Goal: Information Seeking & Learning: Learn about a topic

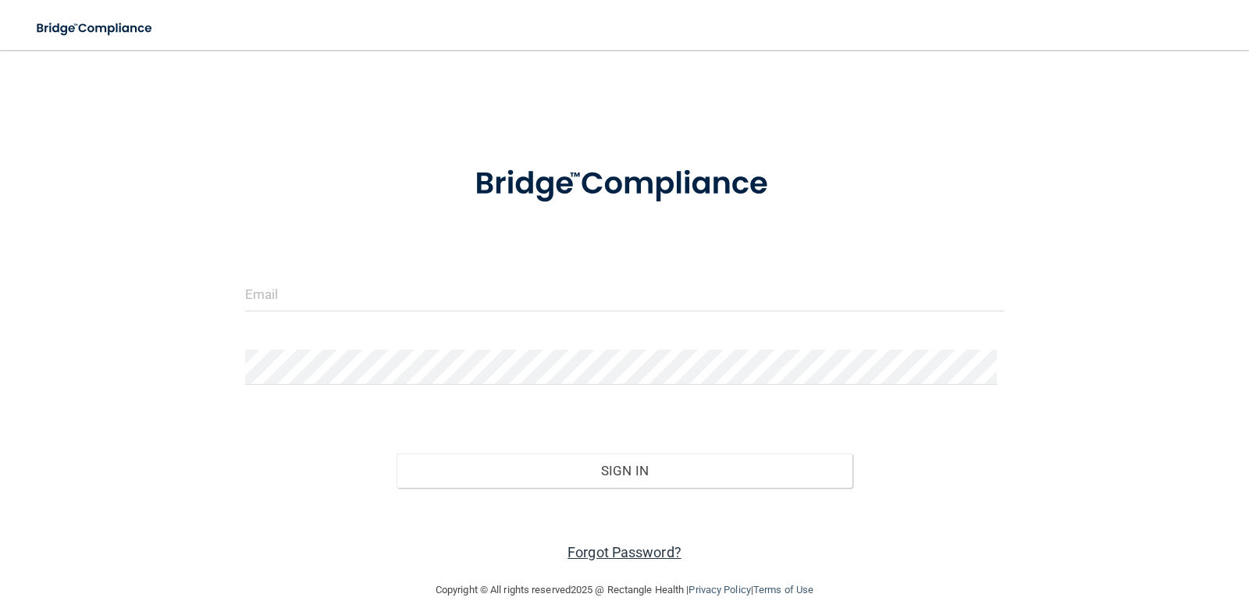
click at [607, 547] on link "Forgot Password?" at bounding box center [625, 552] width 114 height 16
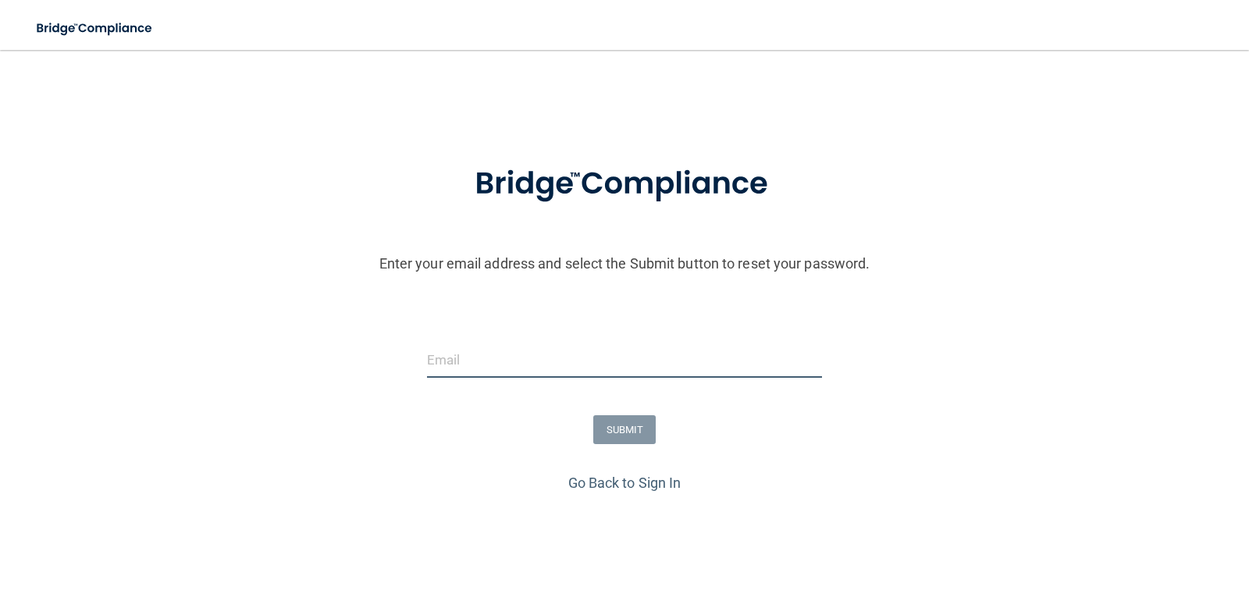
click at [461, 358] on input "email" at bounding box center [625, 360] width 396 height 35
type input "[EMAIL_ADDRESS][DOMAIN_NAME]"
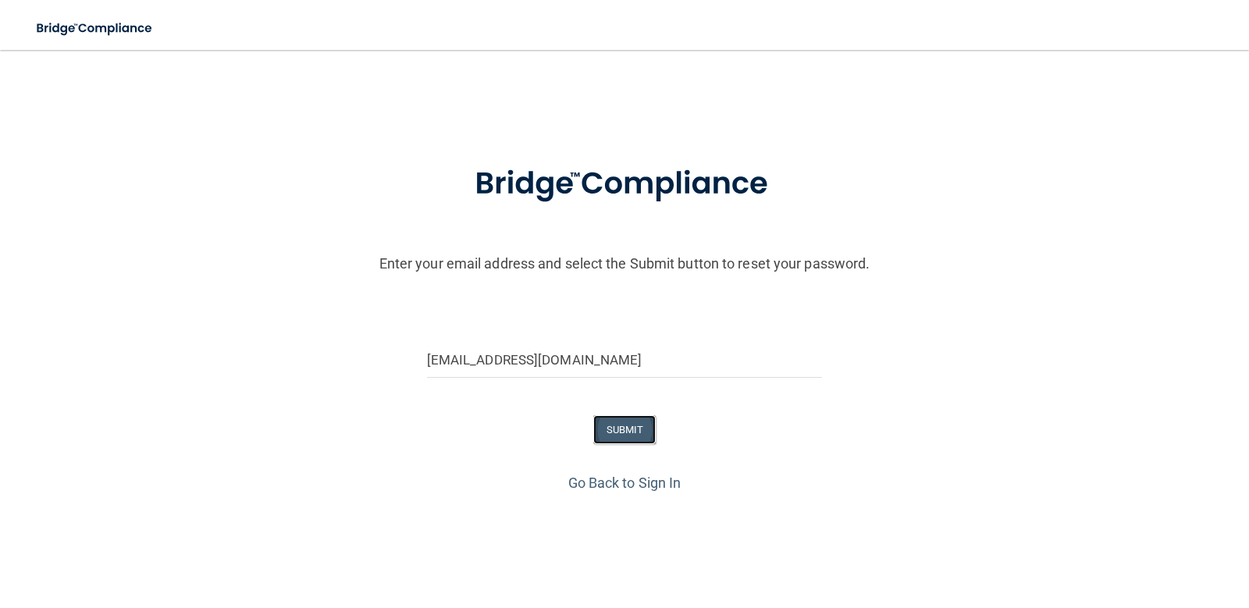
click at [642, 437] on button "SUBMIT" at bounding box center [624, 429] width 63 height 29
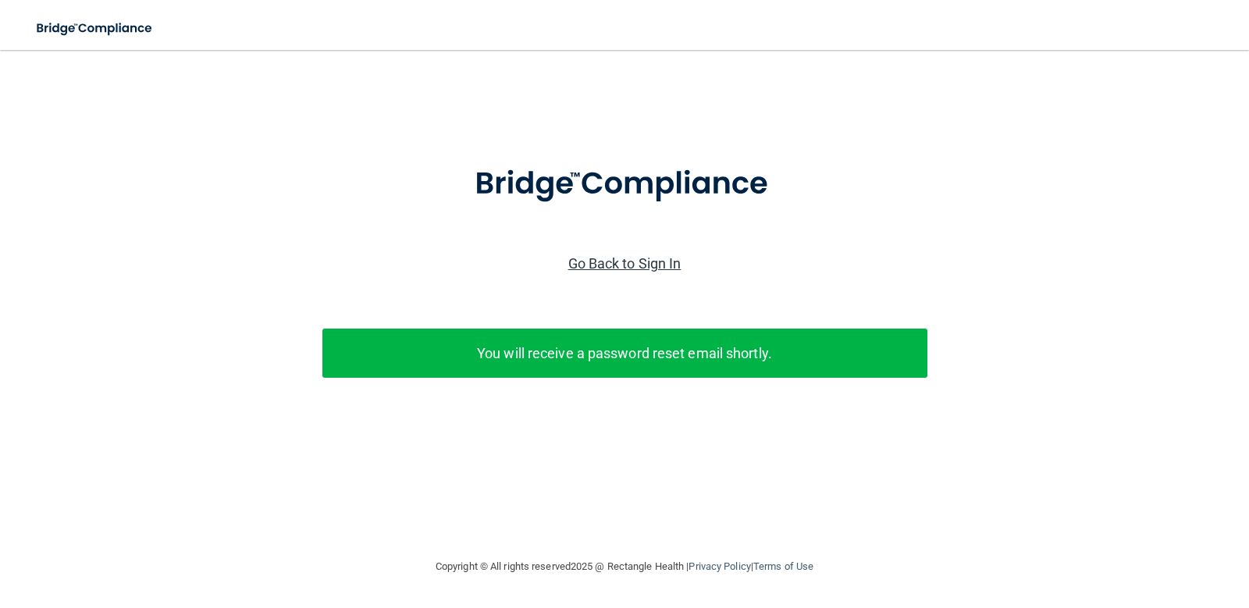
click at [615, 269] on link "Go Back to Sign In" at bounding box center [624, 263] width 113 height 16
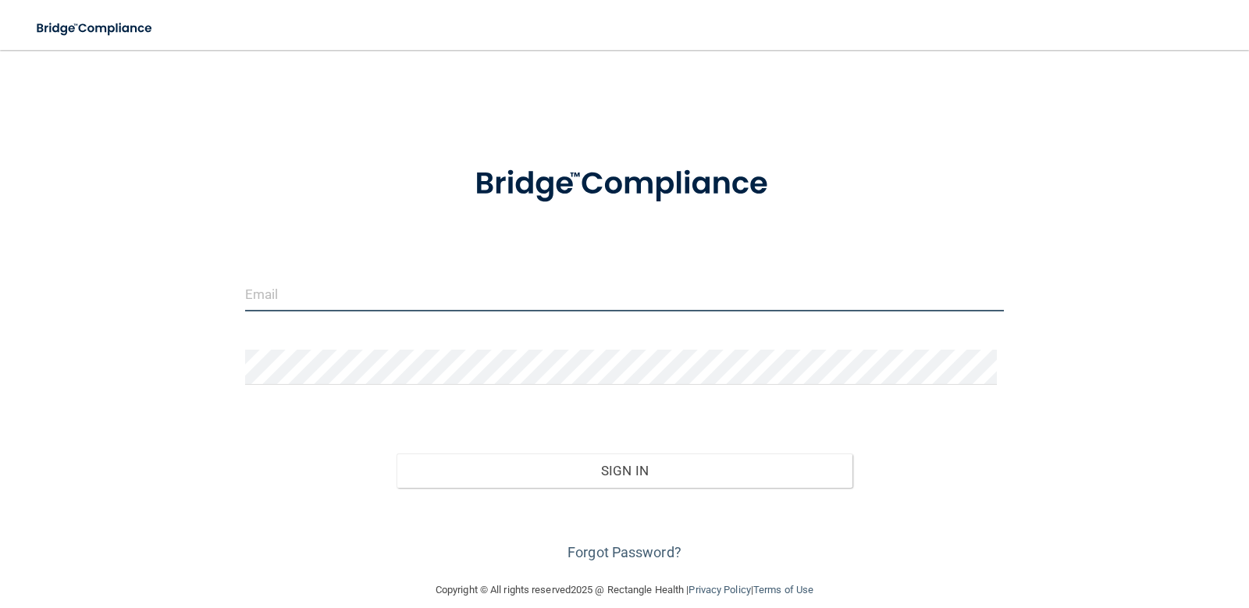
click at [245, 301] on input "email" at bounding box center [625, 293] width 760 height 35
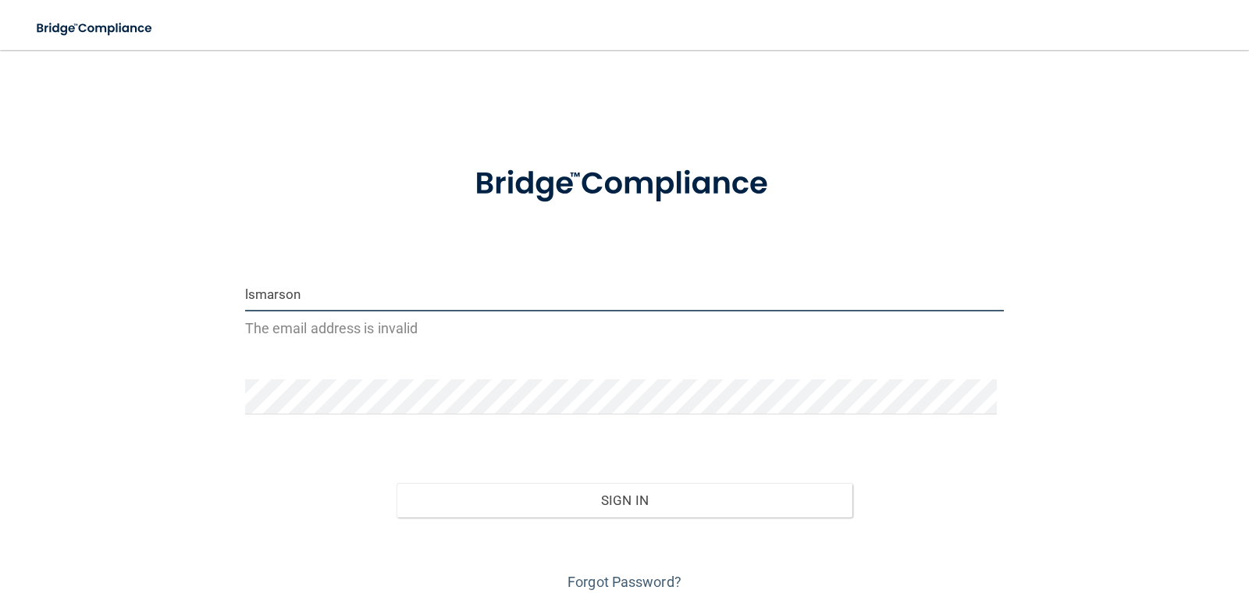
type input "[EMAIL_ADDRESS][DOMAIN_NAME]"
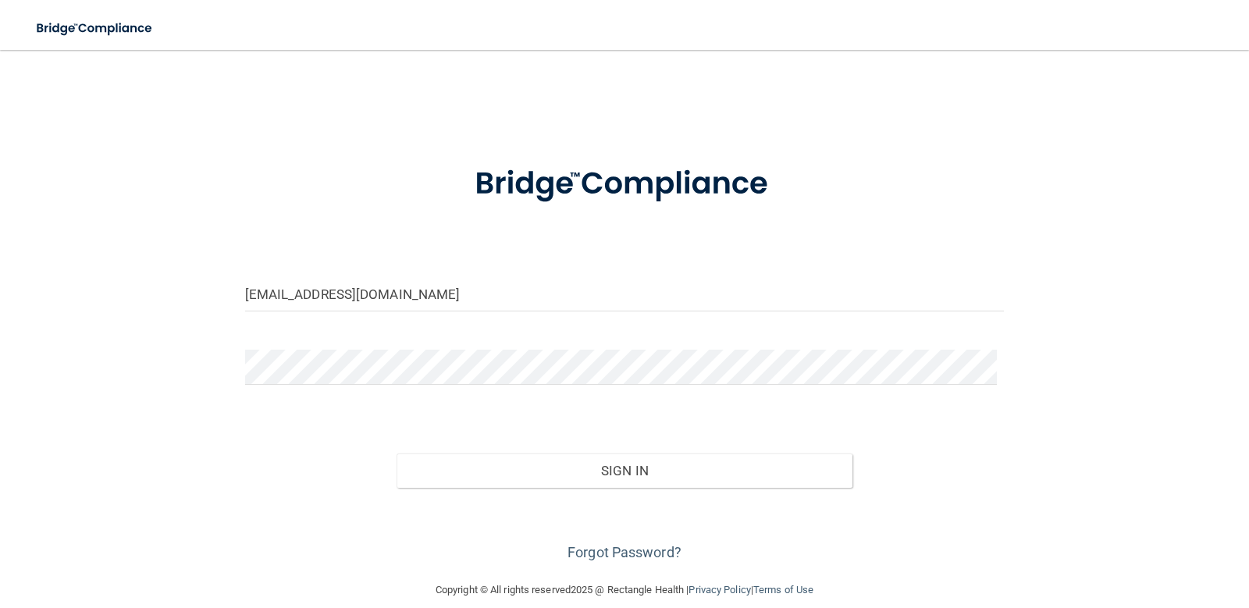
click at [292, 386] on div at bounding box center [624, 373] width 783 height 47
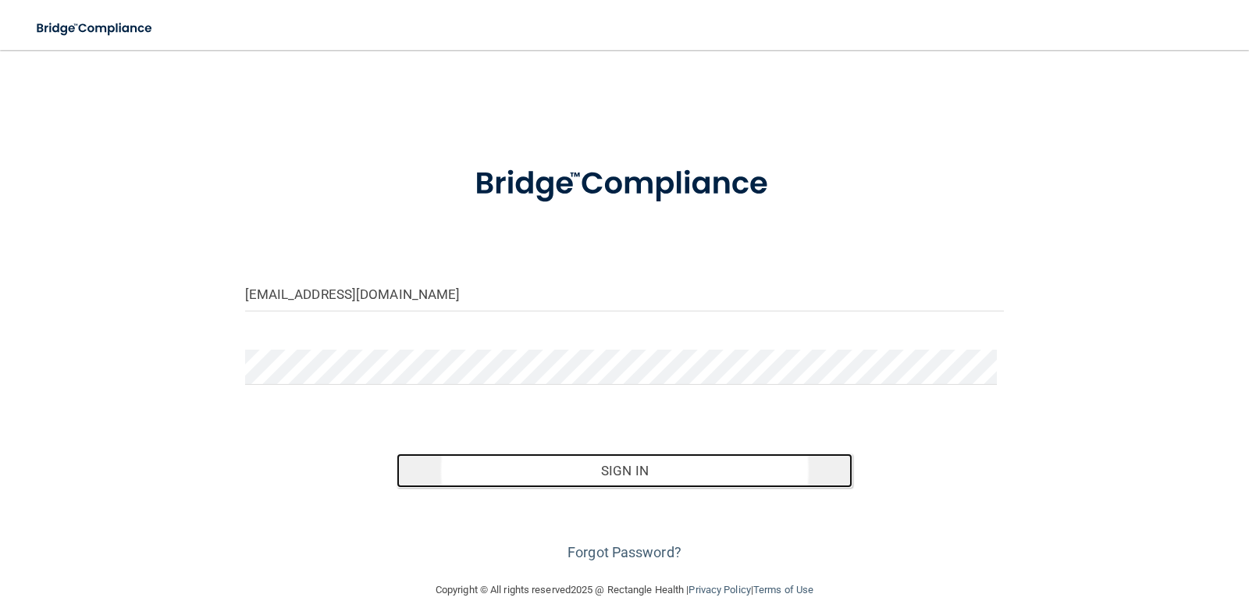
click at [562, 472] on button "Sign In" at bounding box center [625, 471] width 456 height 34
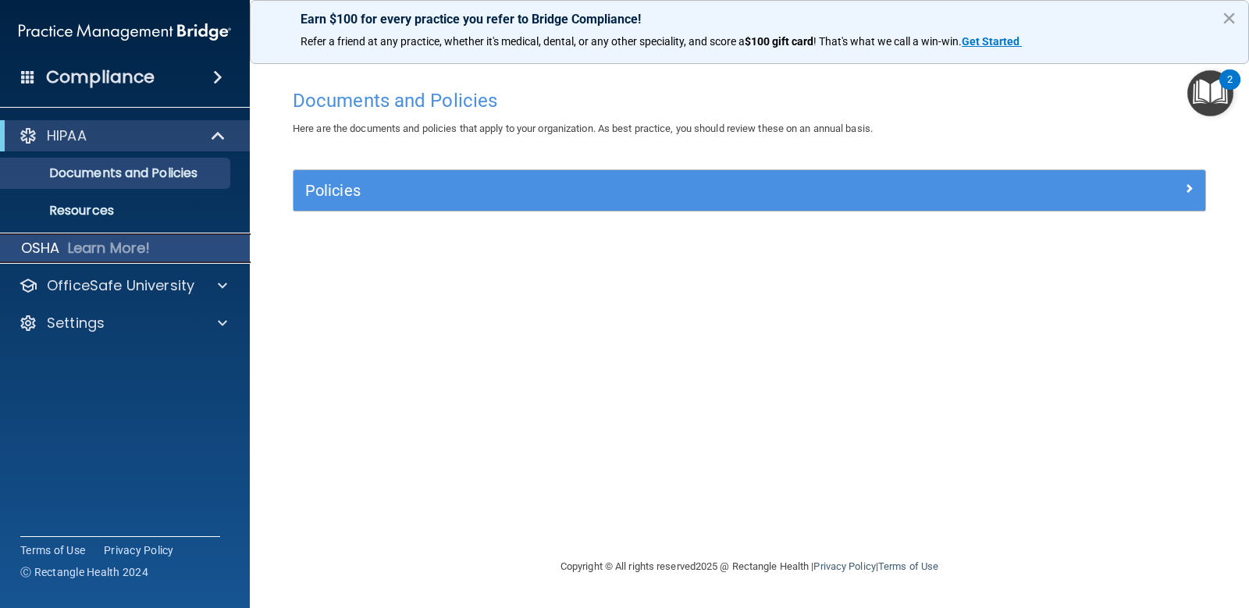
click at [91, 251] on p "Learn More!" at bounding box center [109, 248] width 83 height 19
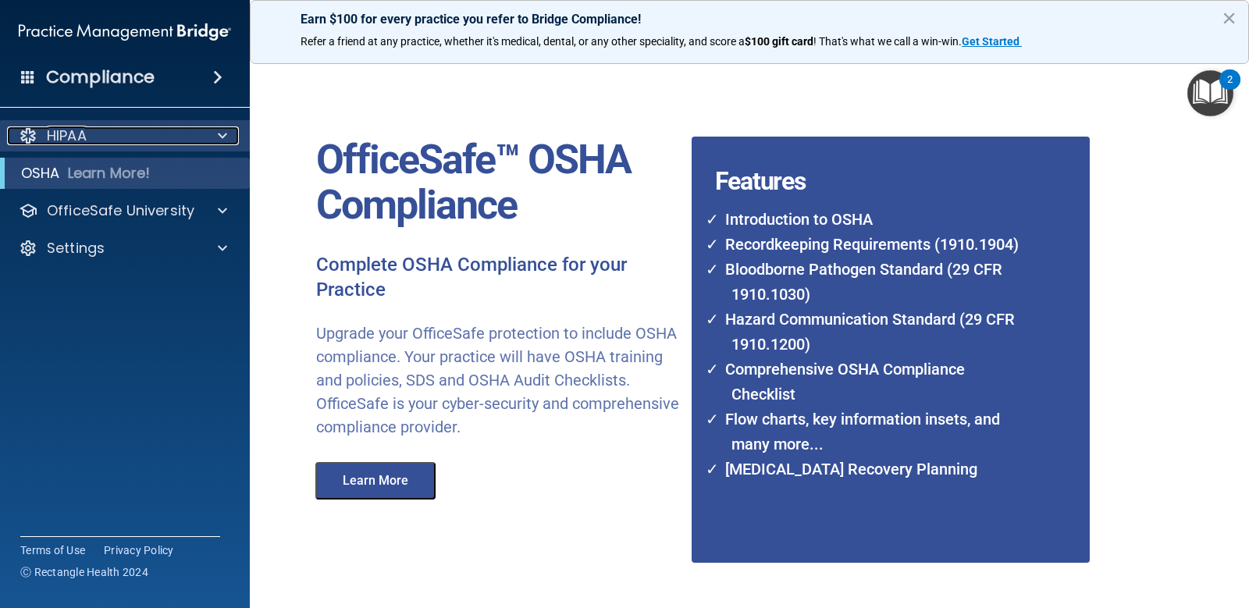
click at [77, 126] on p "HIPAA" at bounding box center [67, 135] width 40 height 19
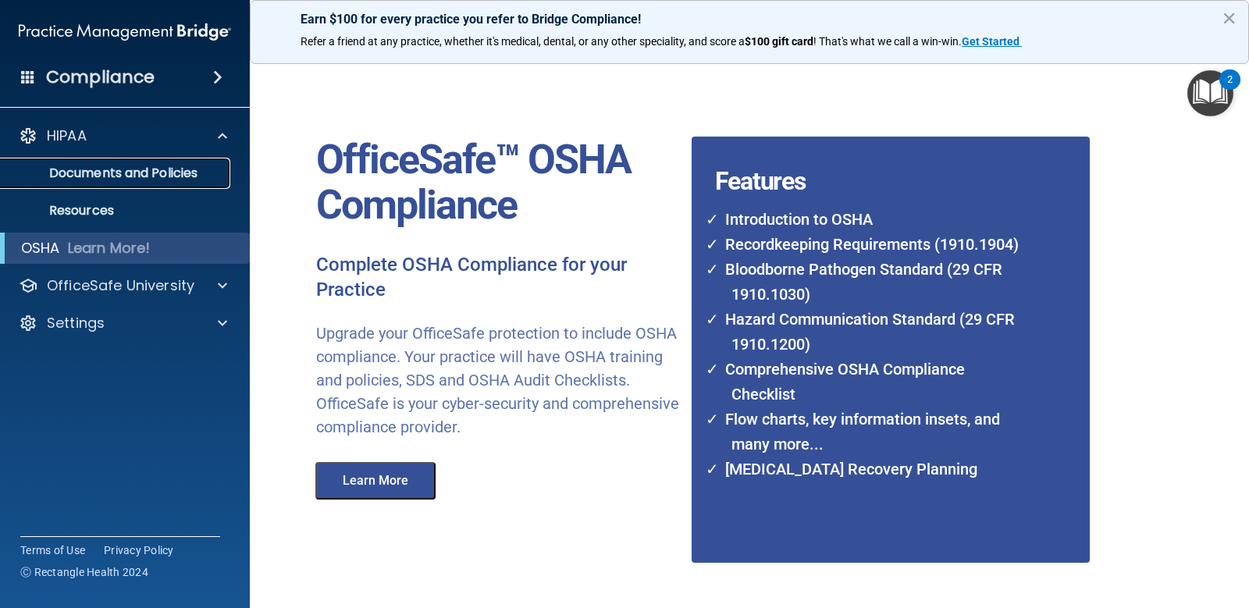
click at [162, 173] on p "Documents and Policies" at bounding box center [116, 174] width 213 height 16
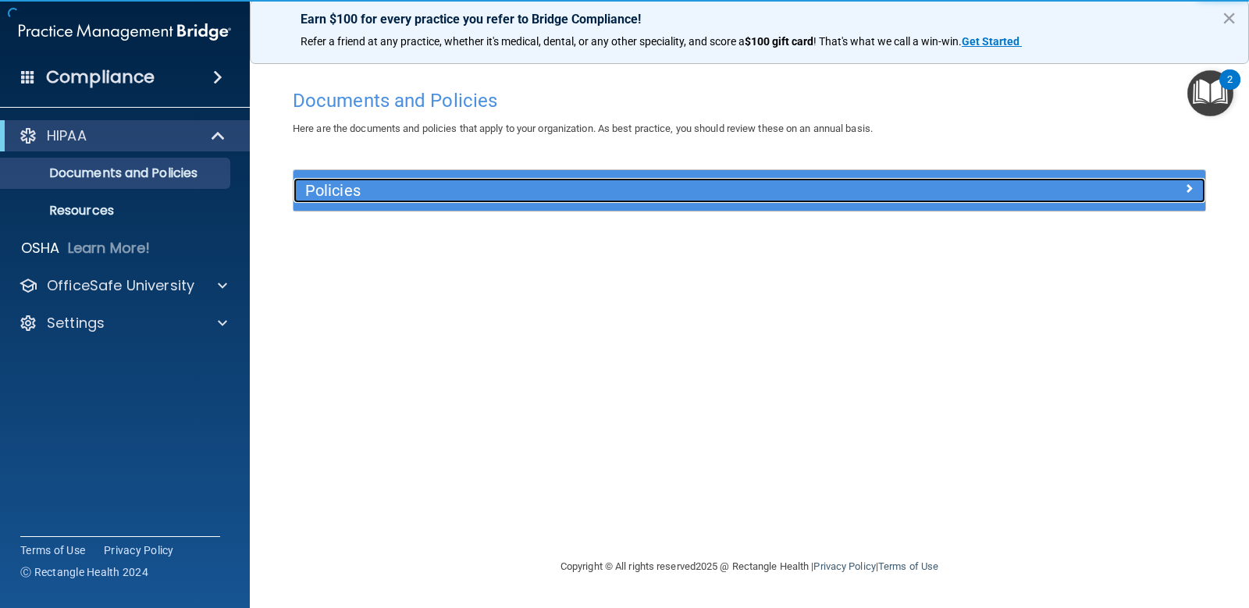
click at [1139, 197] on div at bounding box center [1092, 187] width 228 height 19
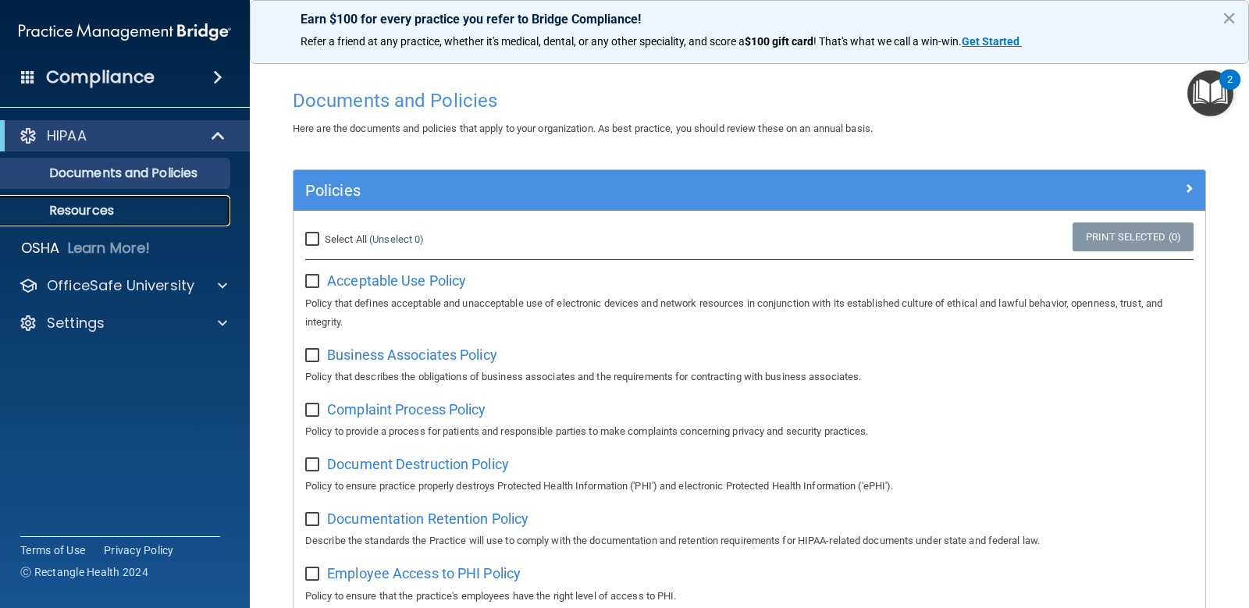
click at [119, 204] on p "Resources" at bounding box center [116, 211] width 213 height 16
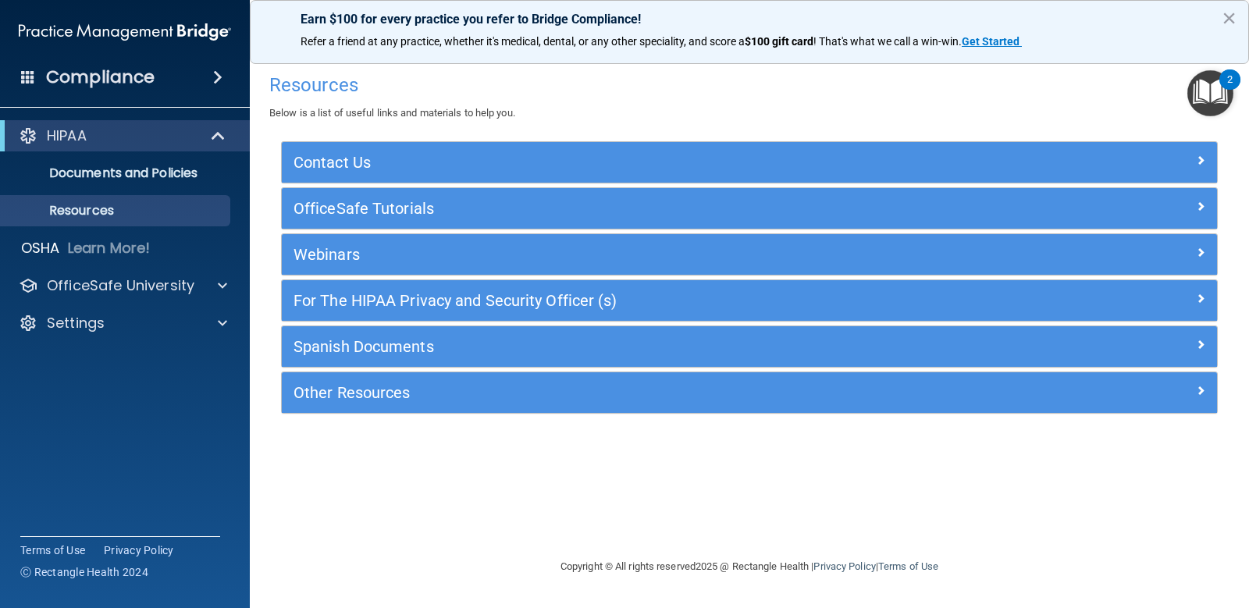
click at [167, 81] on div "Compliance" at bounding box center [125, 77] width 250 height 34
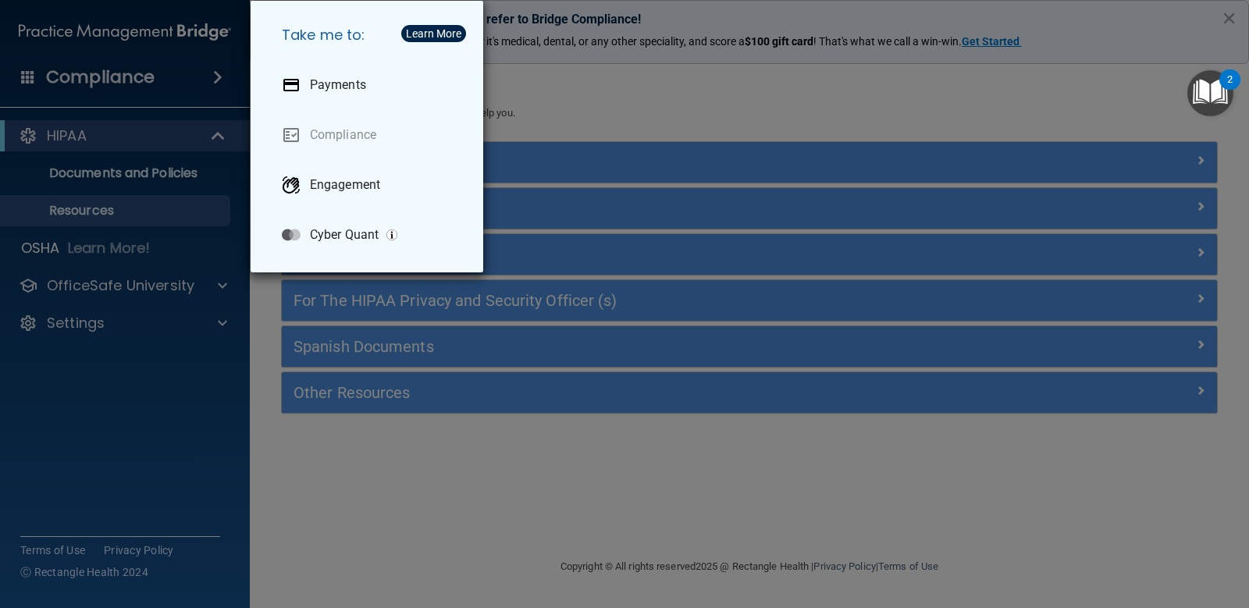
click at [599, 100] on div "Take me to: Payments Compliance Engagement Cyber Quant" at bounding box center [624, 304] width 1249 height 608
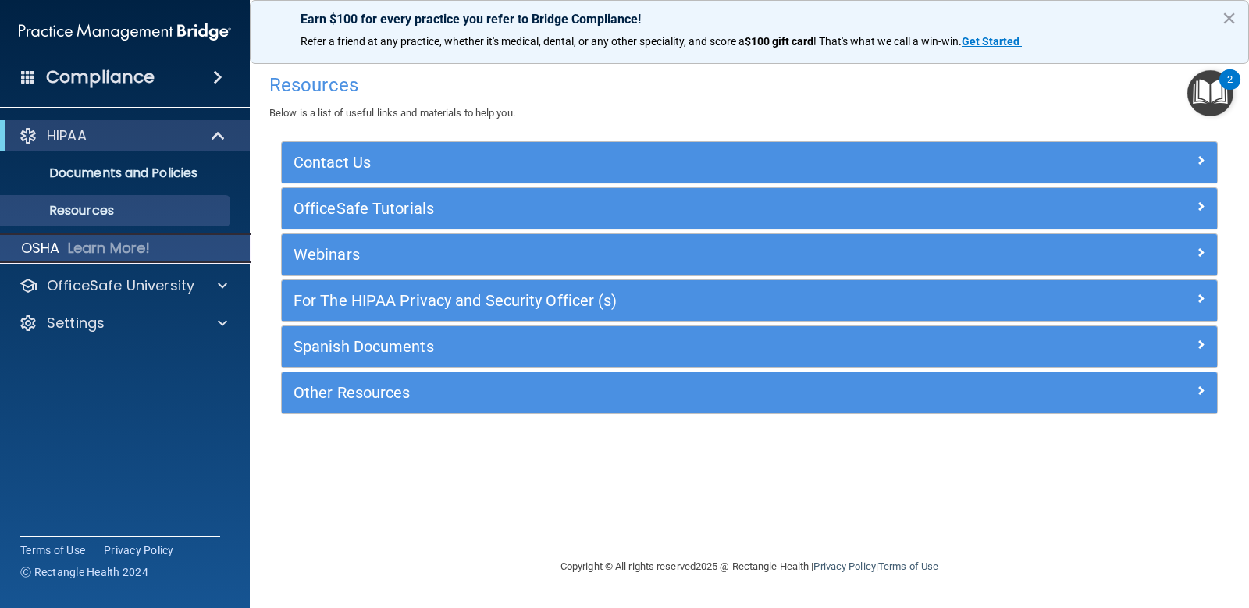
click at [60, 244] on div "OSHA Learn More!" at bounding box center [125, 248] width 274 height 31
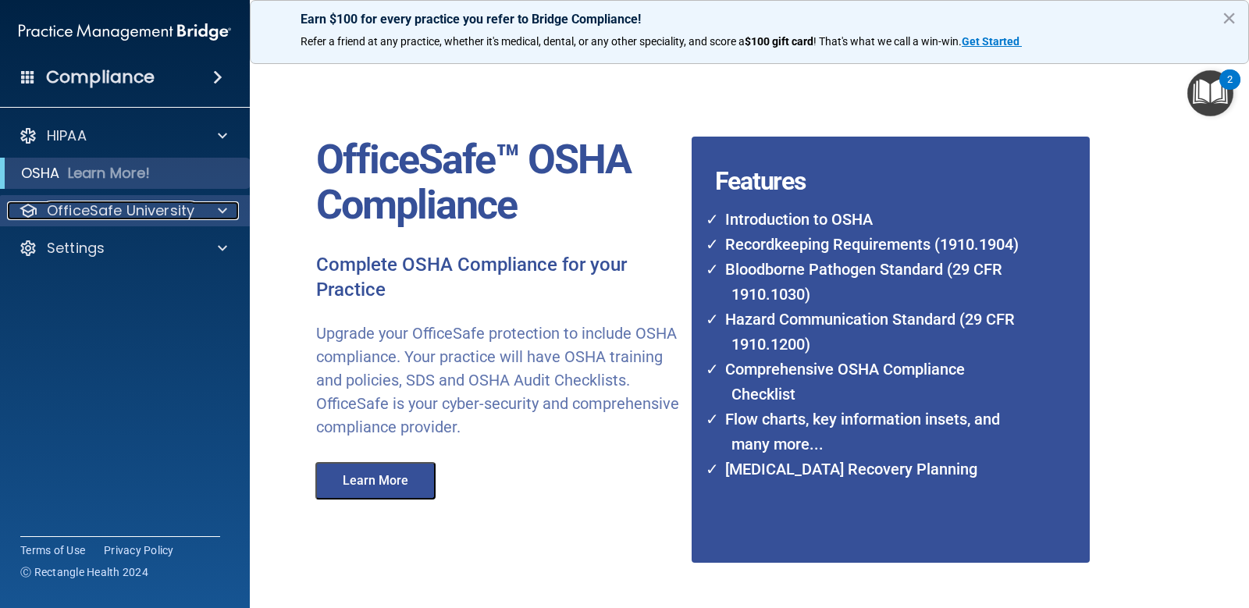
click at [48, 212] on p "OfficeSafe University" at bounding box center [121, 210] width 148 height 19
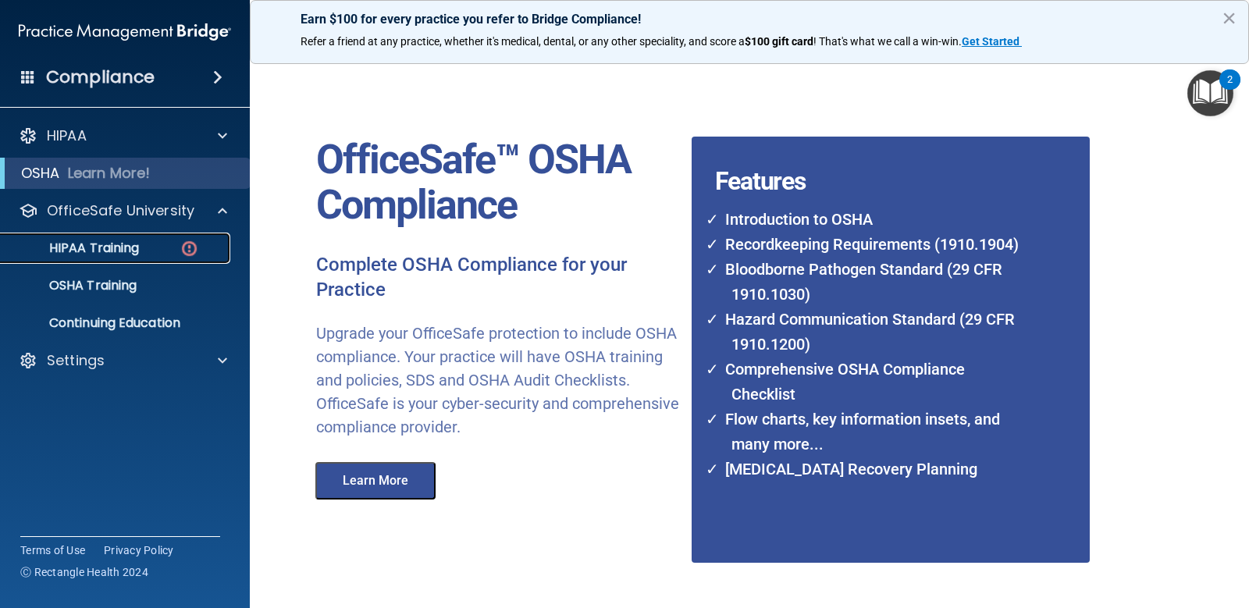
click at [71, 251] on p "HIPAA Training" at bounding box center [74, 248] width 129 height 16
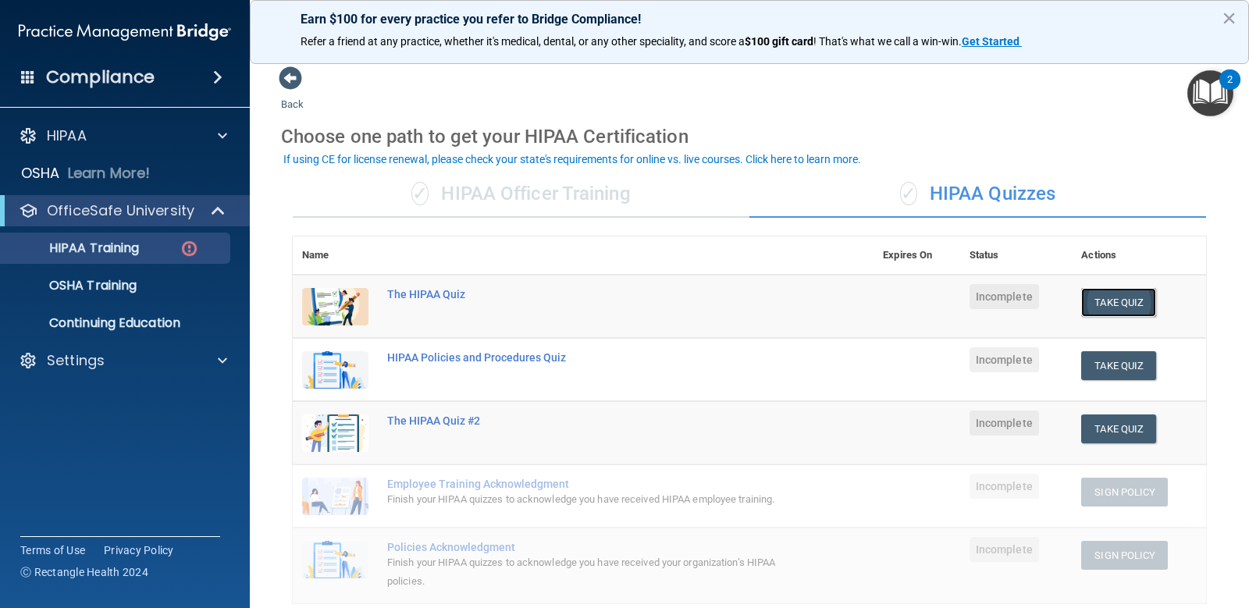
click at [1103, 295] on button "Take Quiz" at bounding box center [1118, 302] width 75 height 29
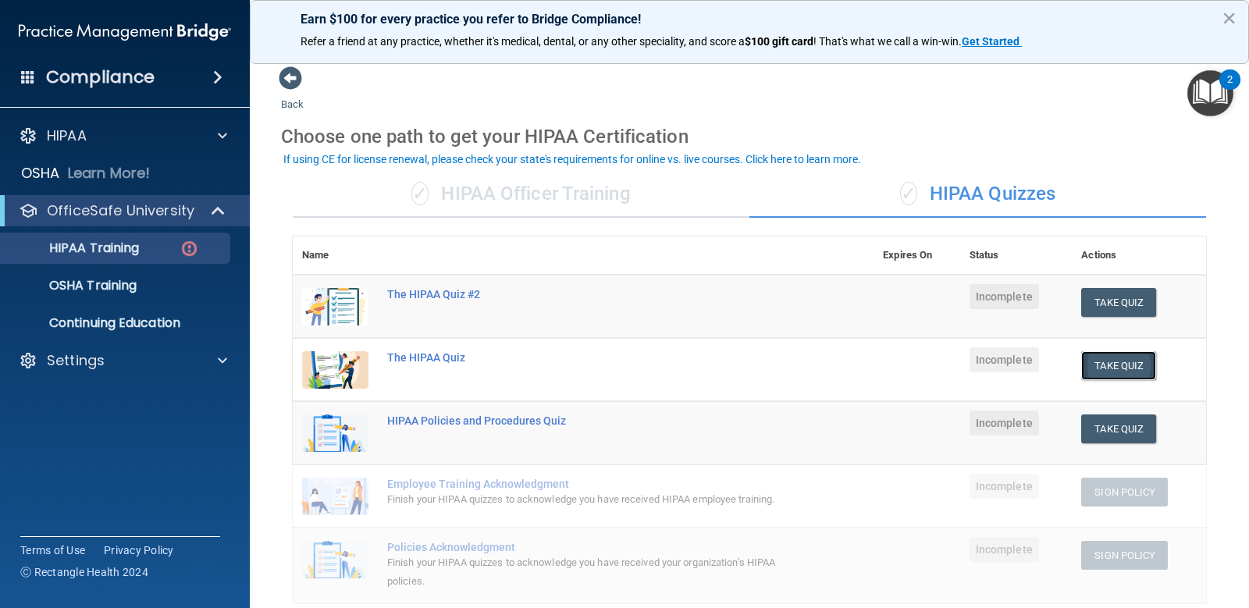
click at [1117, 376] on button "Take Quiz" at bounding box center [1118, 365] width 75 height 29
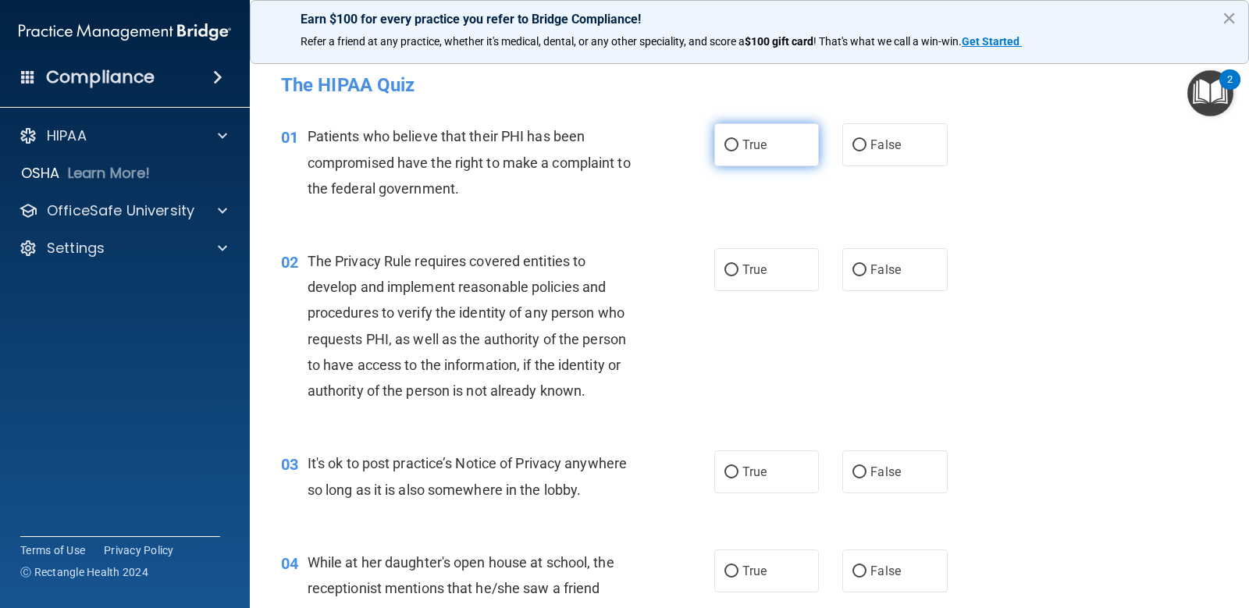
click at [725, 141] on input "True" at bounding box center [732, 146] width 14 height 12
radio input "true"
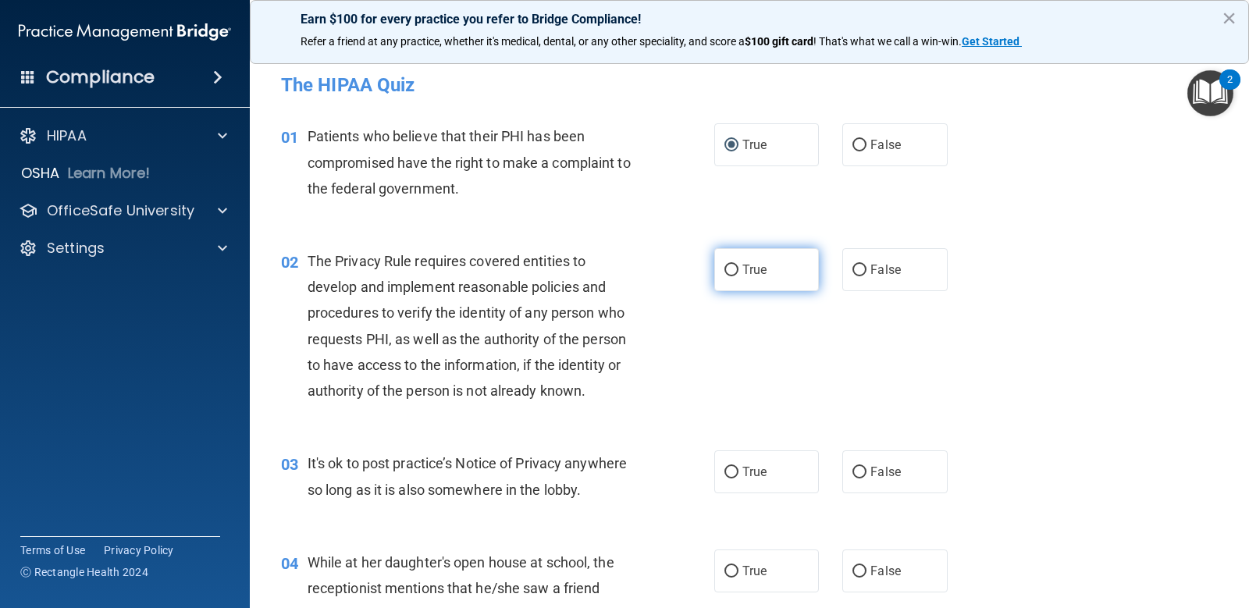
click at [729, 269] on input "True" at bounding box center [732, 271] width 14 height 12
radio input "true"
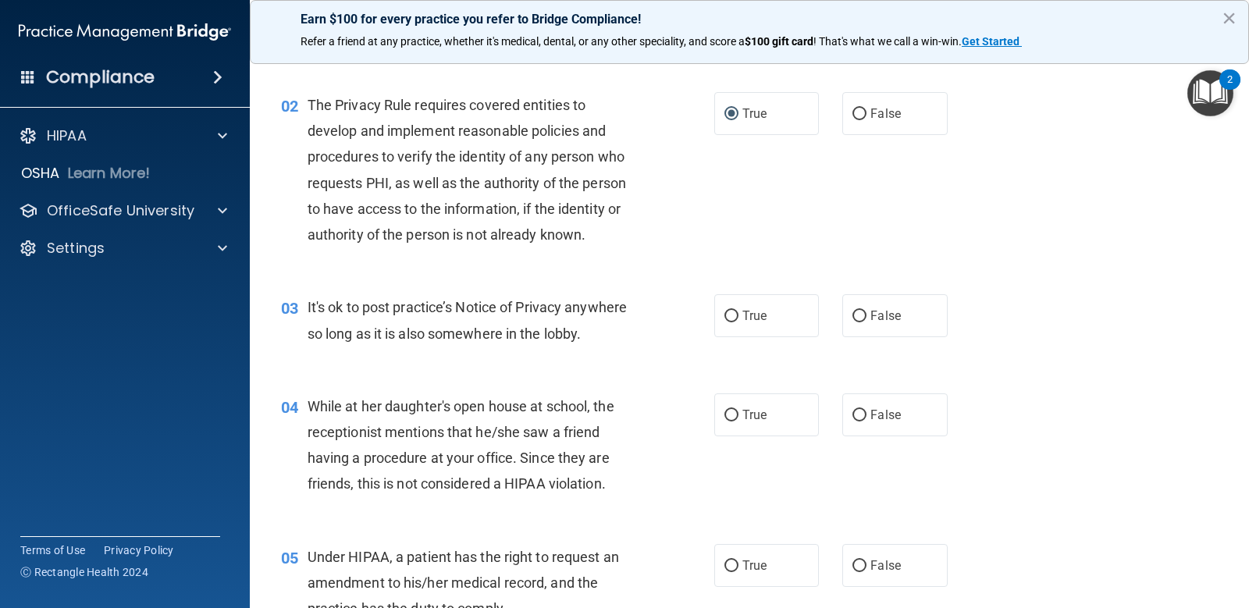
scroll to position [234, 0]
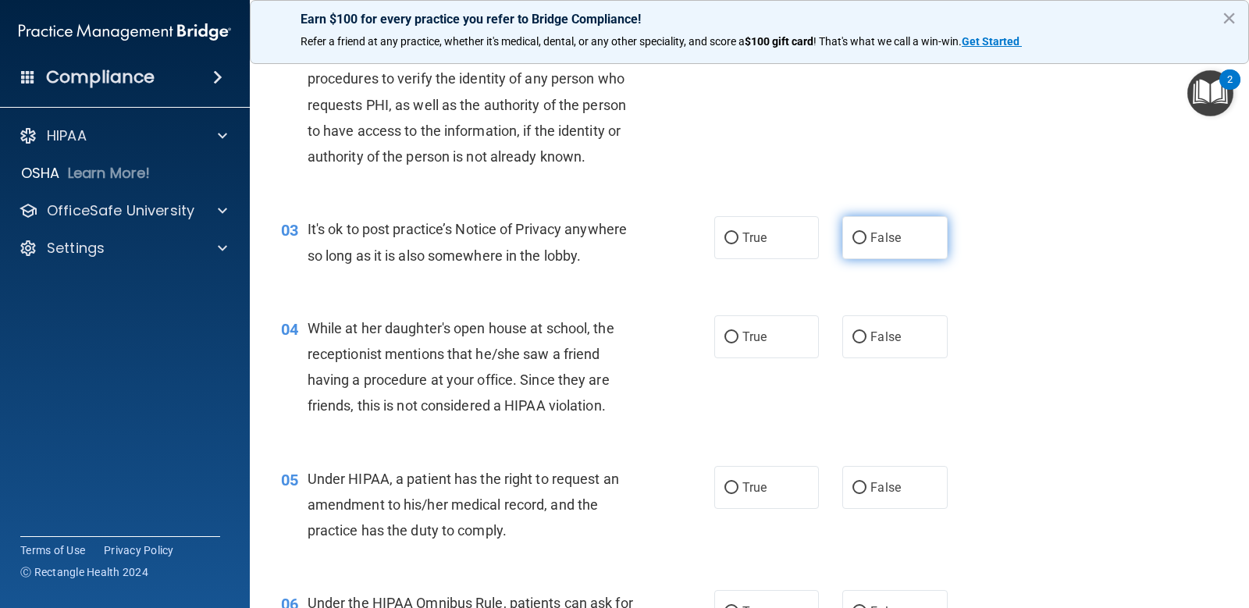
click at [860, 236] on input "False" at bounding box center [860, 239] width 14 height 12
radio input "true"
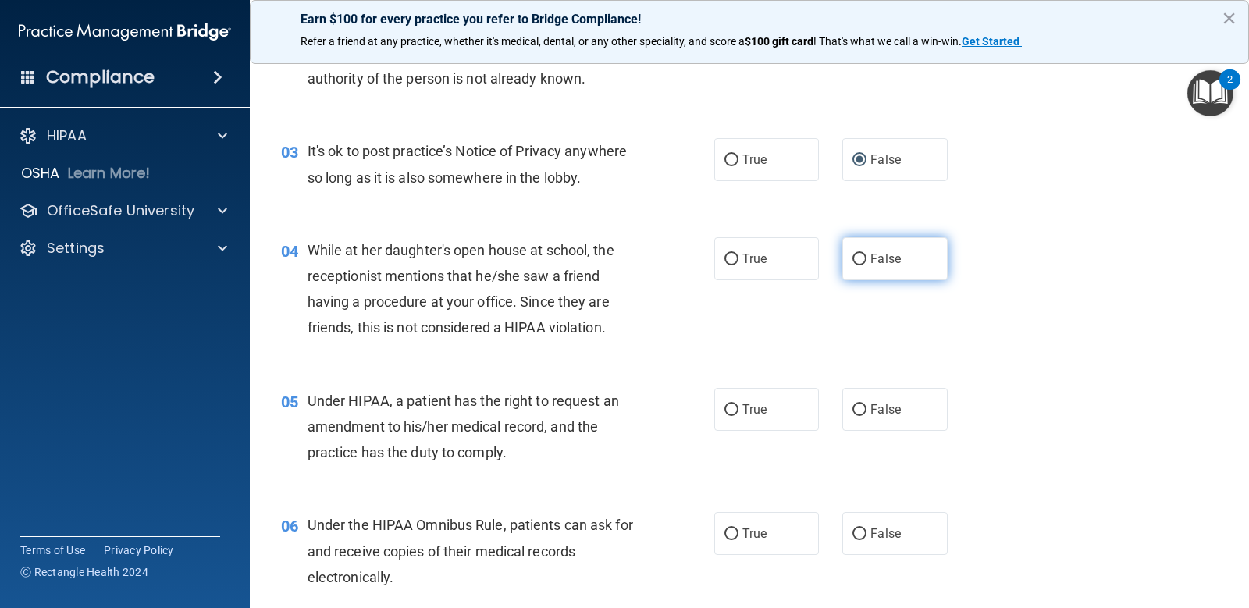
click at [867, 246] on label "False" at bounding box center [894, 258] width 105 height 43
click at [867, 254] on input "False" at bounding box center [860, 260] width 14 height 12
radio input "true"
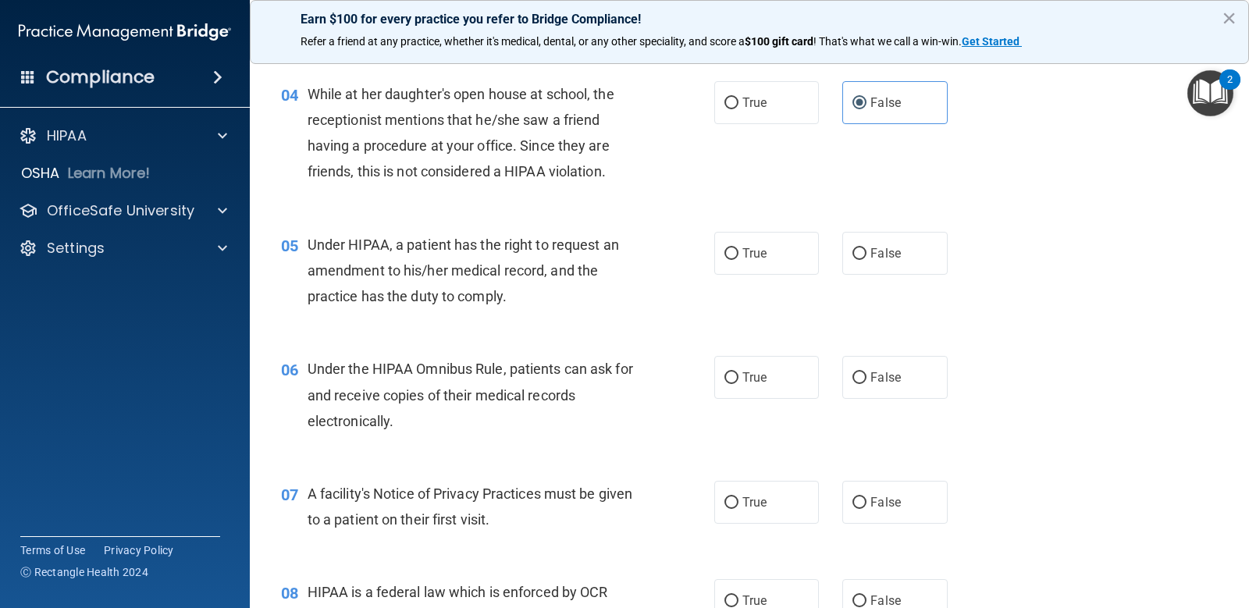
scroll to position [547, 0]
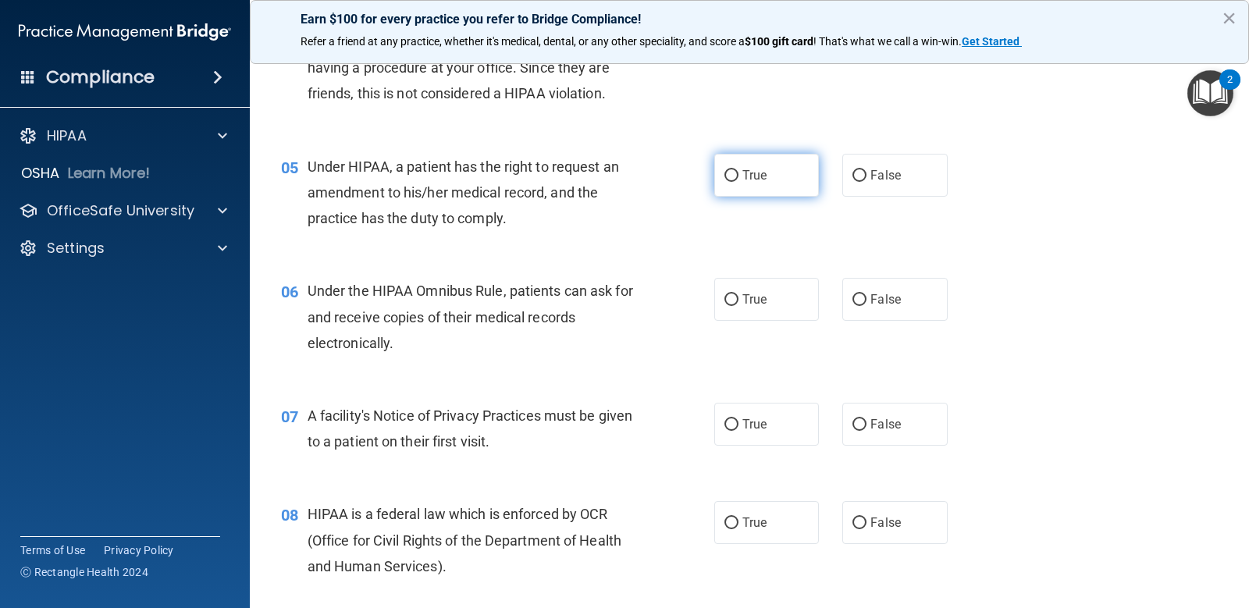
drag, startPoint x: 740, startPoint y: 178, endPoint x: 713, endPoint y: 178, distance: 27.3
click at [743, 177] on span "True" at bounding box center [755, 175] width 24 height 15
click at [739, 177] on input "True" at bounding box center [732, 176] width 14 height 12
radio input "true"
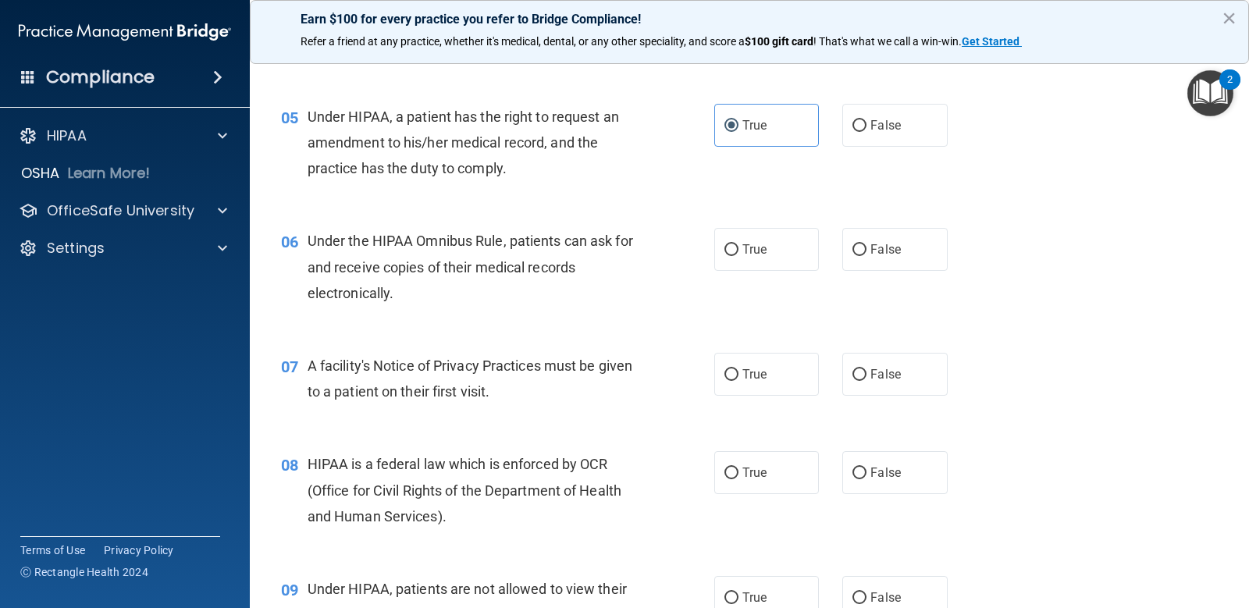
scroll to position [625, 0]
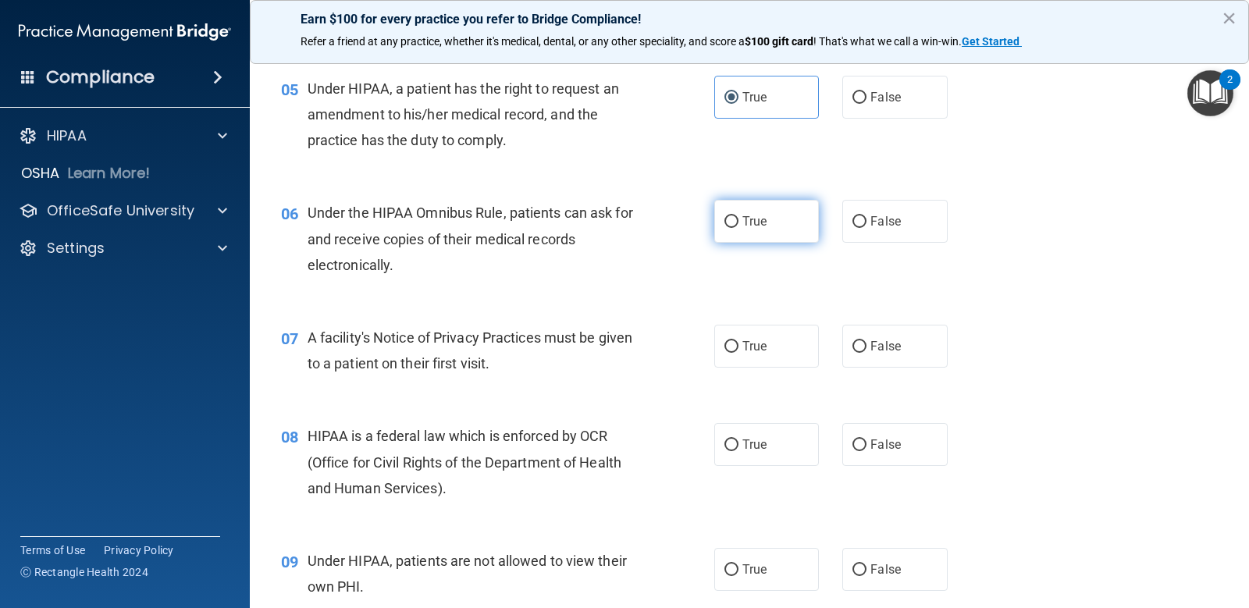
click at [743, 222] on span "True" at bounding box center [755, 221] width 24 height 15
click at [739, 222] on input "True" at bounding box center [732, 222] width 14 height 12
radio input "true"
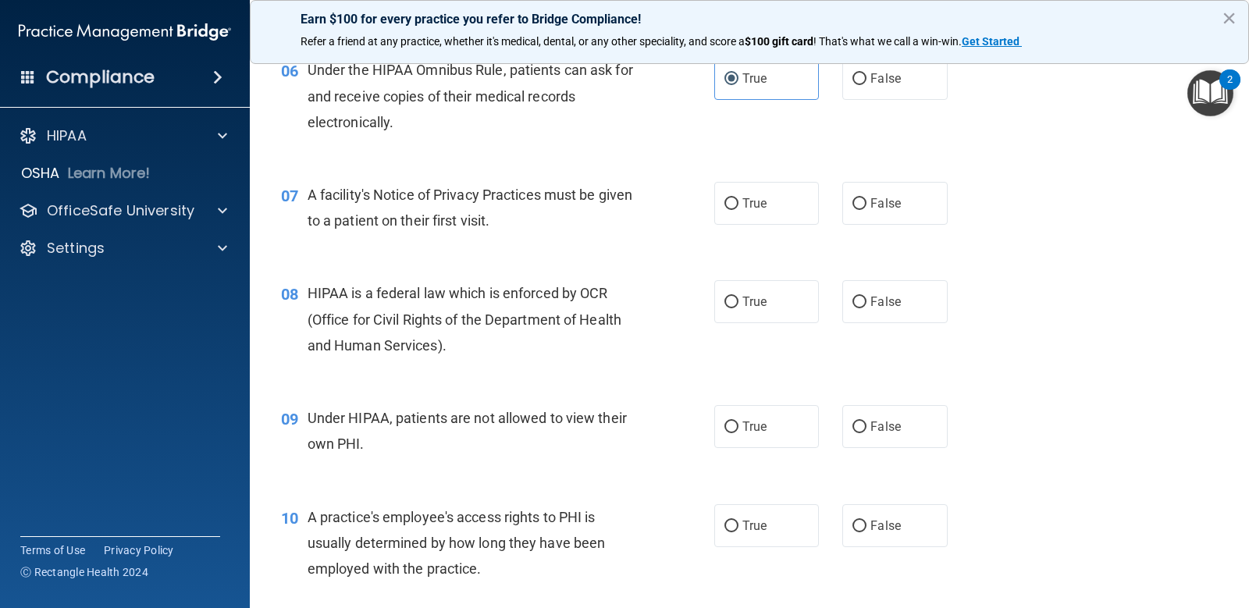
scroll to position [781, 0]
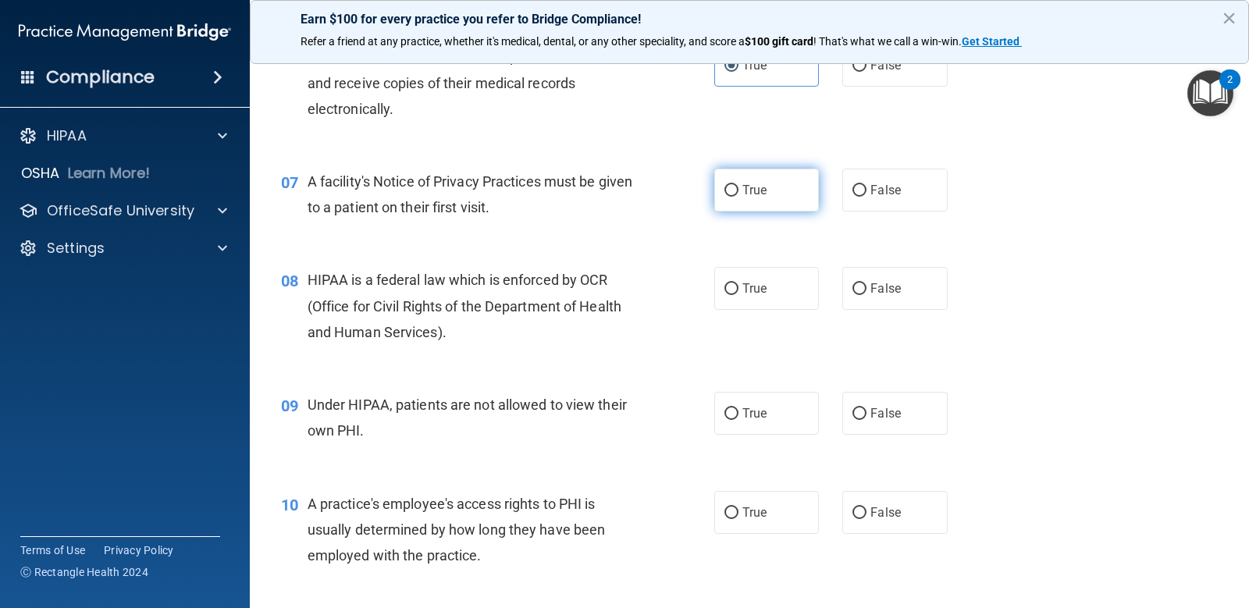
click at [750, 196] on span "True" at bounding box center [755, 190] width 24 height 15
click at [739, 196] on input "True" at bounding box center [732, 191] width 14 height 12
radio input "true"
click at [732, 287] on input "True" at bounding box center [732, 289] width 14 height 12
radio input "true"
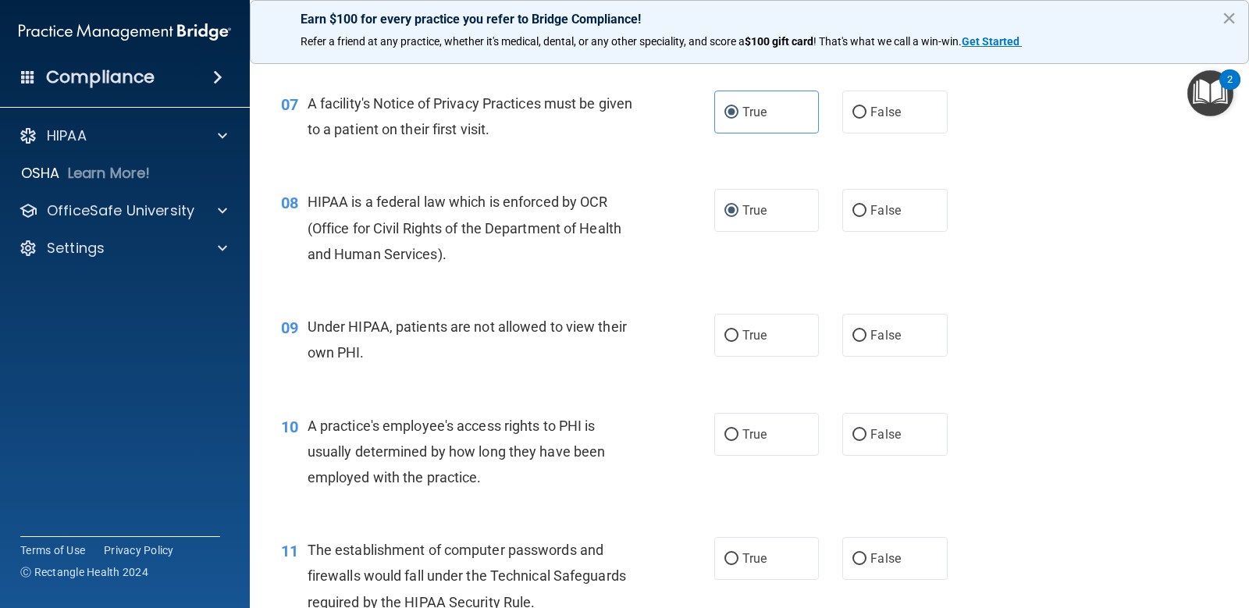
scroll to position [1015, 0]
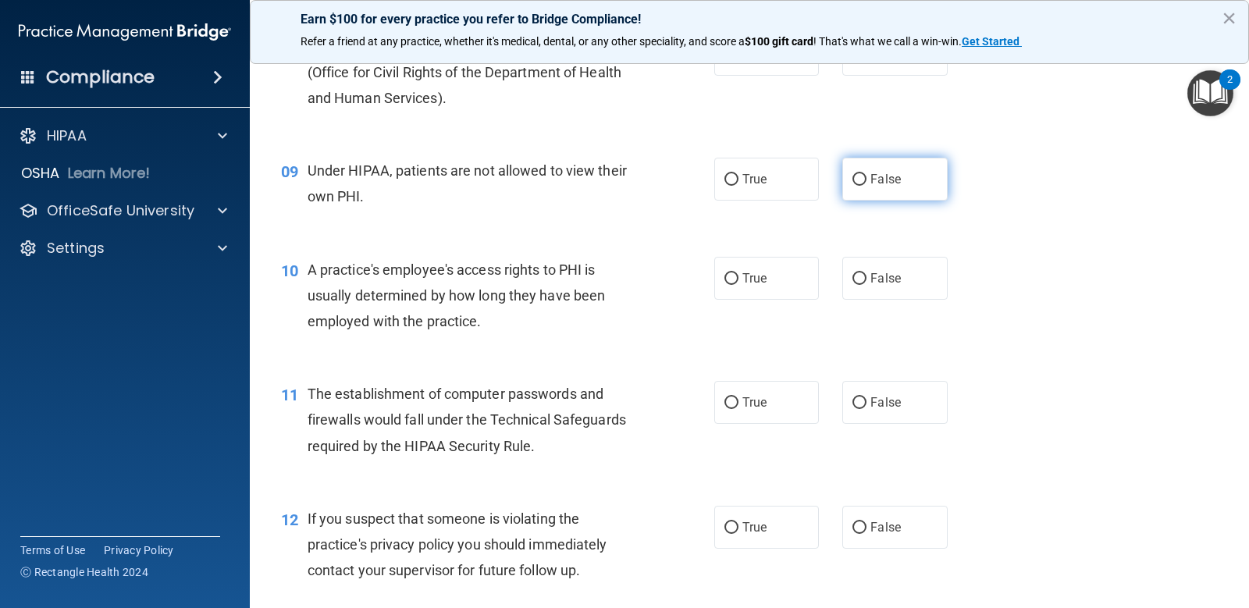
click at [887, 185] on span "False" at bounding box center [886, 179] width 30 height 15
click at [867, 185] on input "False" at bounding box center [860, 180] width 14 height 12
radio input "true"
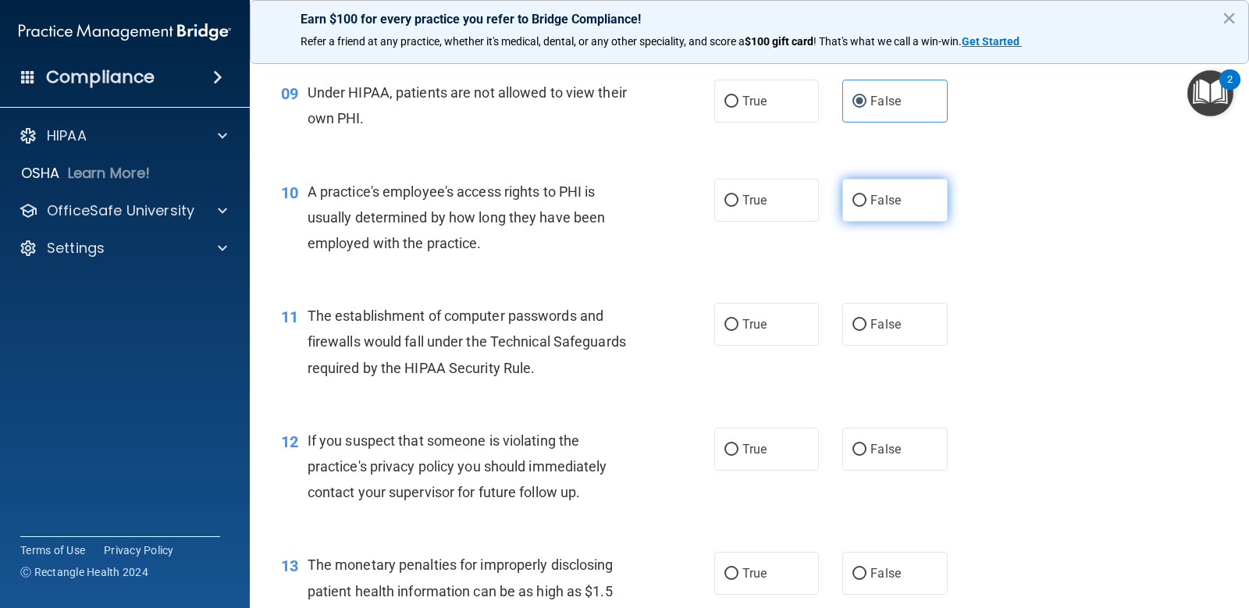
click at [864, 219] on label "False" at bounding box center [894, 200] width 105 height 43
click at [864, 207] on input "False" at bounding box center [860, 201] width 14 height 12
radio input "true"
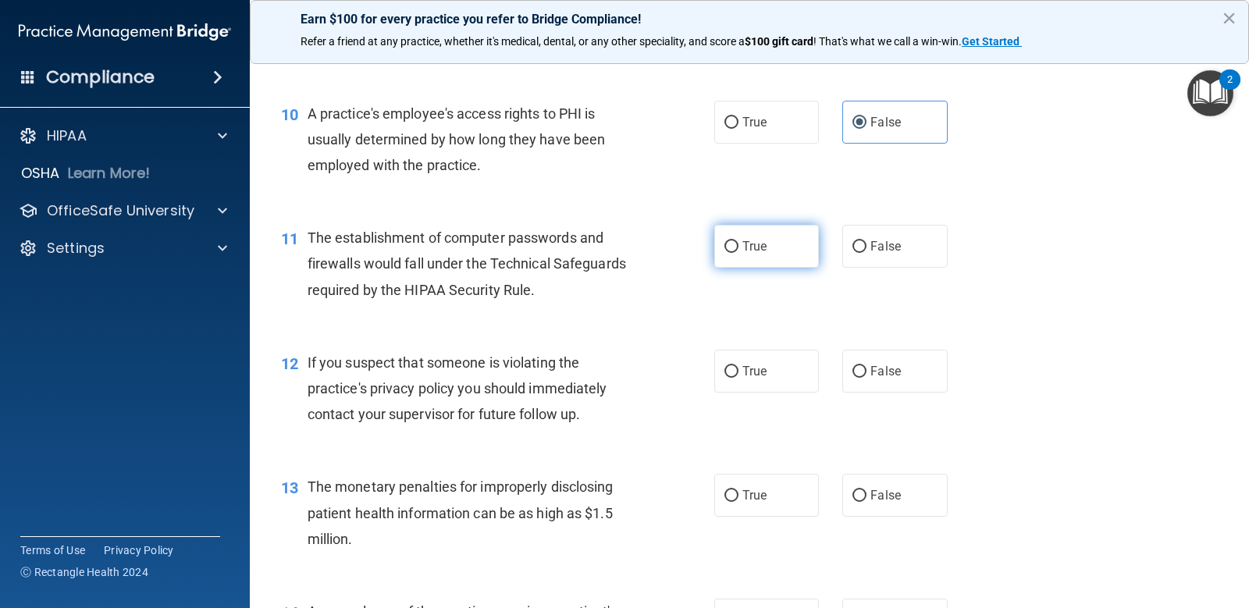
click at [743, 243] on span "True" at bounding box center [755, 246] width 24 height 15
click at [737, 243] on input "True" at bounding box center [732, 247] width 14 height 12
radio input "true"
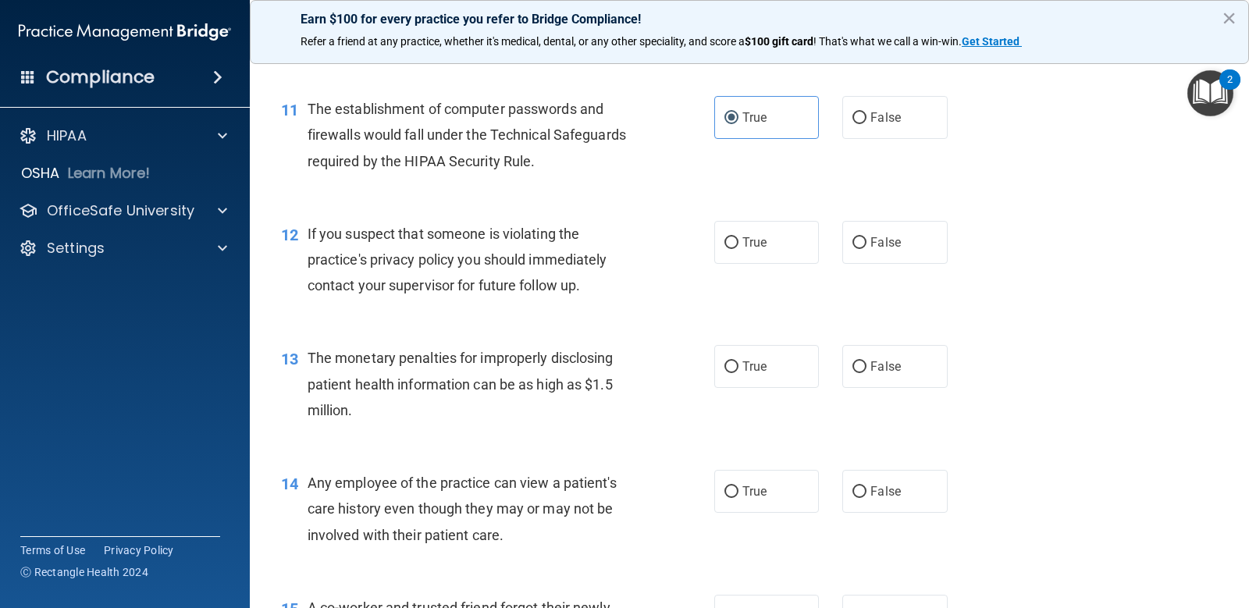
scroll to position [1327, 0]
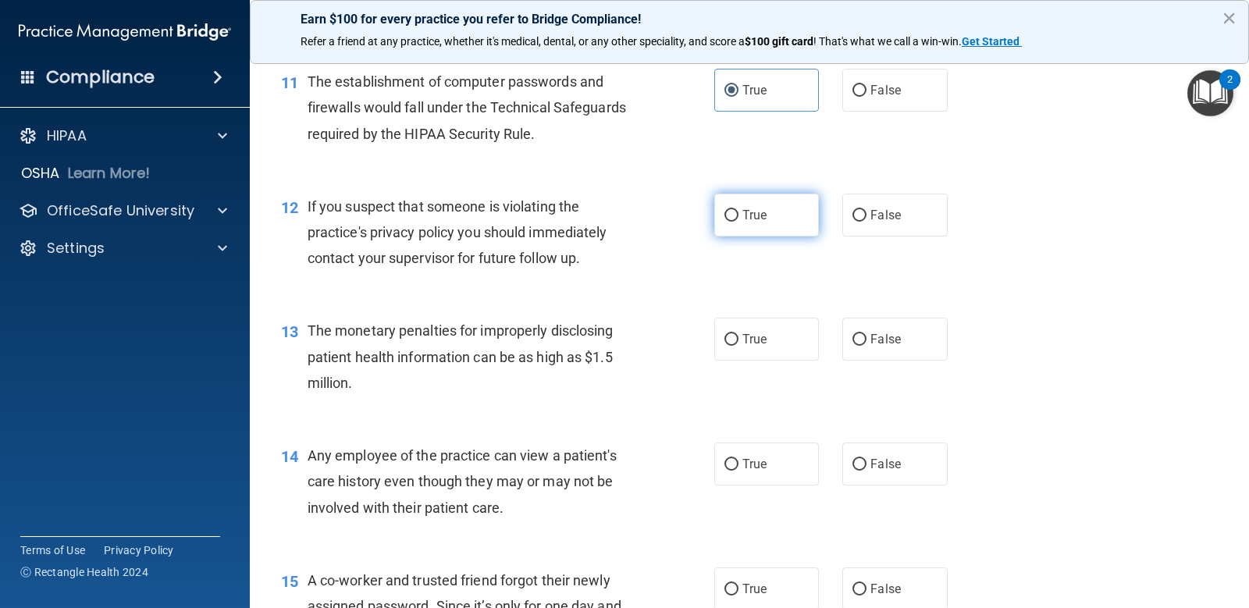
click at [750, 215] on span "True" at bounding box center [755, 215] width 24 height 15
click at [739, 215] on input "True" at bounding box center [732, 216] width 14 height 12
radio input "true"
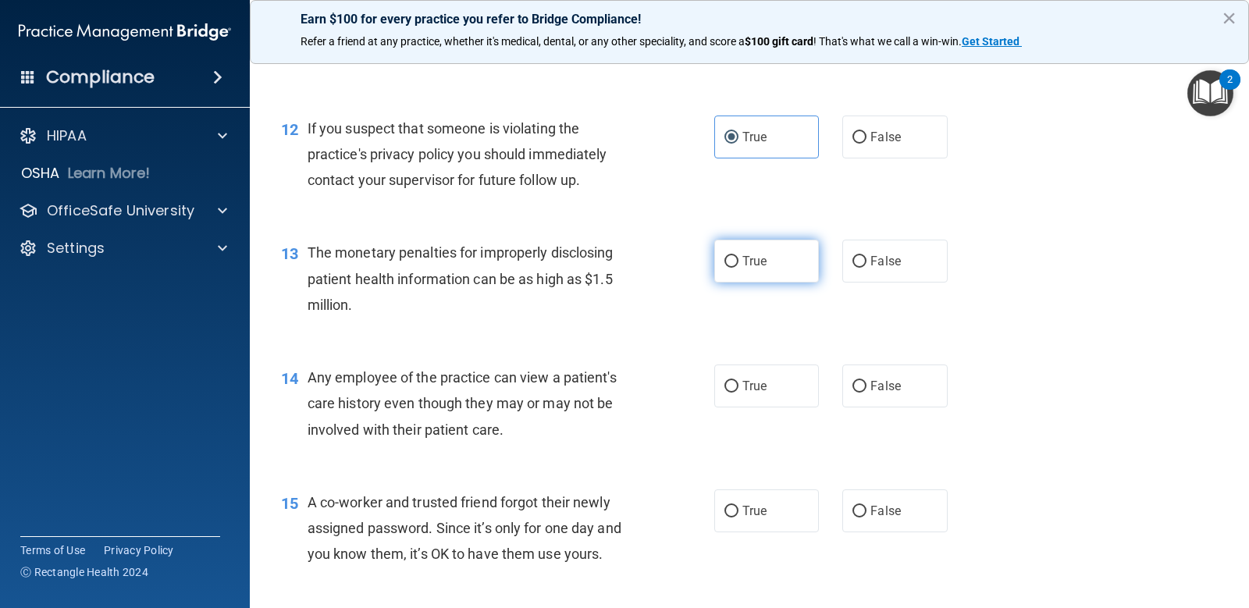
click at [753, 258] on span "True" at bounding box center [755, 261] width 24 height 15
click at [739, 258] on input "True" at bounding box center [732, 262] width 14 height 12
radio input "true"
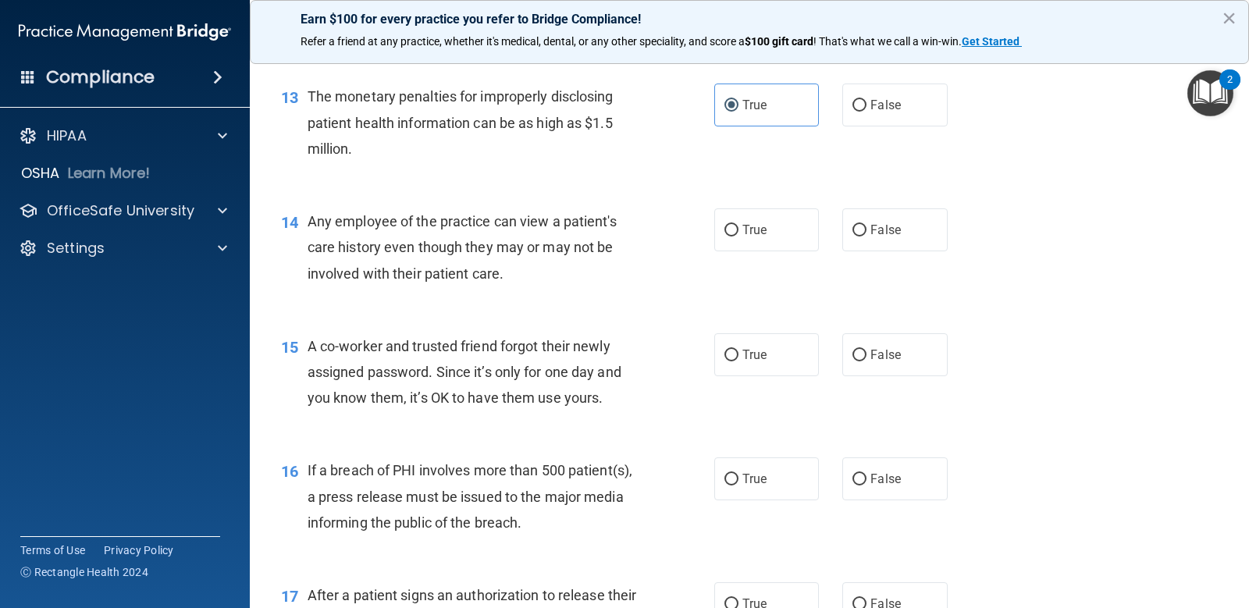
scroll to position [1640, 0]
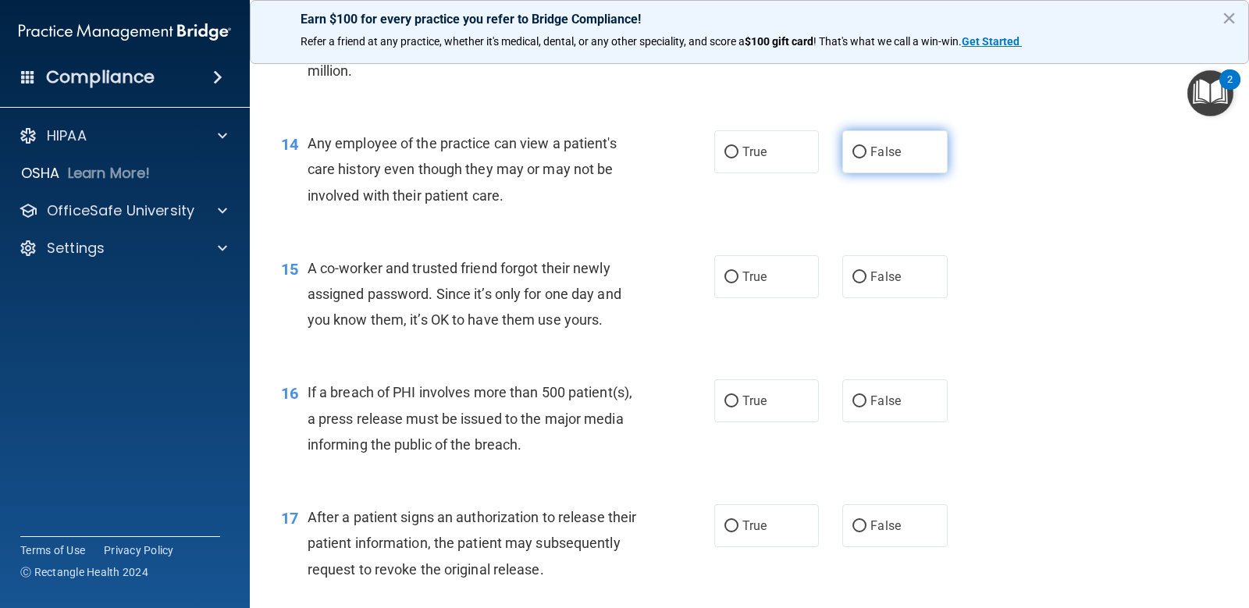
click at [889, 145] on span "False" at bounding box center [886, 151] width 30 height 15
click at [867, 147] on input "False" at bounding box center [860, 153] width 14 height 12
radio input "true"
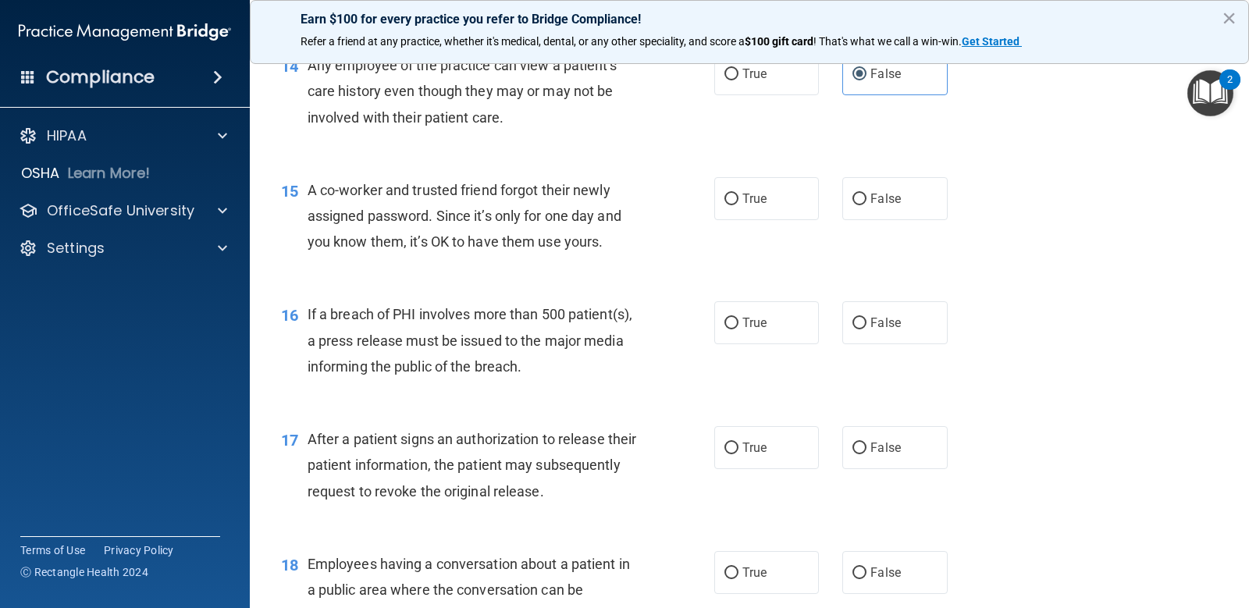
scroll to position [1796, 0]
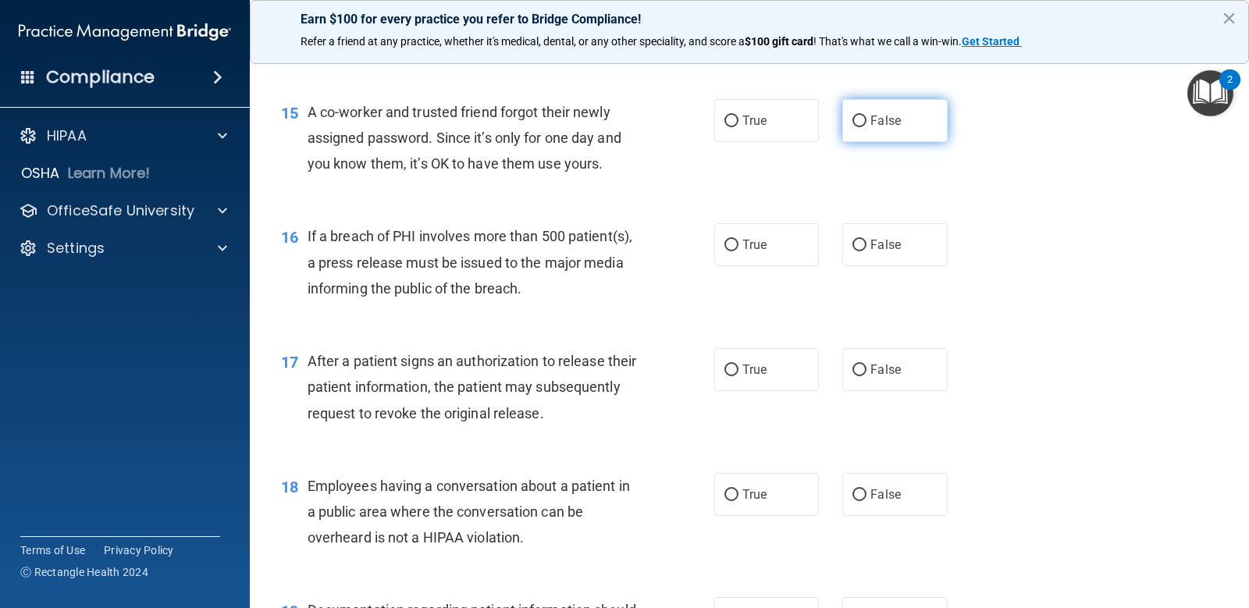
click at [871, 134] on label "False" at bounding box center [894, 120] width 105 height 43
click at [867, 127] on input "False" at bounding box center [860, 122] width 14 height 12
radio input "true"
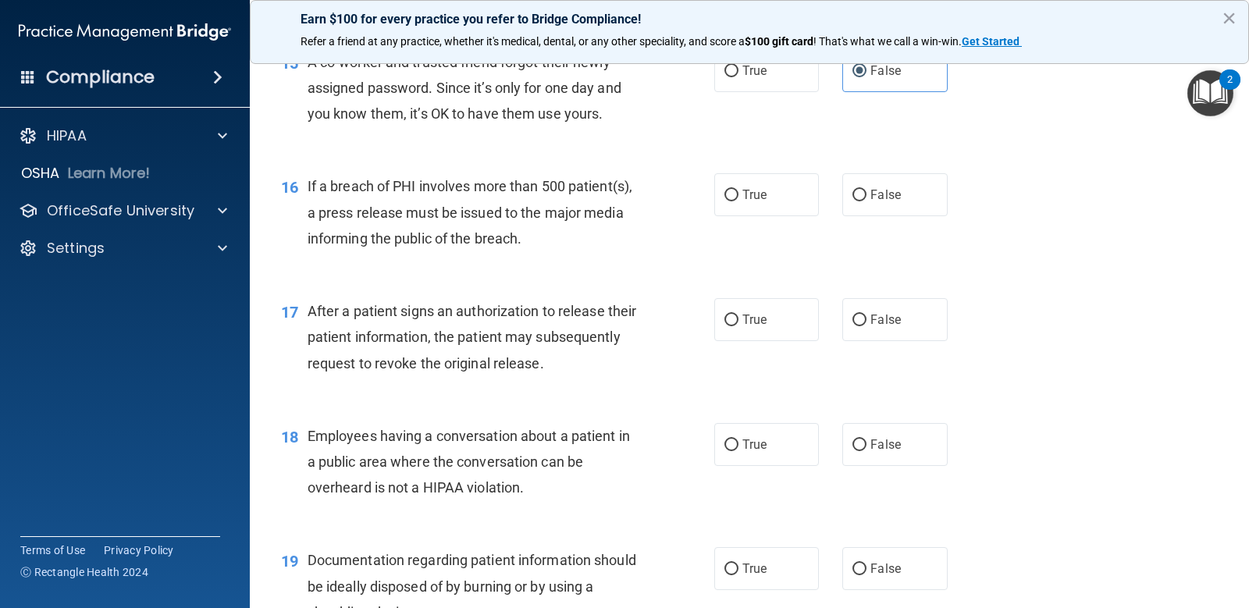
scroll to position [1874, 0]
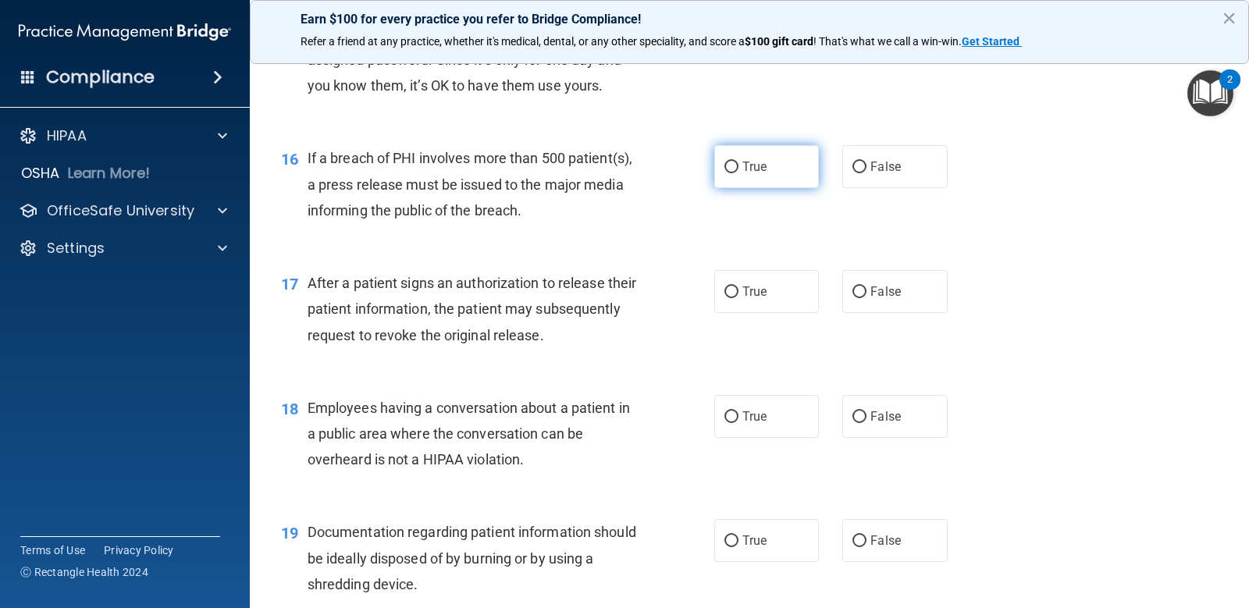
click at [753, 166] on span "True" at bounding box center [755, 166] width 24 height 15
click at [739, 166] on input "True" at bounding box center [732, 168] width 14 height 12
radio input "true"
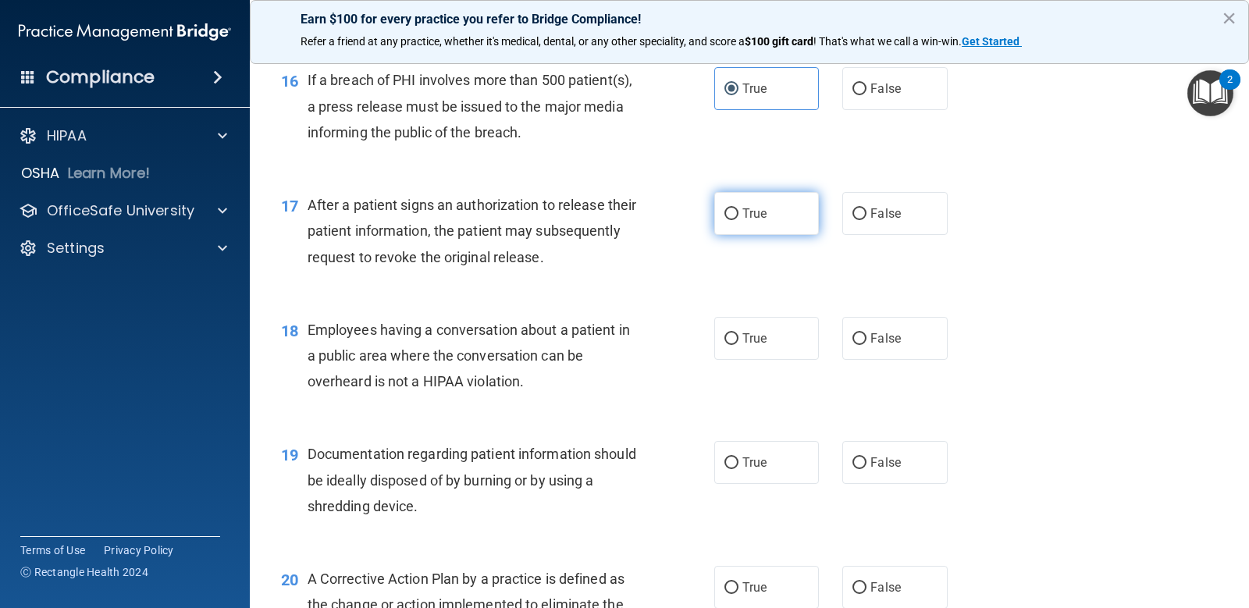
click at [728, 223] on label "True" at bounding box center [766, 213] width 105 height 43
click at [728, 220] on input "True" at bounding box center [732, 214] width 14 height 12
radio input "true"
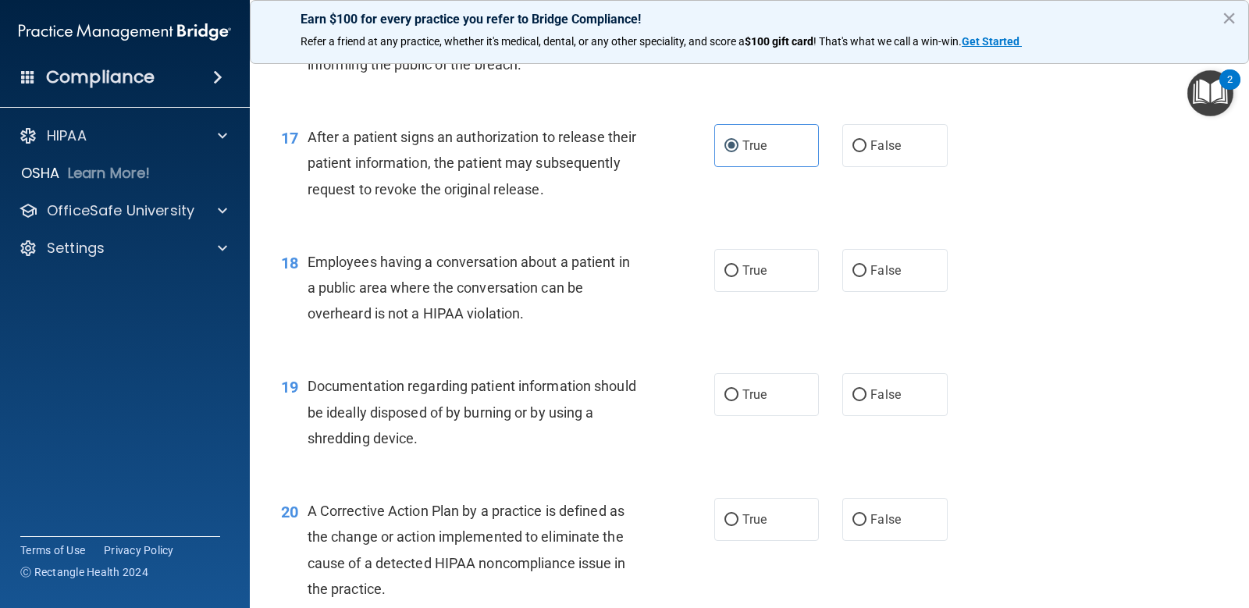
scroll to position [2108, 0]
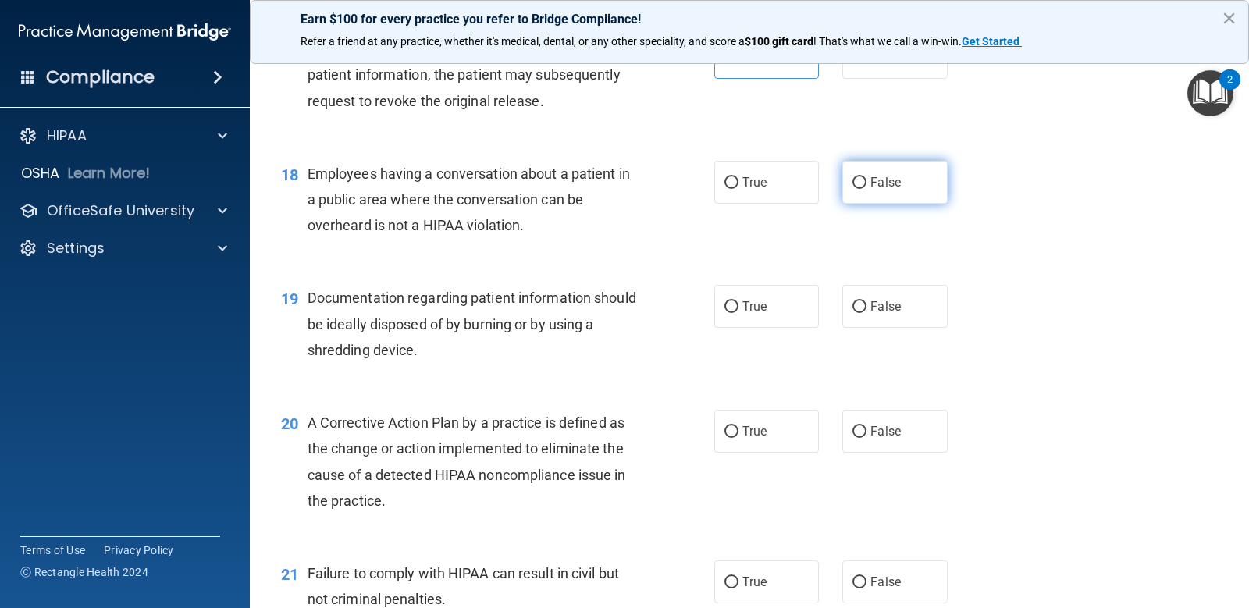
click at [853, 180] on input "False" at bounding box center [860, 183] width 14 height 12
radio input "true"
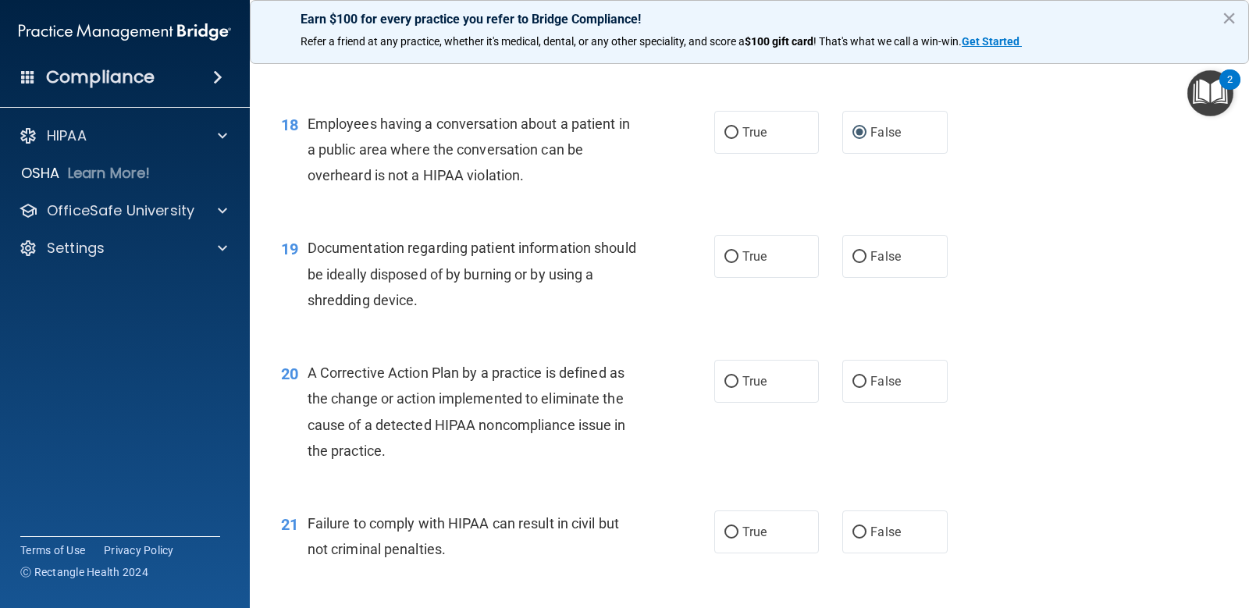
scroll to position [2186, 0]
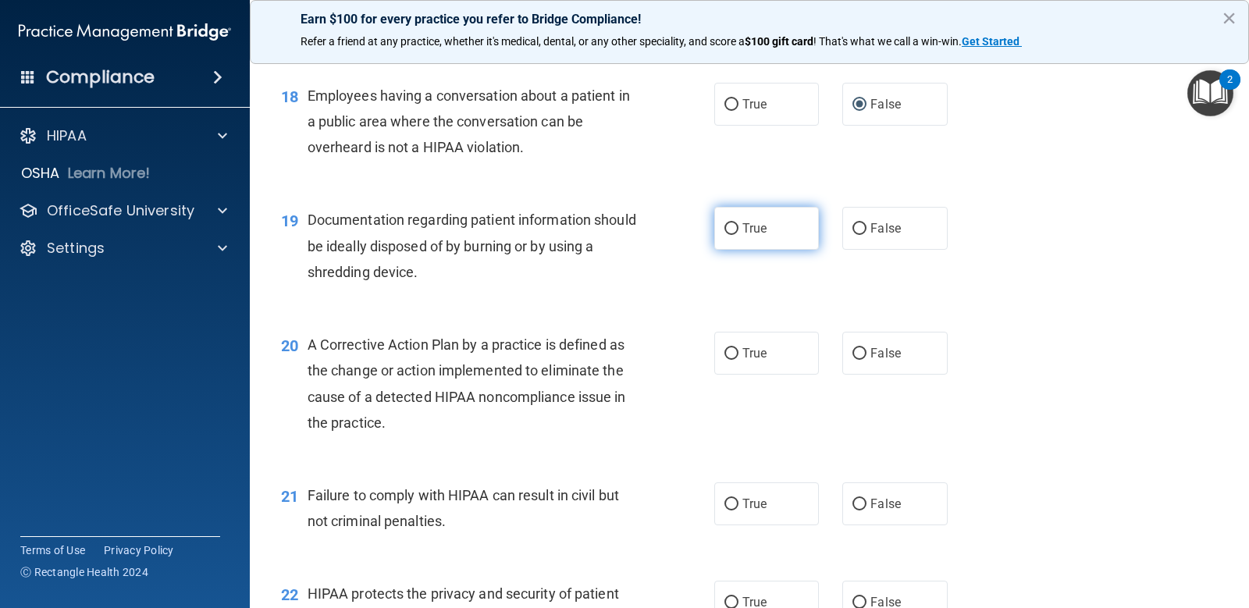
click at [743, 243] on label "True" at bounding box center [766, 228] width 105 height 43
click at [739, 235] on input "True" at bounding box center [732, 229] width 14 height 12
radio input "true"
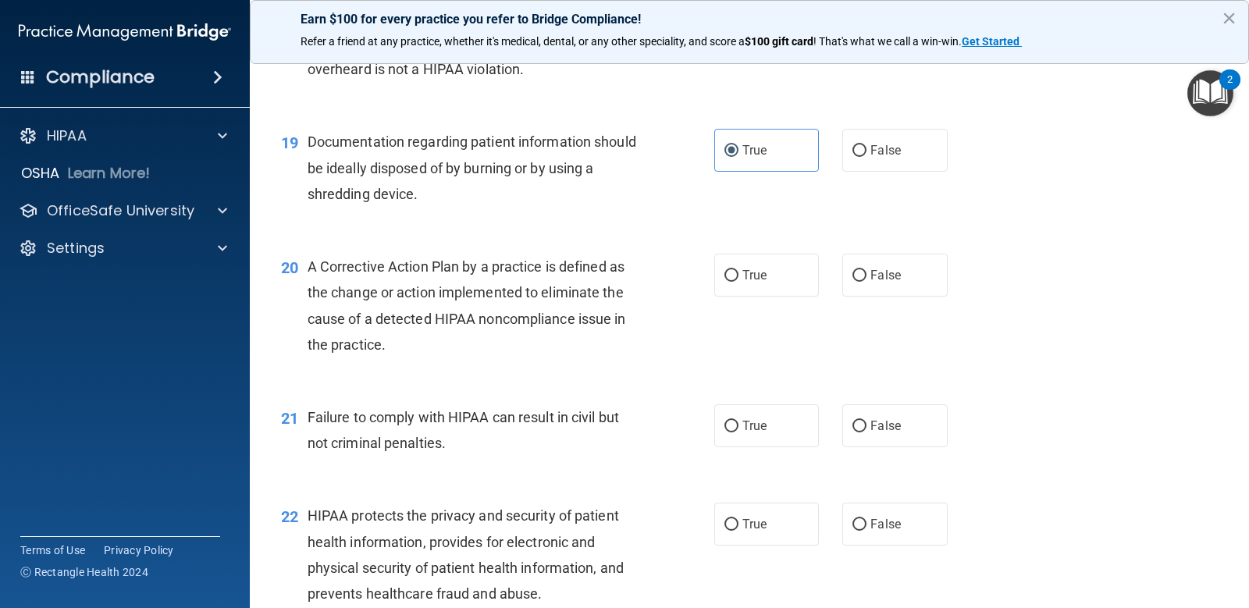
scroll to position [2342, 0]
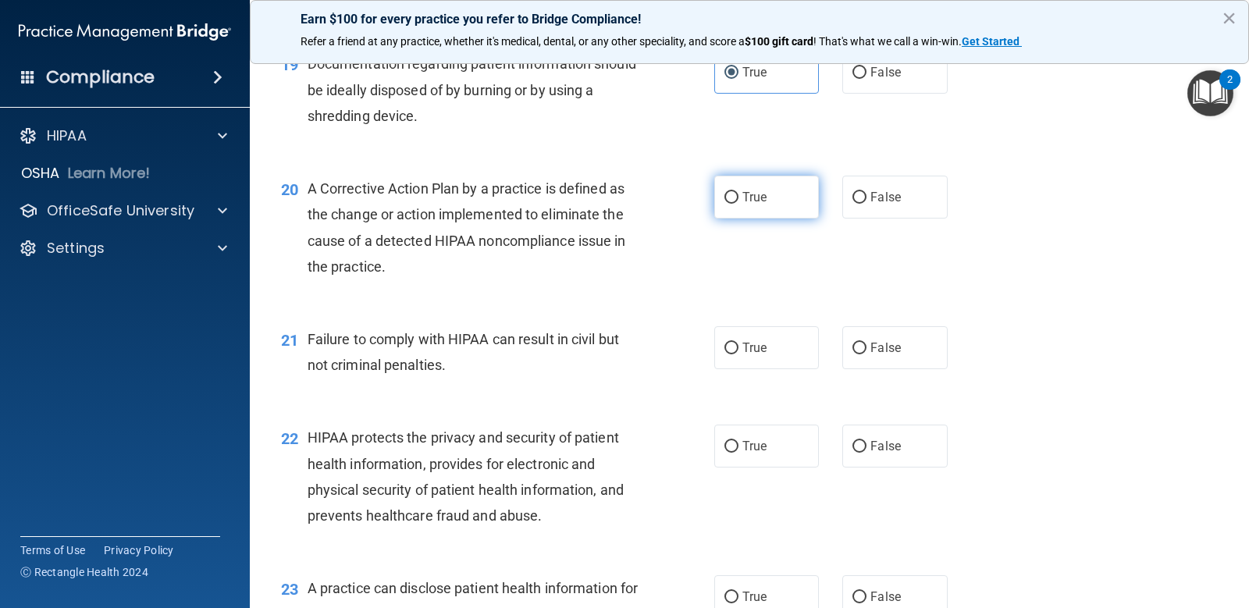
click at [750, 207] on label "True" at bounding box center [766, 197] width 105 height 43
click at [739, 204] on input "True" at bounding box center [732, 198] width 14 height 12
radio input "true"
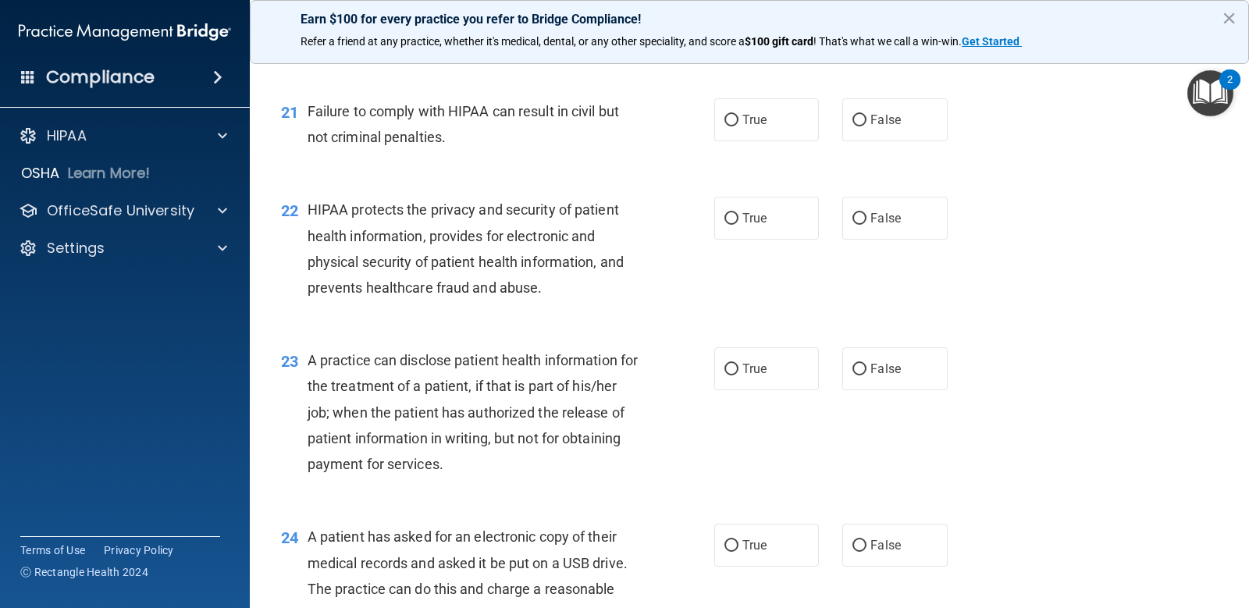
scroll to position [2577, 0]
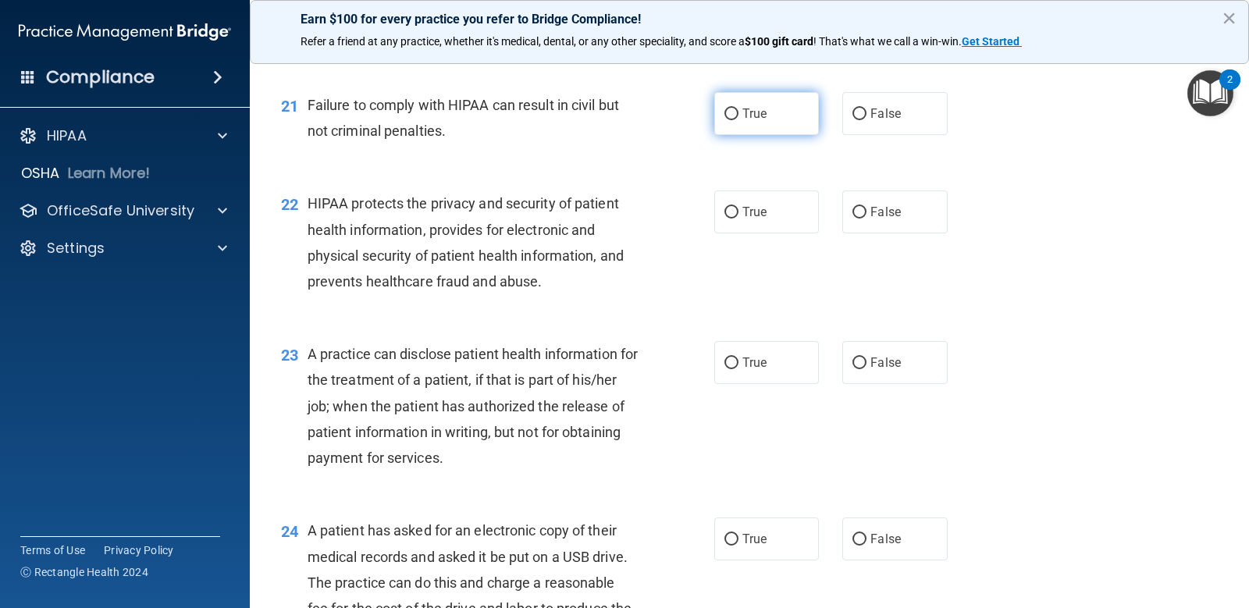
click at [743, 111] on span "True" at bounding box center [755, 113] width 24 height 15
click at [739, 111] on input "True" at bounding box center [732, 115] width 14 height 12
radio input "true"
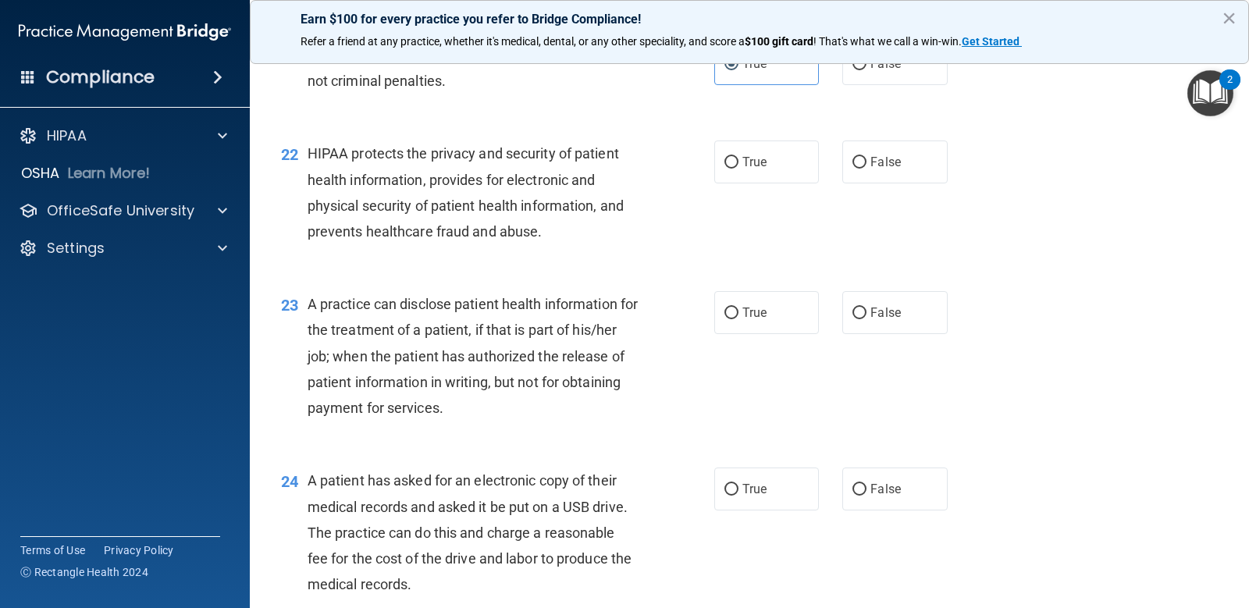
scroll to position [2655, 0]
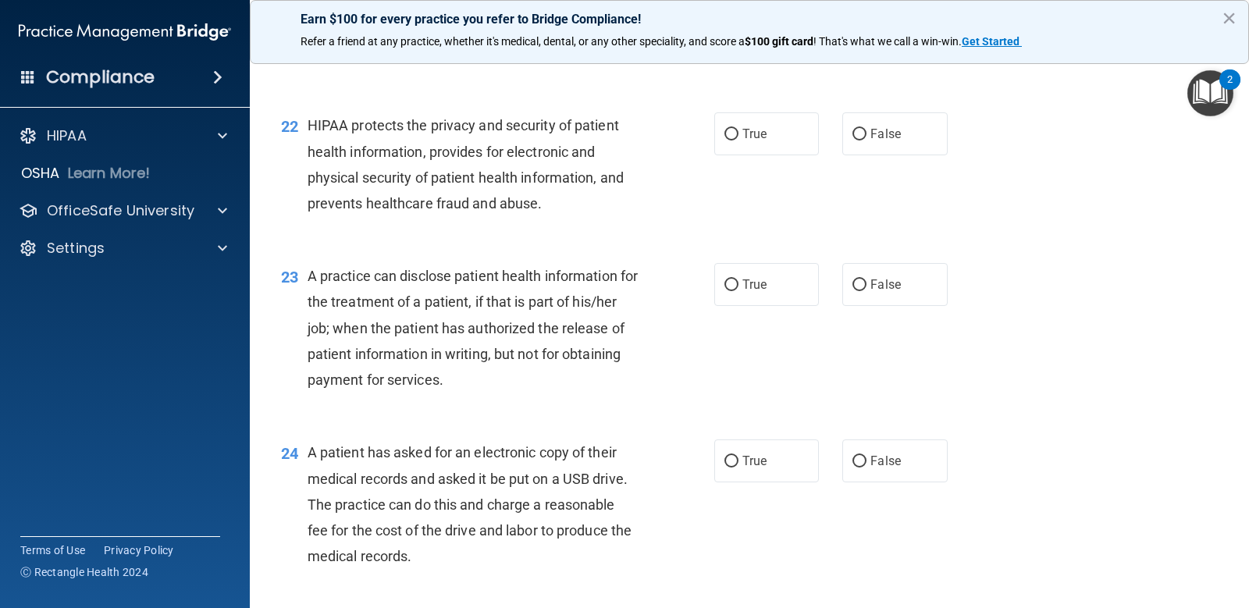
click at [698, 140] on div "22 HIPAA protects the privacy and security of patient health information, provi…" at bounding box center [498, 168] width 480 height 112
click at [732, 133] on input "True" at bounding box center [732, 135] width 14 height 12
radio input "true"
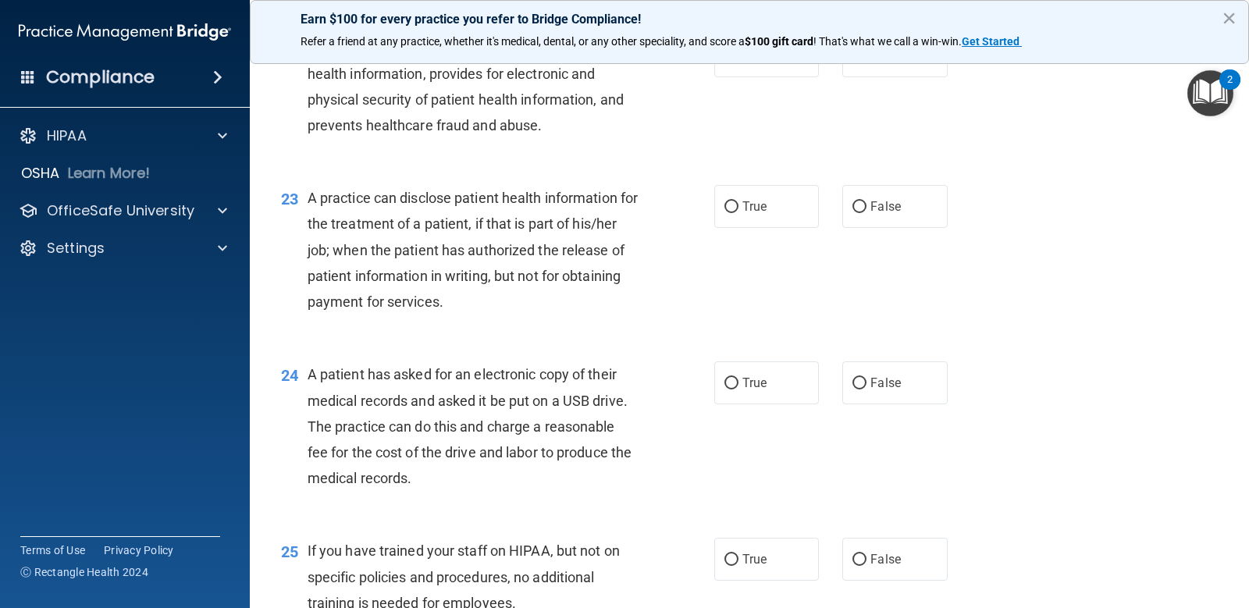
scroll to position [2811, 0]
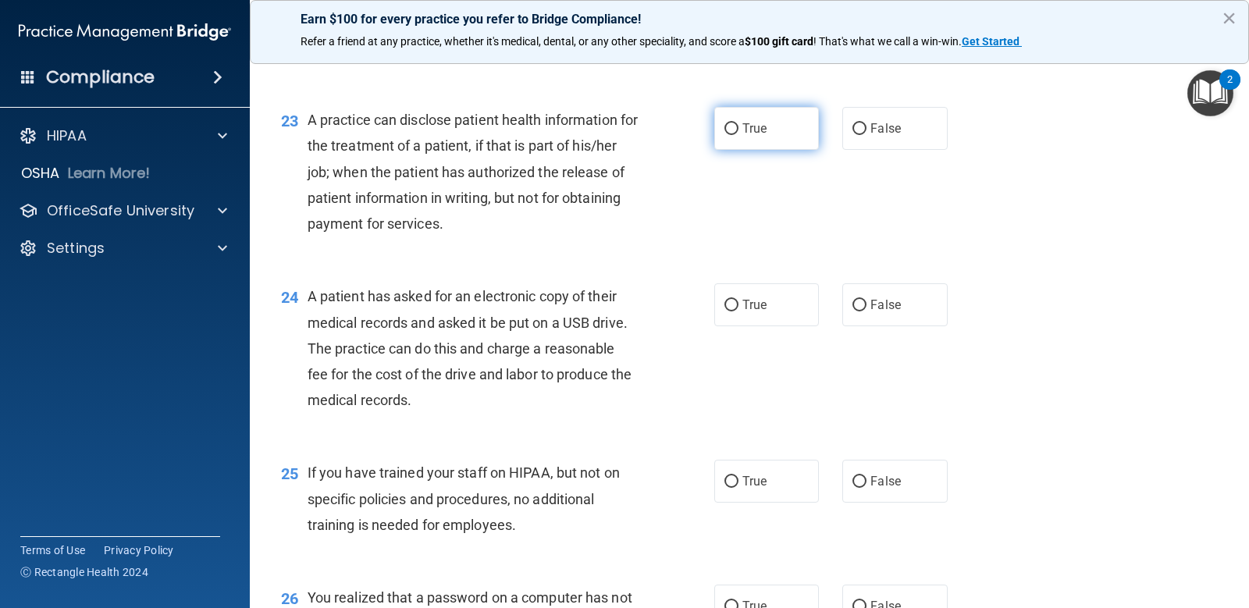
click at [714, 141] on label "True" at bounding box center [766, 128] width 105 height 43
click at [725, 135] on input "True" at bounding box center [732, 129] width 14 height 12
radio input "true"
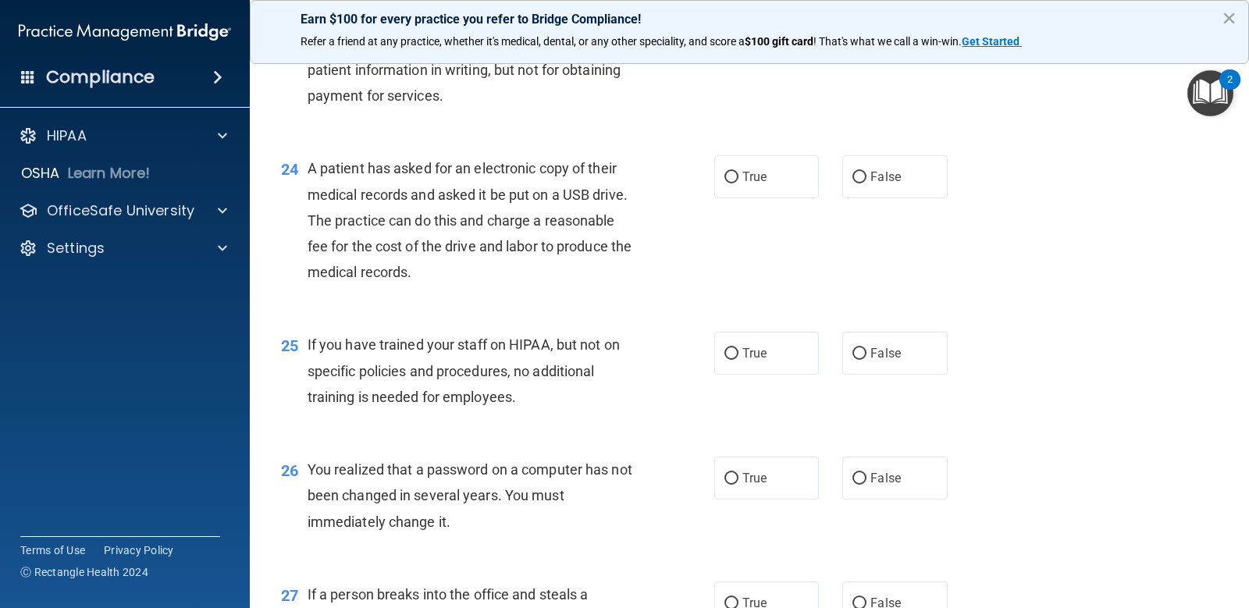
scroll to position [2967, 0]
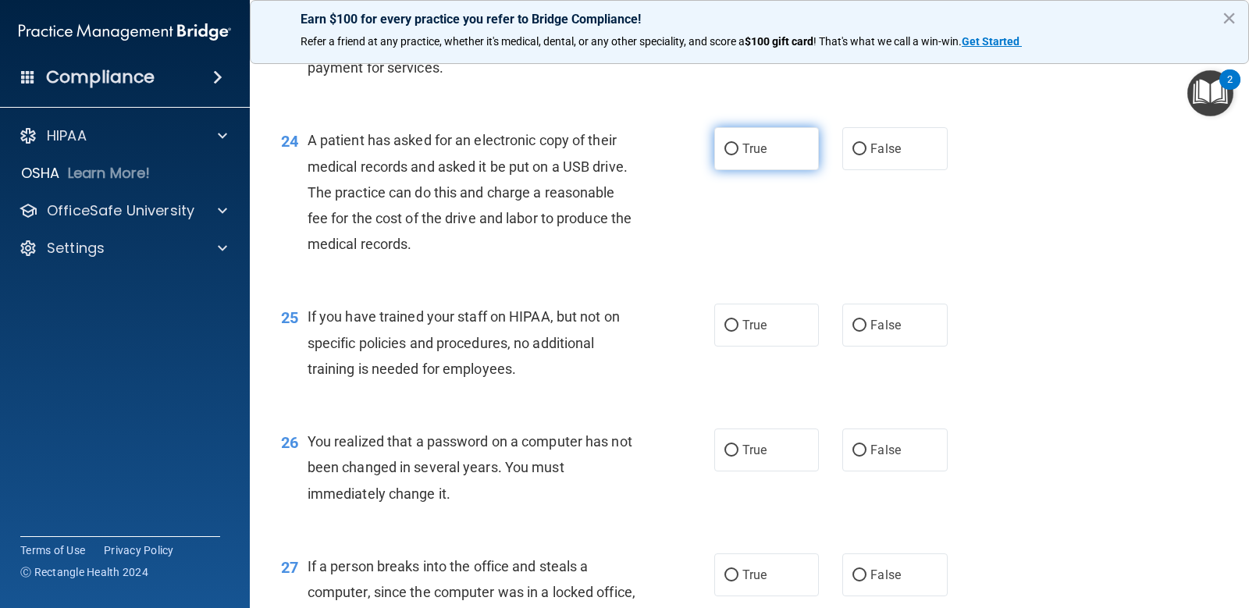
click at [743, 151] on span "True" at bounding box center [755, 148] width 24 height 15
click at [739, 151] on input "True" at bounding box center [732, 150] width 14 height 12
radio input "true"
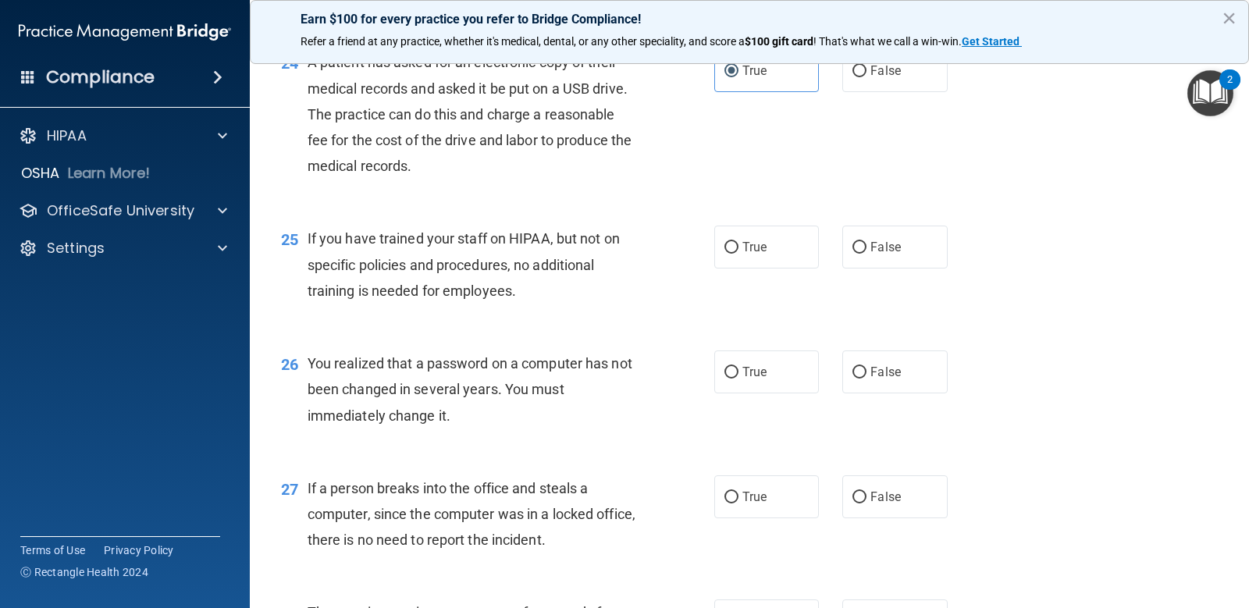
scroll to position [3123, 0]
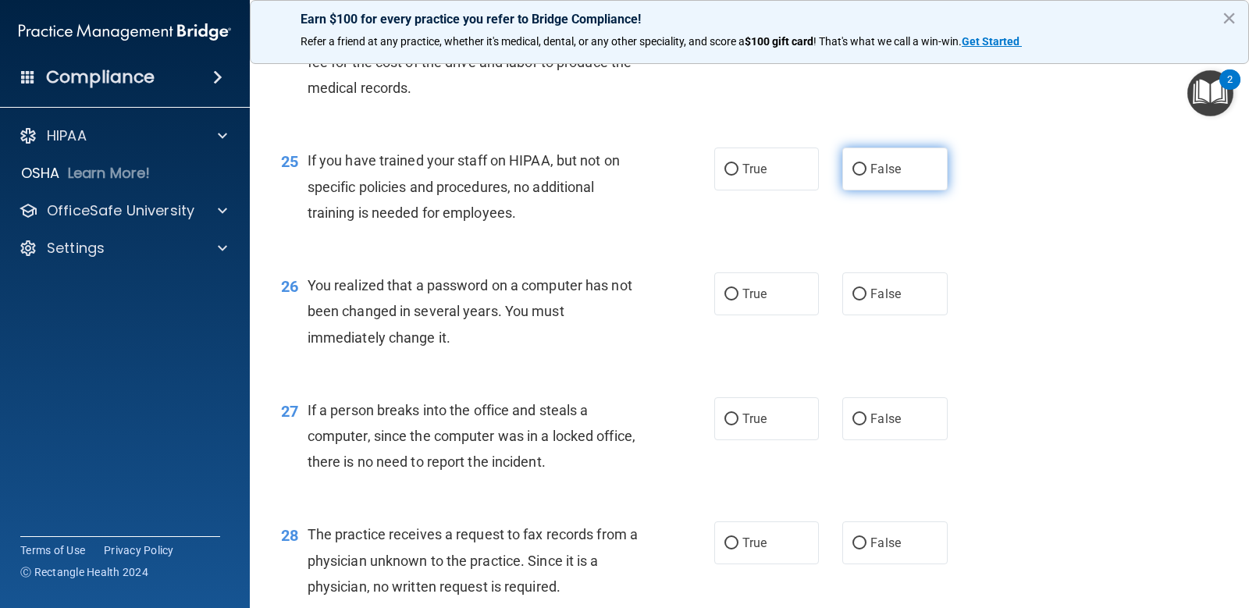
click at [871, 167] on span "False" at bounding box center [886, 169] width 30 height 15
click at [867, 167] on input "False" at bounding box center [860, 170] width 14 height 12
radio input "true"
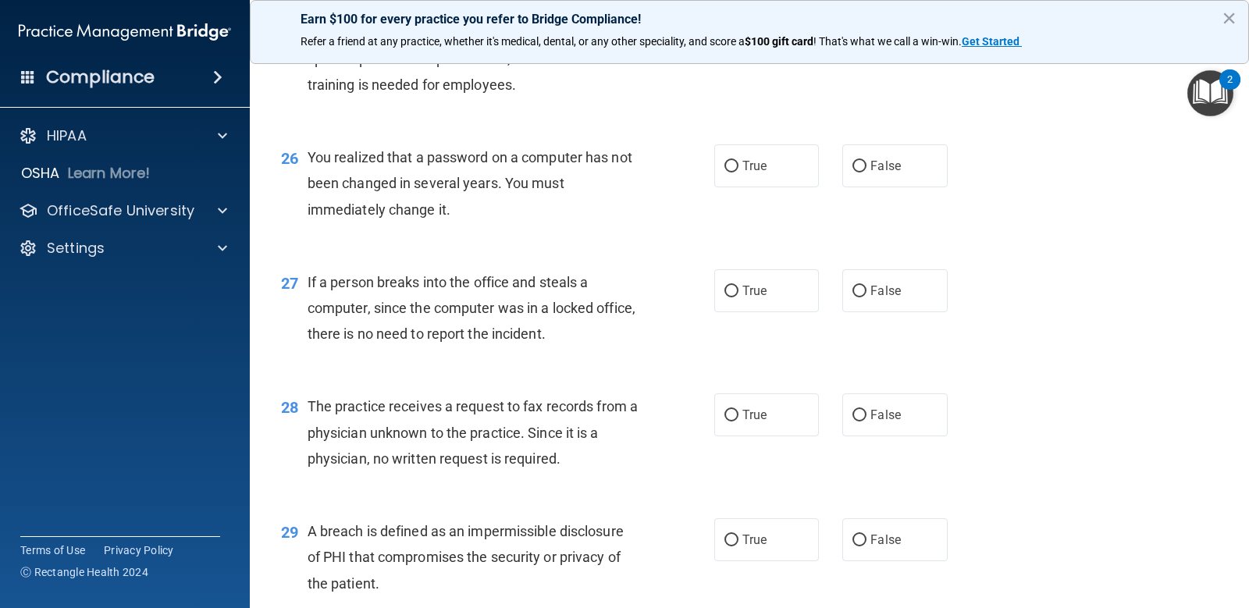
scroll to position [3279, 0]
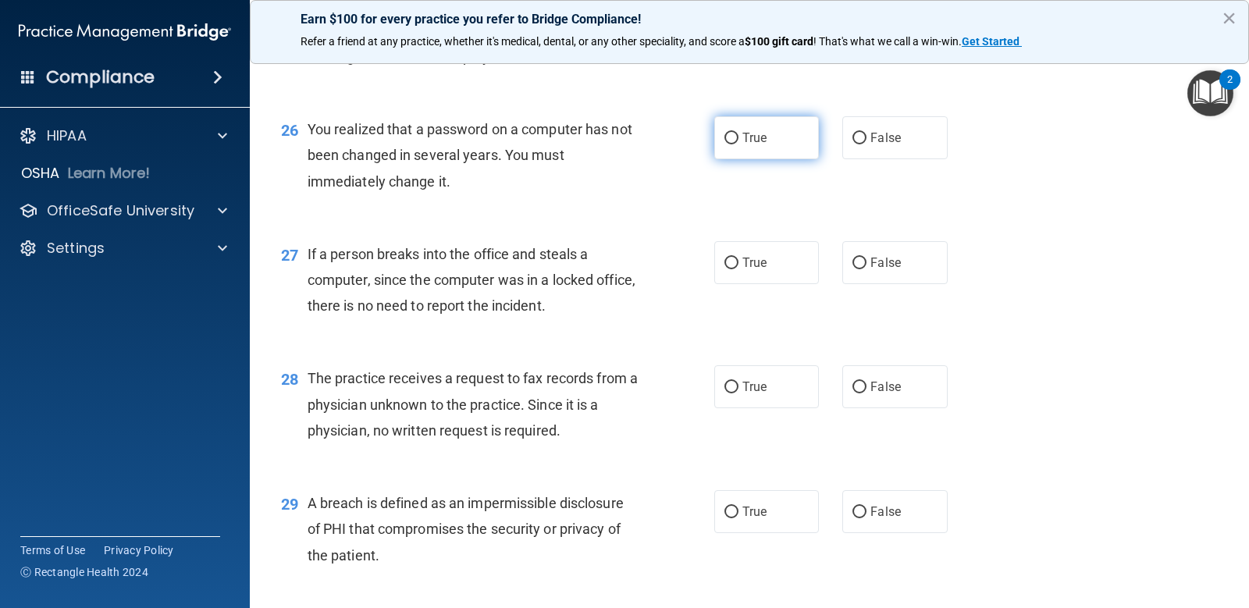
click at [743, 133] on span "True" at bounding box center [755, 137] width 24 height 15
click at [739, 133] on input "True" at bounding box center [732, 139] width 14 height 12
radio input "true"
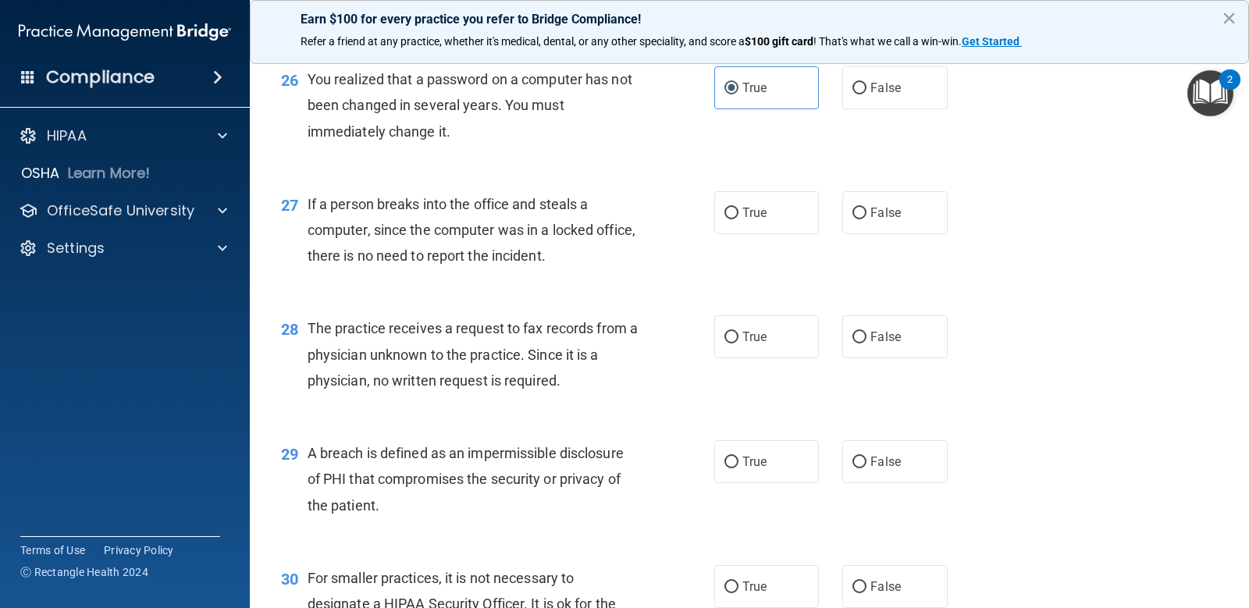
scroll to position [3357, 0]
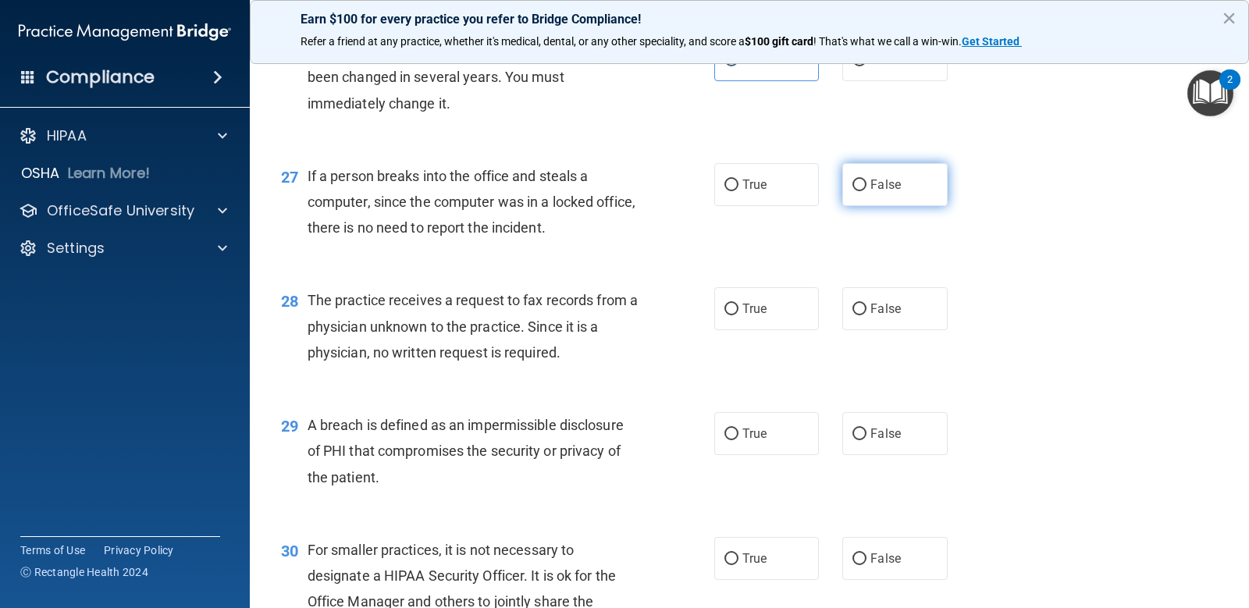
click at [859, 189] on input "False" at bounding box center [860, 186] width 14 height 12
radio input "true"
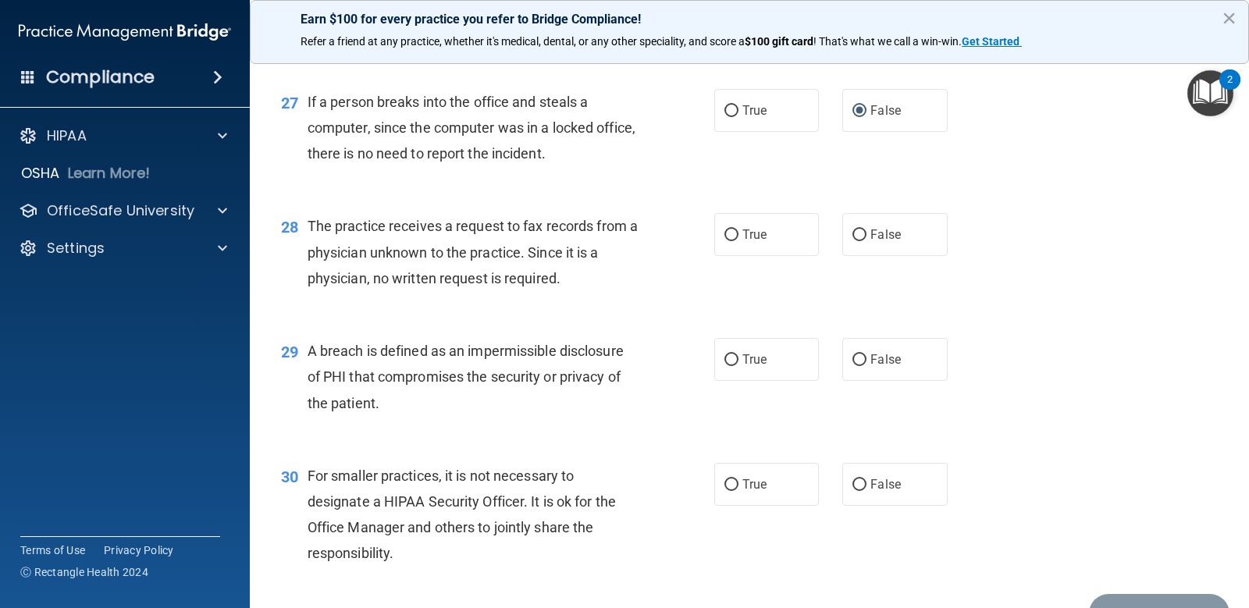
scroll to position [3514, 0]
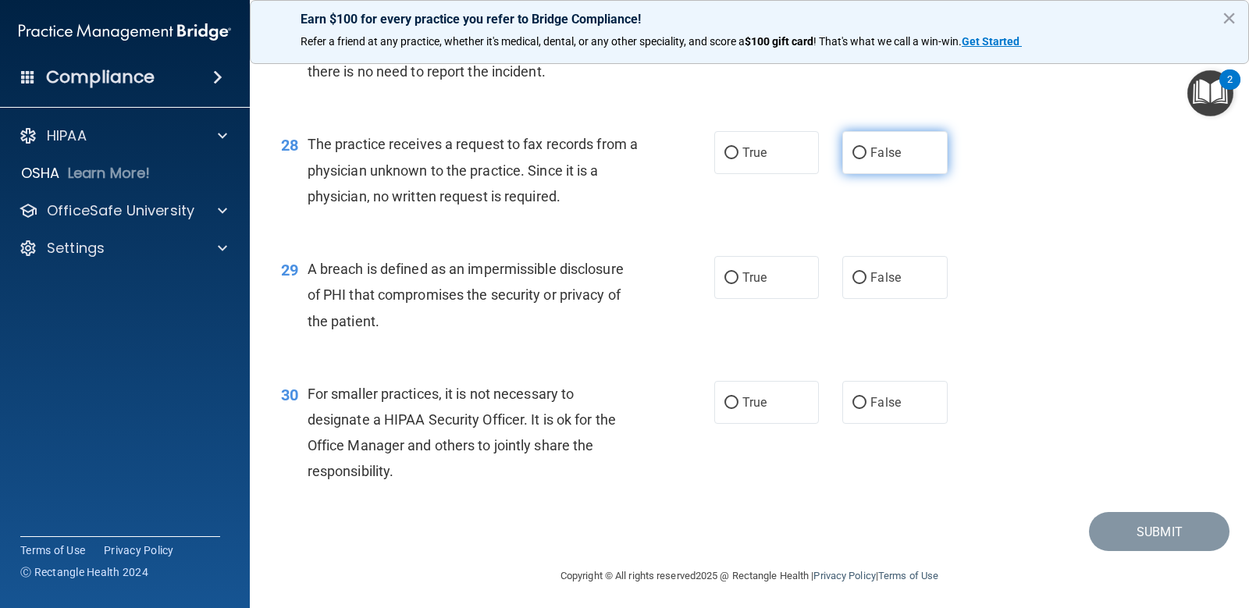
click at [867, 164] on label "False" at bounding box center [894, 152] width 105 height 43
click at [867, 159] on input "False" at bounding box center [860, 154] width 14 height 12
radio input "true"
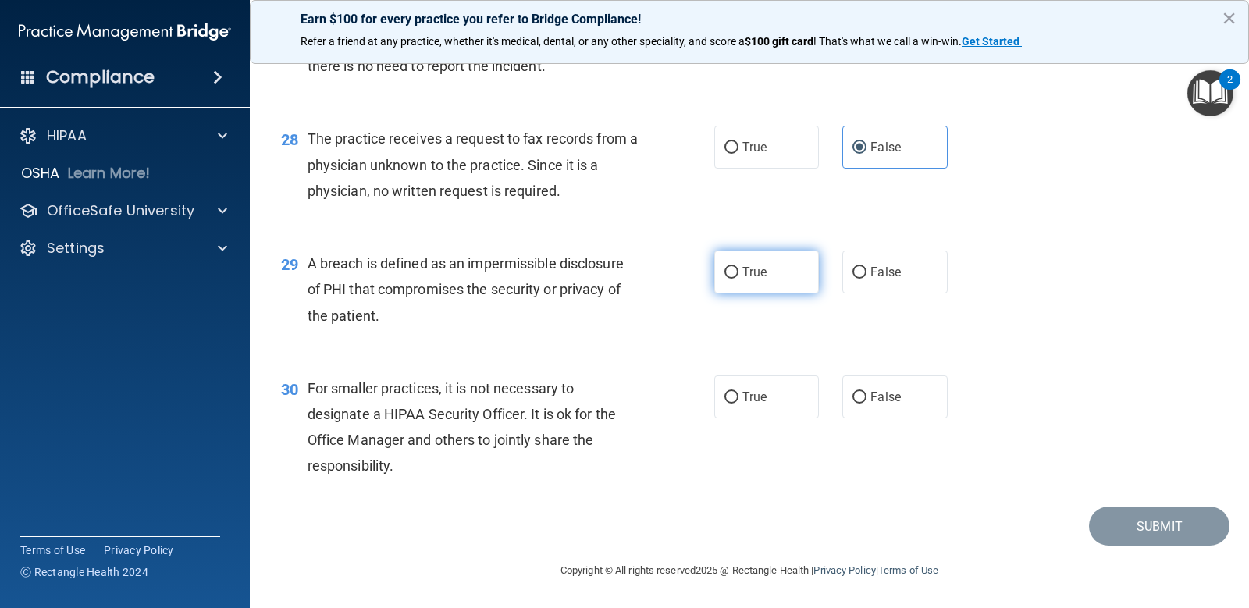
click at [752, 269] on span "True" at bounding box center [755, 272] width 24 height 15
click at [739, 269] on input "True" at bounding box center [732, 273] width 14 height 12
radio input "true"
click at [910, 401] on label "False" at bounding box center [894, 397] width 105 height 43
click at [867, 401] on input "False" at bounding box center [860, 398] width 14 height 12
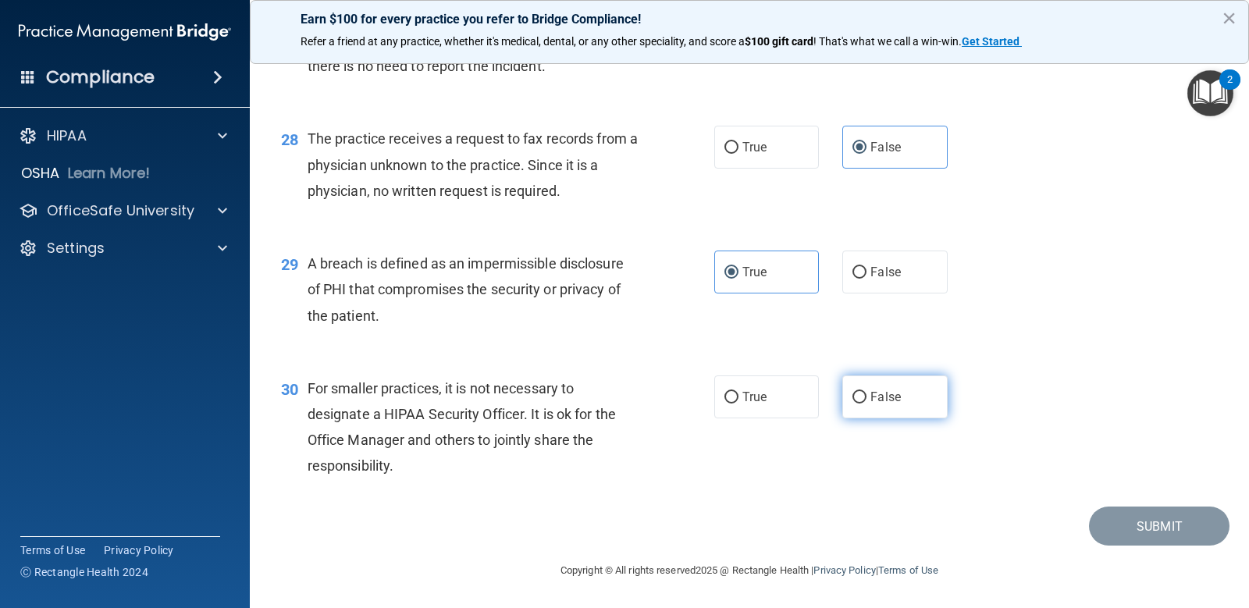
radio input "true"
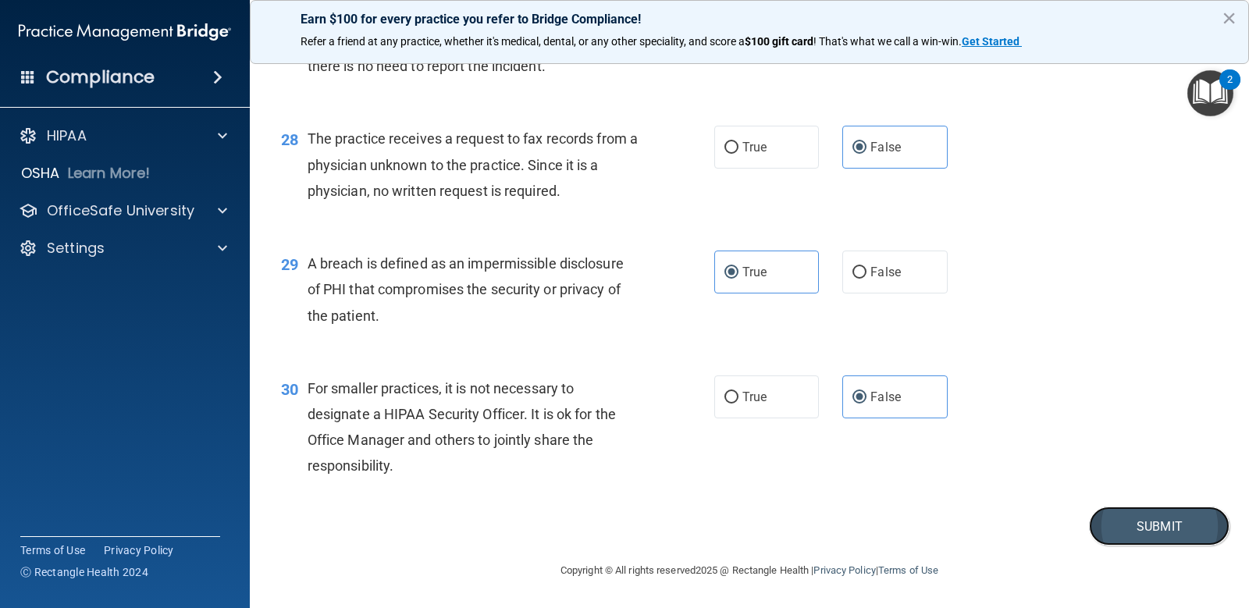
click at [1112, 525] on button "Submit" at bounding box center [1159, 527] width 141 height 40
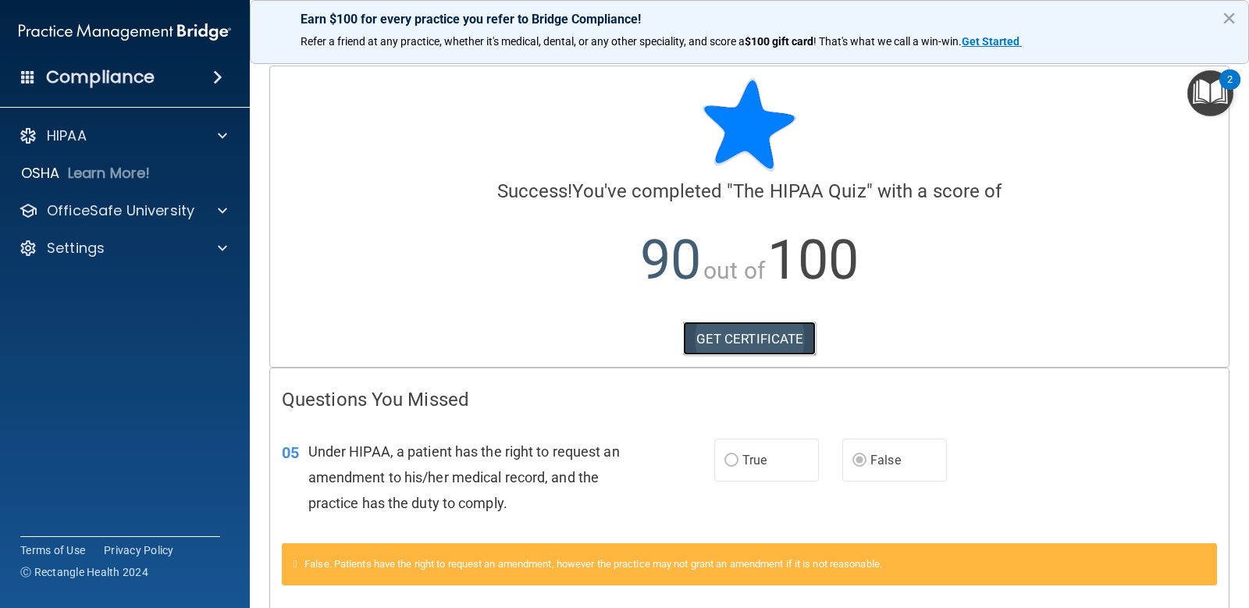
click at [737, 346] on link "GET CERTIFICATE" at bounding box center [750, 339] width 134 height 34
click at [183, 209] on p "OfficeSafe University" at bounding box center [121, 210] width 148 height 19
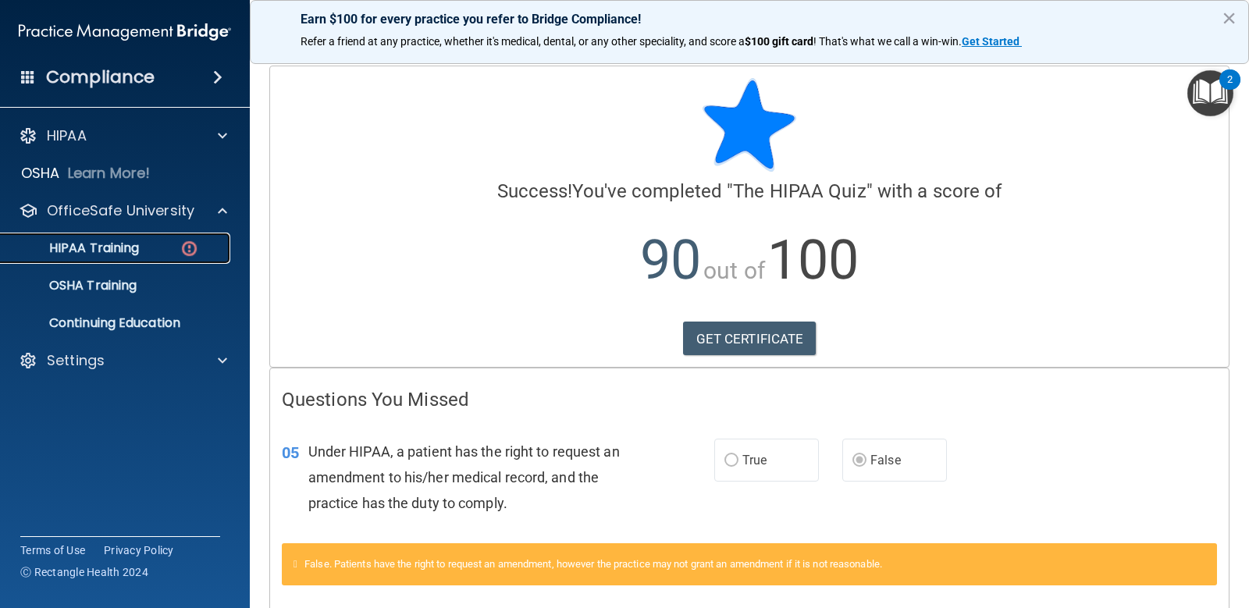
click at [126, 241] on p "HIPAA Training" at bounding box center [74, 248] width 129 height 16
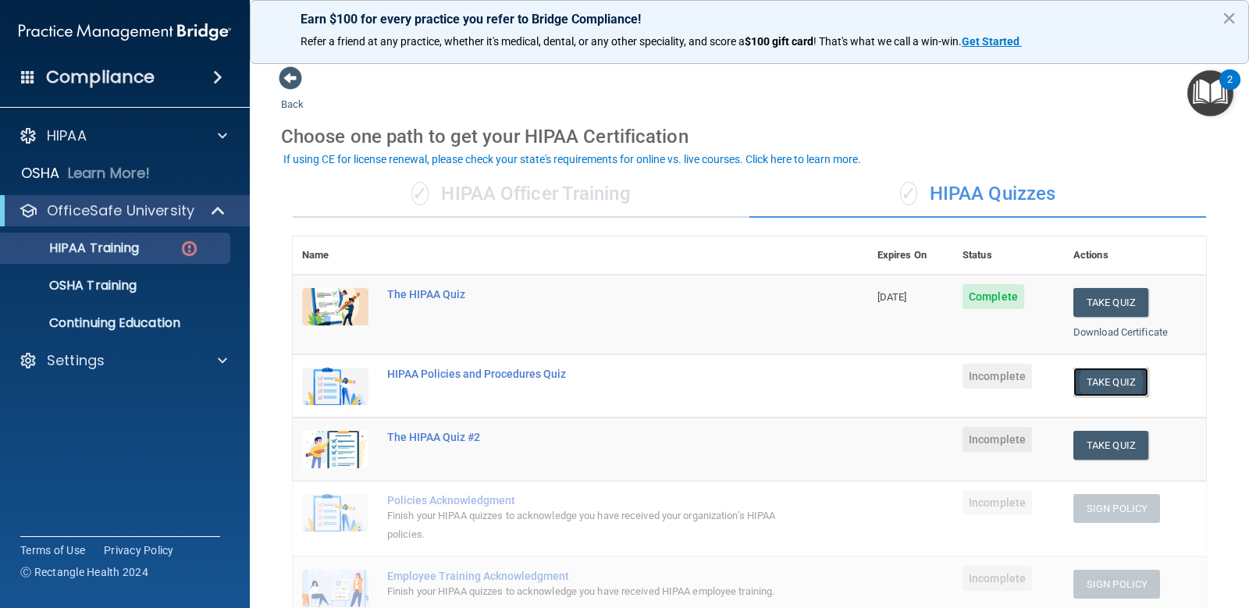
click at [1108, 383] on button "Take Quiz" at bounding box center [1111, 382] width 75 height 29
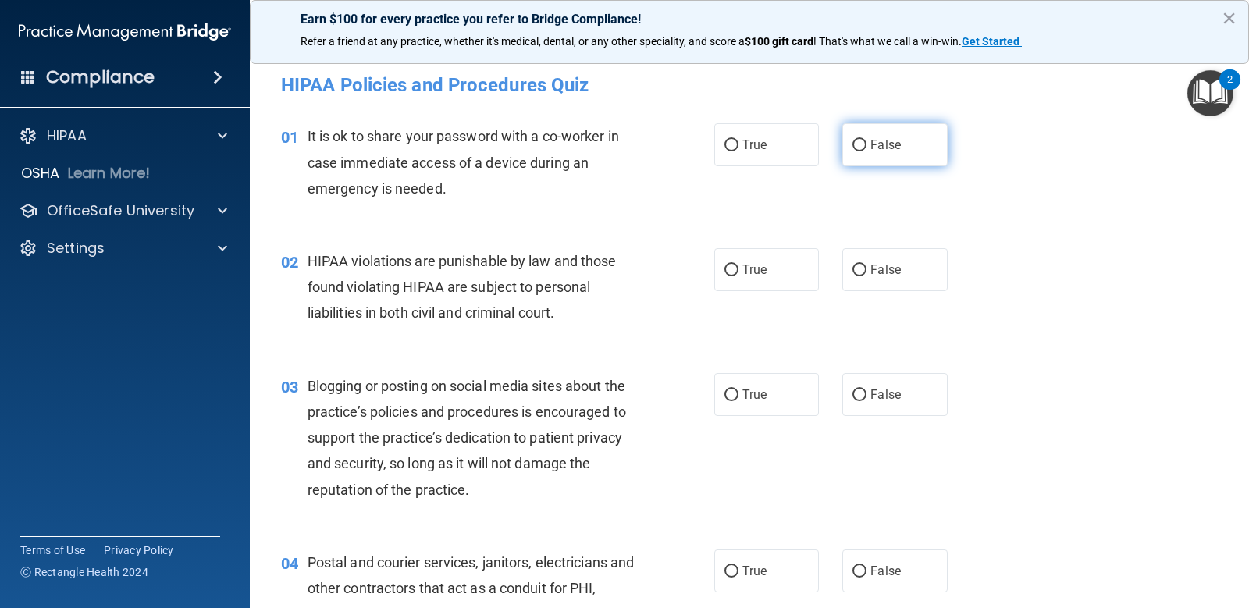
click at [871, 145] on span "False" at bounding box center [886, 144] width 30 height 15
click at [867, 145] on input "False" at bounding box center [860, 146] width 14 height 12
radio input "true"
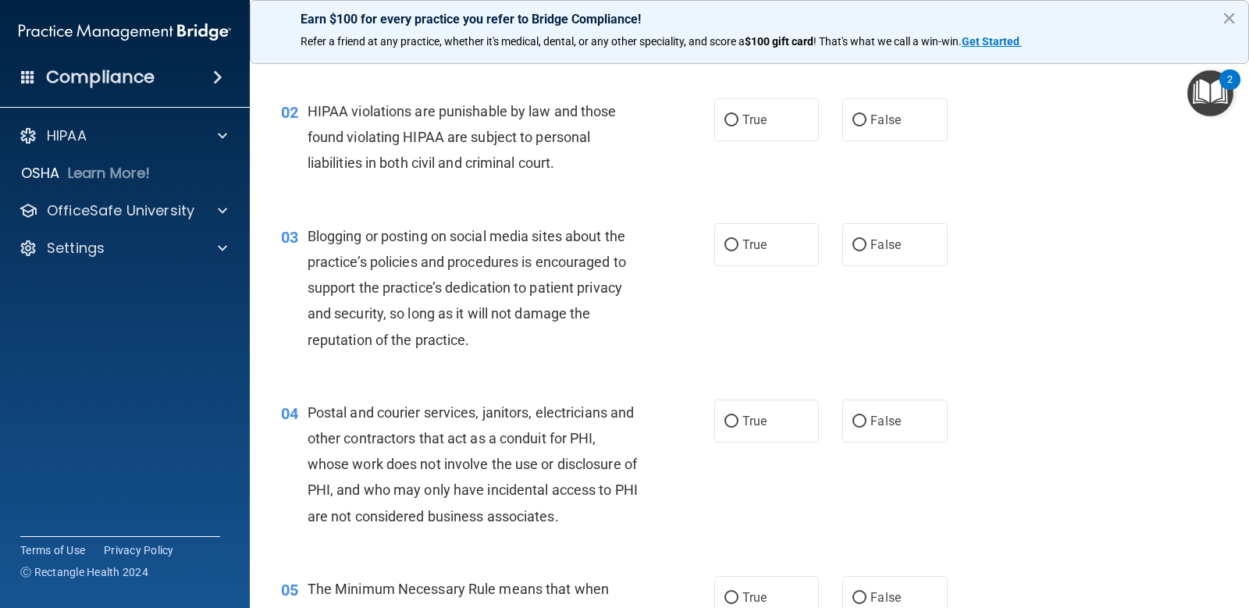
scroll to position [156, 0]
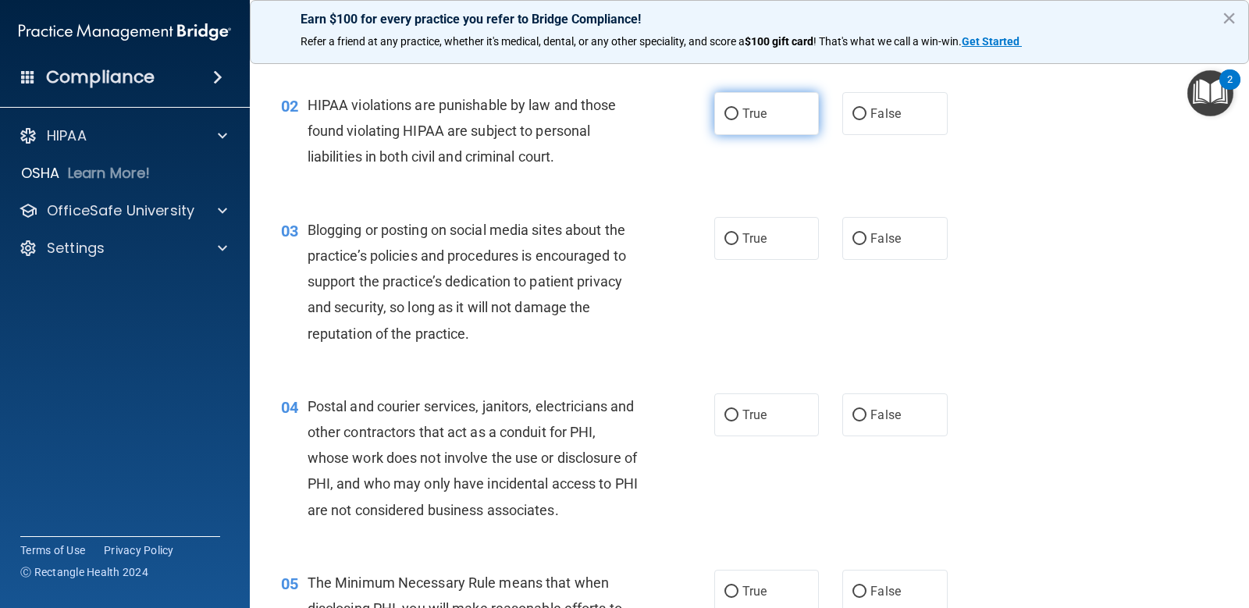
click at [735, 113] on label "True" at bounding box center [766, 113] width 105 height 43
click at [735, 113] on input "True" at bounding box center [732, 115] width 14 height 12
radio input "true"
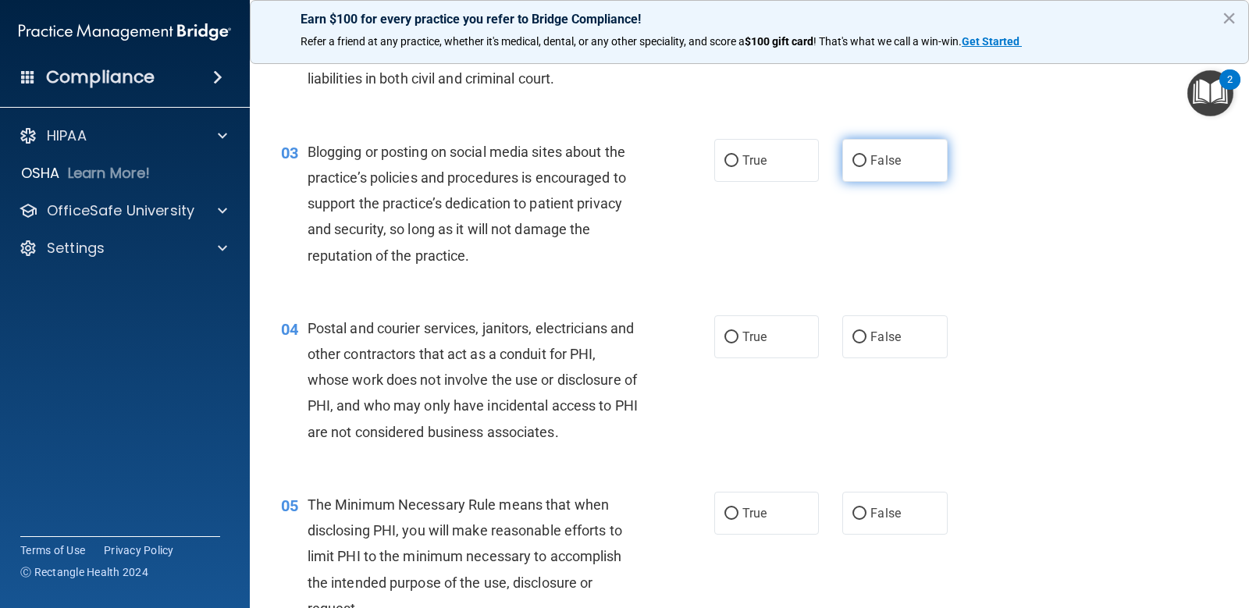
click at [883, 170] on label "False" at bounding box center [894, 160] width 105 height 43
click at [867, 167] on input "False" at bounding box center [860, 161] width 14 height 12
radio input "true"
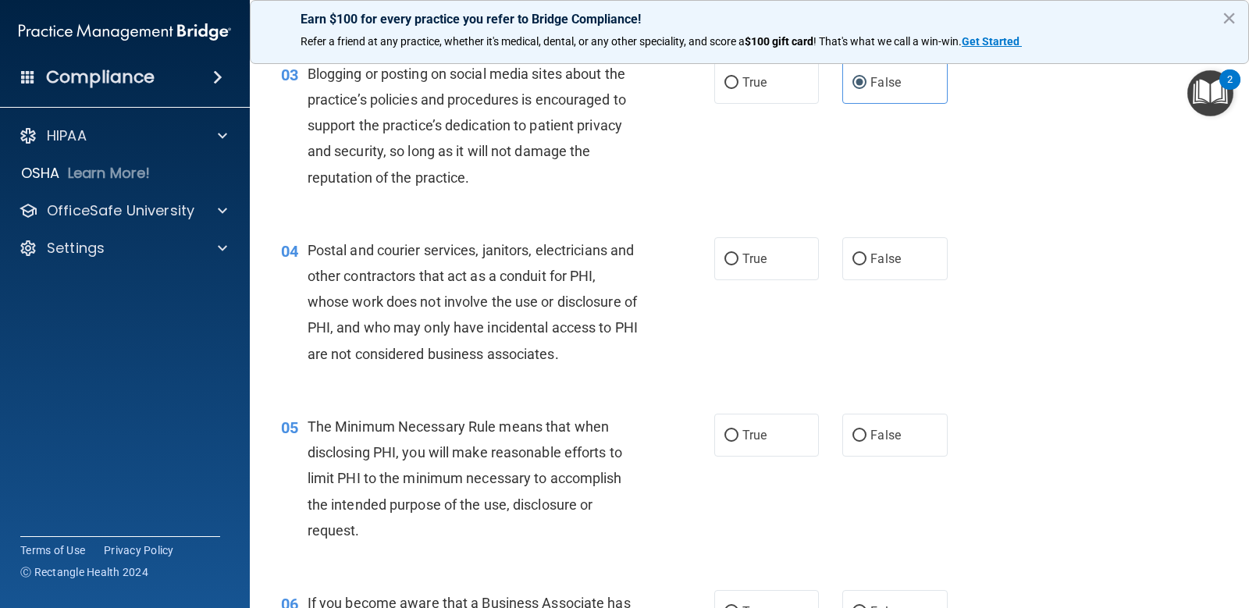
scroll to position [390, 0]
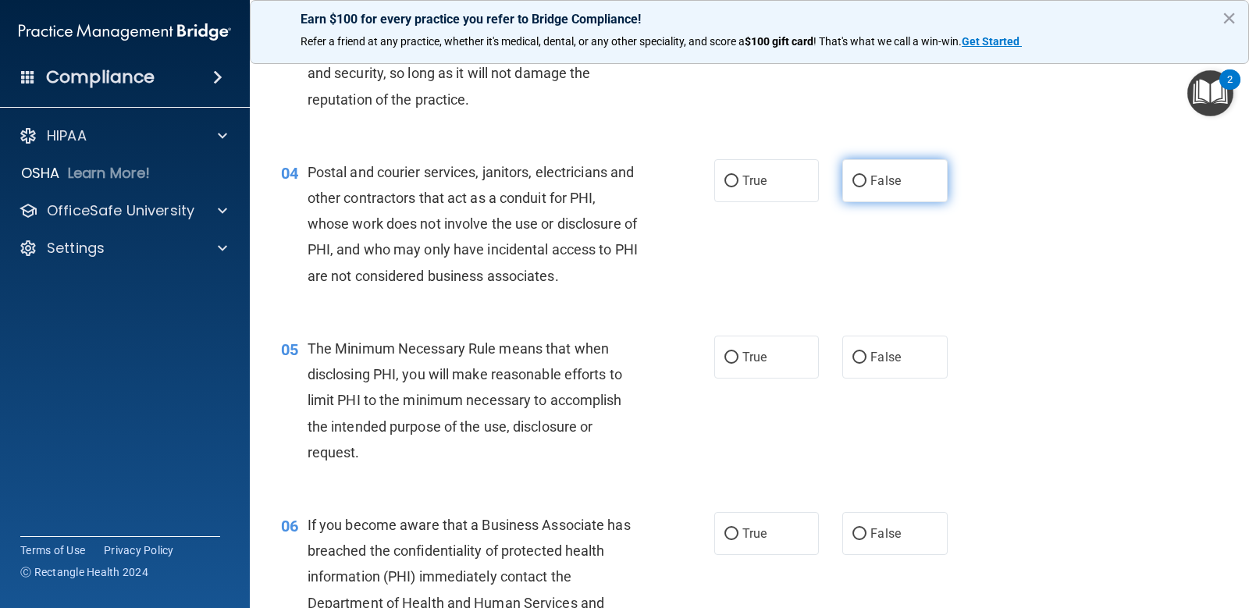
click at [863, 178] on label "False" at bounding box center [894, 180] width 105 height 43
click at [863, 178] on input "False" at bounding box center [860, 182] width 14 height 12
radio input "true"
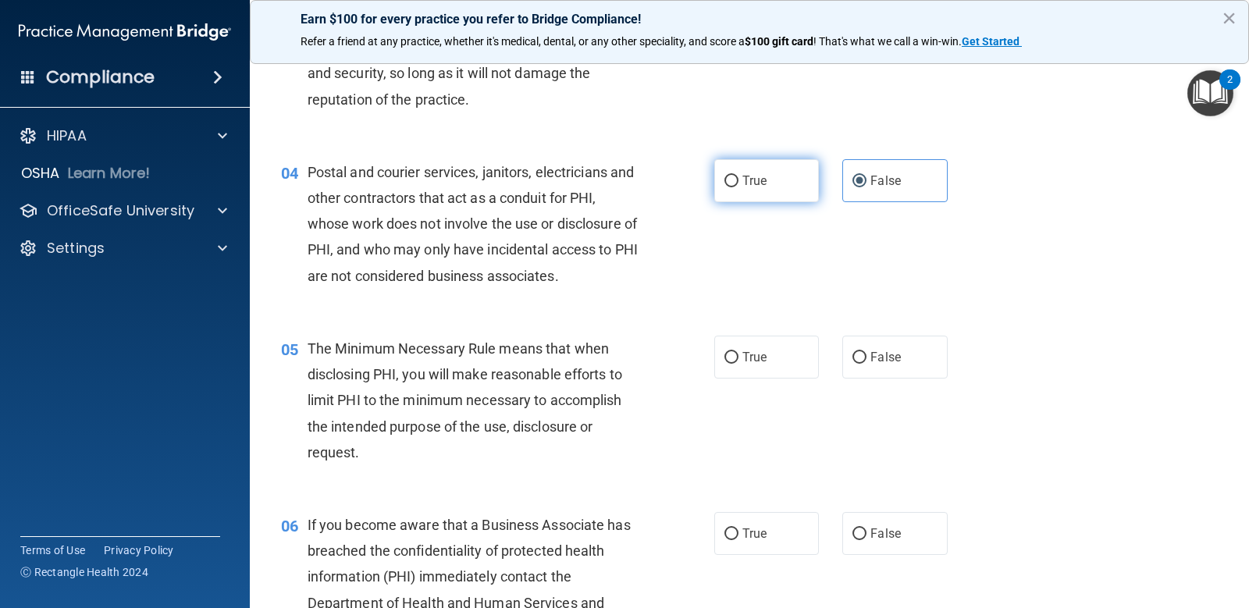
click at [789, 182] on label "True" at bounding box center [766, 180] width 105 height 43
click at [739, 182] on input "True" at bounding box center [732, 182] width 14 height 12
radio input "true"
radio input "false"
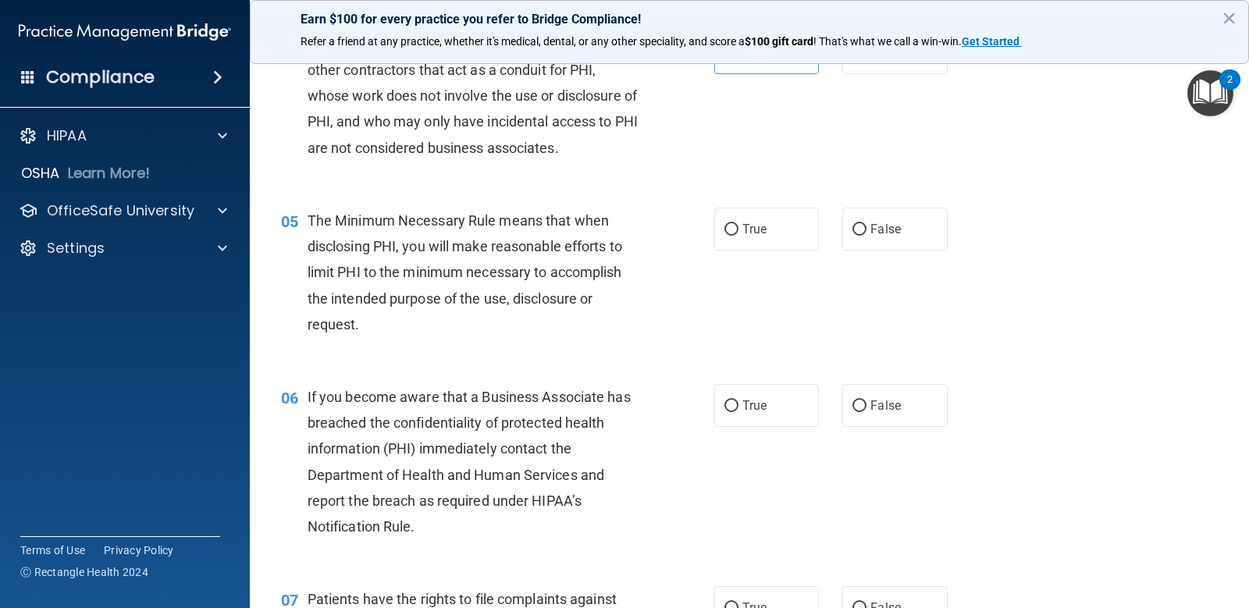
scroll to position [547, 0]
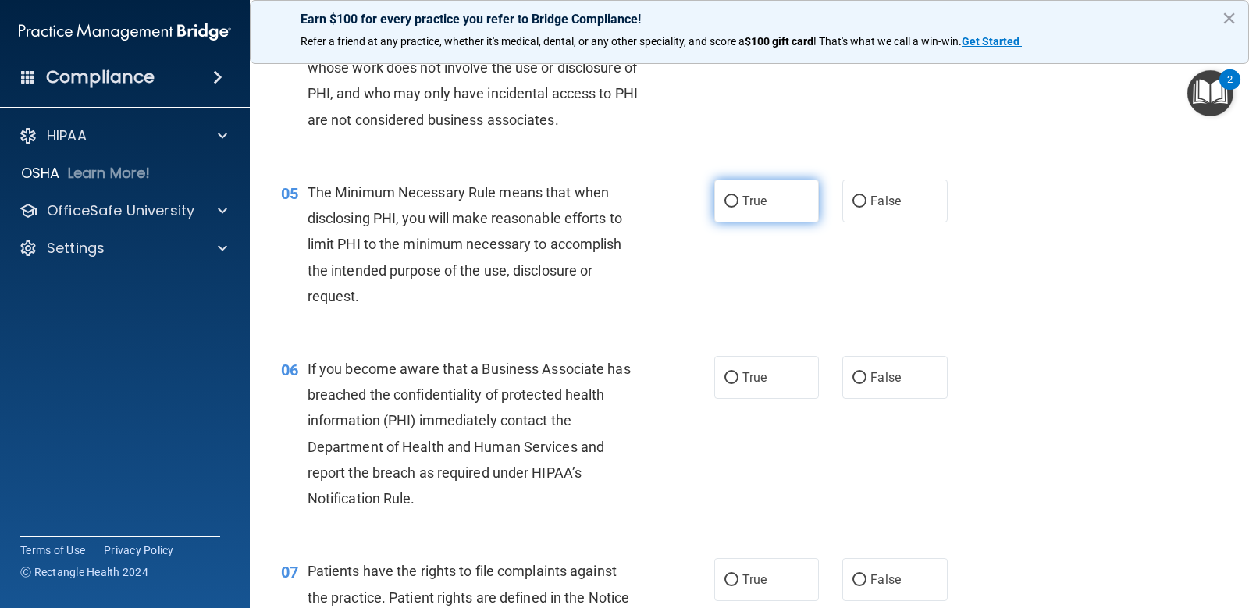
click at [738, 191] on label "True" at bounding box center [766, 201] width 105 height 43
click at [738, 196] on input "True" at bounding box center [732, 202] width 14 height 12
radio input "true"
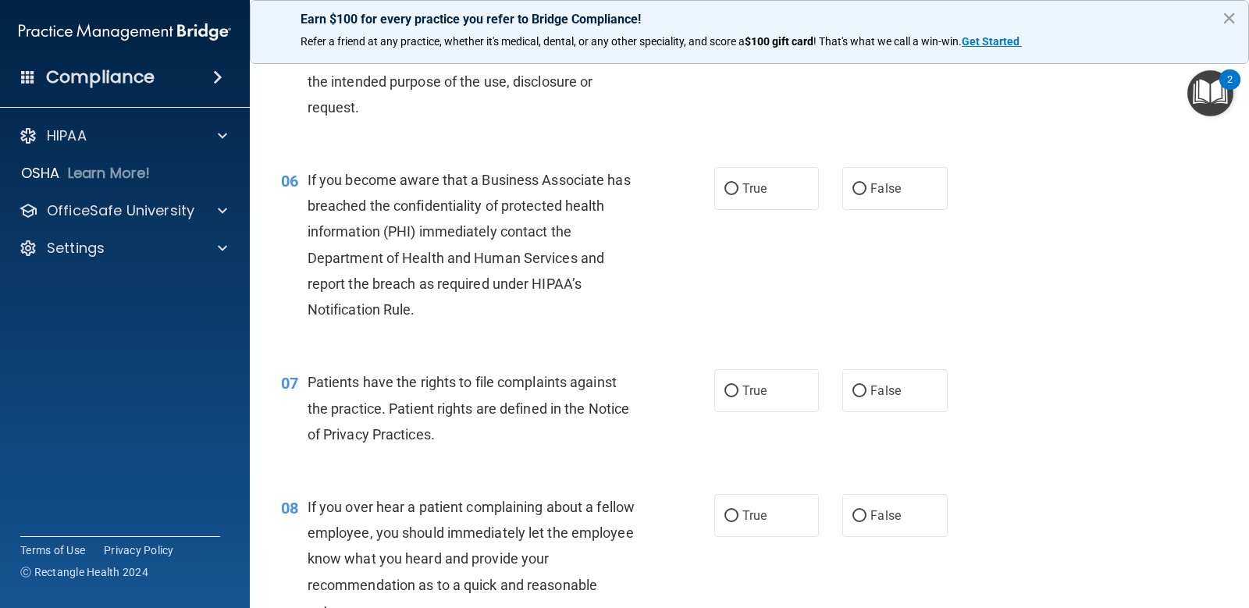
scroll to position [781, 0]
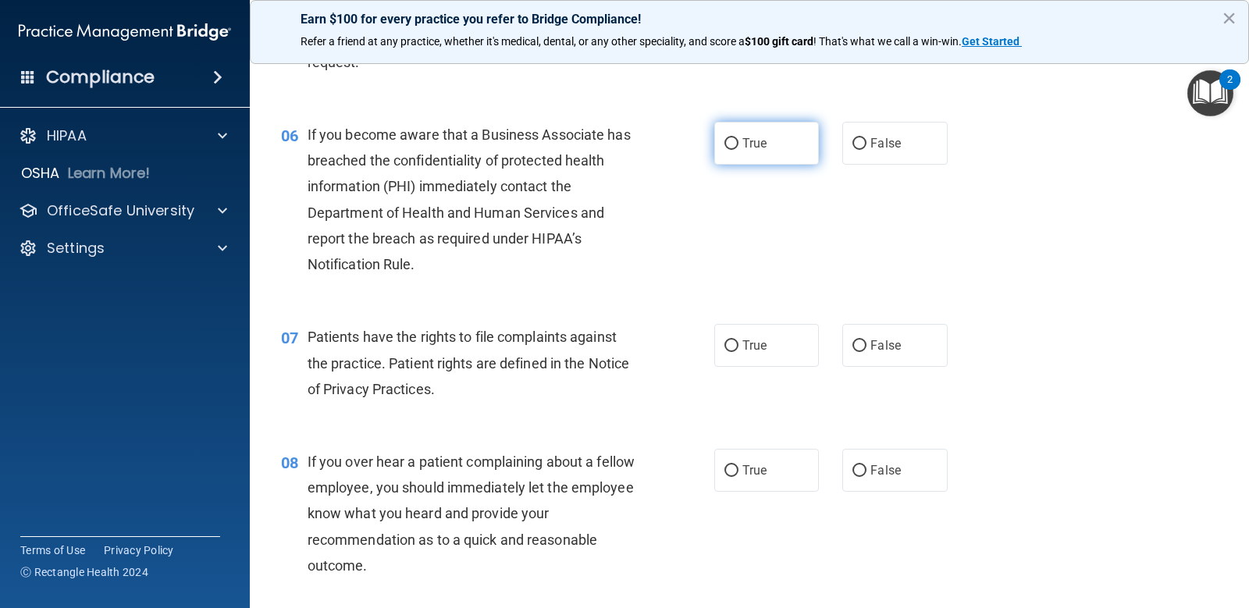
click at [752, 144] on span "True" at bounding box center [755, 143] width 24 height 15
click at [739, 144] on input "True" at bounding box center [732, 144] width 14 height 12
radio input "true"
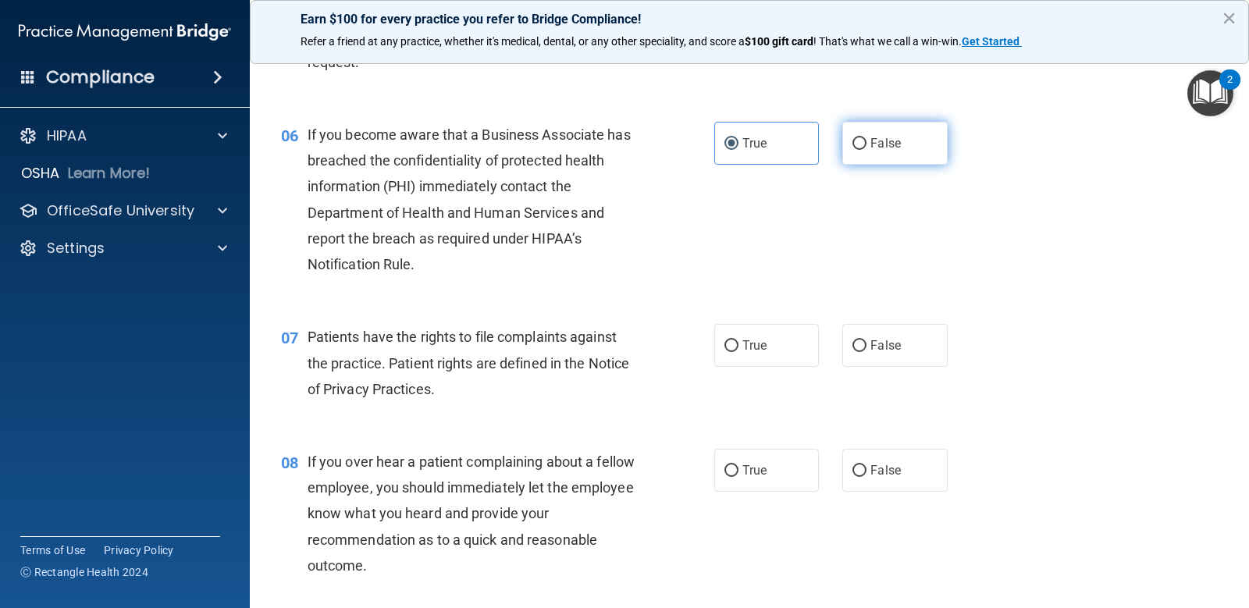
click at [860, 146] on input "False" at bounding box center [860, 144] width 14 height 12
radio input "true"
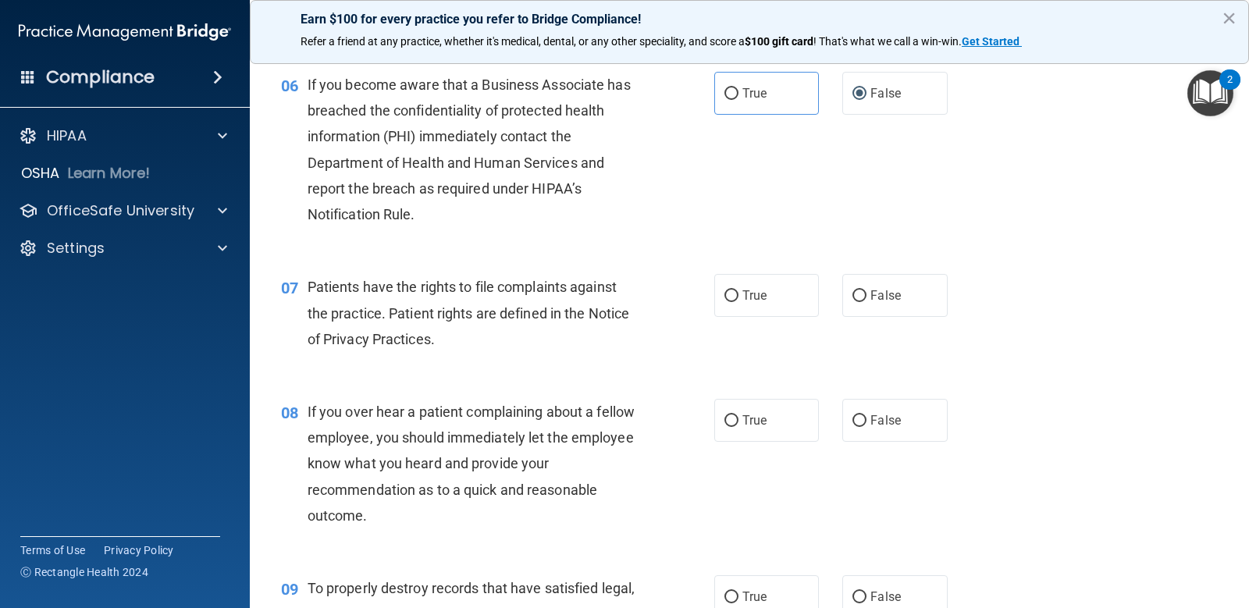
scroll to position [859, 0]
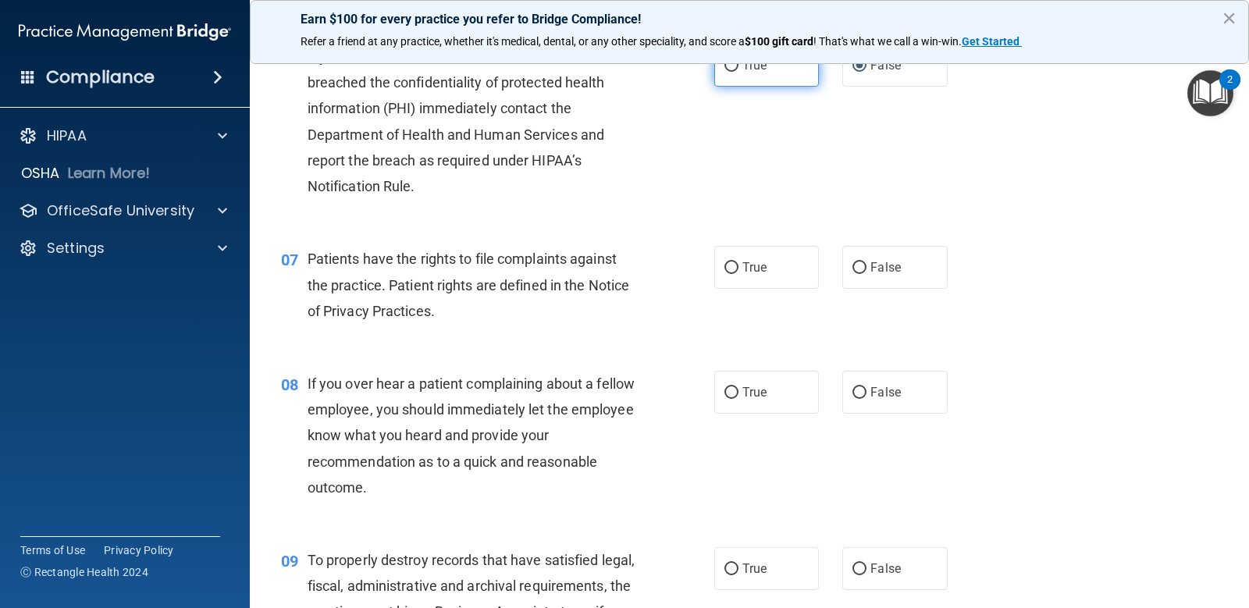
click at [743, 78] on label "True" at bounding box center [766, 65] width 105 height 43
click at [739, 72] on input "True" at bounding box center [732, 66] width 14 height 12
radio input "true"
radio input "false"
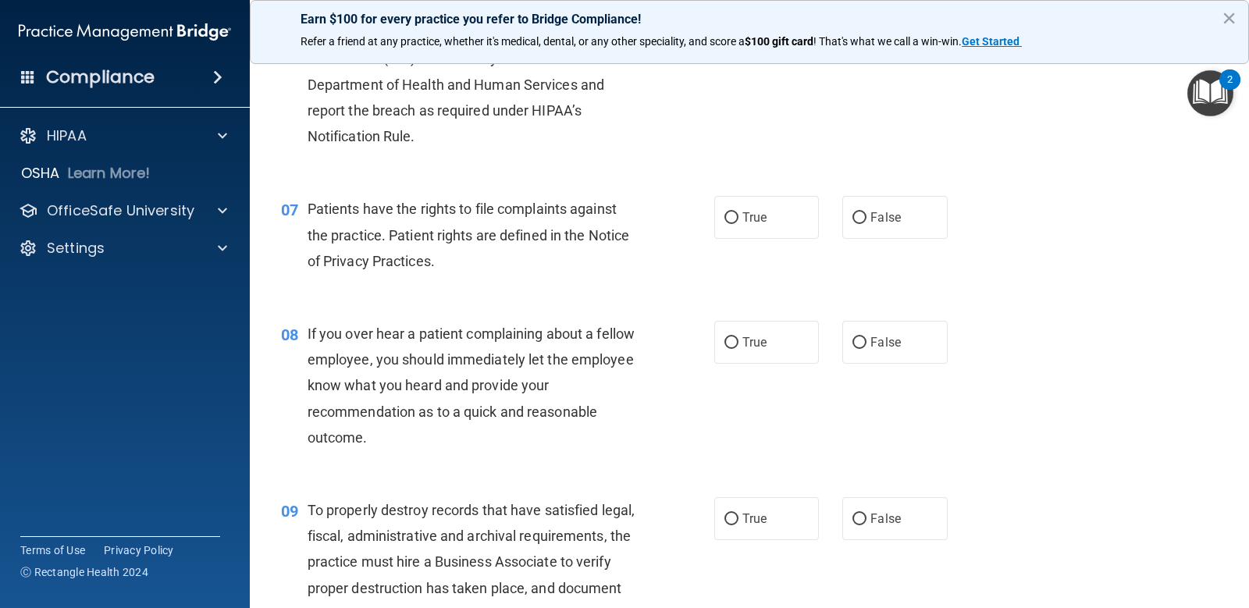
scroll to position [937, 0]
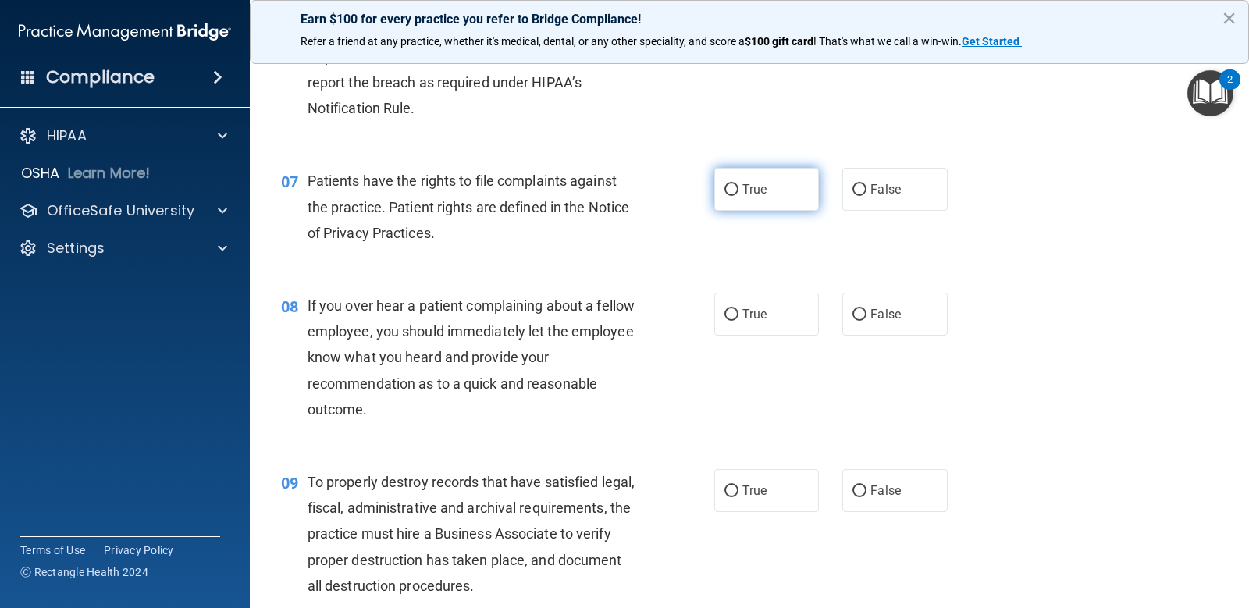
click at [743, 194] on span "True" at bounding box center [755, 189] width 24 height 15
click at [738, 194] on input "True" at bounding box center [732, 190] width 14 height 12
radio input "true"
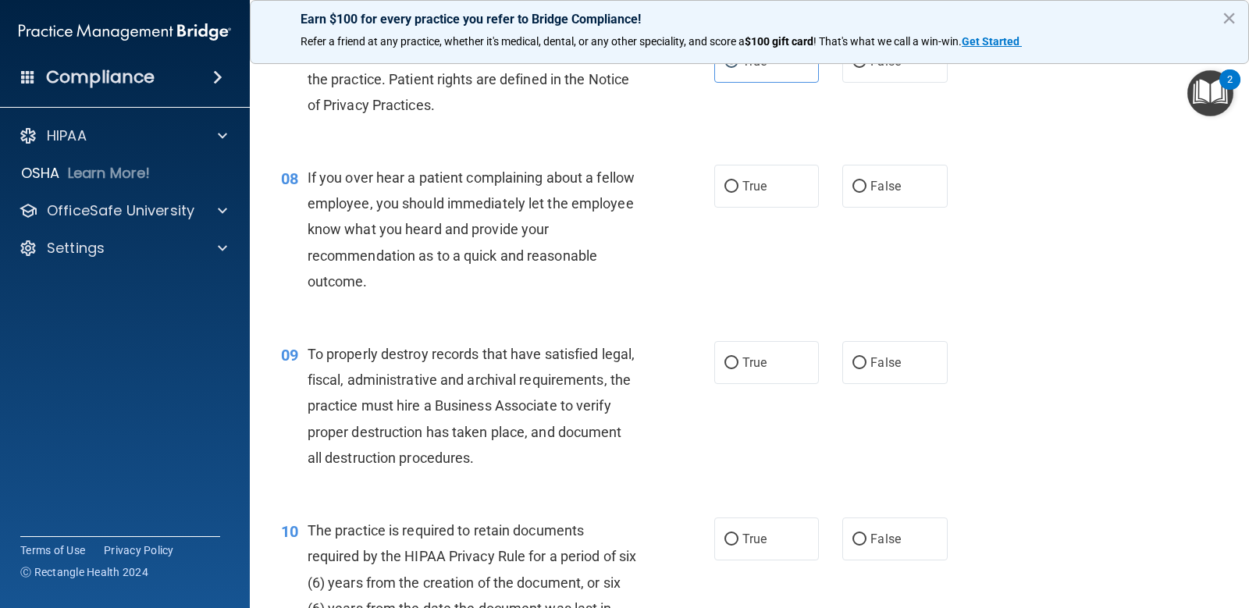
scroll to position [1093, 0]
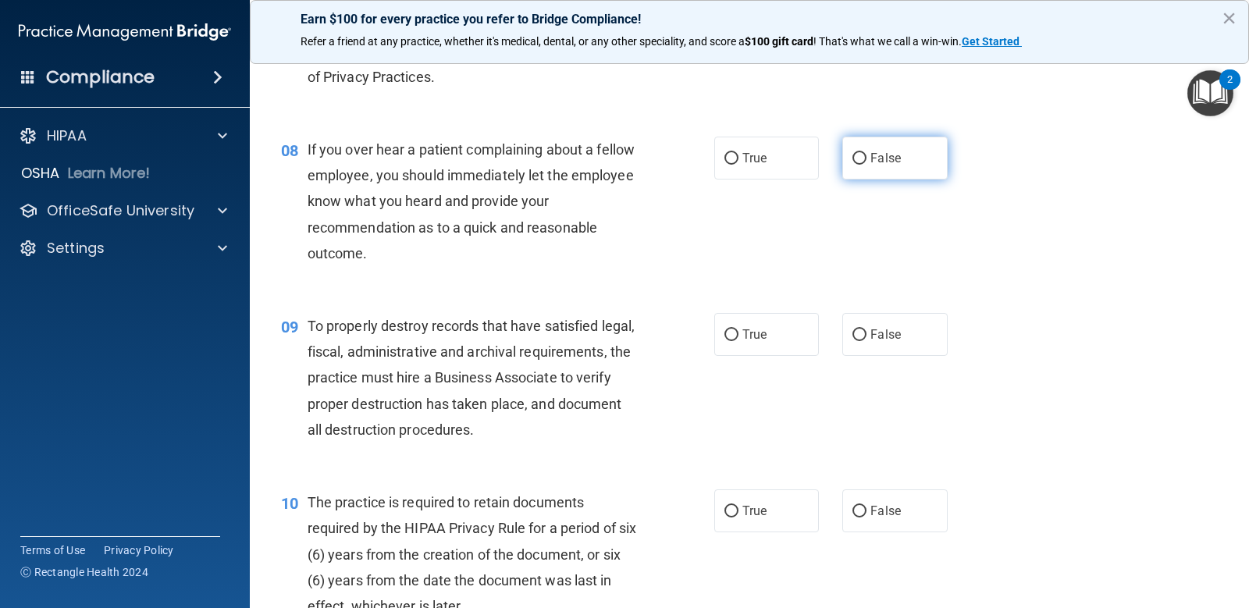
click at [895, 169] on label "False" at bounding box center [894, 158] width 105 height 43
click at [867, 165] on input "False" at bounding box center [860, 159] width 14 height 12
radio input "true"
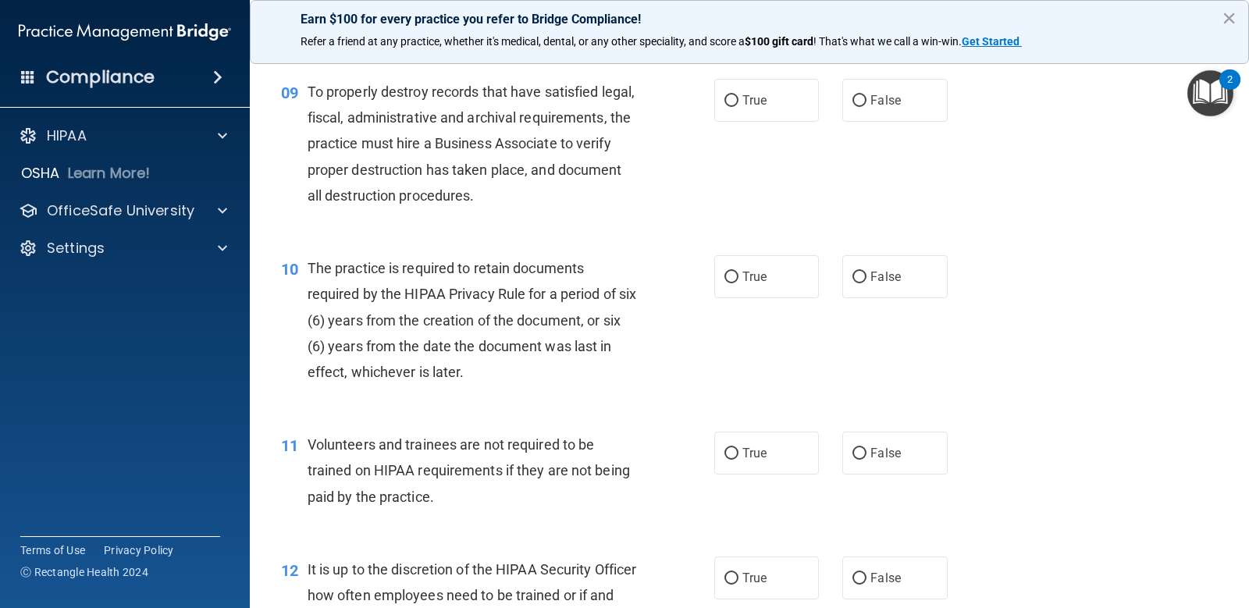
scroll to position [1249, 0]
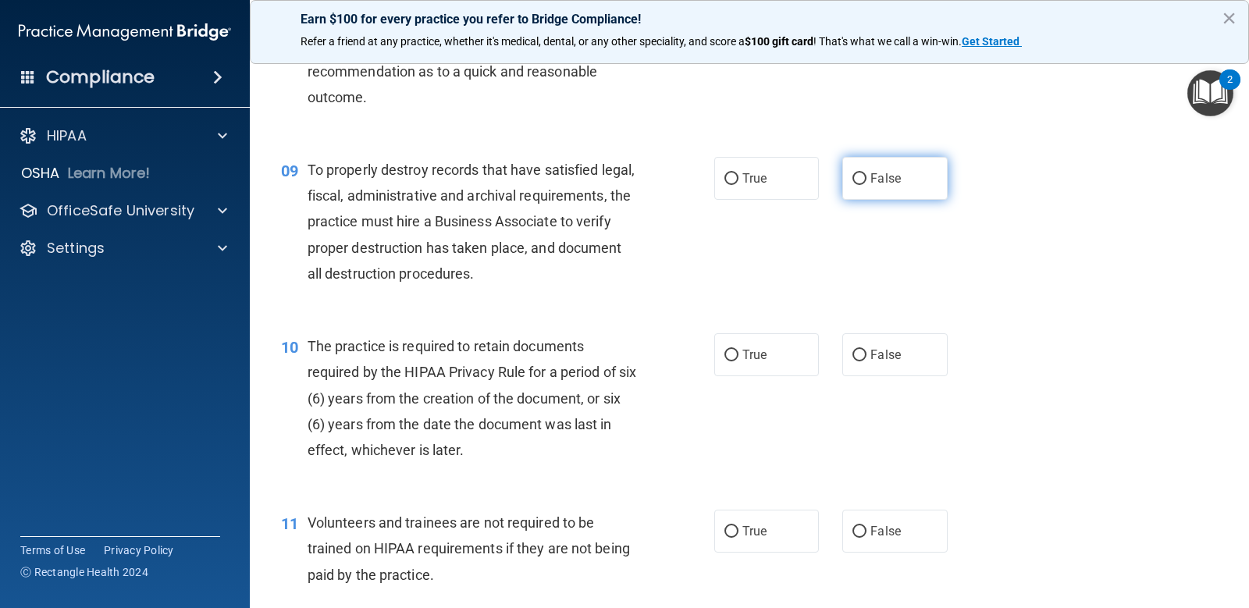
click at [876, 183] on span "False" at bounding box center [886, 178] width 30 height 15
click at [867, 183] on input "False" at bounding box center [860, 179] width 14 height 12
radio input "true"
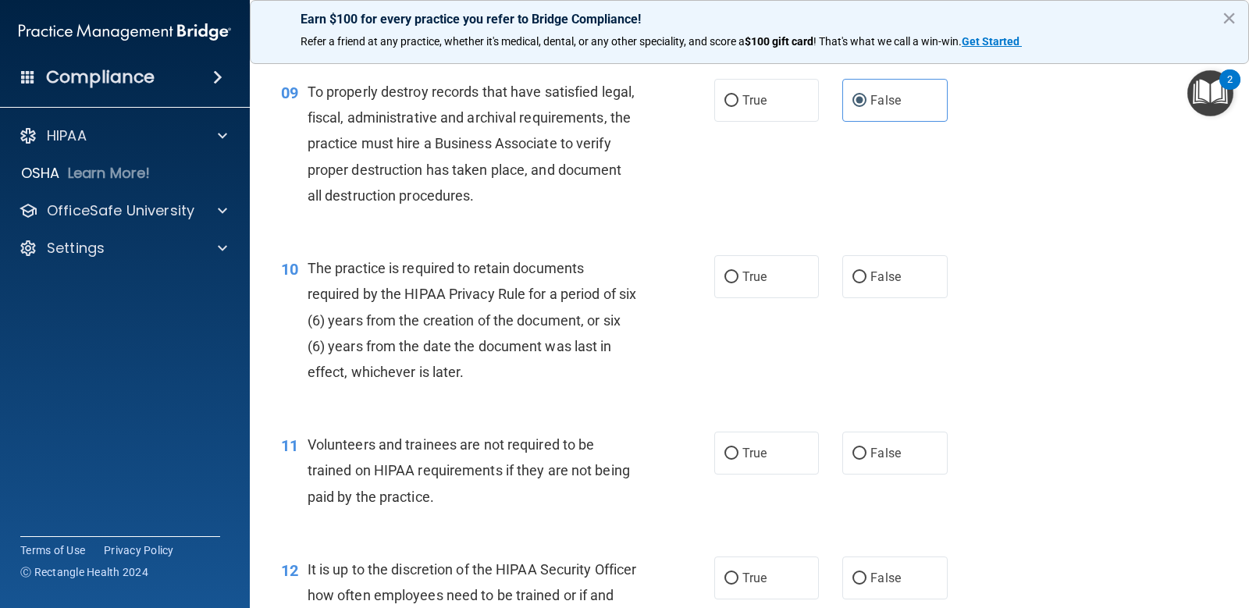
scroll to position [1405, 0]
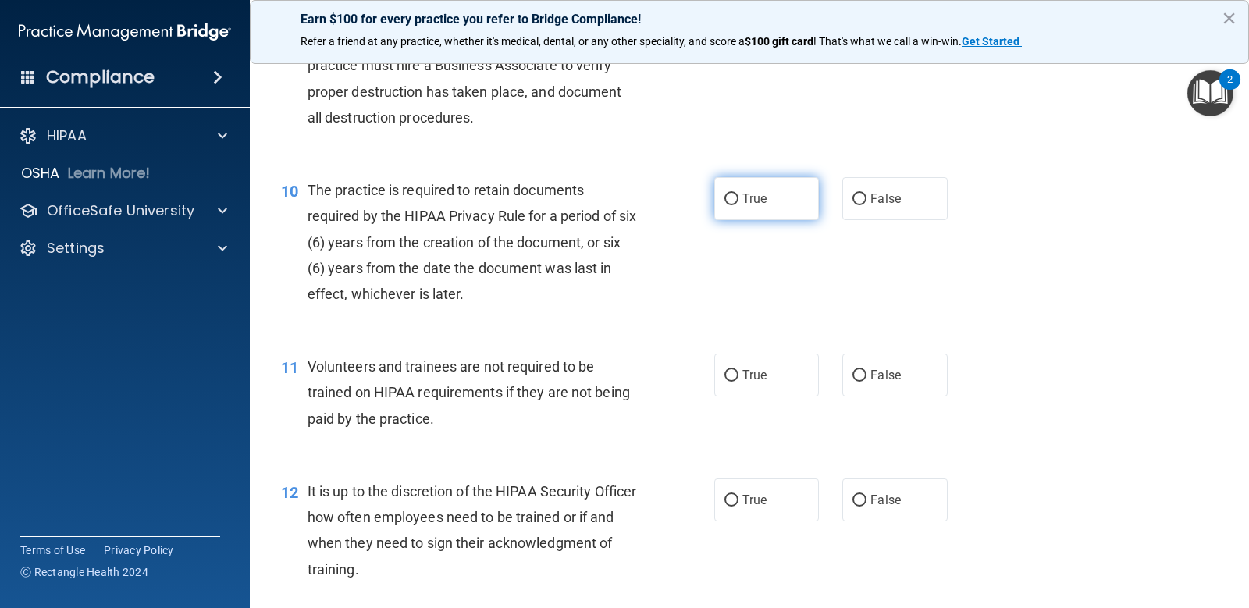
click at [728, 201] on input "True" at bounding box center [732, 200] width 14 height 12
radio input "true"
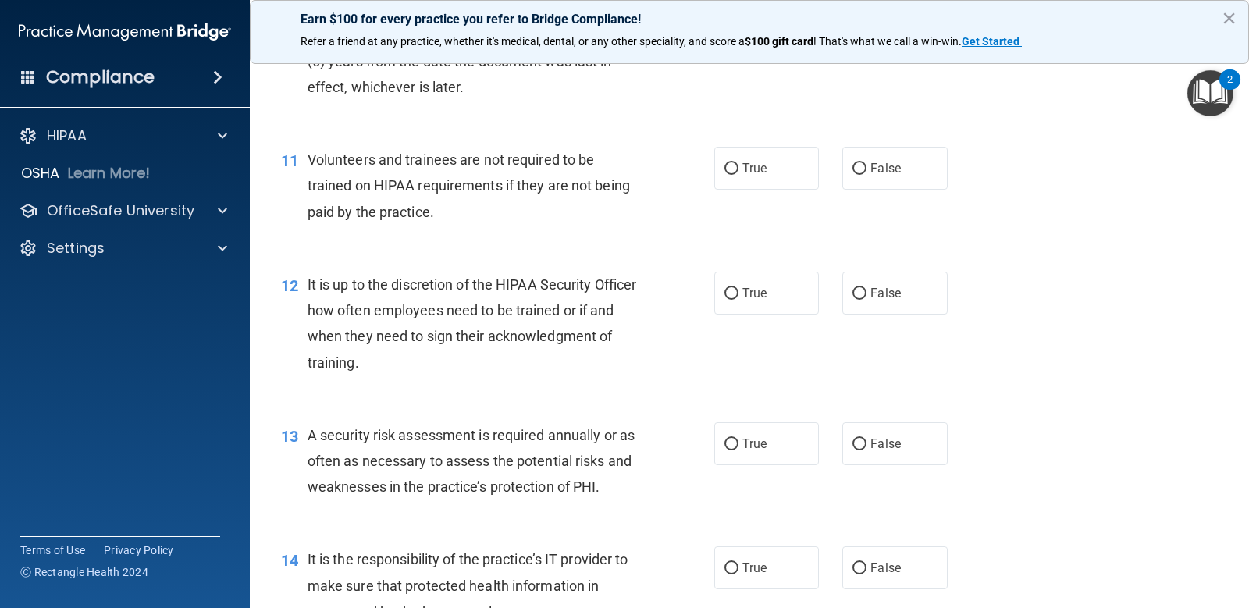
scroll to position [1640, 0]
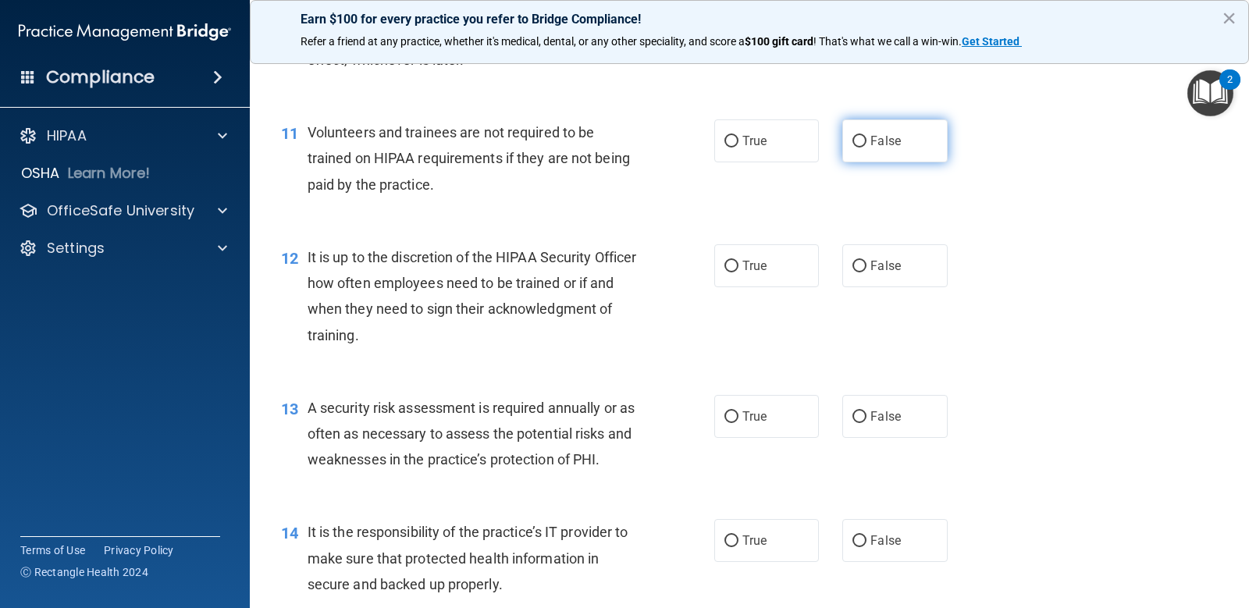
click at [882, 159] on label "False" at bounding box center [894, 140] width 105 height 43
click at [867, 148] on input "False" at bounding box center [860, 142] width 14 height 12
radio input "true"
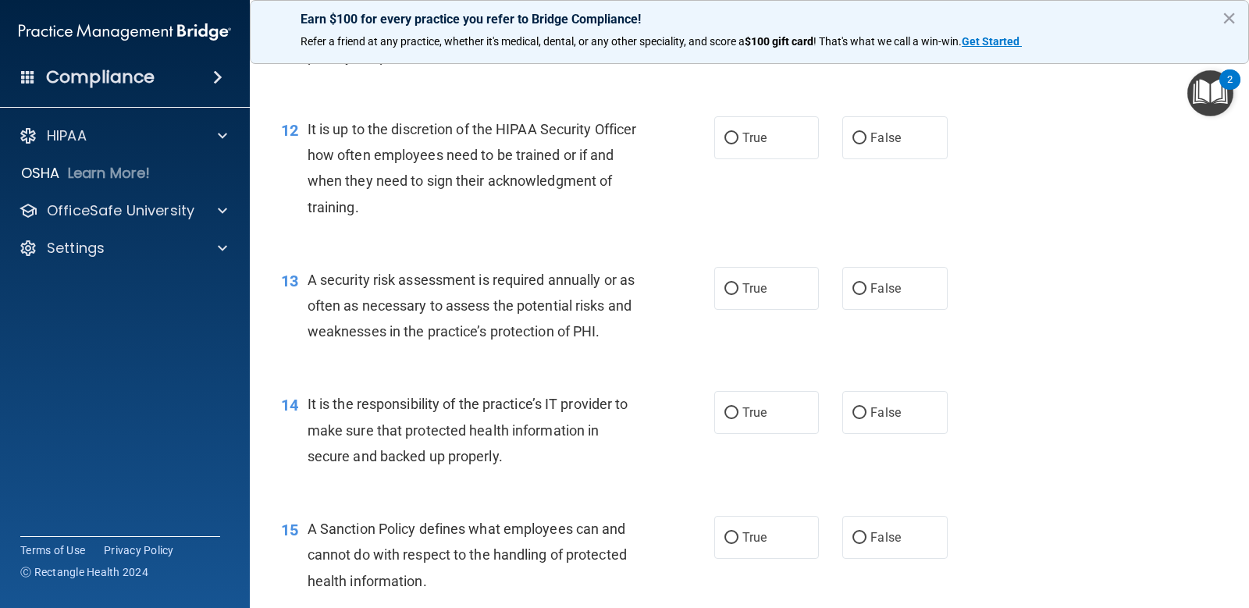
scroll to position [1796, 0]
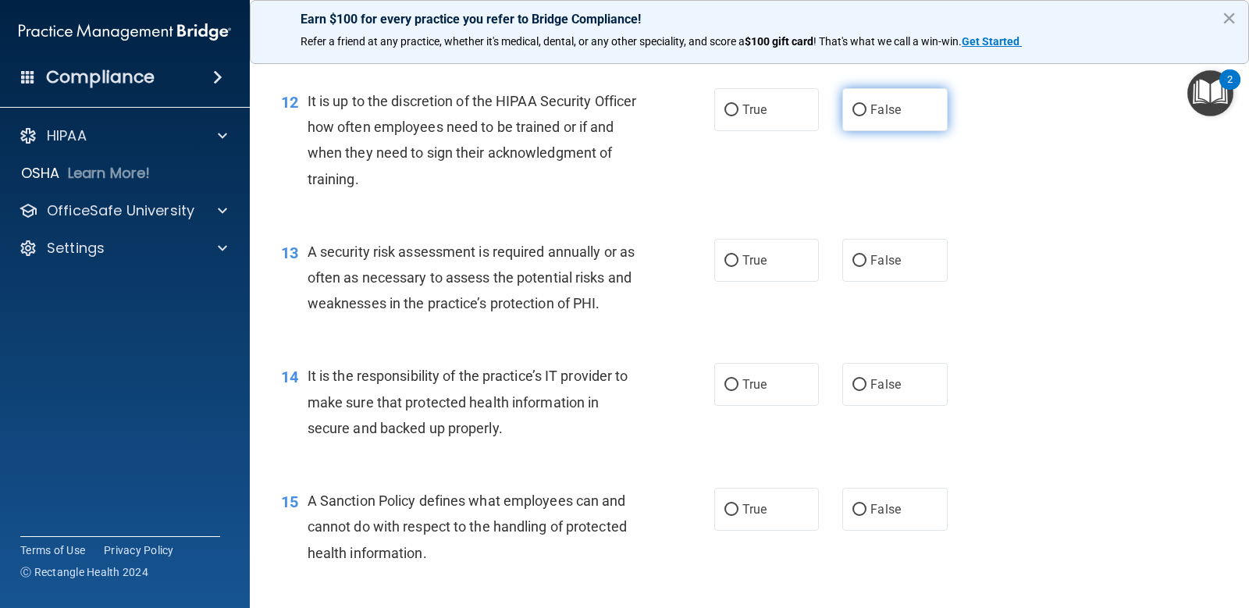
click at [860, 119] on label "False" at bounding box center [894, 109] width 105 height 43
click at [860, 116] on input "False" at bounding box center [860, 111] width 14 height 12
radio input "true"
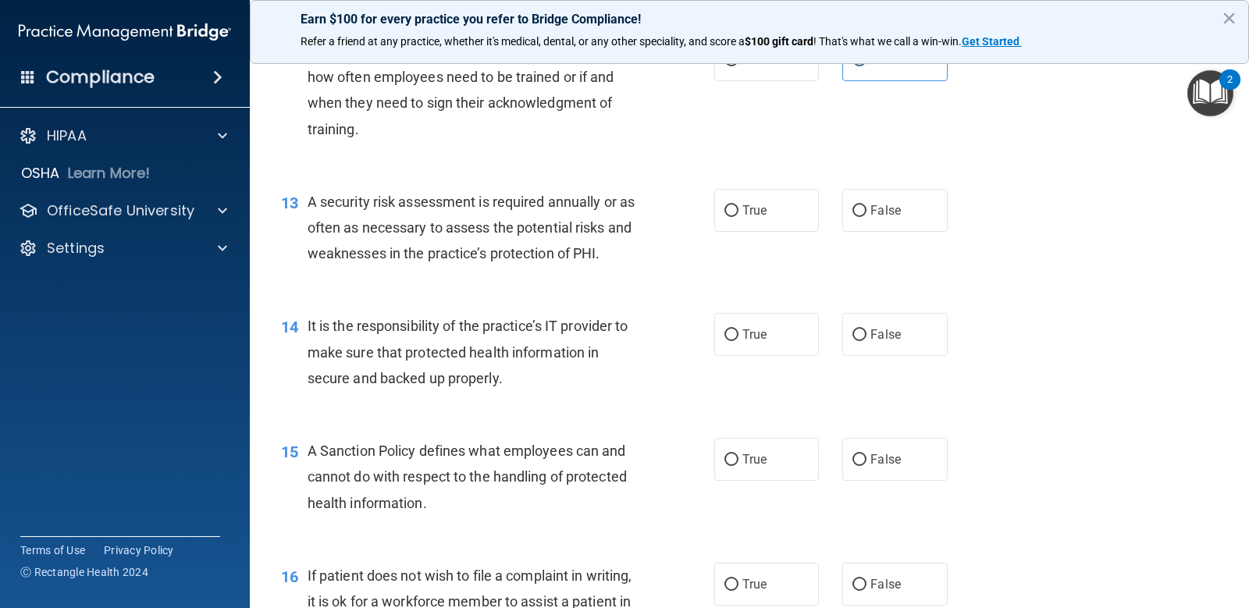
scroll to position [1874, 0]
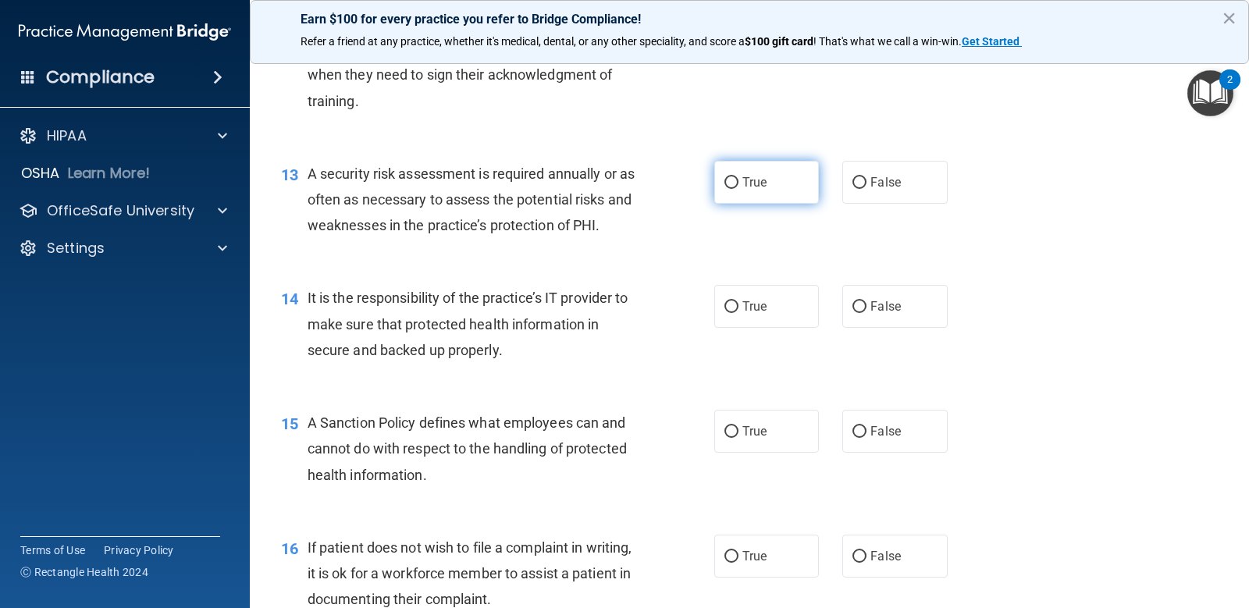
click at [746, 195] on label "True" at bounding box center [766, 182] width 105 height 43
click at [739, 189] on input "True" at bounding box center [732, 183] width 14 height 12
radio input "true"
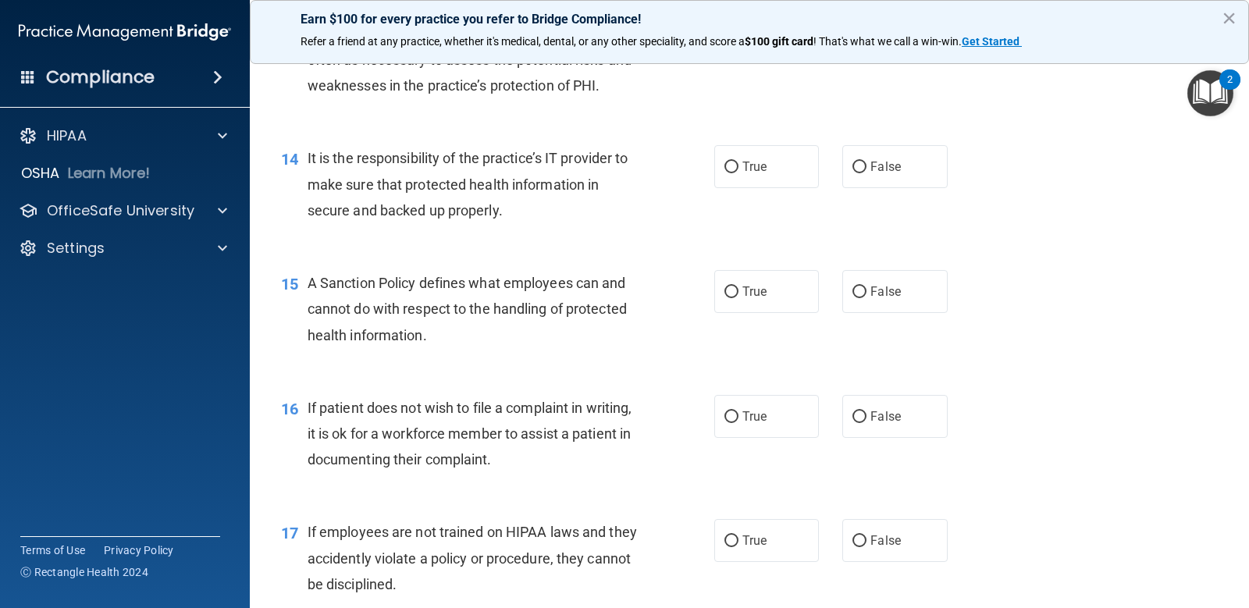
scroll to position [2030, 0]
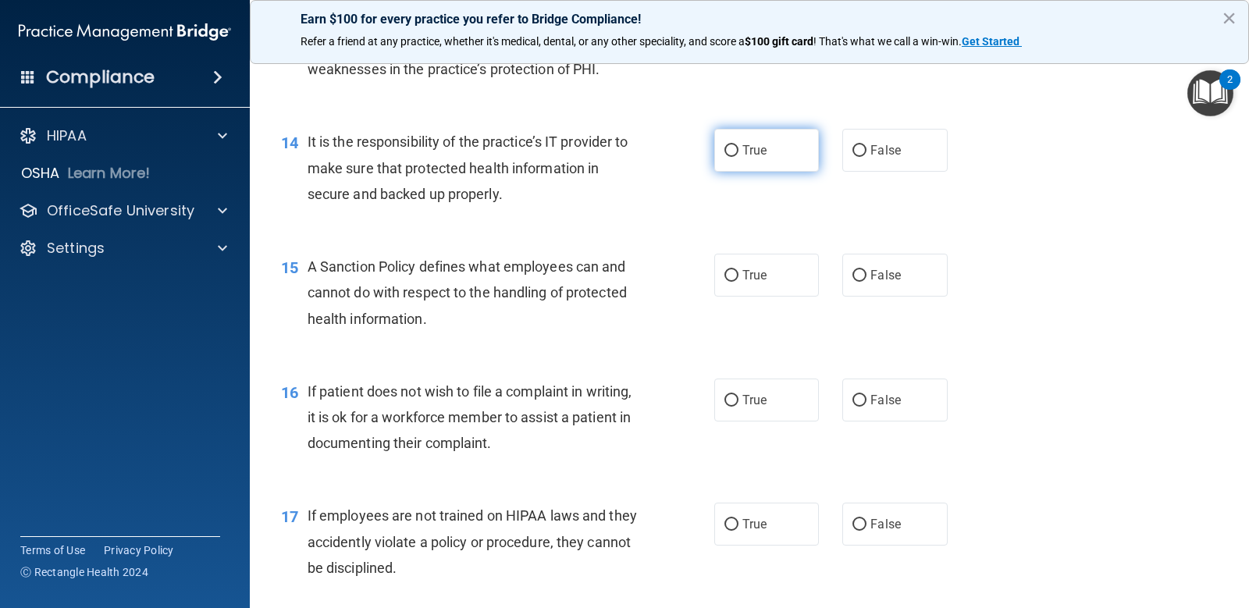
click at [758, 157] on span "True" at bounding box center [755, 150] width 24 height 15
click at [739, 157] on input "True" at bounding box center [732, 151] width 14 height 12
radio input "true"
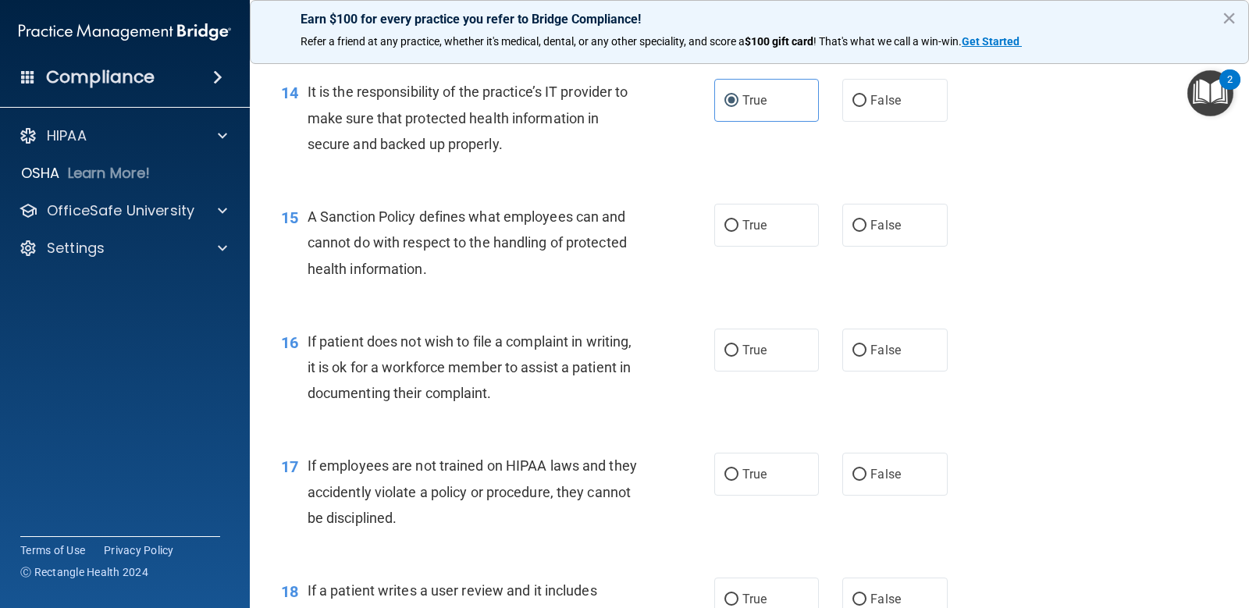
scroll to position [2108, 0]
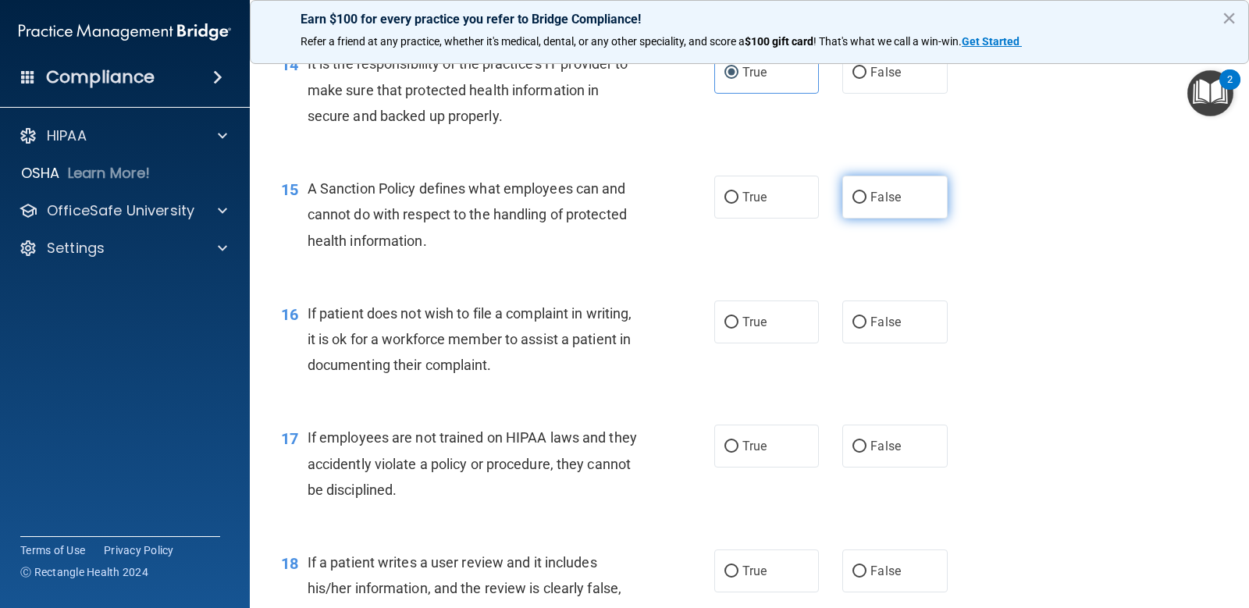
click at [871, 197] on span "False" at bounding box center [886, 197] width 30 height 15
click at [867, 197] on input "False" at bounding box center [860, 198] width 14 height 12
radio input "true"
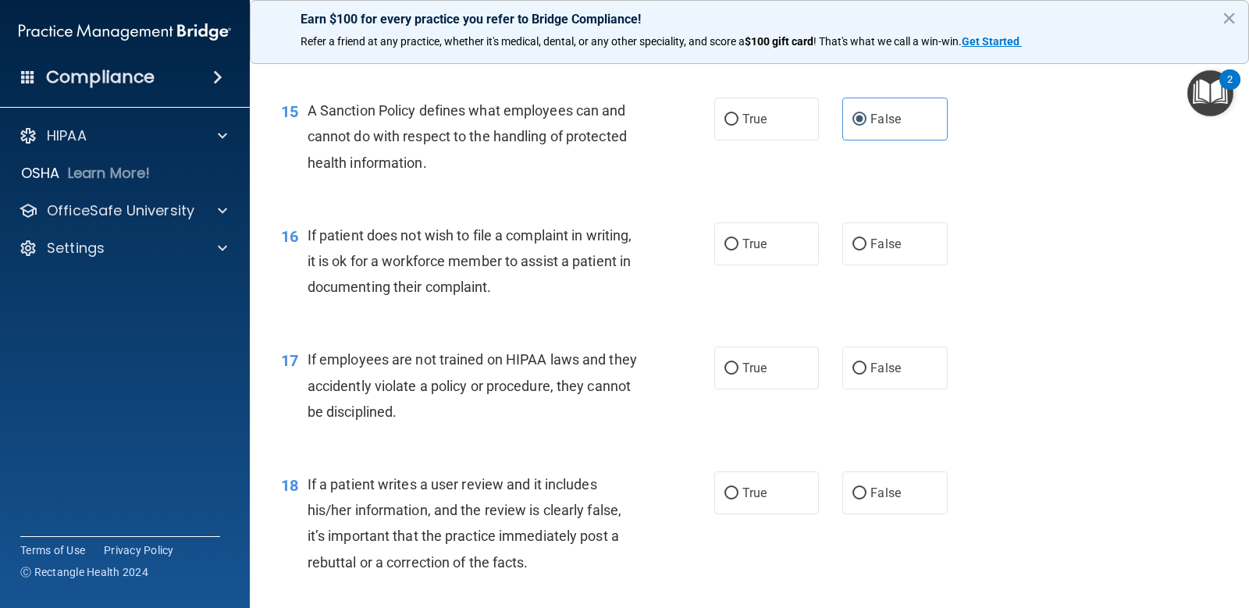
scroll to position [2264, 0]
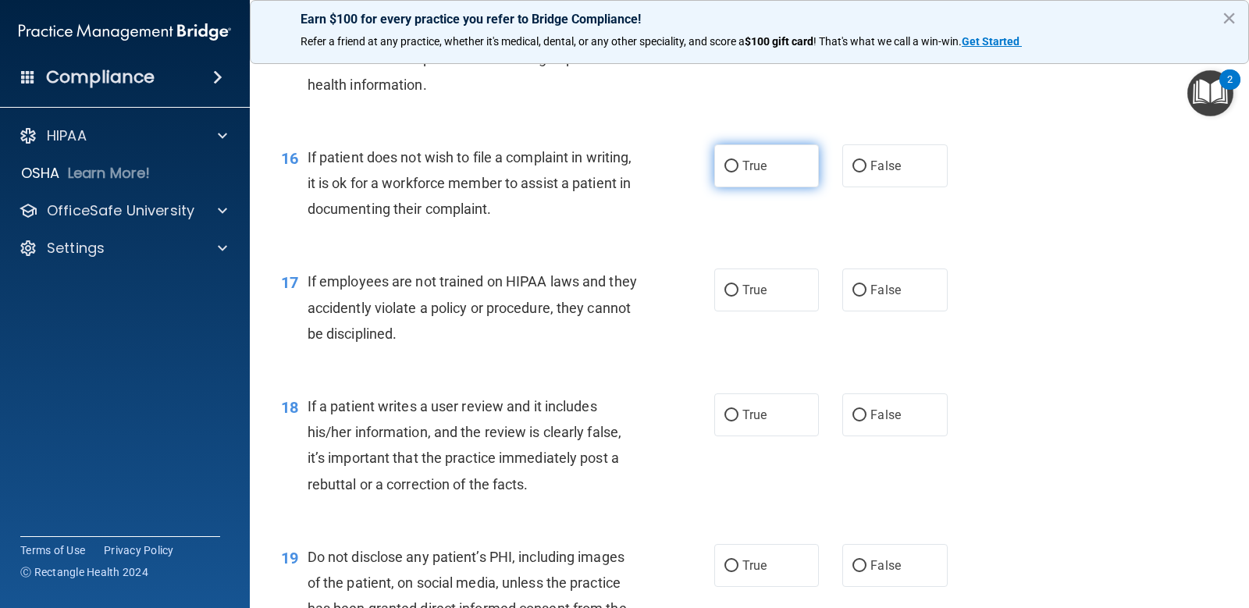
click at [739, 179] on label "True" at bounding box center [766, 165] width 105 height 43
click at [739, 173] on input "True" at bounding box center [732, 167] width 14 height 12
radio input "true"
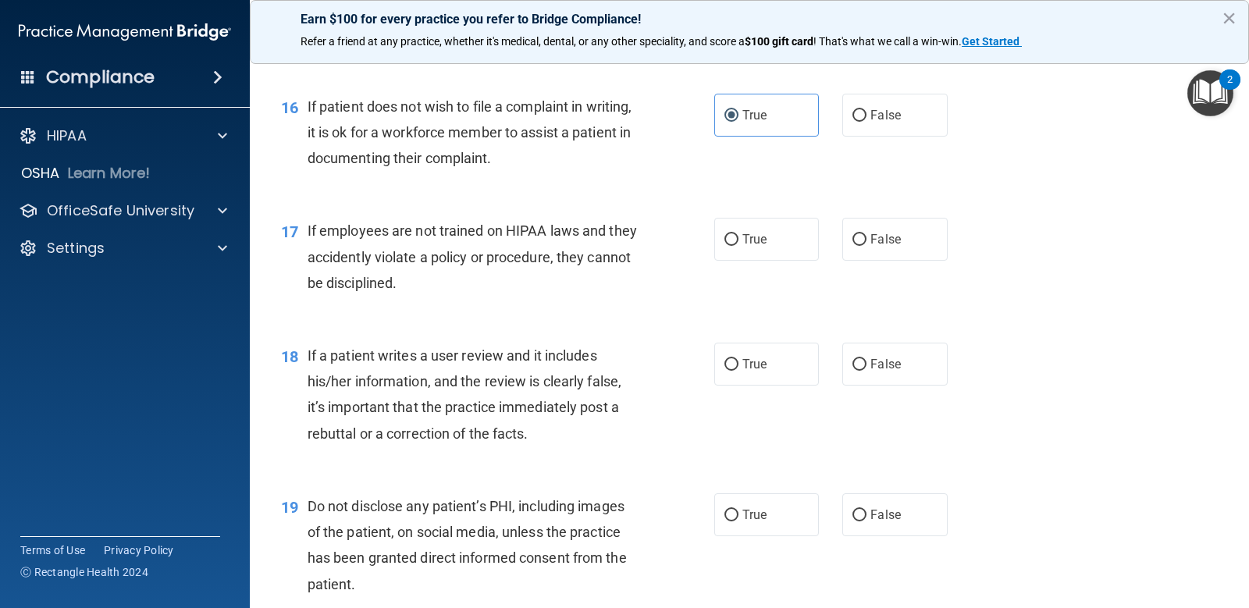
scroll to position [2342, 0]
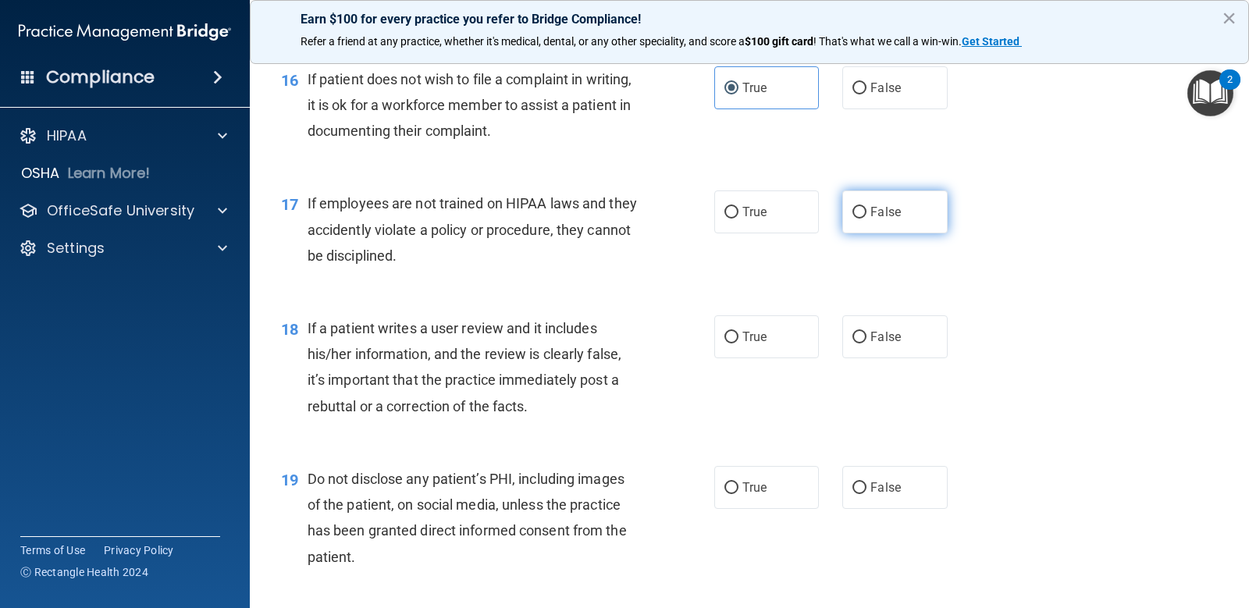
click at [870, 225] on label "False" at bounding box center [894, 212] width 105 height 43
click at [867, 219] on input "False" at bounding box center [860, 213] width 14 height 12
radio input "true"
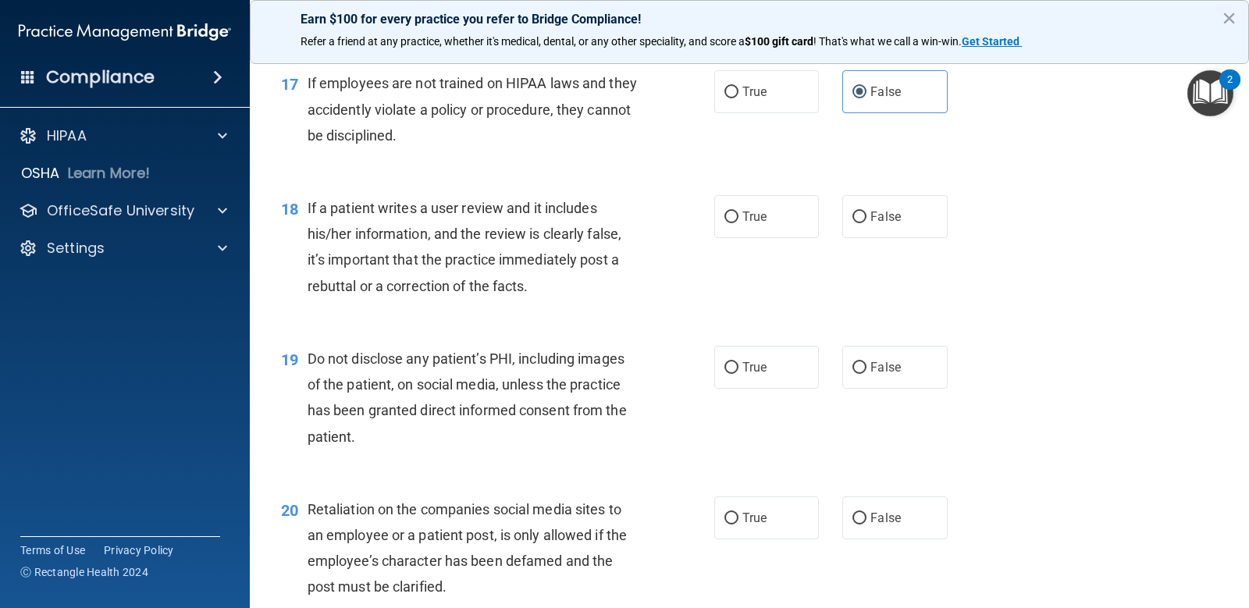
scroll to position [2499, 0]
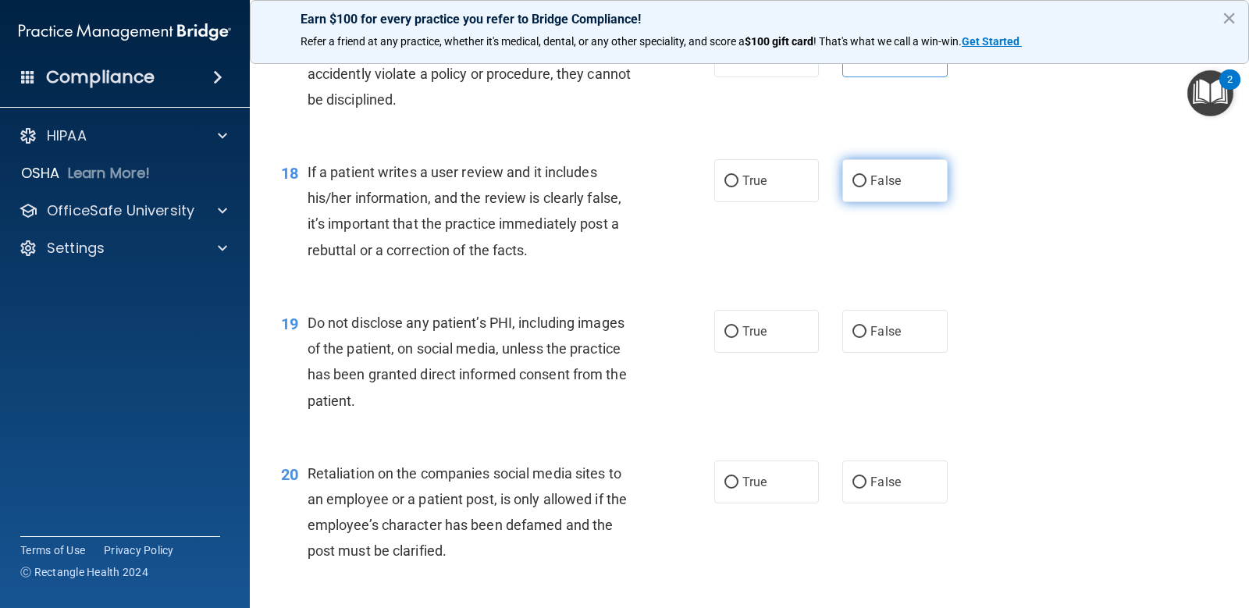
click at [871, 180] on span "False" at bounding box center [886, 180] width 30 height 15
click at [867, 180] on input "False" at bounding box center [860, 182] width 14 height 12
radio input "true"
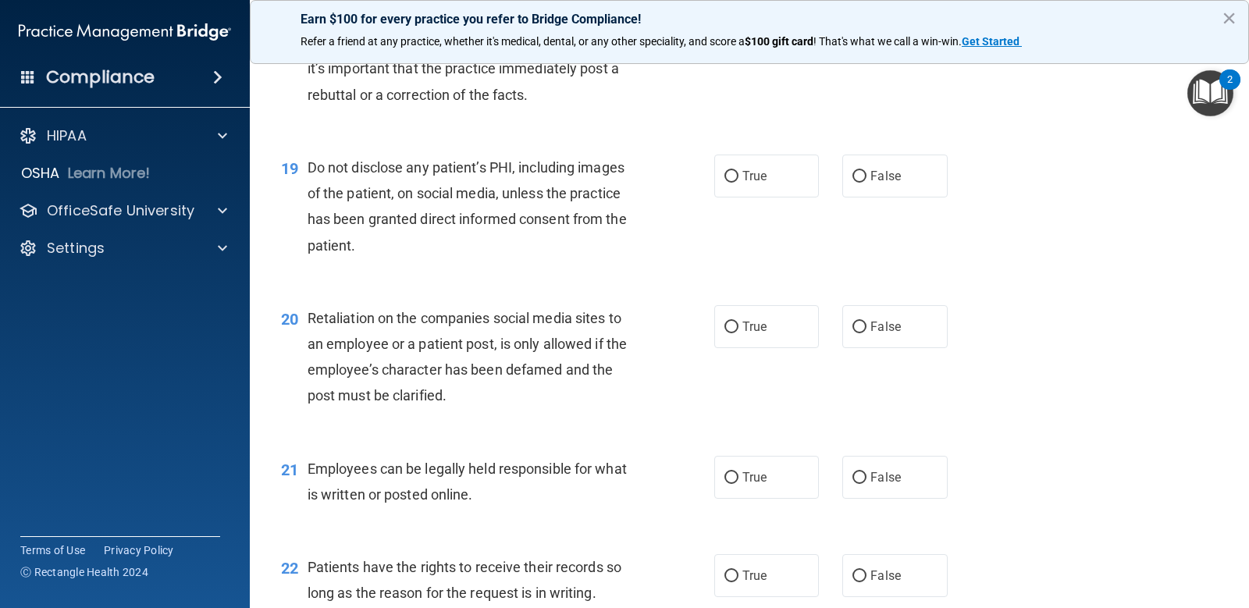
scroll to position [2655, 0]
click at [751, 177] on span "True" at bounding box center [755, 175] width 24 height 15
click at [739, 177] on input "True" at bounding box center [732, 176] width 14 height 12
radio input "true"
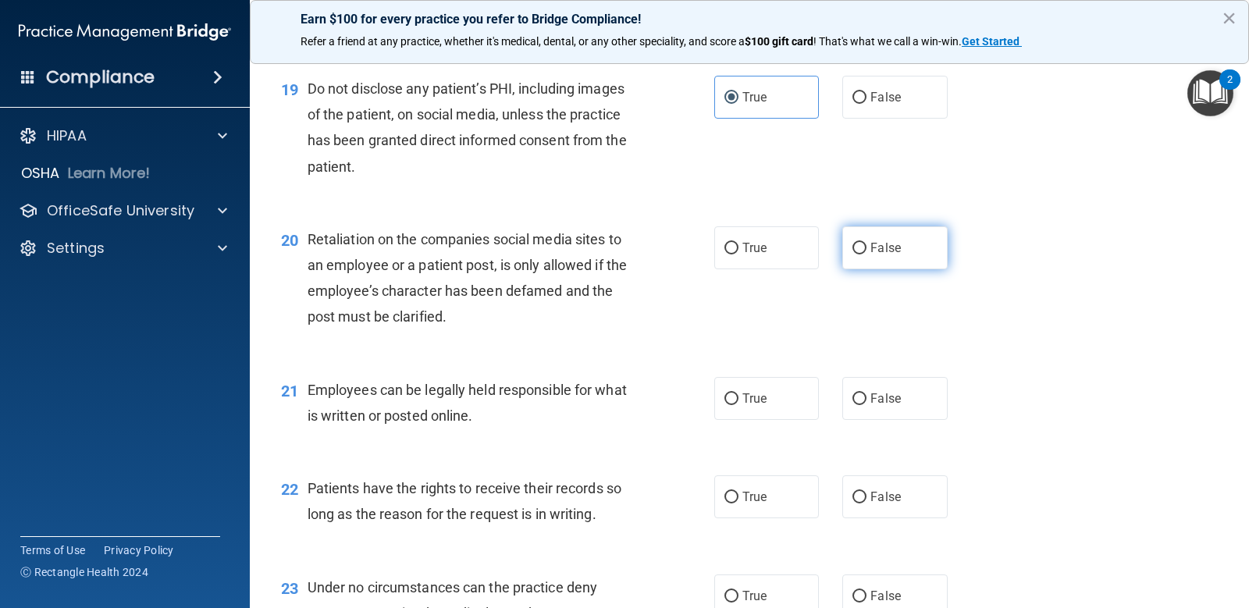
click at [882, 254] on span "False" at bounding box center [886, 247] width 30 height 15
click at [867, 254] on input "False" at bounding box center [860, 249] width 14 height 12
radio input "true"
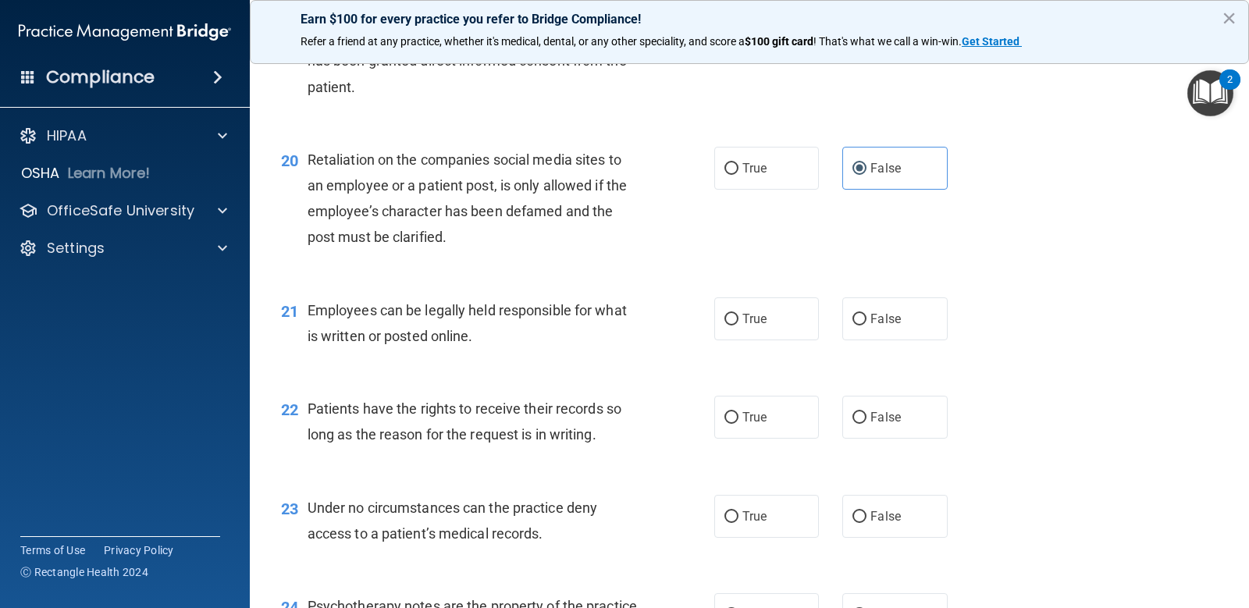
scroll to position [2889, 0]
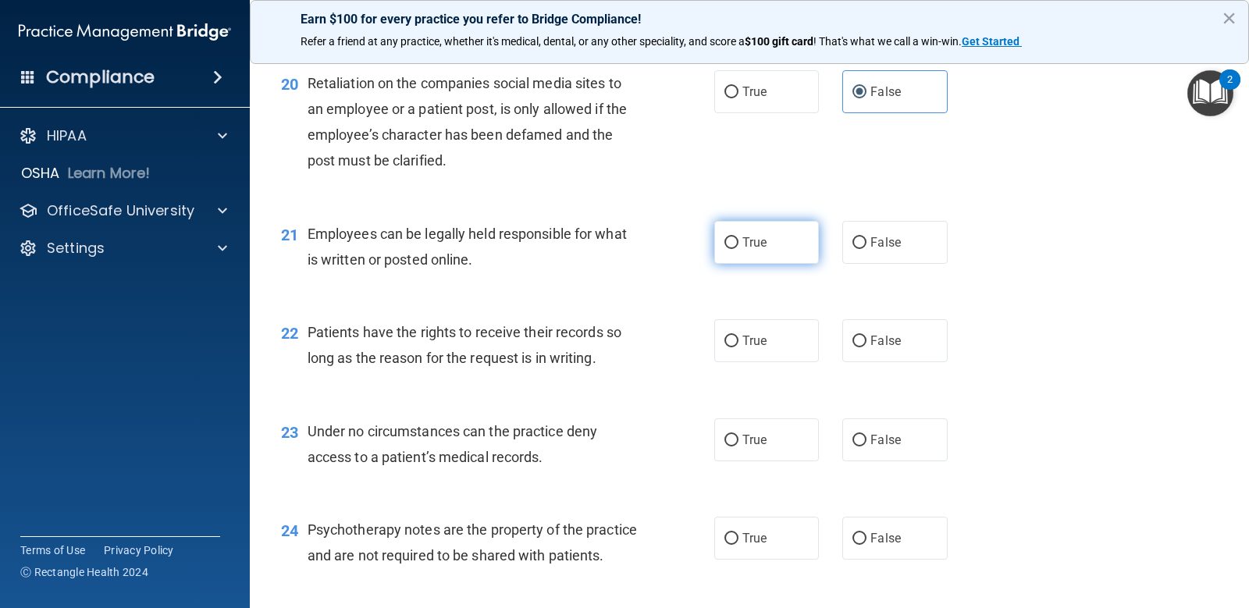
click at [798, 237] on label "True" at bounding box center [766, 242] width 105 height 43
click at [739, 237] on input "True" at bounding box center [732, 243] width 14 height 12
radio input "true"
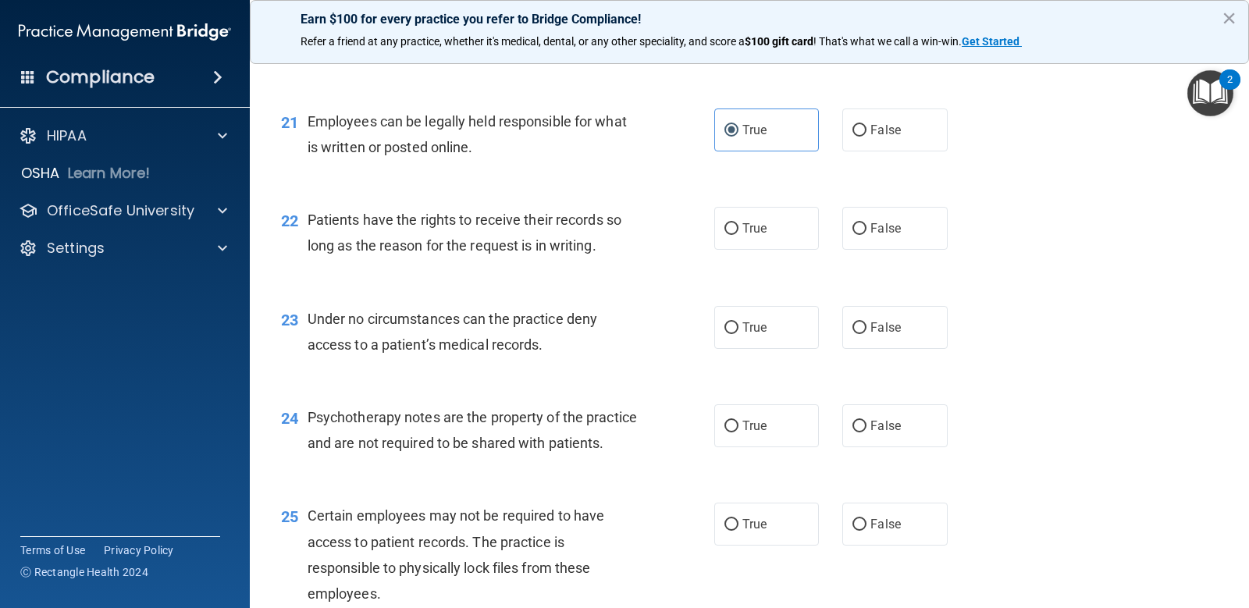
scroll to position [2967, 0]
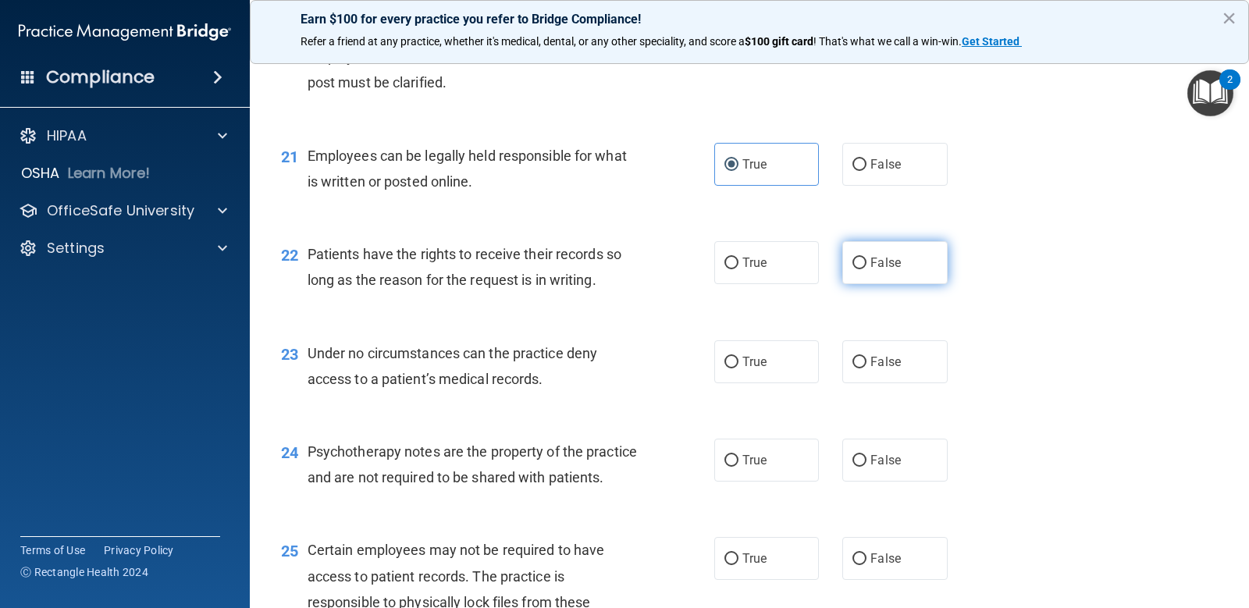
click at [857, 279] on label "False" at bounding box center [894, 262] width 105 height 43
click at [857, 269] on input "False" at bounding box center [860, 264] width 14 height 12
radio input "true"
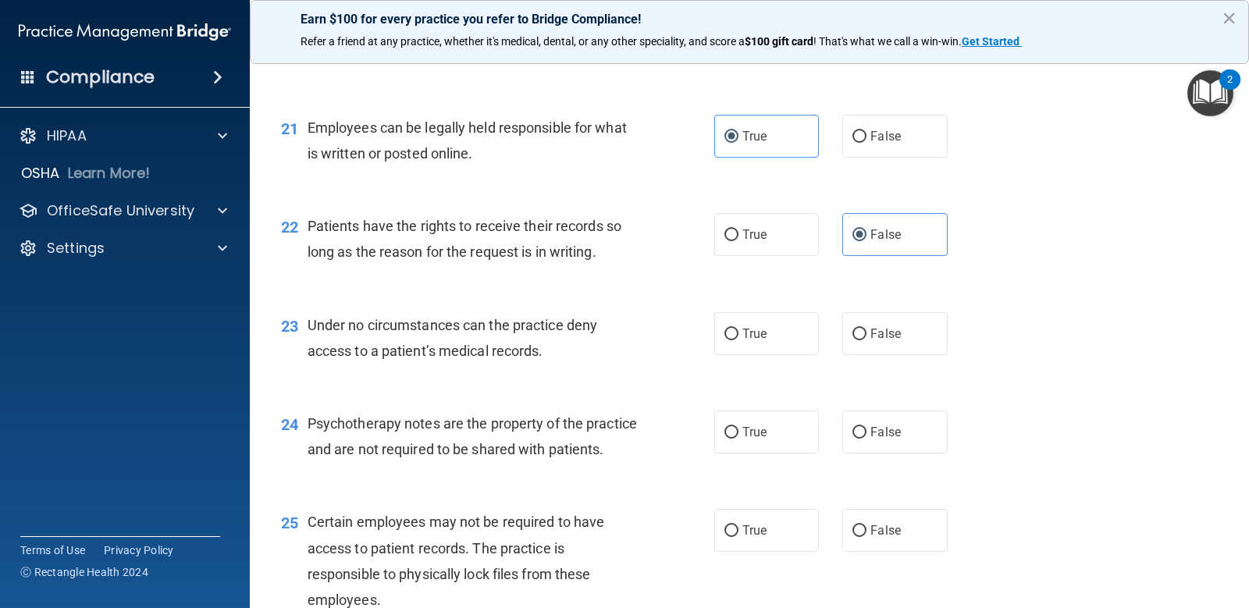
scroll to position [3045, 0]
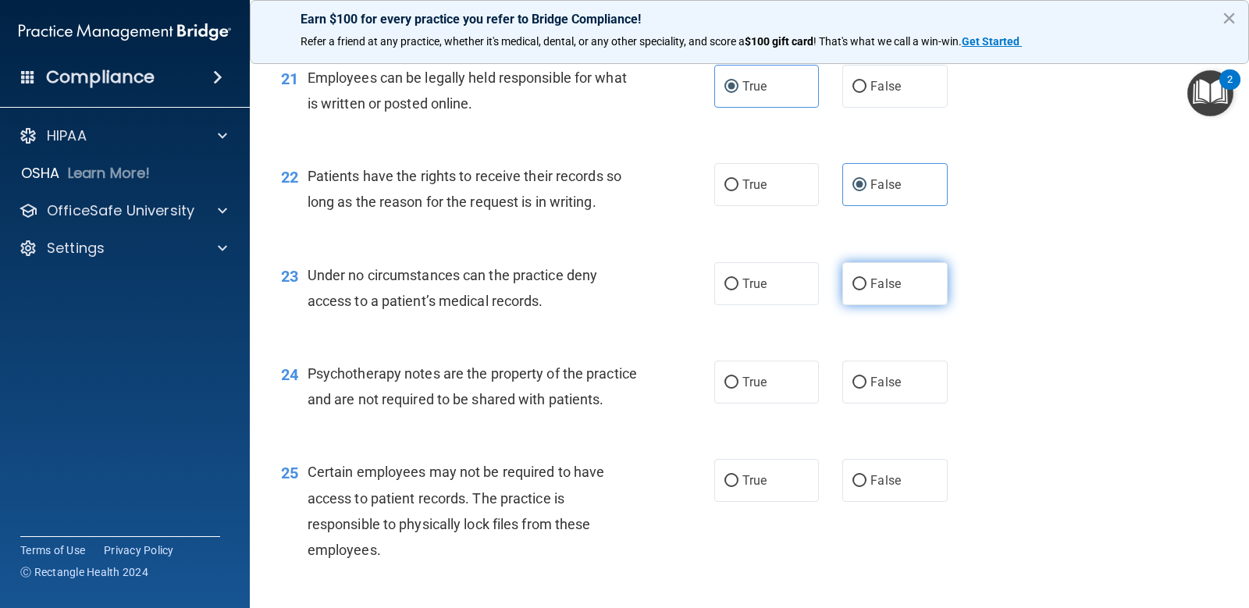
click at [878, 284] on span "False" at bounding box center [886, 283] width 30 height 15
click at [867, 284] on input "False" at bounding box center [860, 285] width 14 height 12
radio input "true"
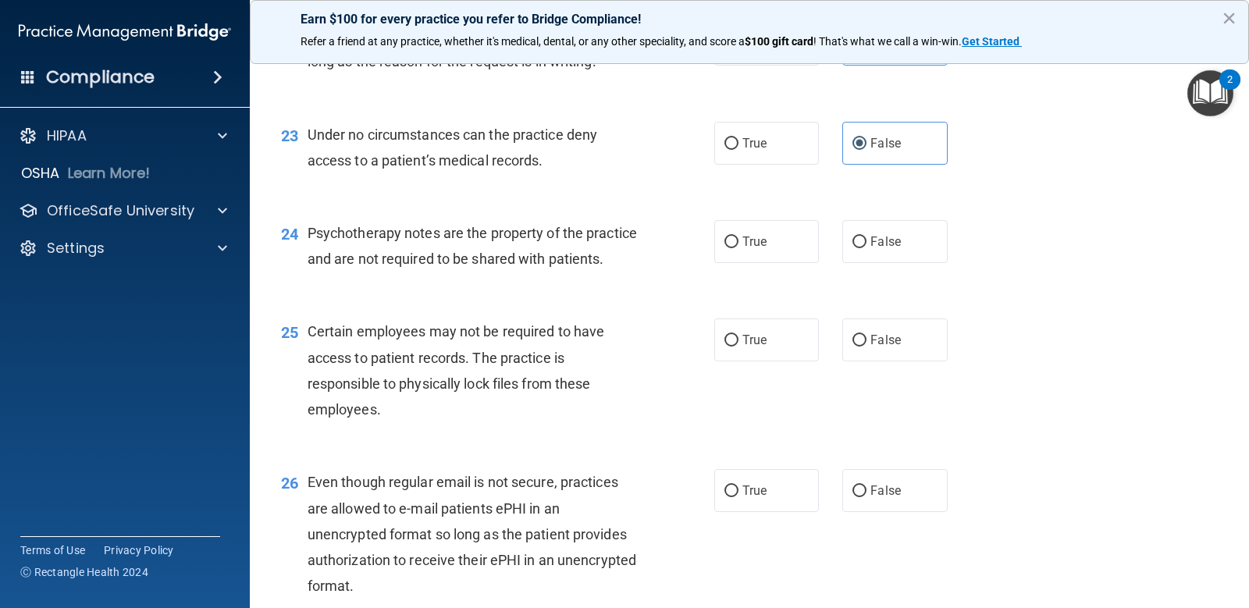
scroll to position [3201, 0]
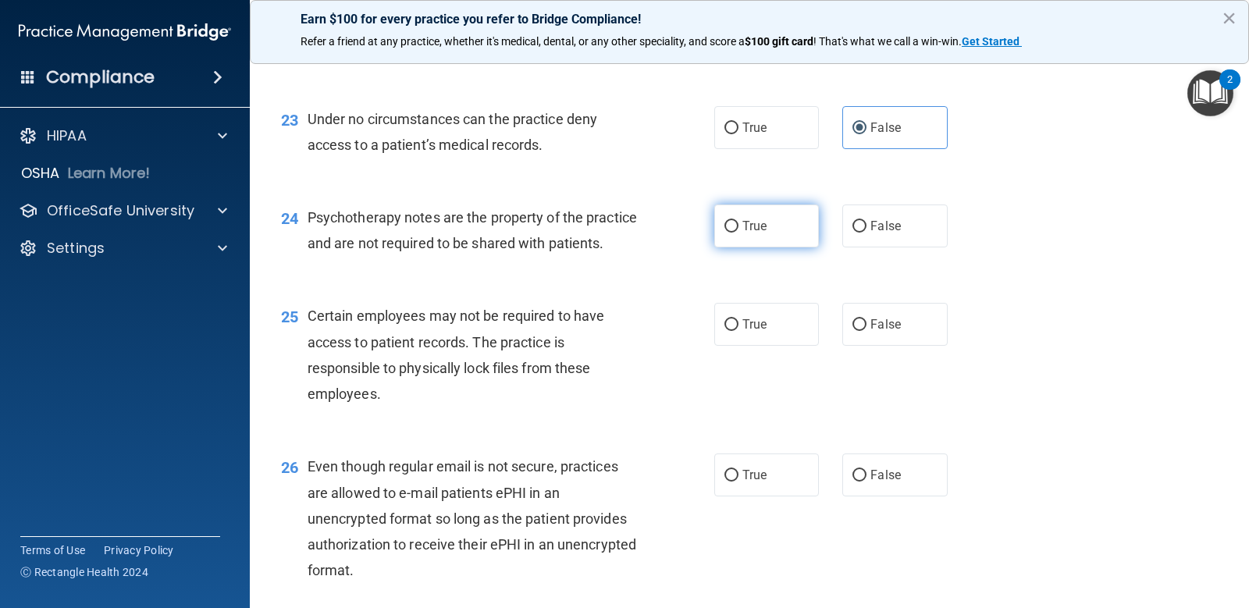
click at [750, 233] on label "True" at bounding box center [766, 226] width 105 height 43
click at [739, 233] on input "True" at bounding box center [732, 227] width 14 height 12
radio input "true"
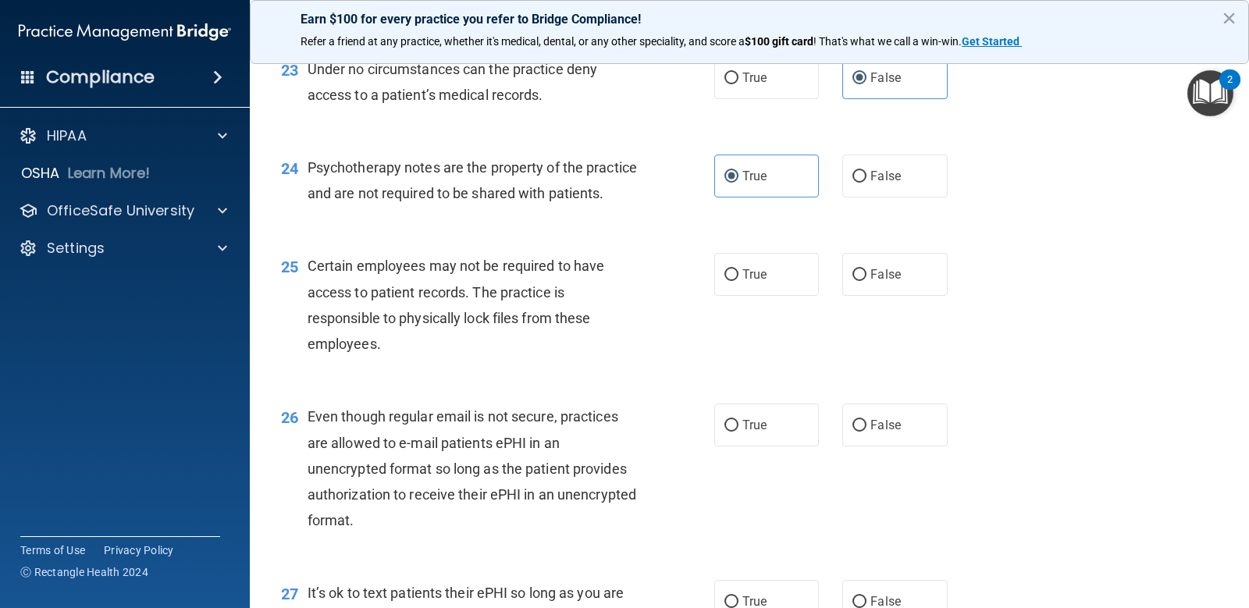
scroll to position [3279, 0]
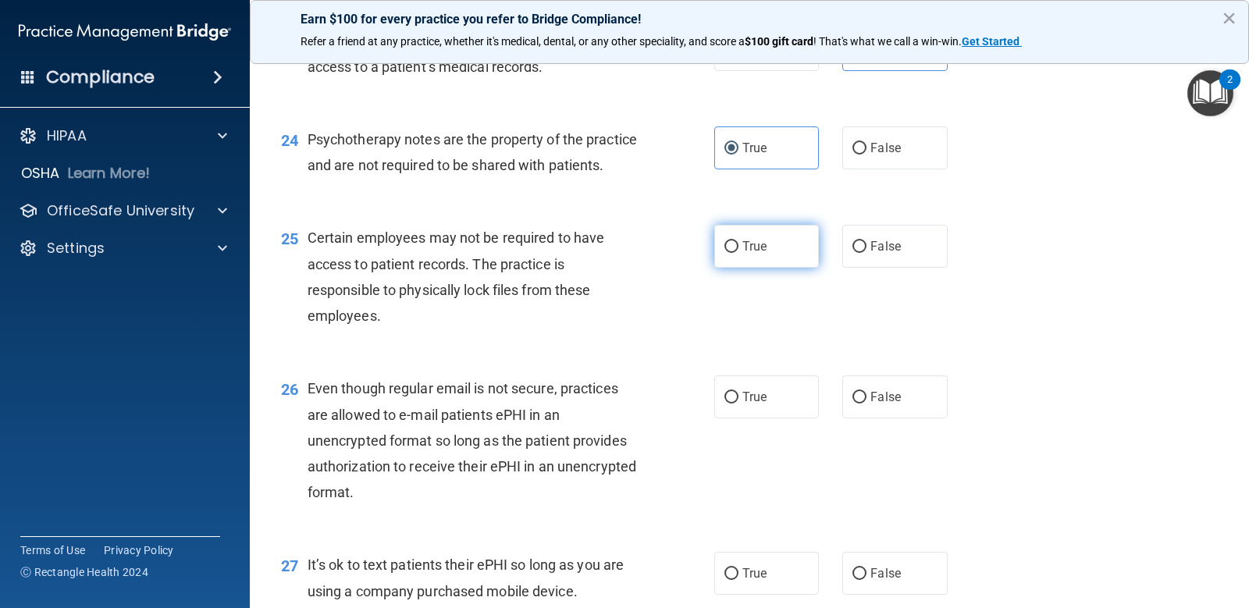
click at [745, 254] on span "True" at bounding box center [755, 246] width 24 height 15
click at [739, 253] on input "True" at bounding box center [732, 247] width 14 height 12
radio input "true"
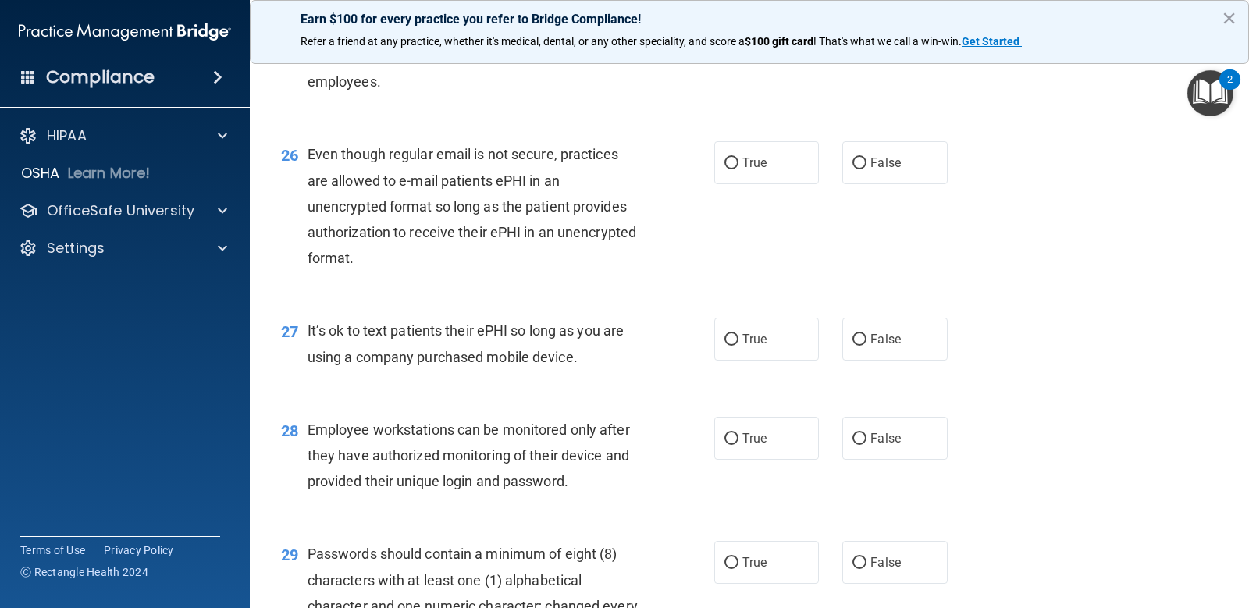
scroll to position [3592, 0]
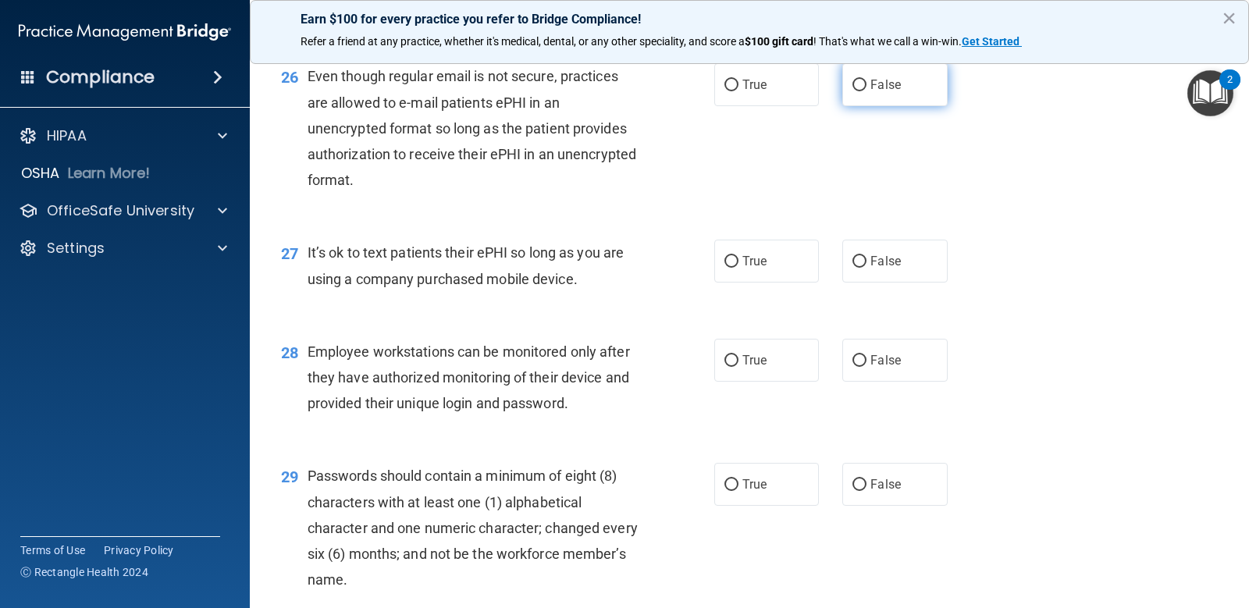
click at [856, 106] on label "False" at bounding box center [894, 84] width 105 height 43
click at [856, 91] on input "False" at bounding box center [860, 86] width 14 height 12
radio input "true"
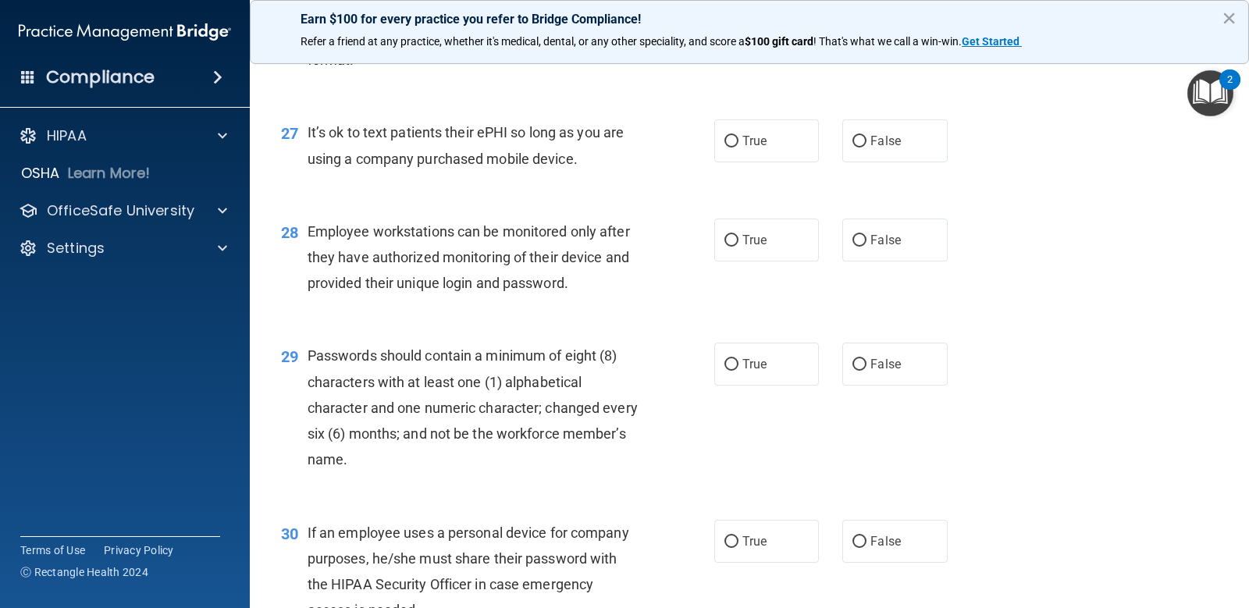
scroll to position [3748, 0]
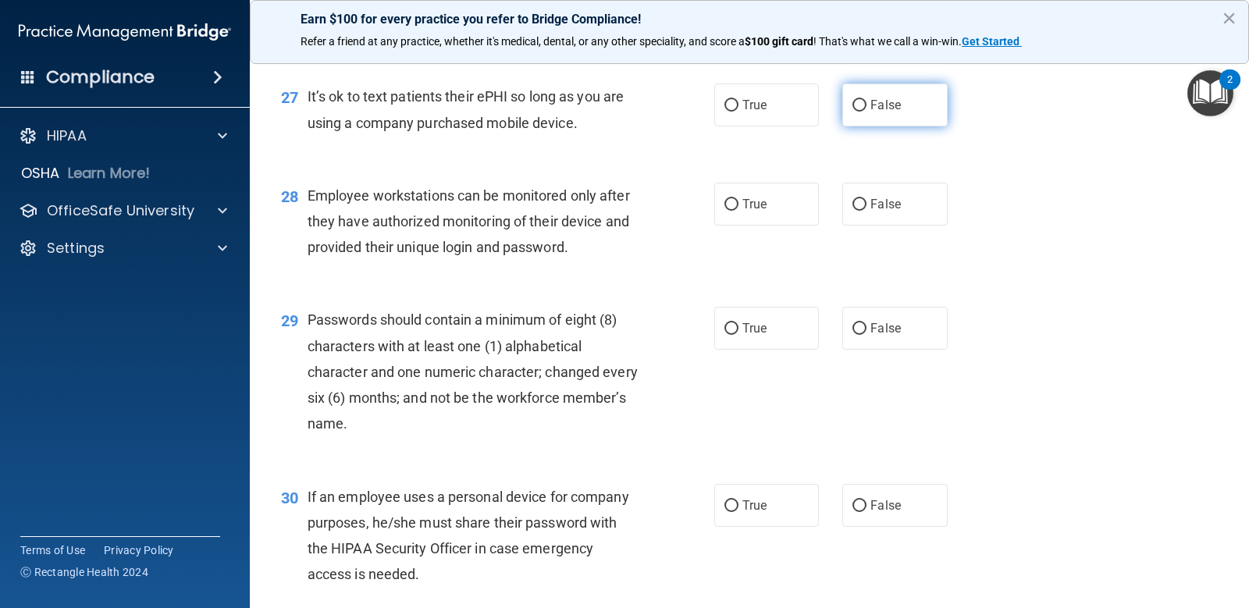
click at [870, 126] on label "False" at bounding box center [894, 105] width 105 height 43
click at [867, 112] on input "False" at bounding box center [860, 106] width 14 height 12
radio input "true"
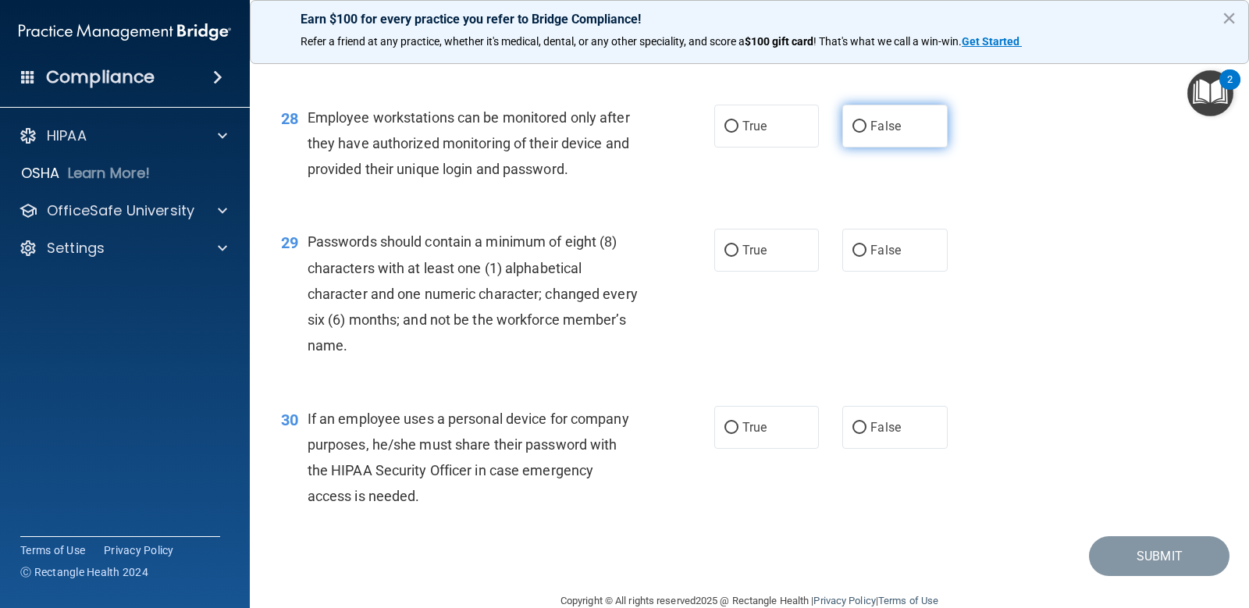
click at [856, 148] on label "False" at bounding box center [894, 126] width 105 height 43
click at [856, 133] on input "False" at bounding box center [860, 127] width 14 height 12
radio input "true"
click at [729, 257] on input "True" at bounding box center [732, 251] width 14 height 12
radio input "true"
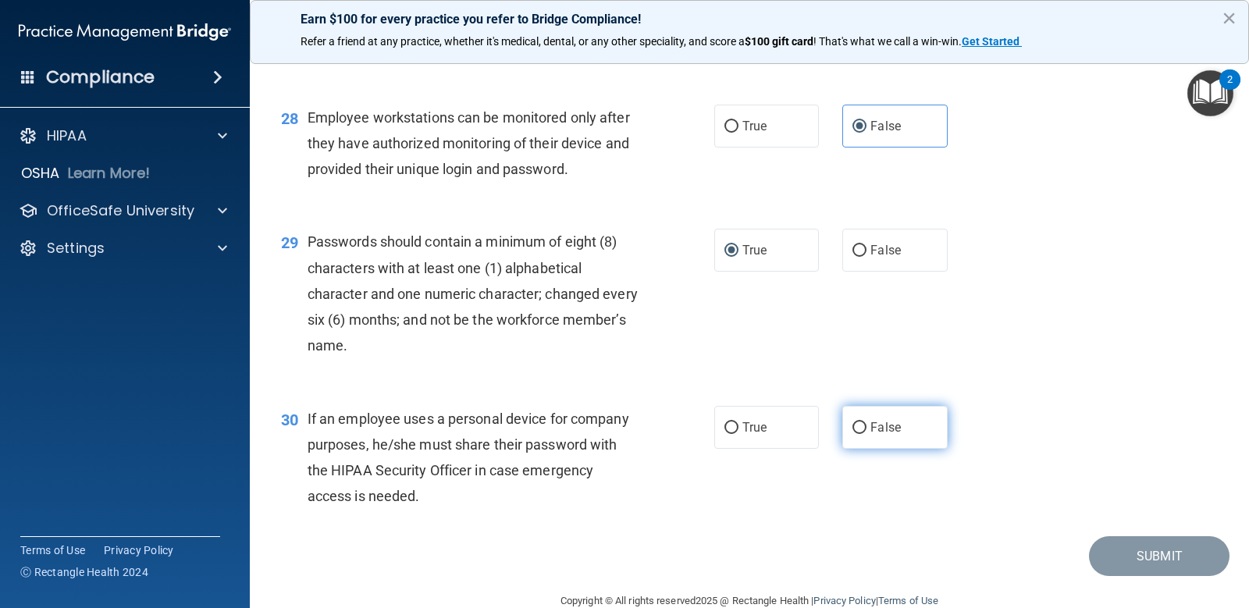
click at [870, 449] on label "False" at bounding box center [894, 427] width 105 height 43
click at [867, 434] on input "False" at bounding box center [860, 428] width 14 height 12
radio input "true"
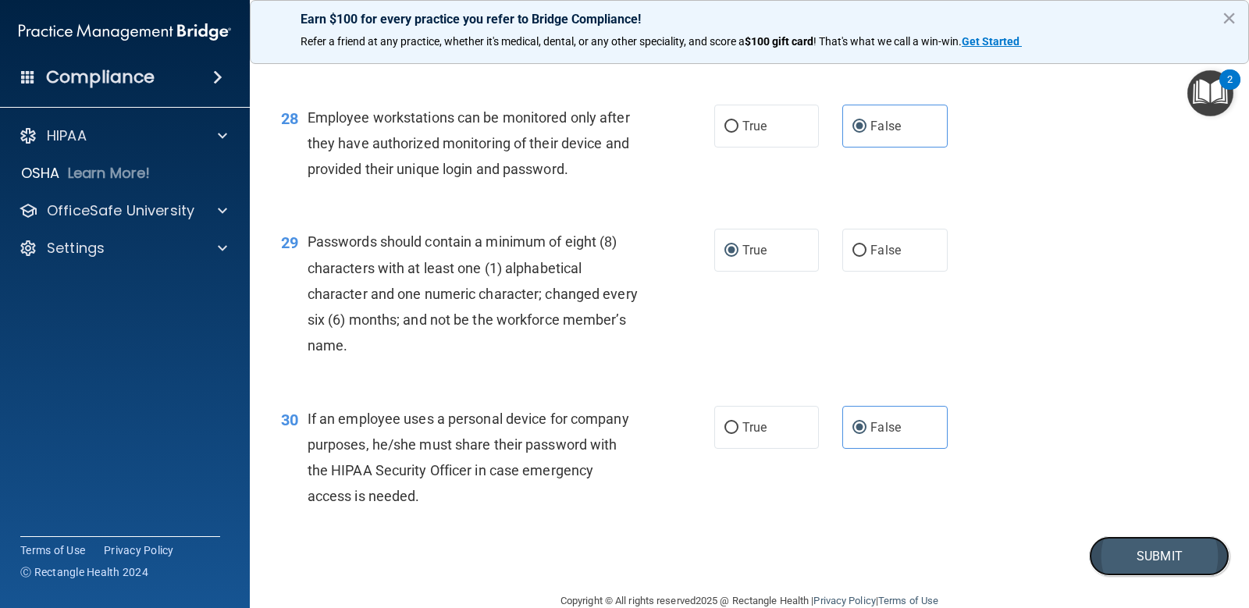
click at [1131, 576] on button "Submit" at bounding box center [1159, 556] width 141 height 40
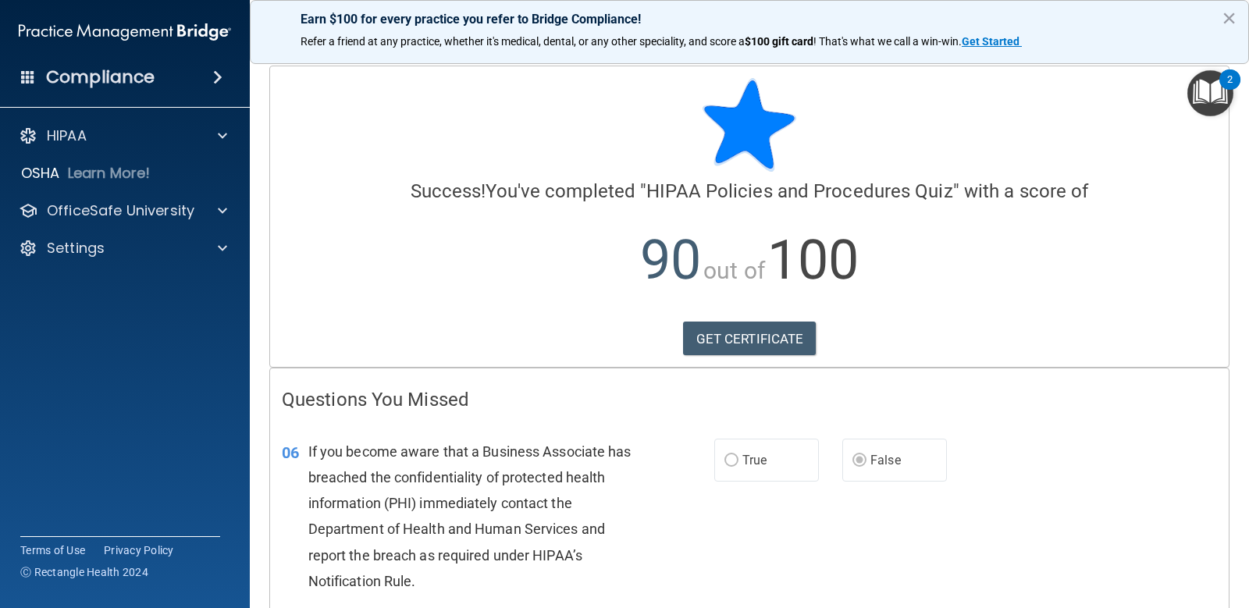
scroll to position [78, 0]
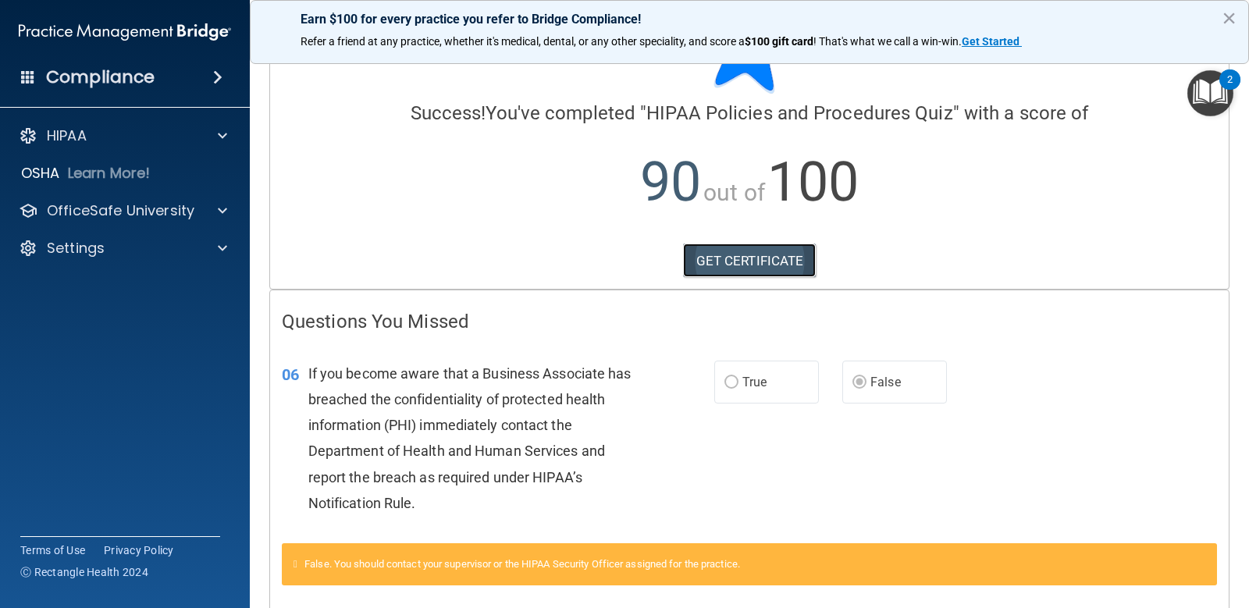
click at [732, 273] on link "GET CERTIFICATE" at bounding box center [750, 261] width 134 height 34
click at [199, 206] on div "OfficeSafe University" at bounding box center [104, 210] width 194 height 19
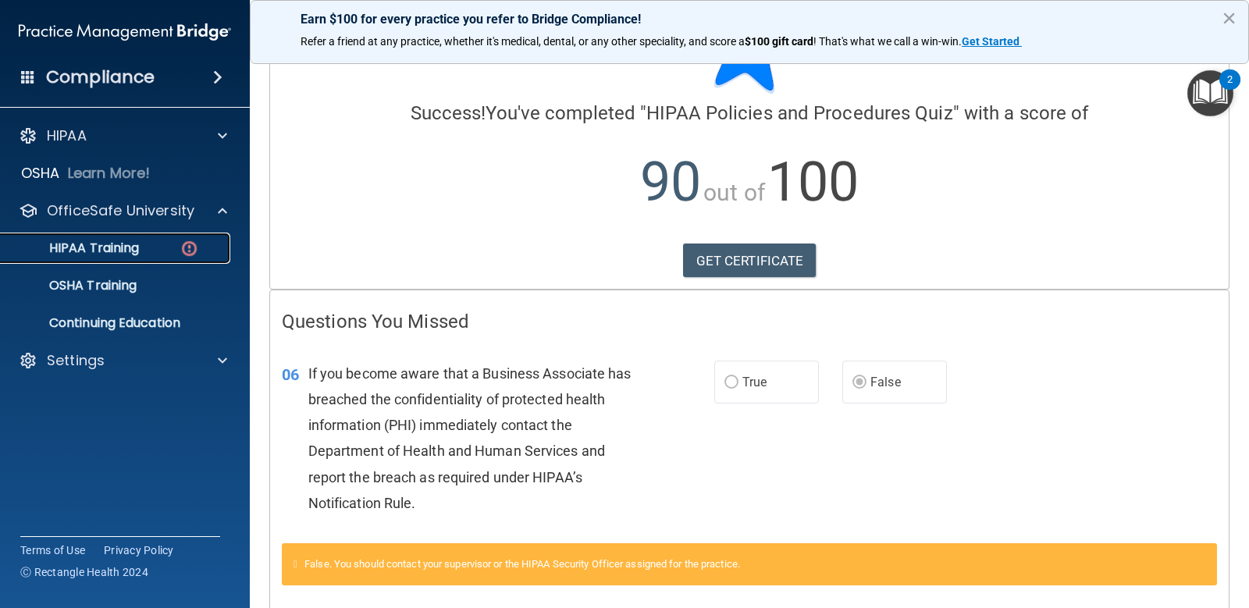
click at [155, 245] on div "HIPAA Training" at bounding box center [116, 248] width 213 height 16
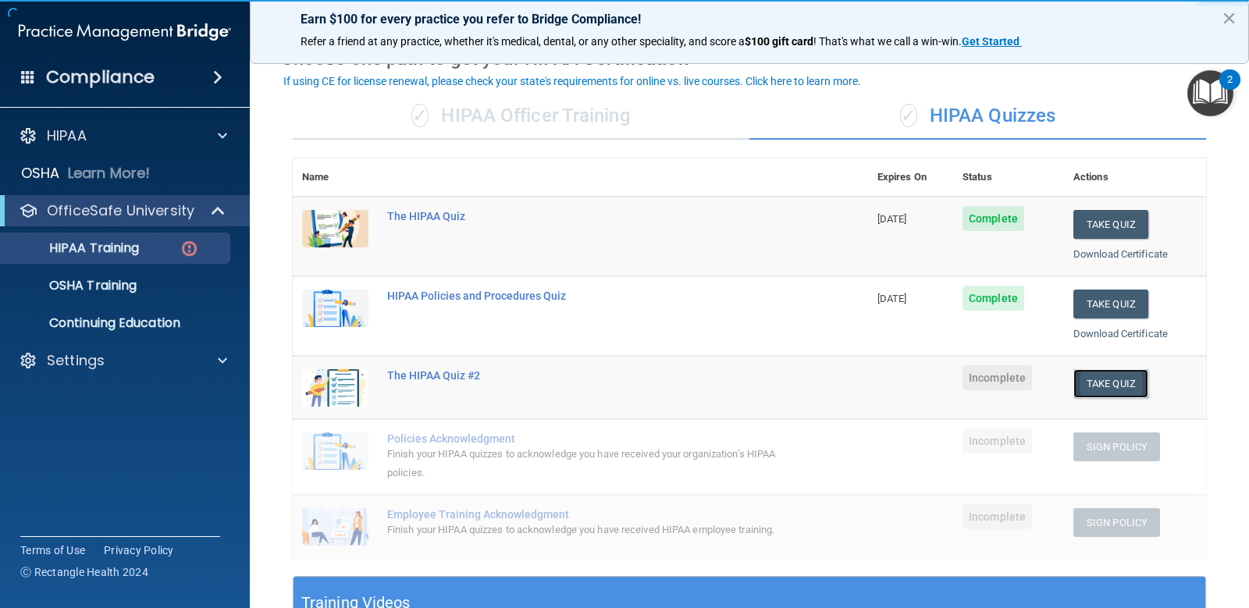
click at [1121, 375] on button "Take Quiz" at bounding box center [1111, 383] width 75 height 29
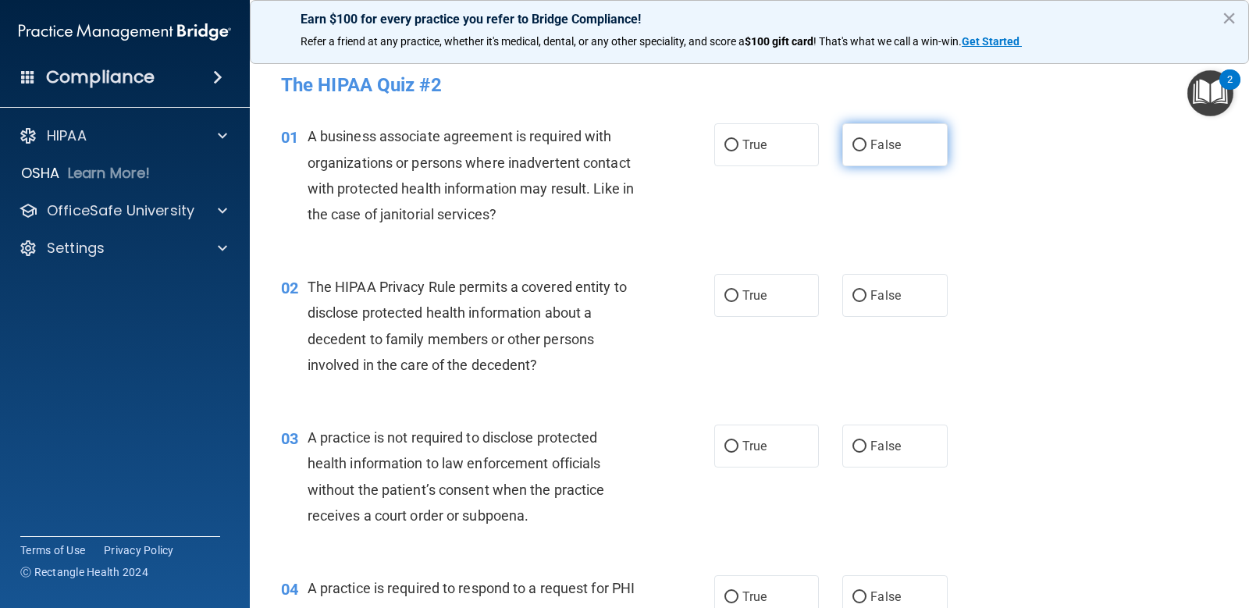
click at [912, 160] on label "False" at bounding box center [894, 144] width 105 height 43
click at [867, 151] on input "False" at bounding box center [860, 146] width 14 height 12
radio input "true"
click at [785, 296] on label "True" at bounding box center [766, 295] width 105 height 43
click at [739, 296] on input "True" at bounding box center [732, 296] width 14 height 12
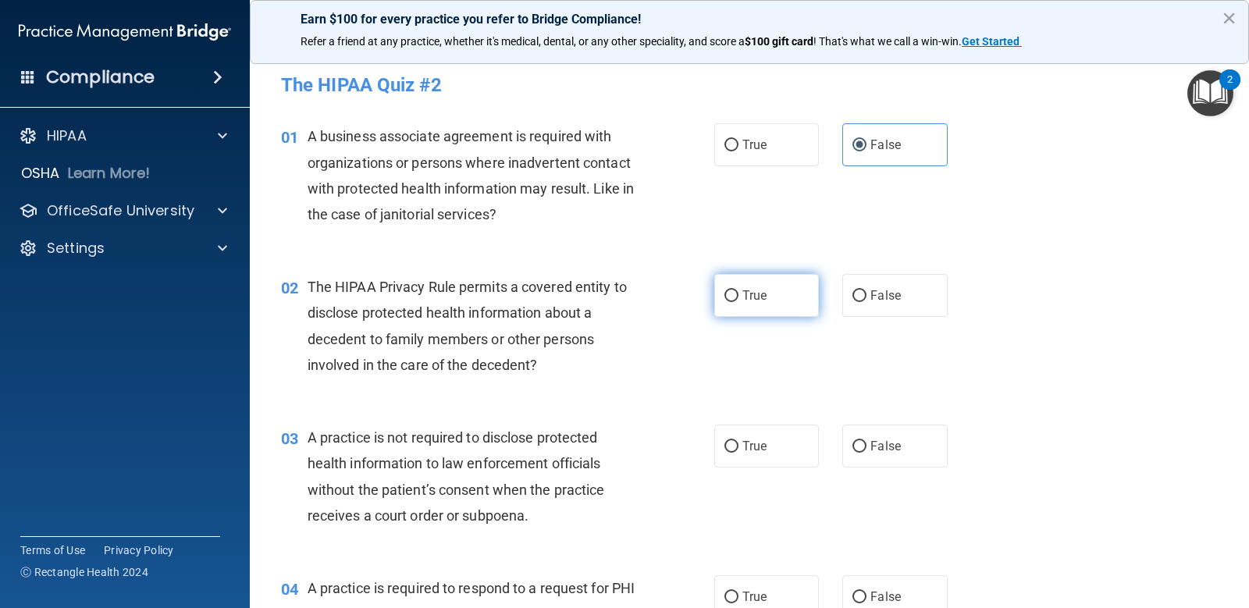
radio input "true"
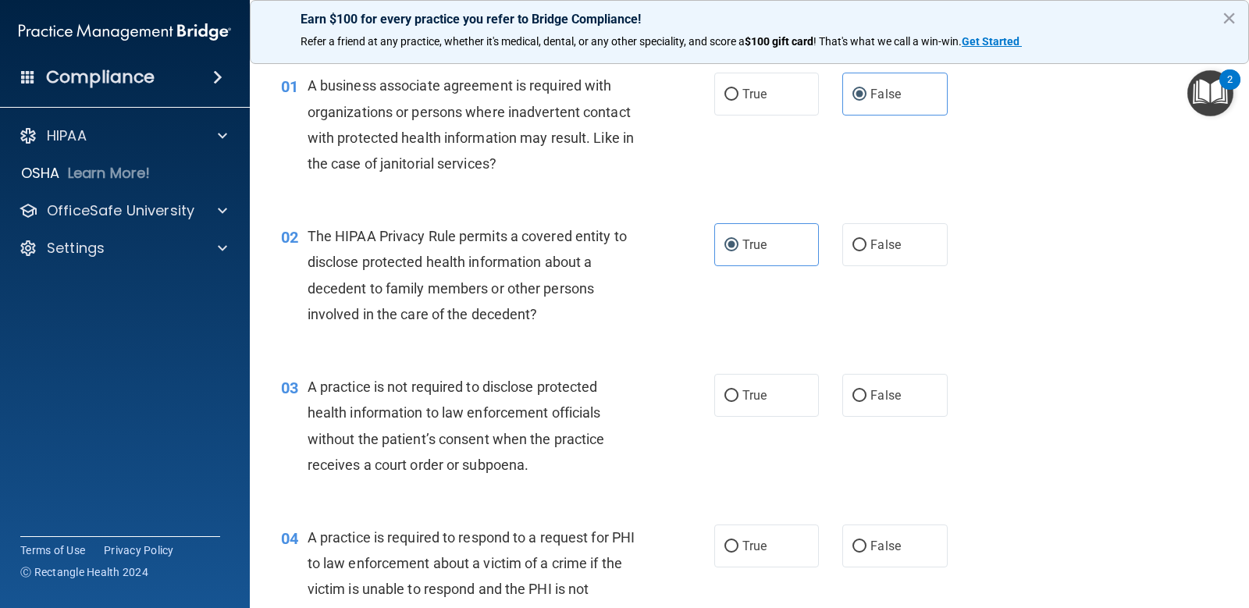
scroll to position [78, 0]
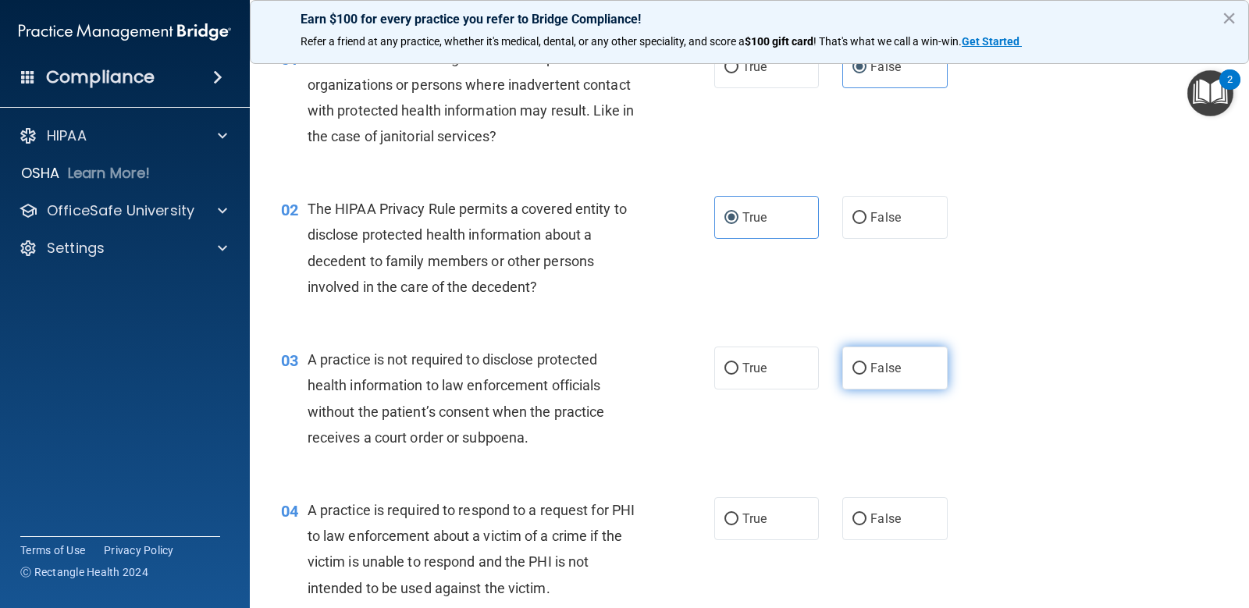
click at [877, 390] on label "False" at bounding box center [894, 368] width 105 height 43
click at [867, 375] on input "False" at bounding box center [860, 369] width 14 height 12
radio input "true"
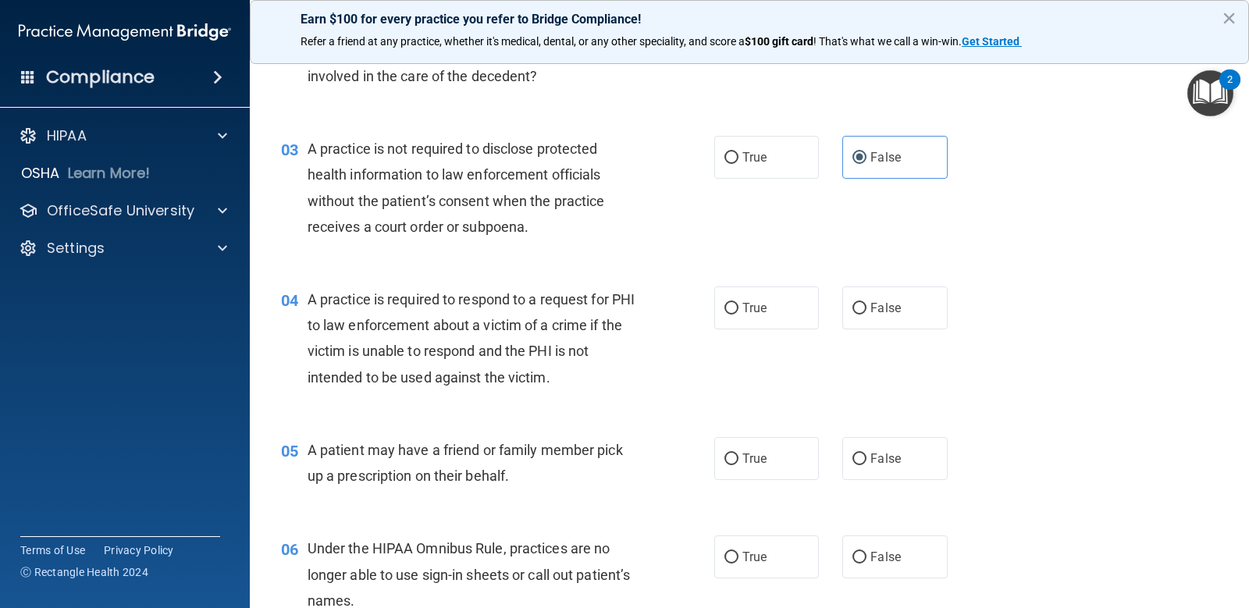
scroll to position [312, 0]
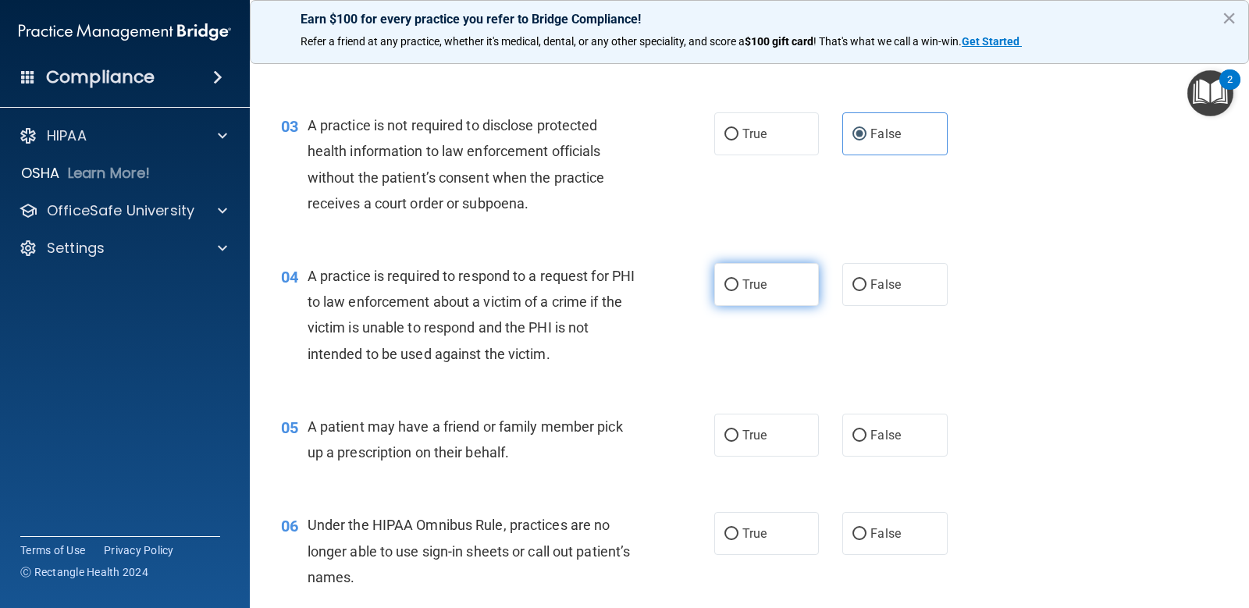
click at [746, 293] on label "True" at bounding box center [766, 284] width 105 height 43
click at [739, 291] on input "True" at bounding box center [732, 286] width 14 height 12
radio input "true"
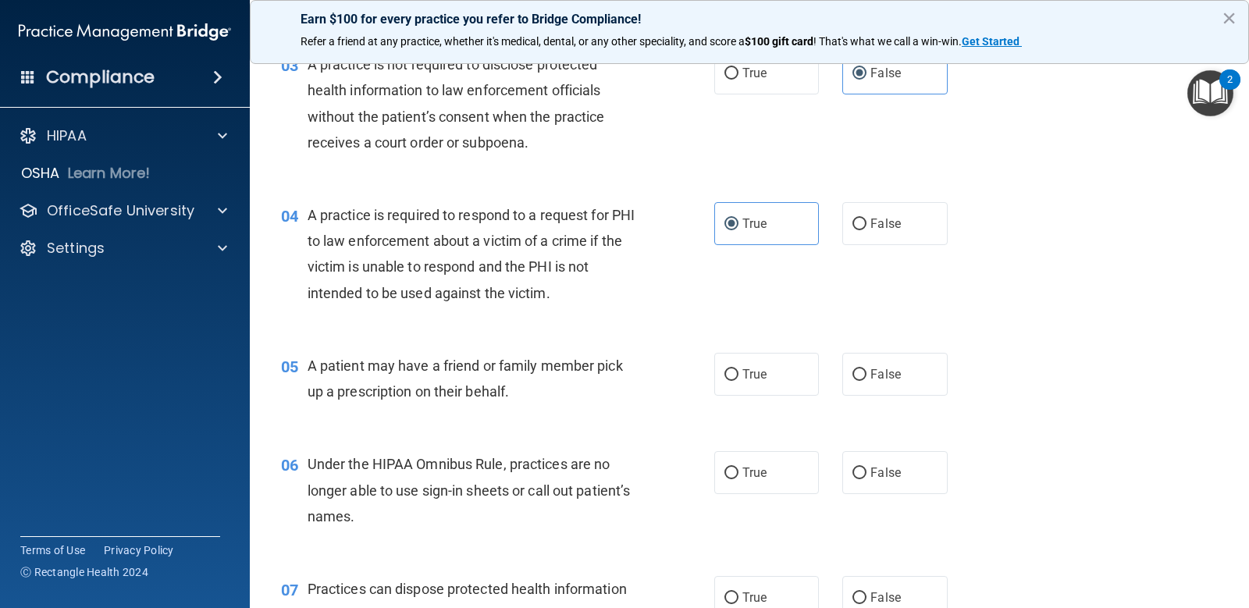
scroll to position [468, 0]
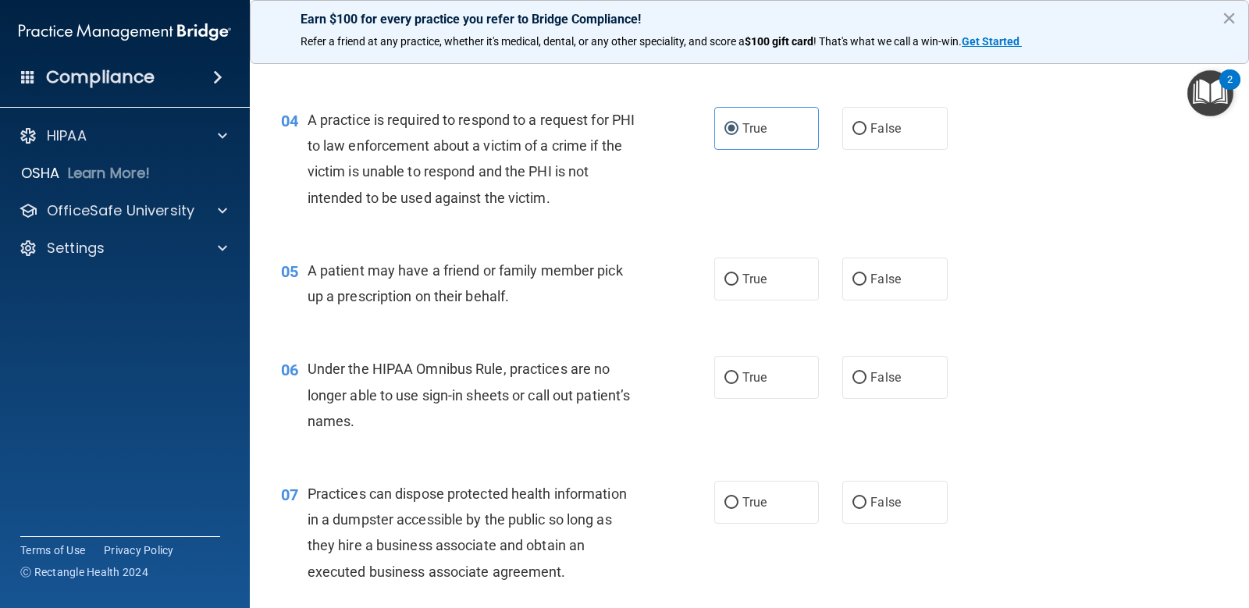
click at [760, 304] on div "05 A patient may have a friend or family member pick up a prescription on their…" at bounding box center [749, 287] width 960 height 98
click at [758, 299] on label "True" at bounding box center [766, 279] width 105 height 43
click at [739, 286] on input "True" at bounding box center [732, 280] width 14 height 12
radio input "true"
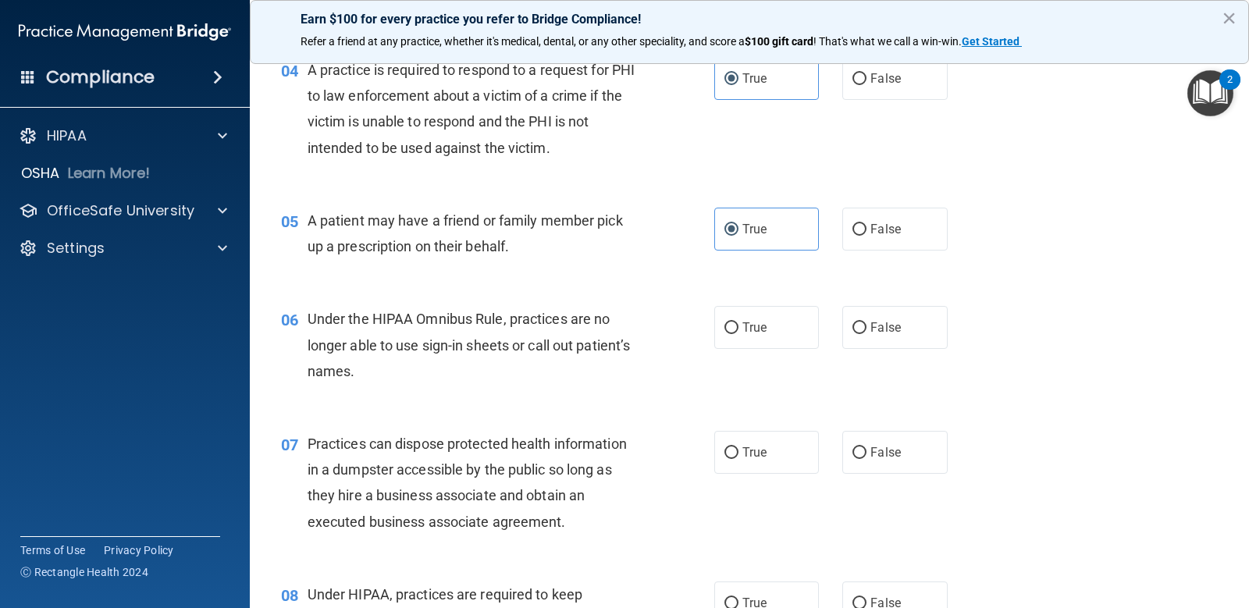
scroll to position [547, 0]
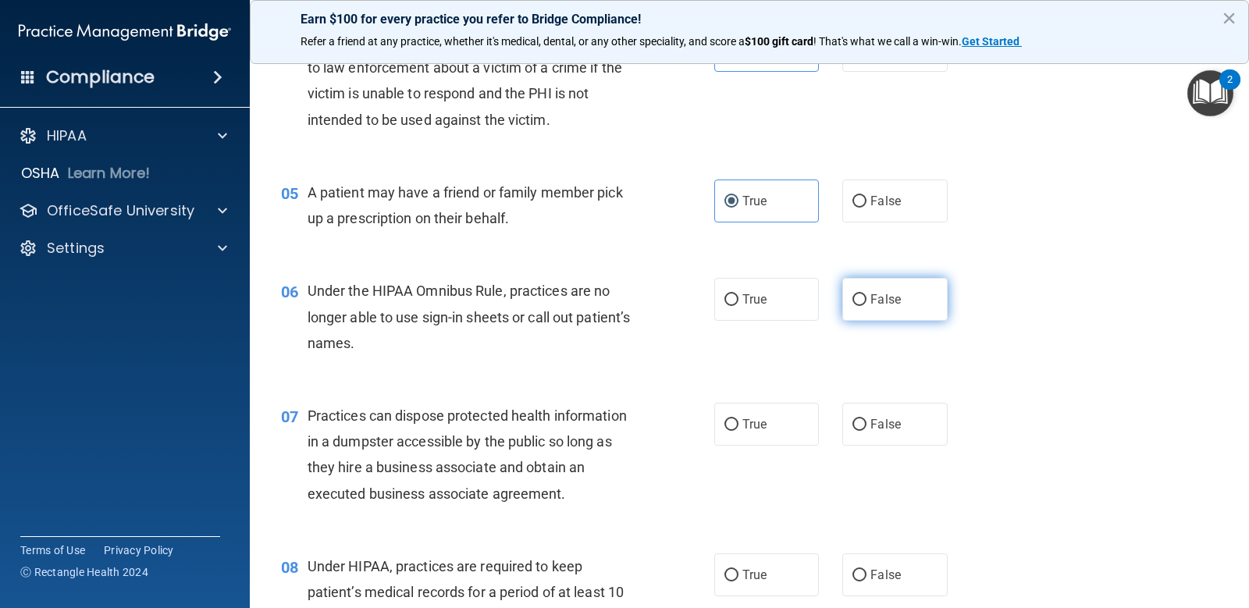
click at [896, 308] on label "False" at bounding box center [894, 299] width 105 height 43
click at [867, 306] on input "False" at bounding box center [860, 300] width 14 height 12
radio input "true"
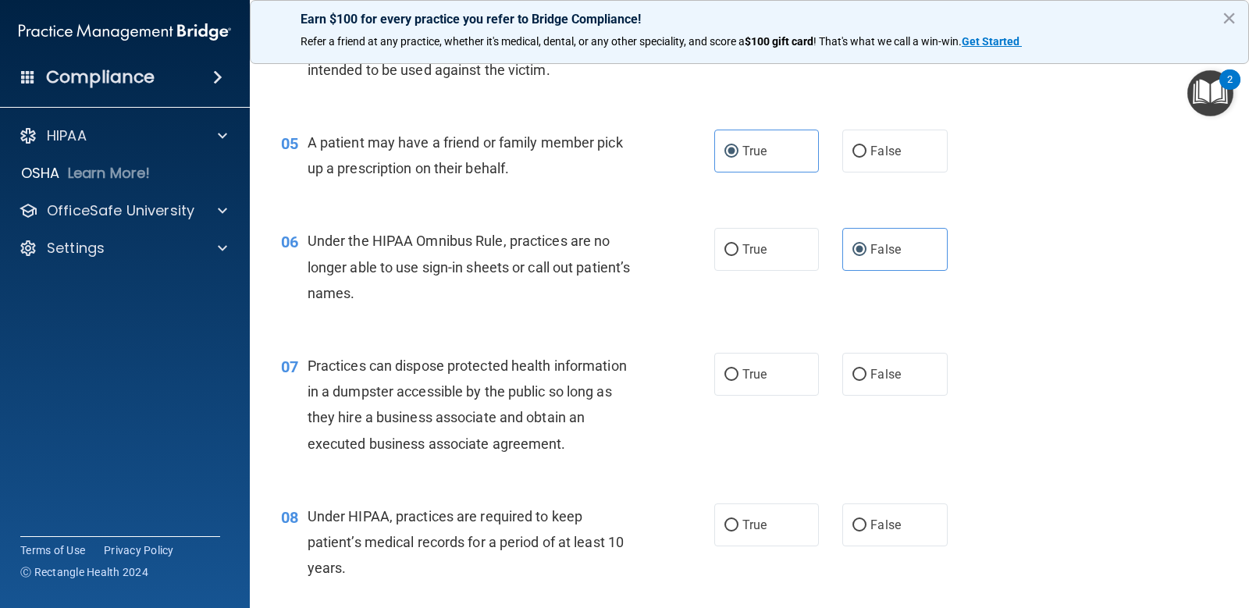
scroll to position [625, 0]
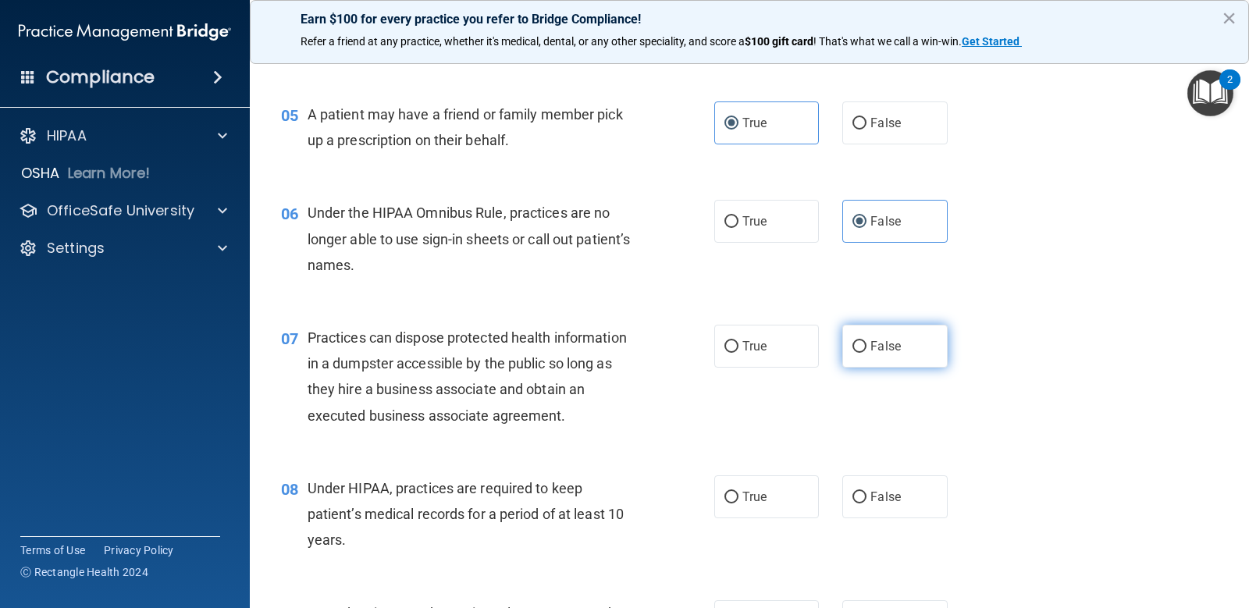
click at [917, 344] on label "False" at bounding box center [894, 346] width 105 height 43
click at [867, 344] on input "False" at bounding box center [860, 347] width 14 height 12
radio input "true"
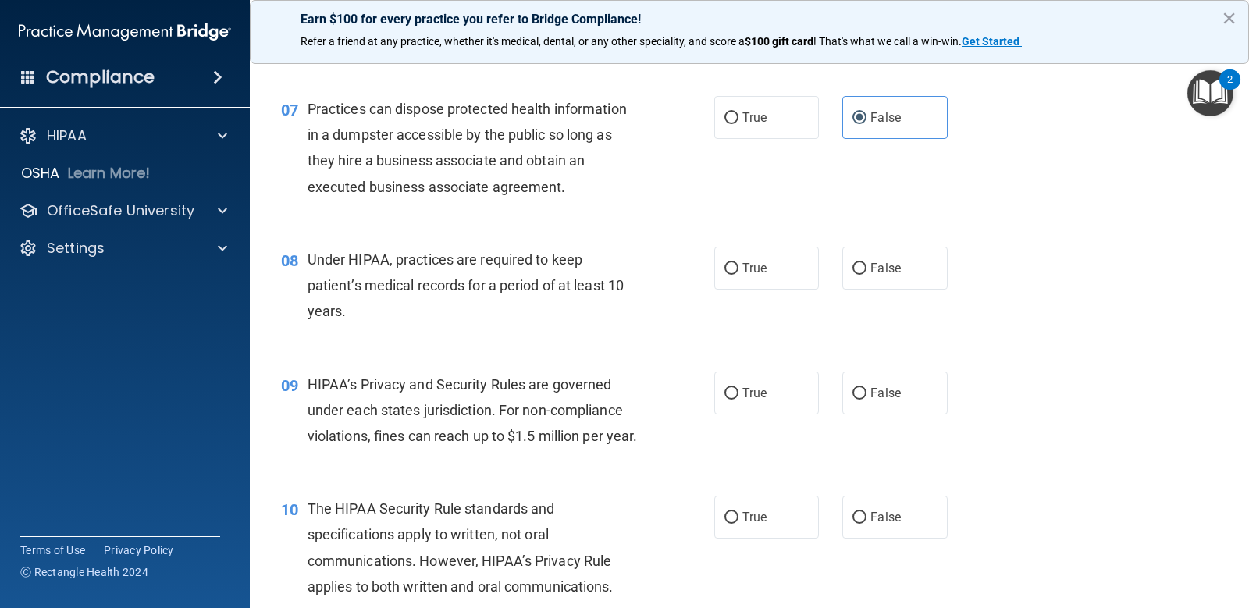
scroll to position [859, 0]
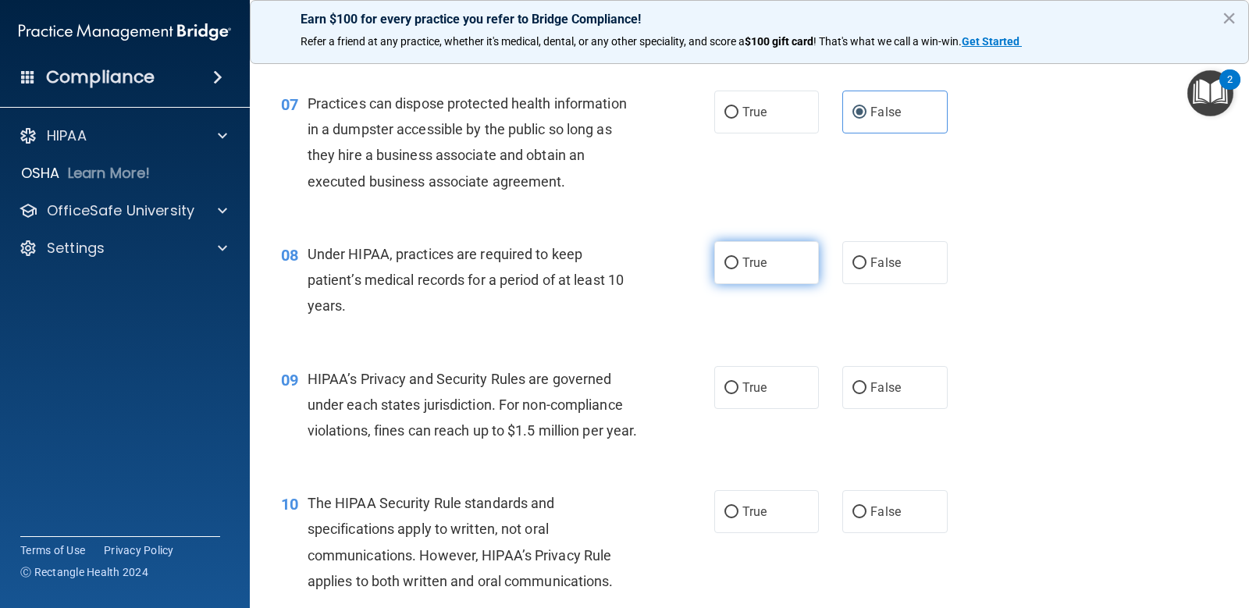
click at [742, 276] on label "True" at bounding box center [766, 262] width 105 height 43
click at [739, 269] on input "True" at bounding box center [732, 264] width 14 height 12
radio input "true"
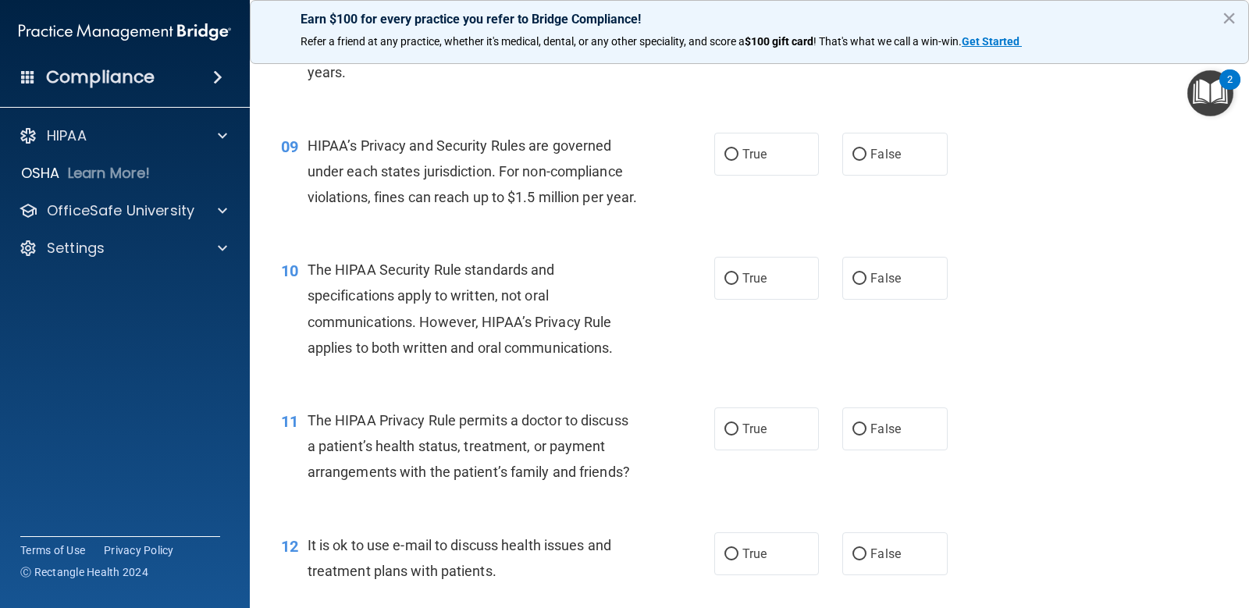
scroll to position [1093, 0]
click at [750, 173] on label "True" at bounding box center [766, 153] width 105 height 43
click at [739, 160] on input "True" at bounding box center [732, 154] width 14 height 12
radio input "true"
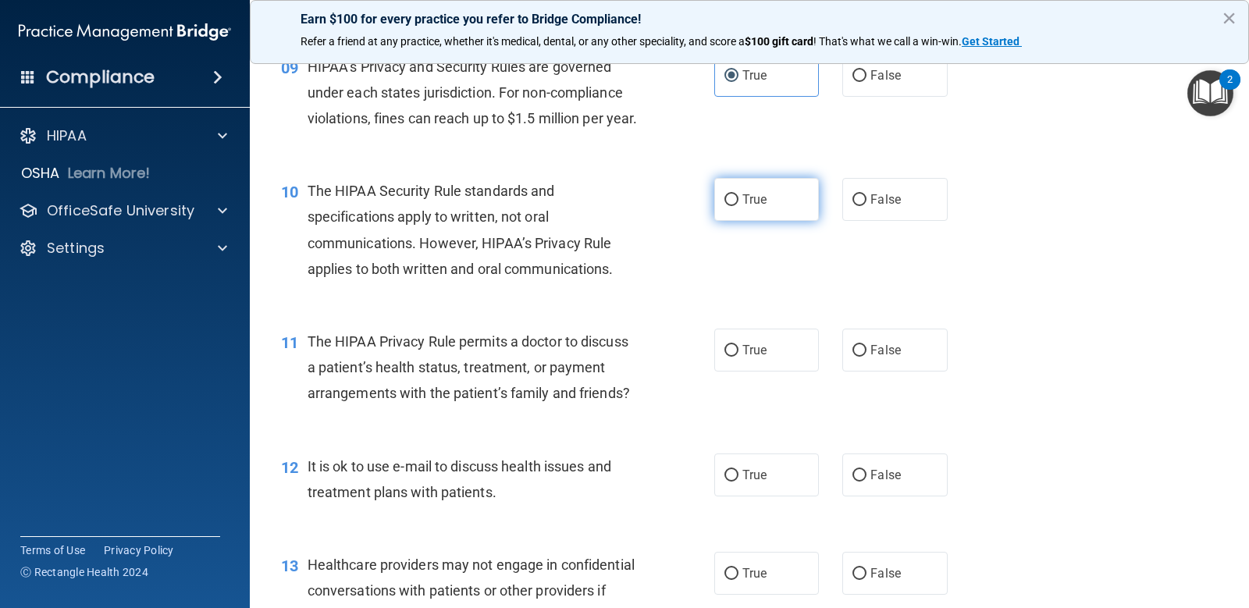
click at [754, 208] on label "True" at bounding box center [766, 199] width 105 height 43
click at [739, 206] on input "True" at bounding box center [732, 200] width 14 height 12
radio input "true"
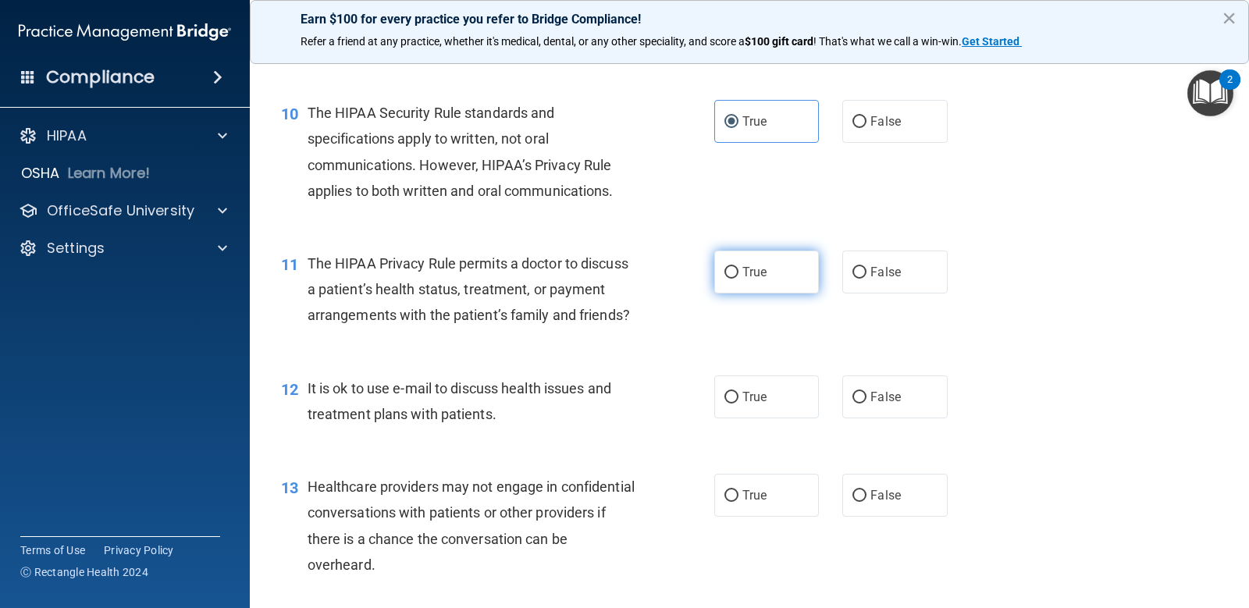
click at [726, 279] on input "True" at bounding box center [732, 273] width 14 height 12
radio input "true"
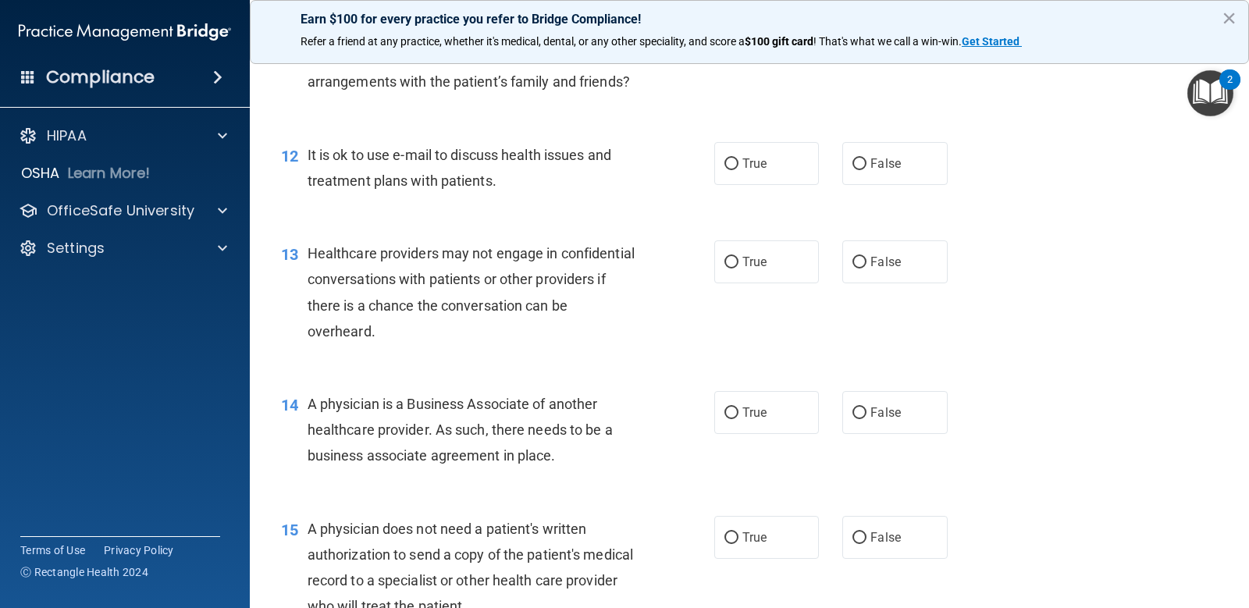
scroll to position [1484, 0]
click at [871, 184] on label "False" at bounding box center [894, 162] width 105 height 43
click at [867, 169] on input "False" at bounding box center [860, 164] width 14 height 12
radio input "true"
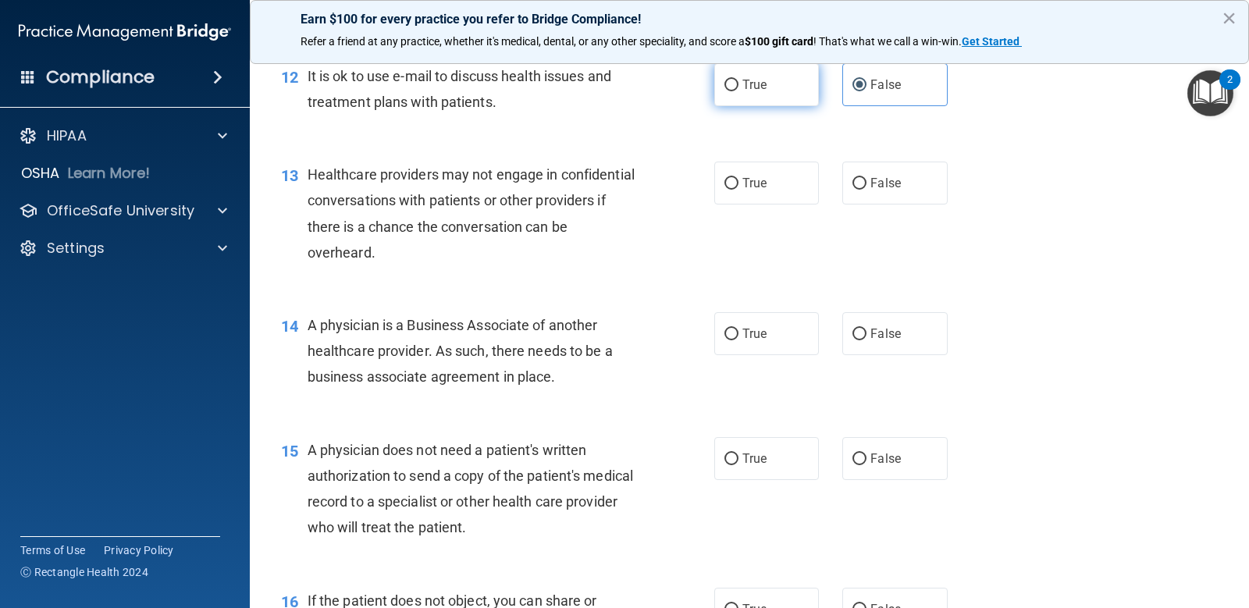
click at [750, 96] on label "True" at bounding box center [766, 84] width 105 height 43
click at [739, 91] on input "True" at bounding box center [732, 86] width 14 height 12
radio input "true"
radio input "false"
click at [889, 191] on span "False" at bounding box center [886, 183] width 30 height 15
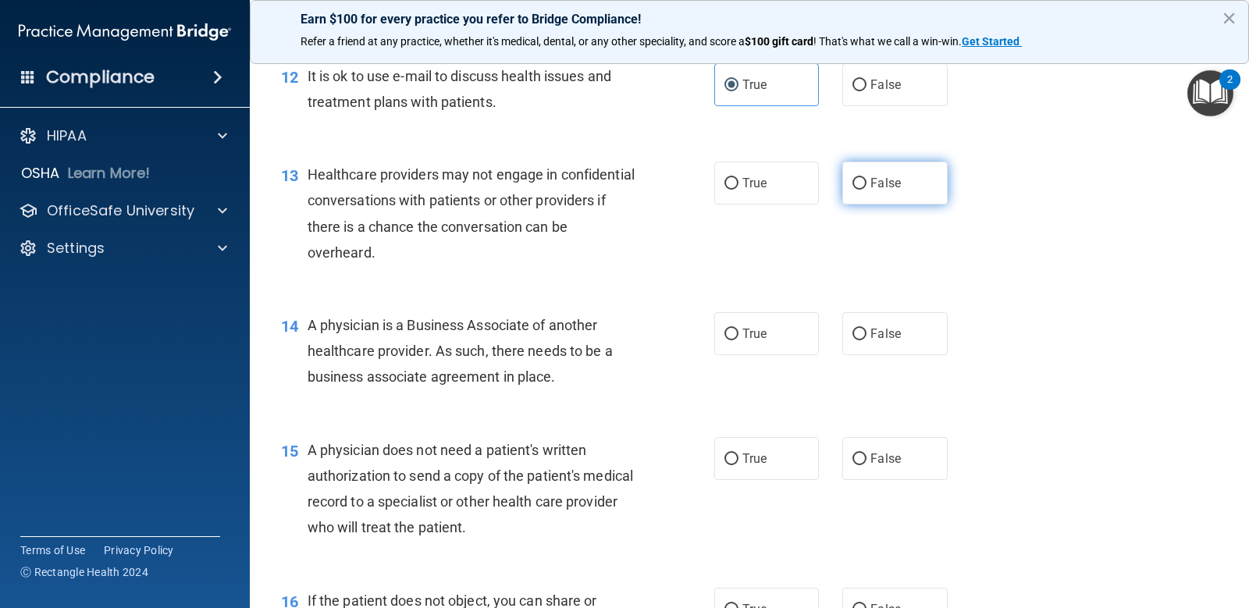
click at [867, 190] on input "False" at bounding box center [860, 184] width 14 height 12
radio input "true"
click at [875, 341] on span "False" at bounding box center [886, 333] width 30 height 15
click at [867, 340] on input "False" at bounding box center [860, 335] width 14 height 12
radio input "true"
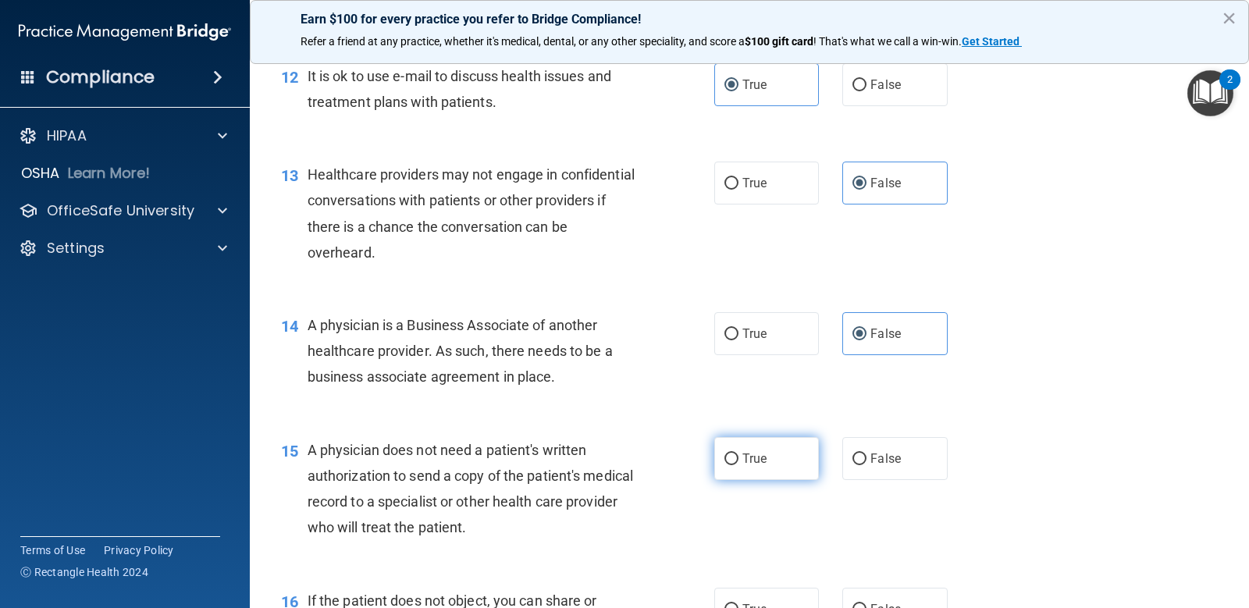
click at [757, 466] on span "True" at bounding box center [755, 458] width 24 height 15
click at [739, 465] on input "True" at bounding box center [732, 460] width 14 height 12
radio input "true"
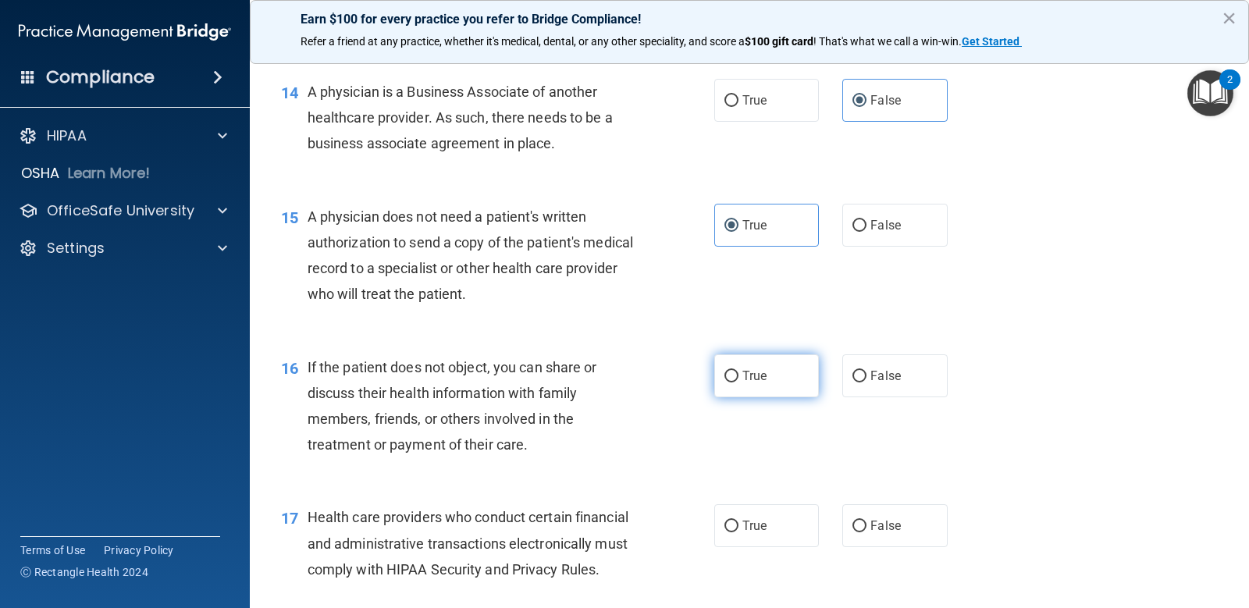
scroll to position [1796, 0]
click at [758, 388] on label "True" at bounding box center [766, 375] width 105 height 43
click at [739, 382] on input "True" at bounding box center [732, 376] width 14 height 12
radio input "true"
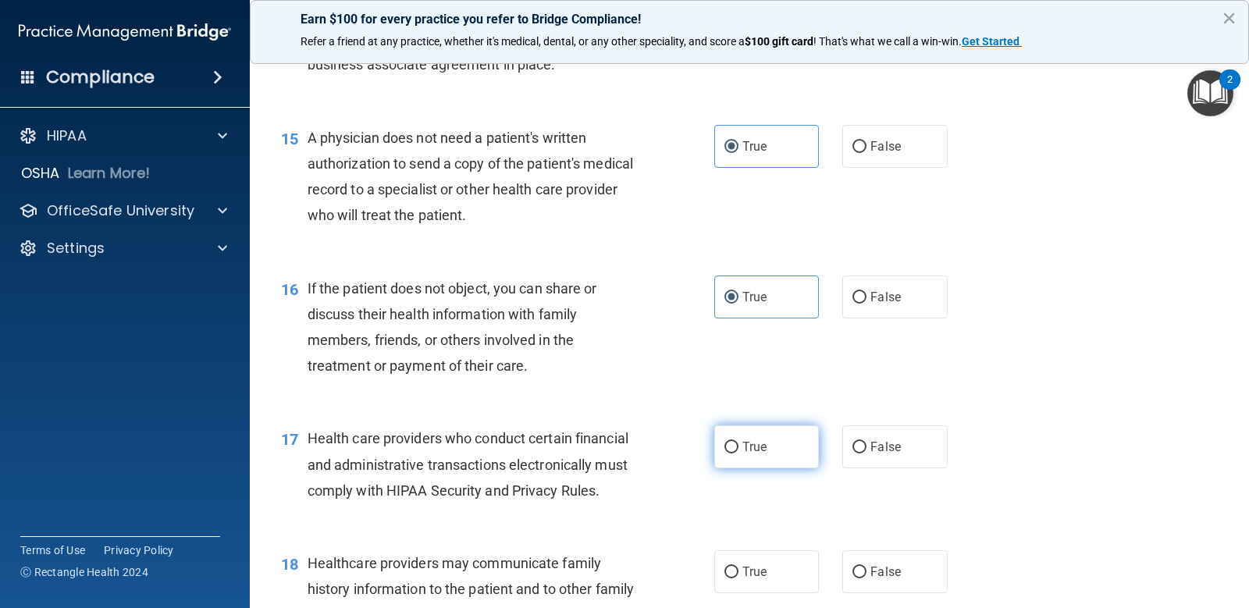
click at [727, 457] on label "True" at bounding box center [766, 447] width 105 height 43
click at [727, 454] on input "True" at bounding box center [732, 448] width 14 height 12
radio input "true"
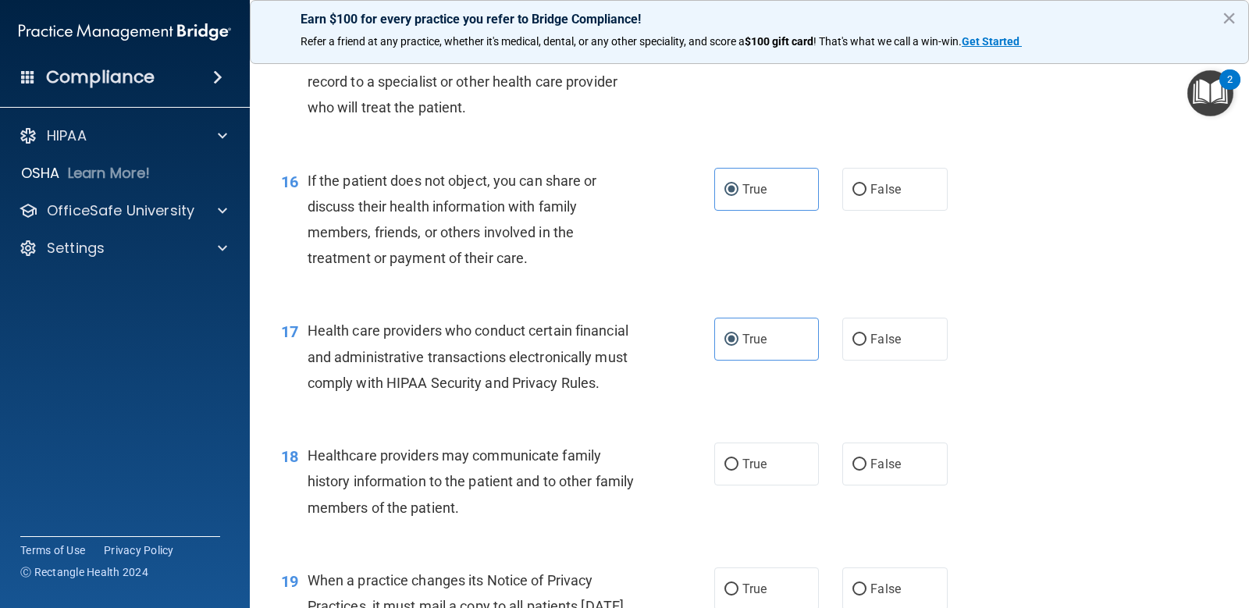
scroll to position [2108, 0]
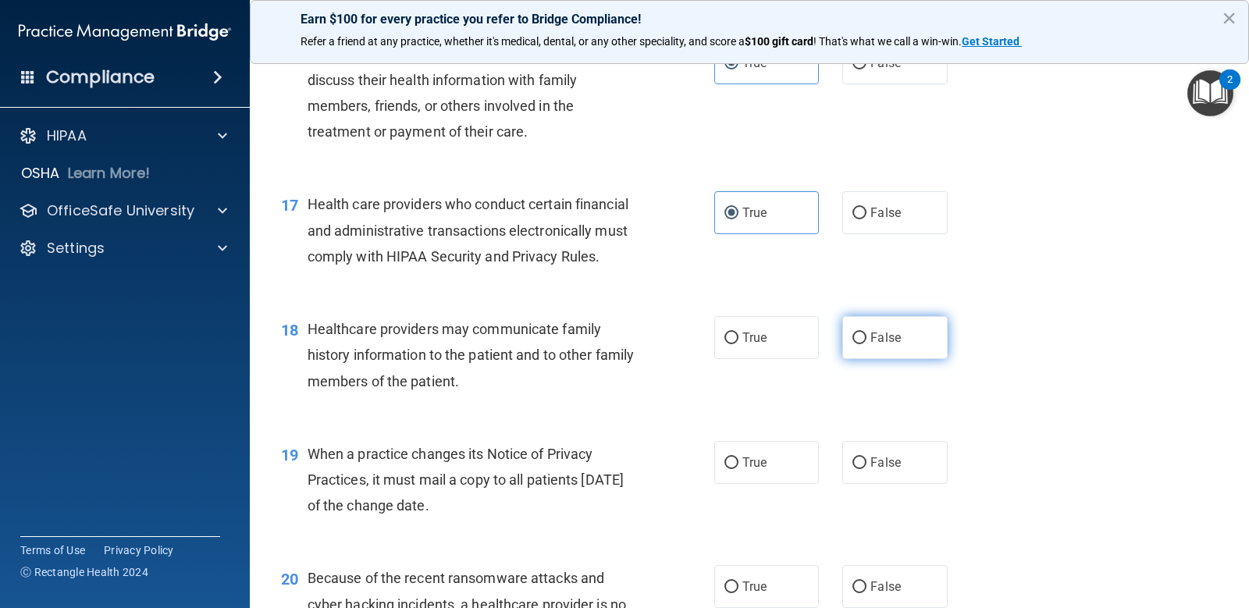
click at [877, 359] on label "False" at bounding box center [894, 337] width 105 height 43
click at [867, 344] on input "False" at bounding box center [860, 339] width 14 height 12
radio input "true"
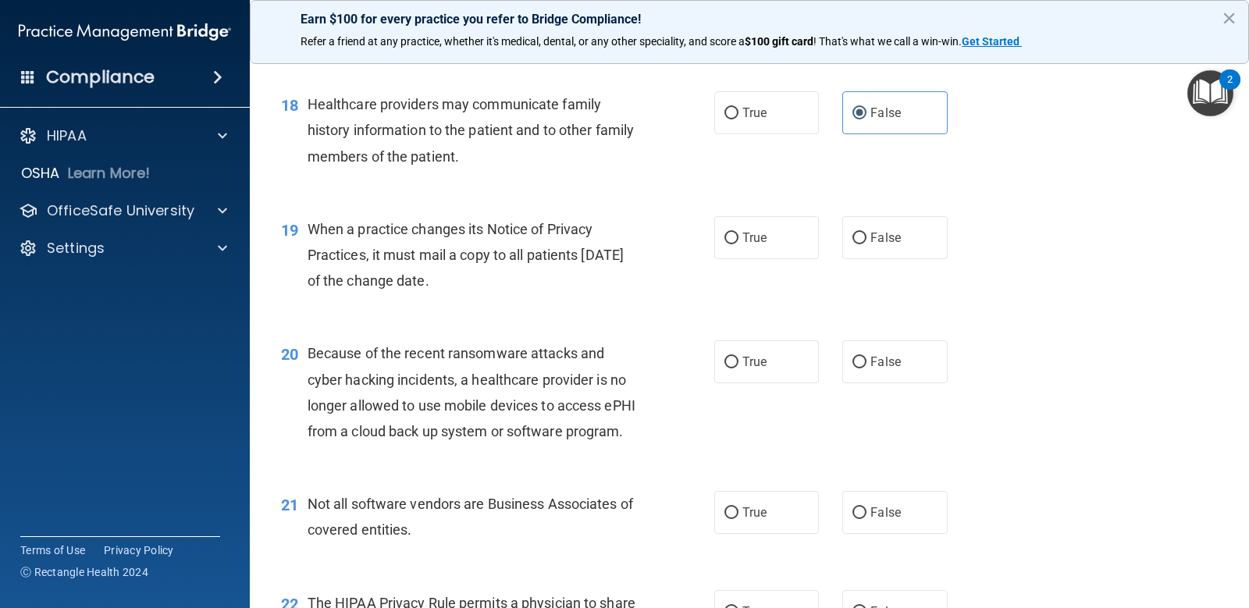
scroll to position [2342, 0]
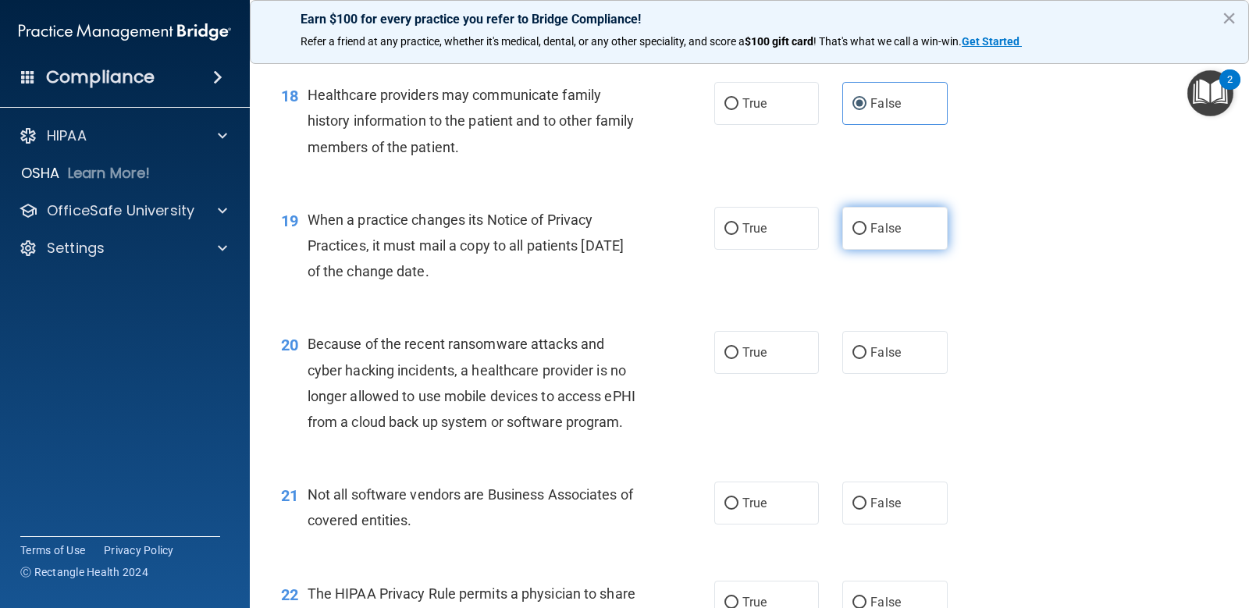
click at [856, 235] on input "False" at bounding box center [860, 229] width 14 height 12
radio input "true"
click at [882, 374] on label "False" at bounding box center [894, 352] width 105 height 43
click at [867, 359] on input "False" at bounding box center [860, 353] width 14 height 12
radio input "true"
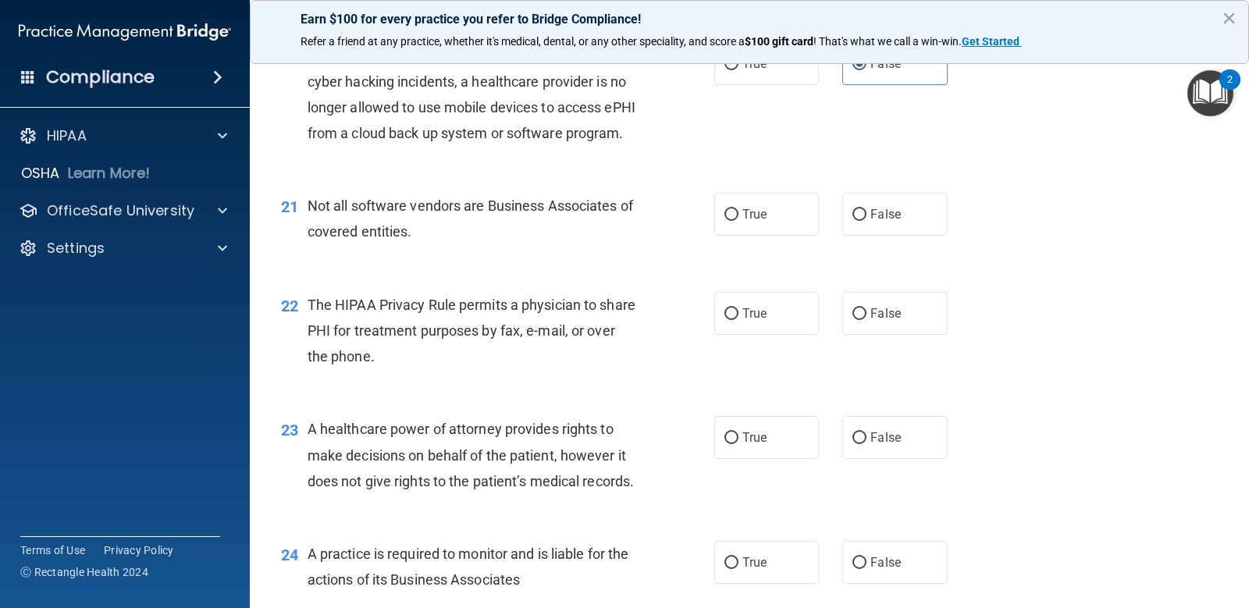
scroll to position [2655, 0]
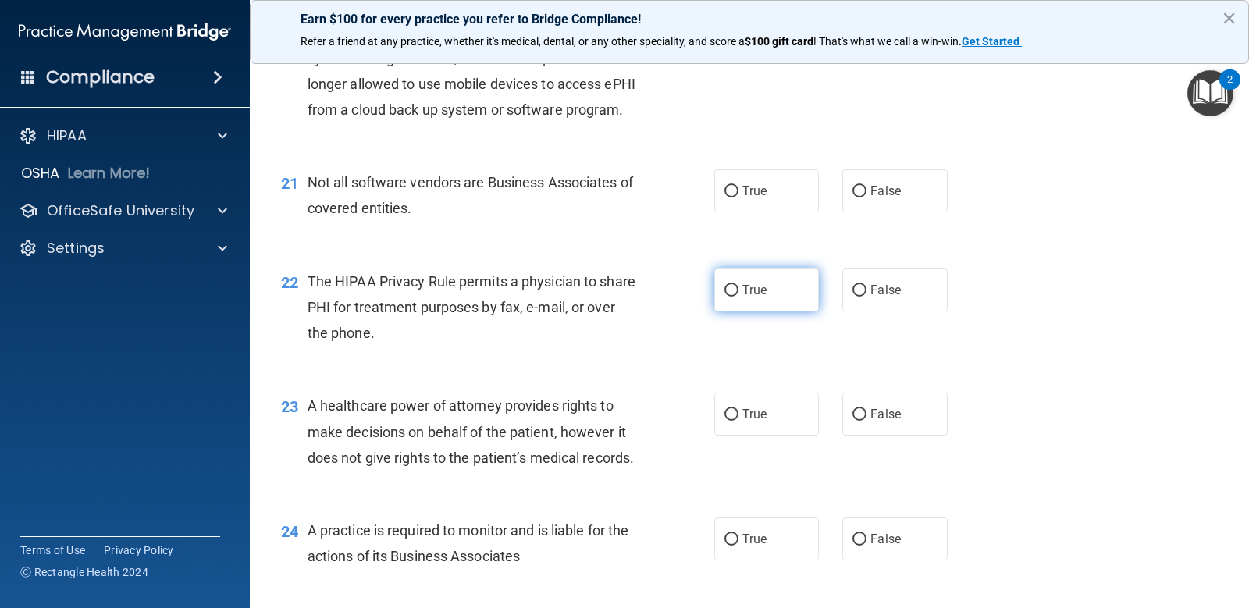
click at [770, 312] on label "True" at bounding box center [766, 290] width 105 height 43
click at [739, 297] on input "True" at bounding box center [732, 291] width 14 height 12
radio input "true"
click at [753, 198] on span "True" at bounding box center [755, 190] width 24 height 15
click at [739, 198] on input "True" at bounding box center [732, 192] width 14 height 12
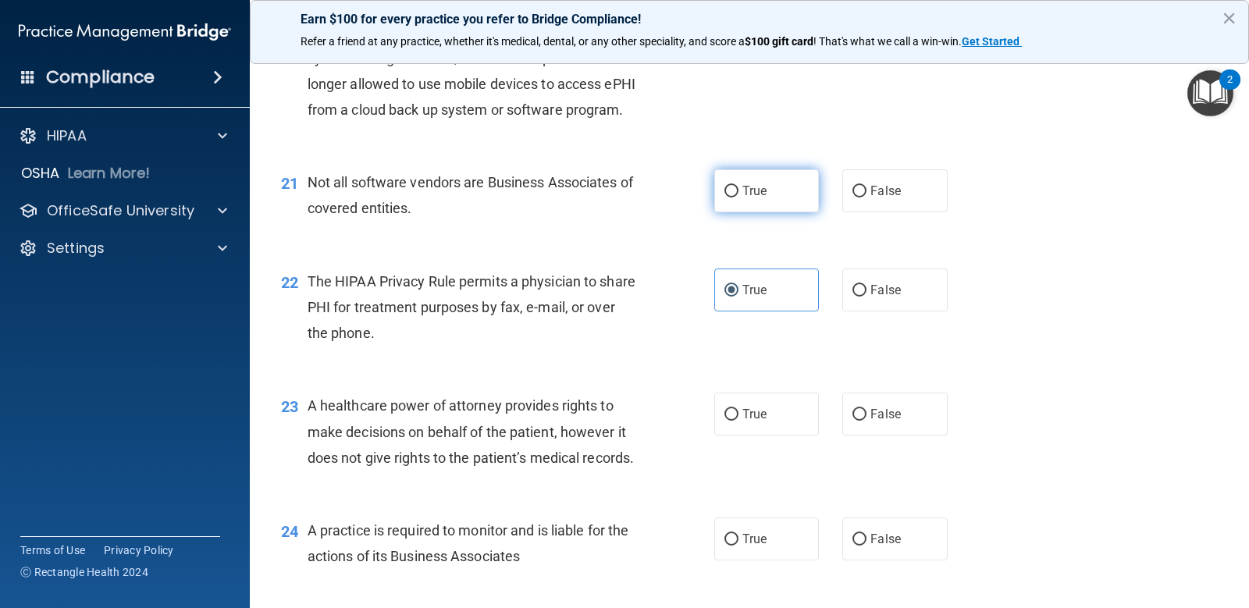
radio input "true"
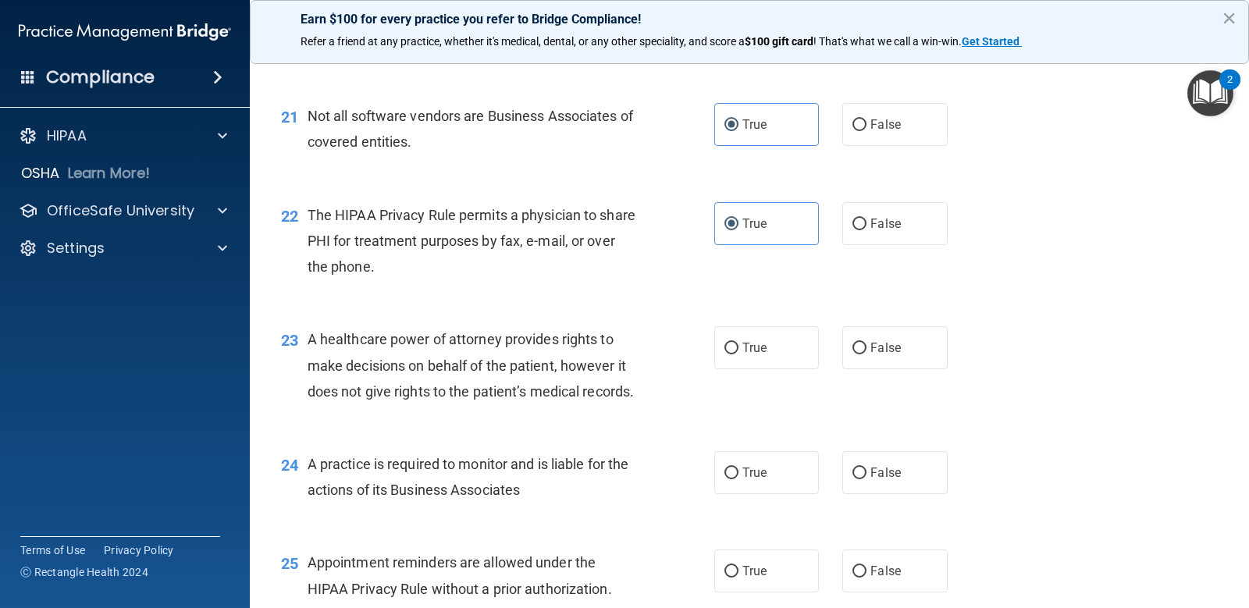
scroll to position [2811, 0]
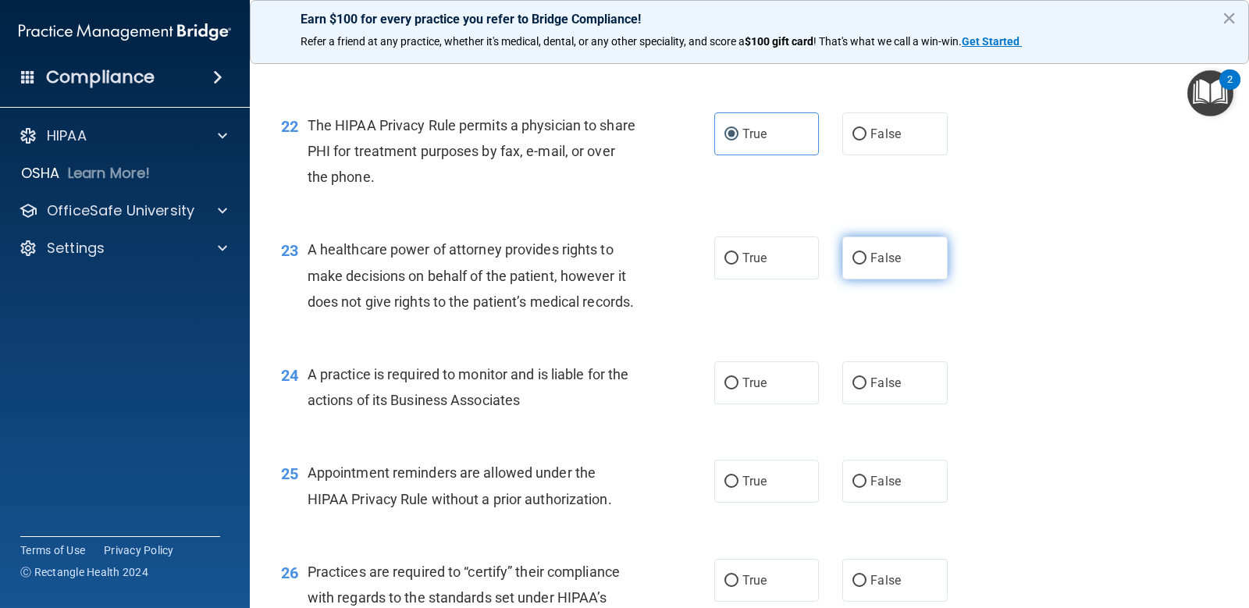
click at [905, 280] on label "False" at bounding box center [894, 258] width 105 height 43
click at [867, 265] on input "False" at bounding box center [860, 259] width 14 height 12
radio input "true"
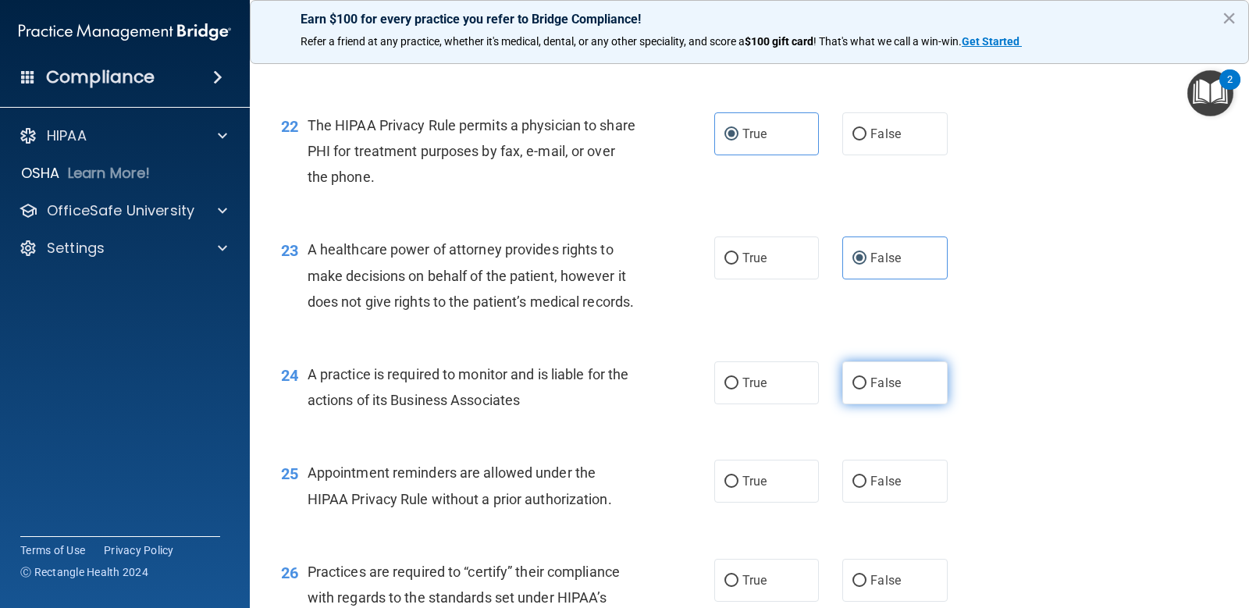
click at [871, 390] on span "False" at bounding box center [886, 383] width 30 height 15
click at [867, 390] on input "False" at bounding box center [860, 384] width 14 height 12
radio input "true"
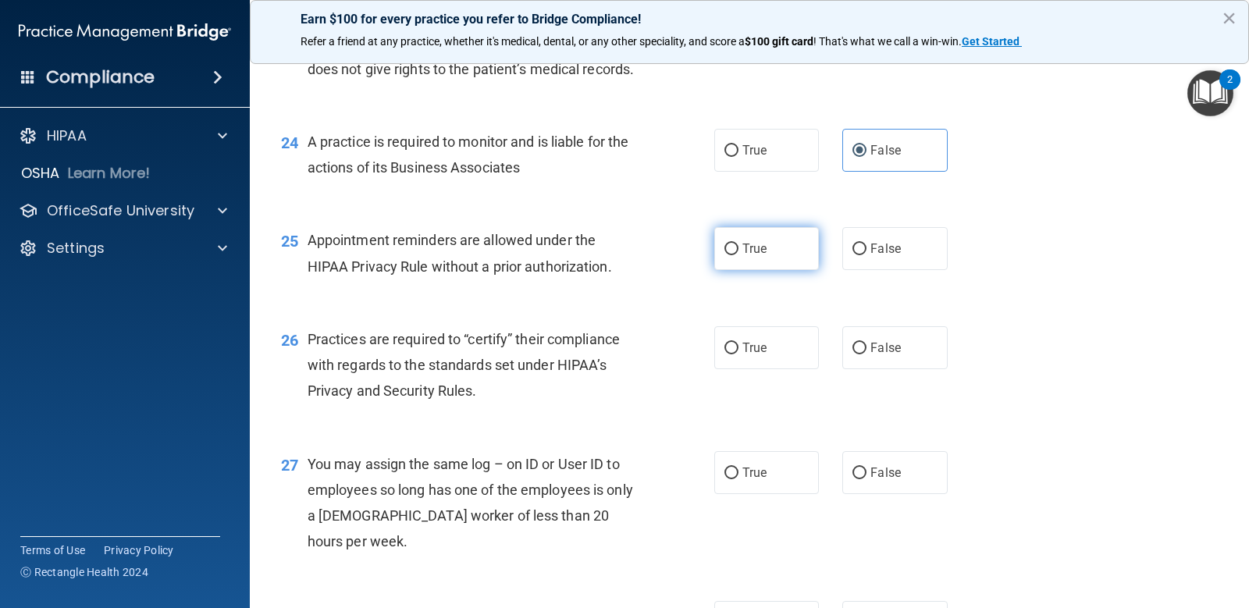
scroll to position [3045, 0]
click at [741, 269] on label "True" at bounding box center [766, 247] width 105 height 43
click at [739, 254] on input "True" at bounding box center [732, 248] width 14 height 12
radio input "true"
click at [876, 354] on span "False" at bounding box center [886, 346] width 30 height 15
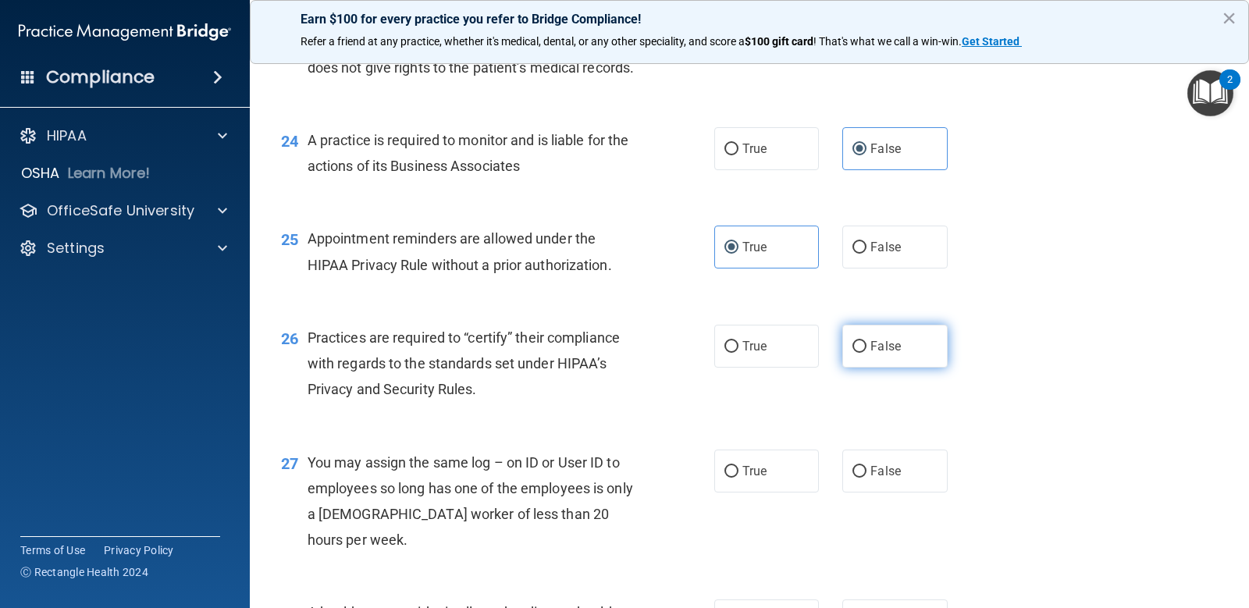
click at [867, 353] on input "False" at bounding box center [860, 347] width 14 height 12
radio input "true"
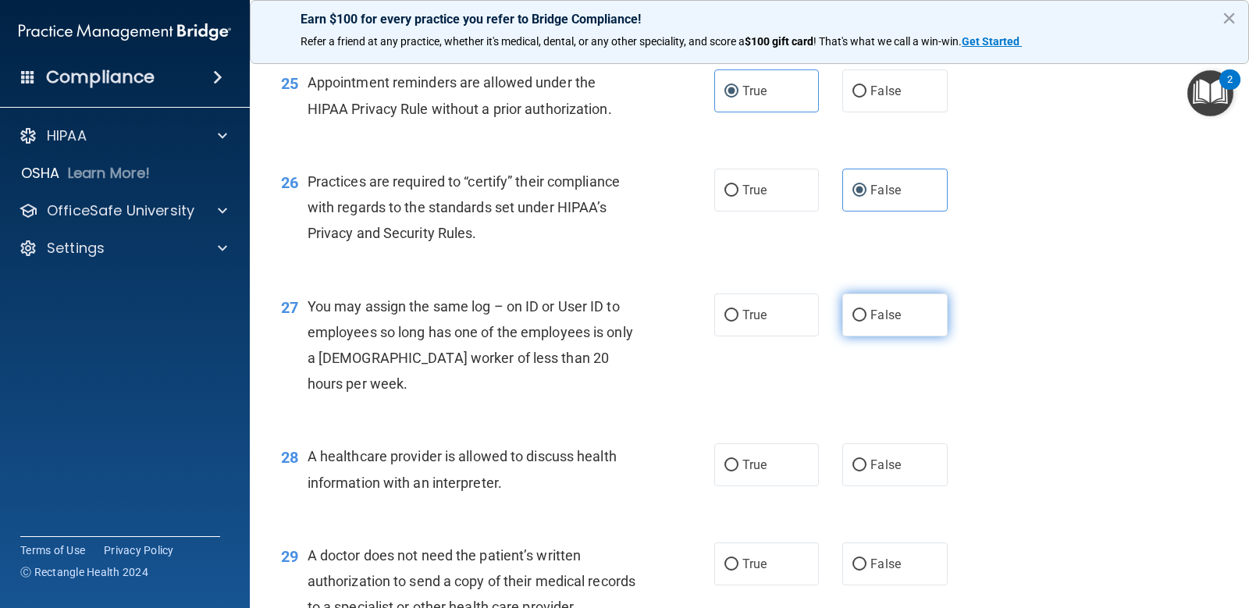
click at [885, 337] on label "False" at bounding box center [894, 315] width 105 height 43
click at [867, 322] on input "False" at bounding box center [860, 316] width 14 height 12
radio input "true"
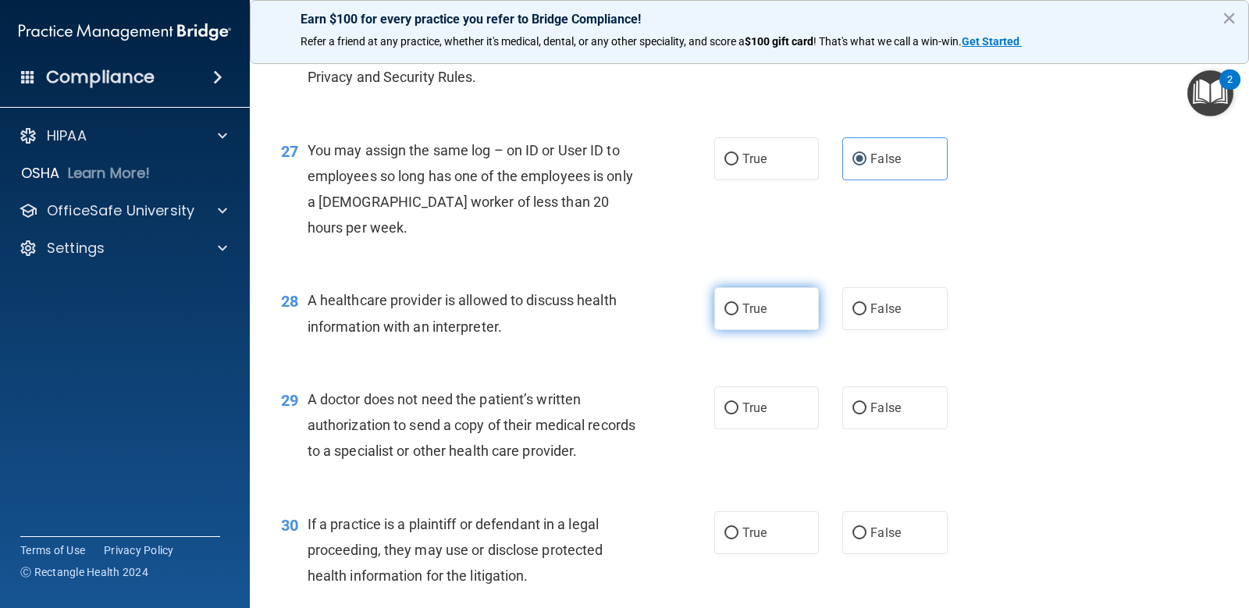
click at [725, 315] on input "True" at bounding box center [732, 310] width 14 height 12
radio input "true"
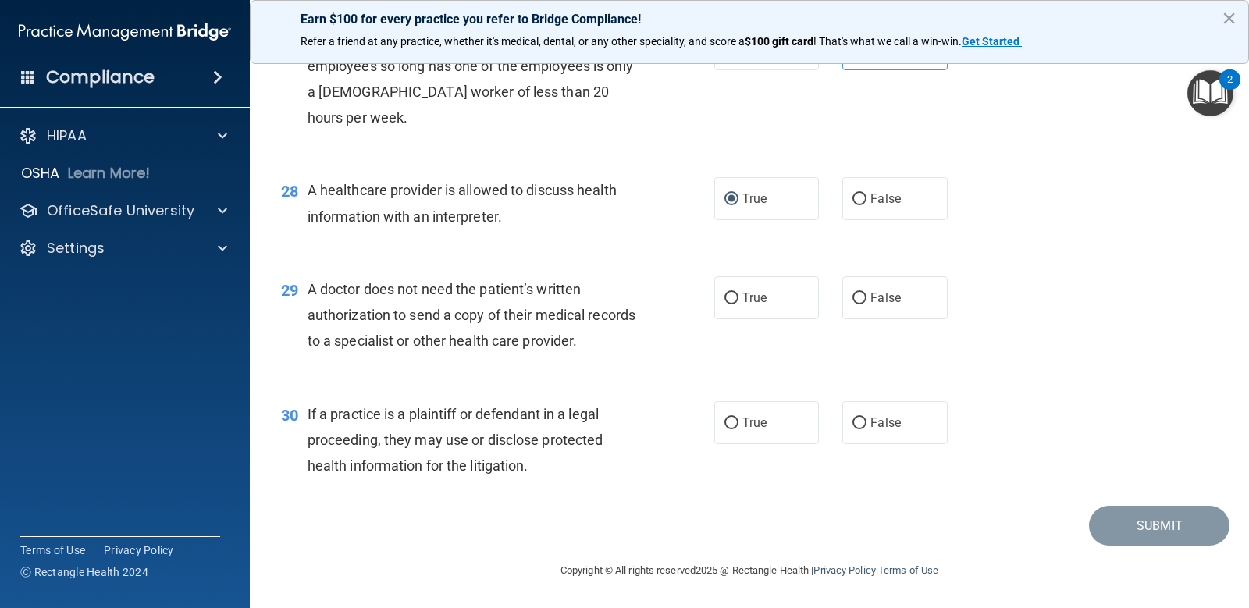
scroll to position [3545, 0]
click at [753, 306] on label "True" at bounding box center [766, 297] width 105 height 43
click at [739, 305] on input "True" at bounding box center [732, 299] width 14 height 12
radio input "true"
click at [732, 417] on label "True" at bounding box center [766, 422] width 105 height 43
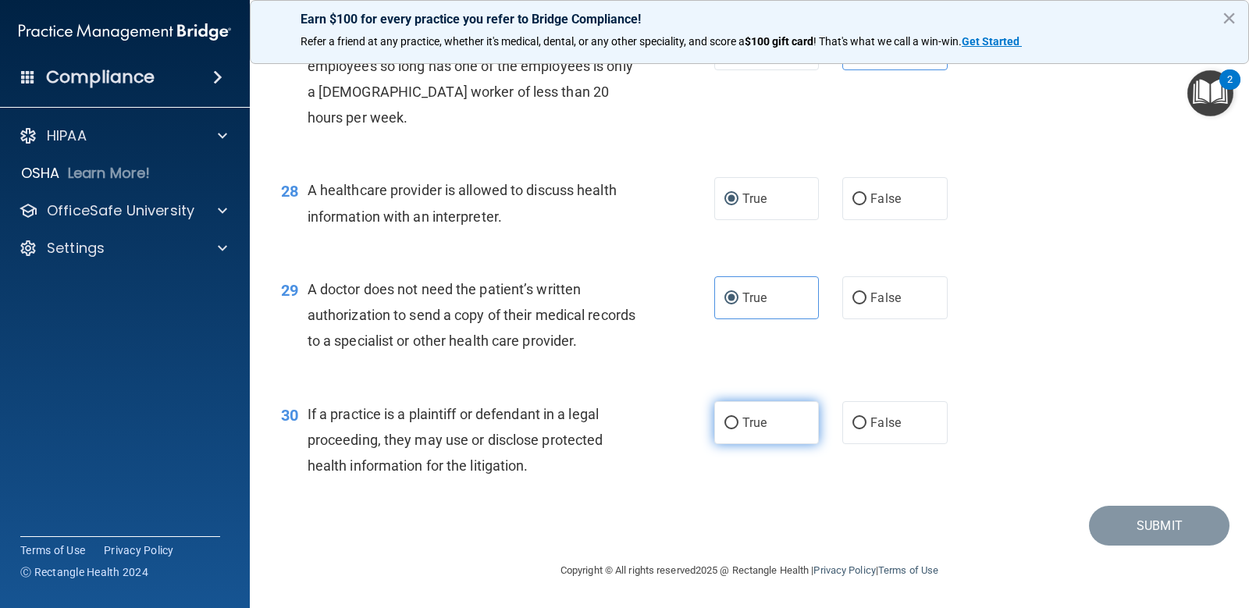
click at [732, 418] on input "True" at bounding box center [732, 424] width 14 height 12
radio input "true"
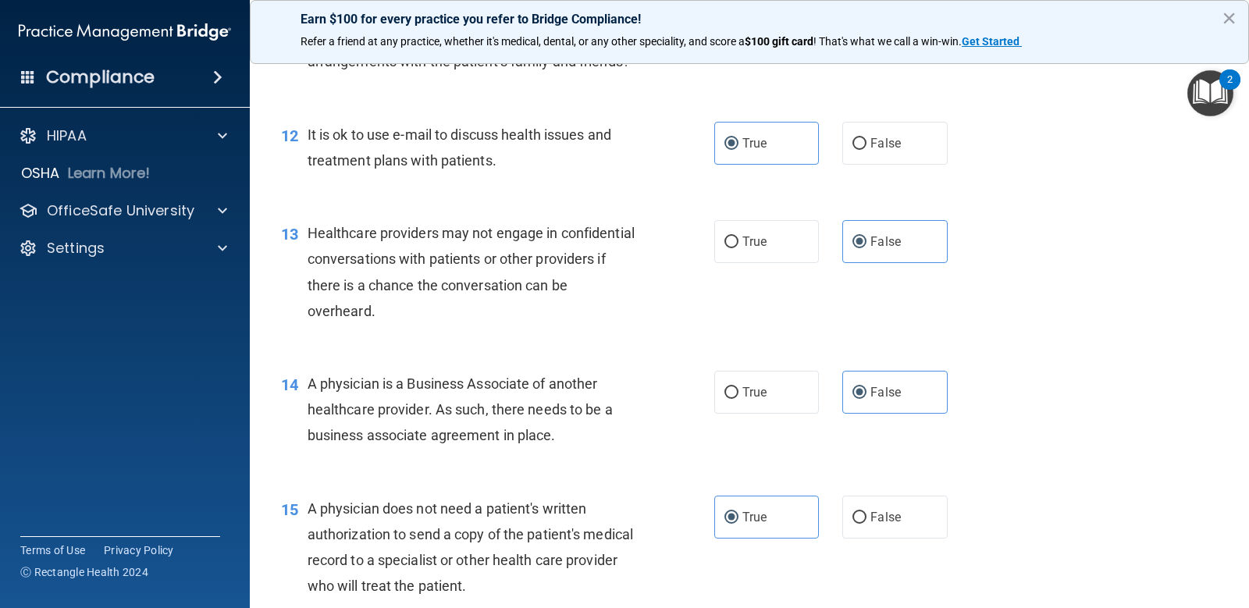
scroll to position [1593, 0]
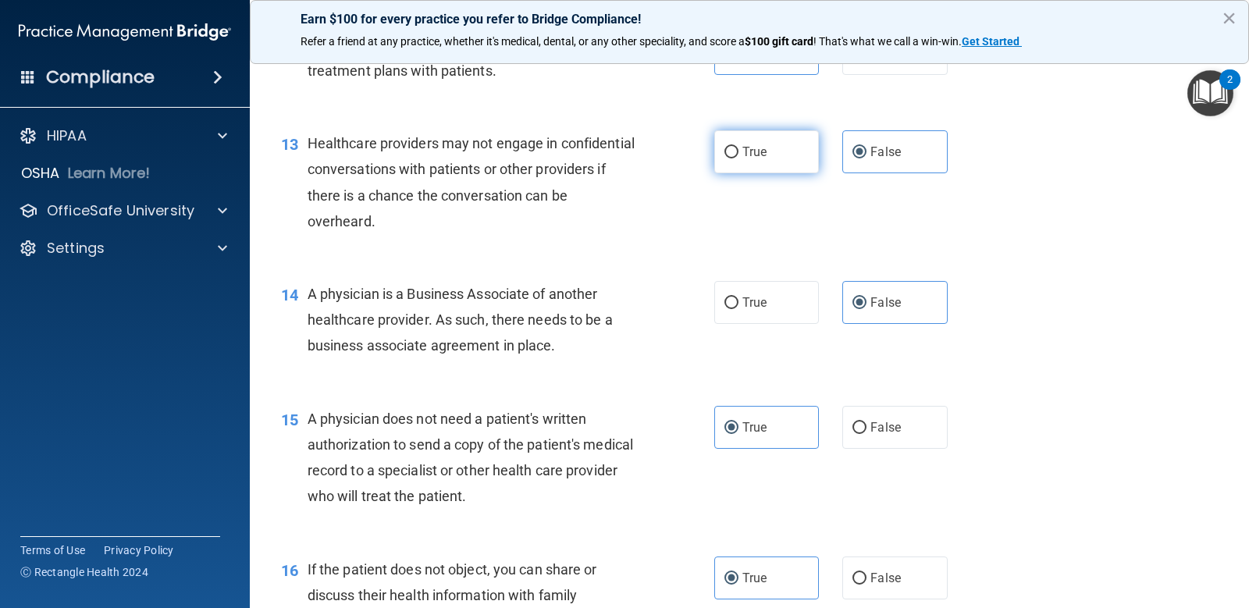
click at [764, 173] on label "True" at bounding box center [766, 151] width 105 height 43
click at [739, 159] on input "True" at bounding box center [732, 153] width 14 height 12
radio input "true"
radio input "false"
drag, startPoint x: 422, startPoint y: 240, endPoint x: 394, endPoint y: 241, distance: 27.3
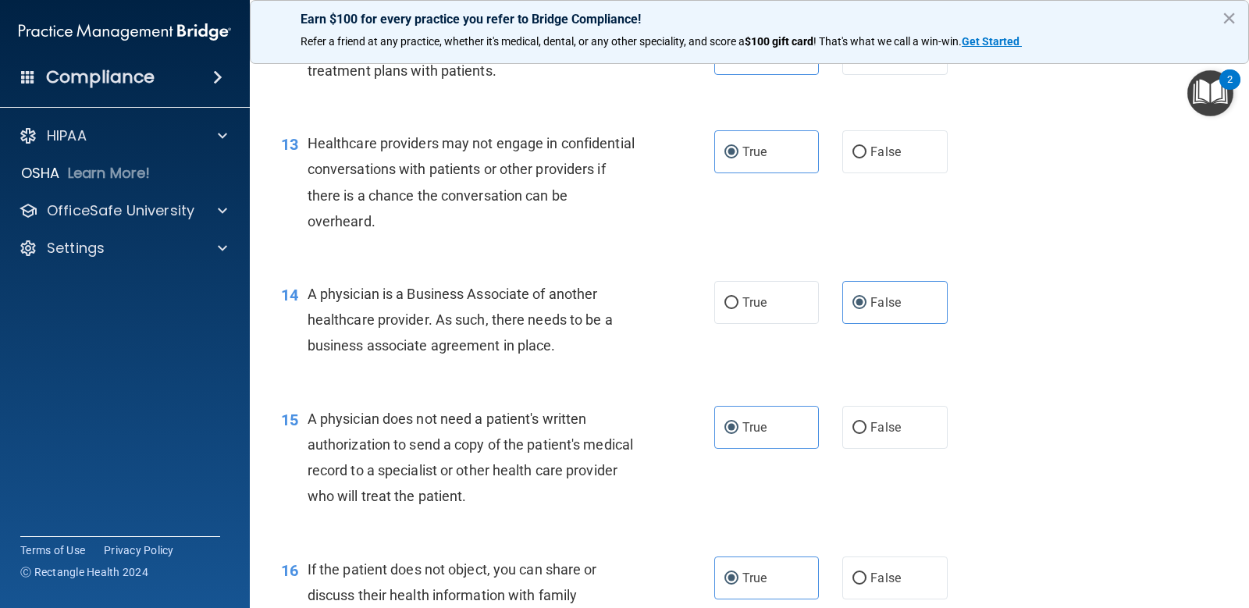
click at [394, 234] on div "Healthcare providers may not engage in confidential conversations with patients…" at bounding box center [479, 182] width 343 height 104
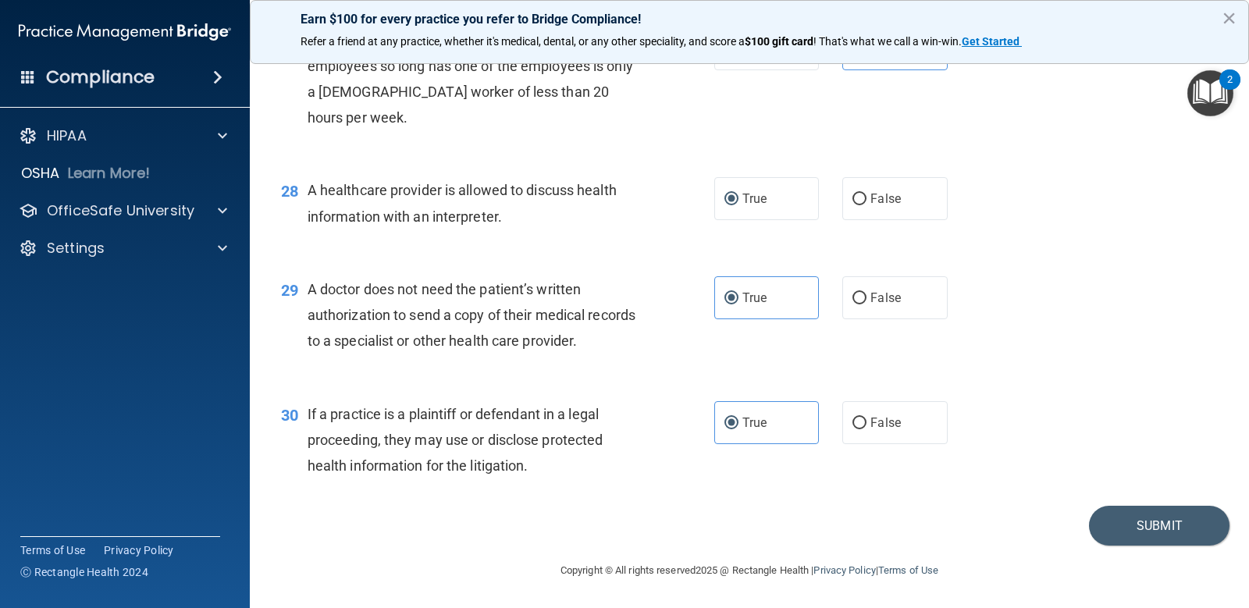
scroll to position [3545, 0]
click at [1121, 529] on button "Submit" at bounding box center [1159, 526] width 141 height 40
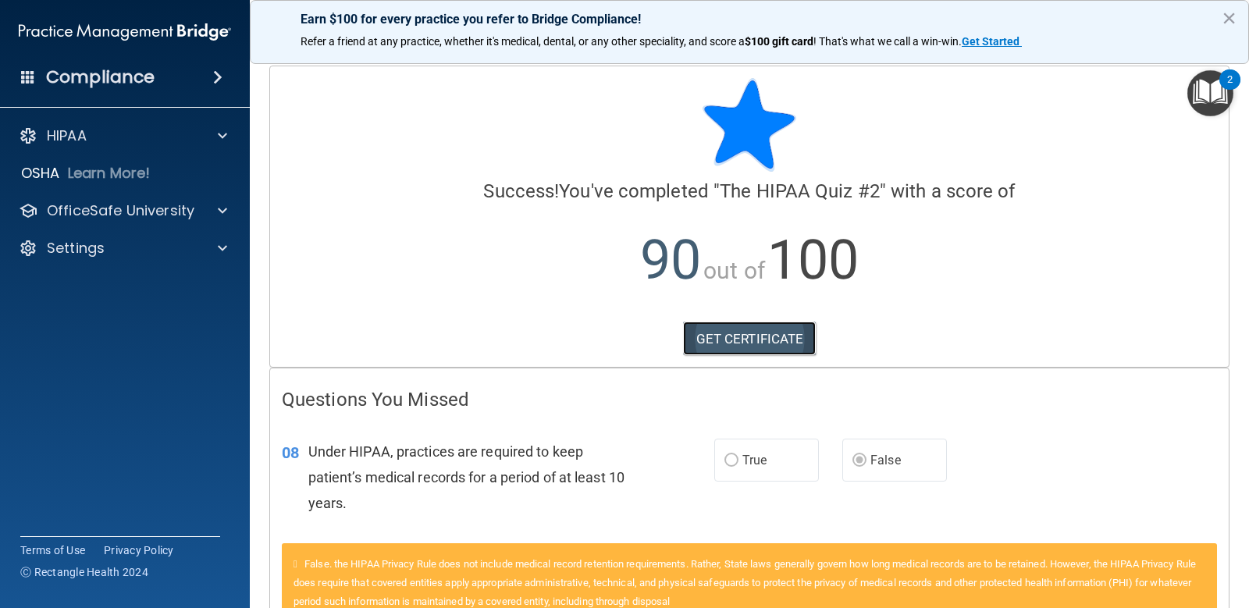
click at [707, 326] on link "GET CERTIFICATE" at bounding box center [750, 339] width 134 height 34
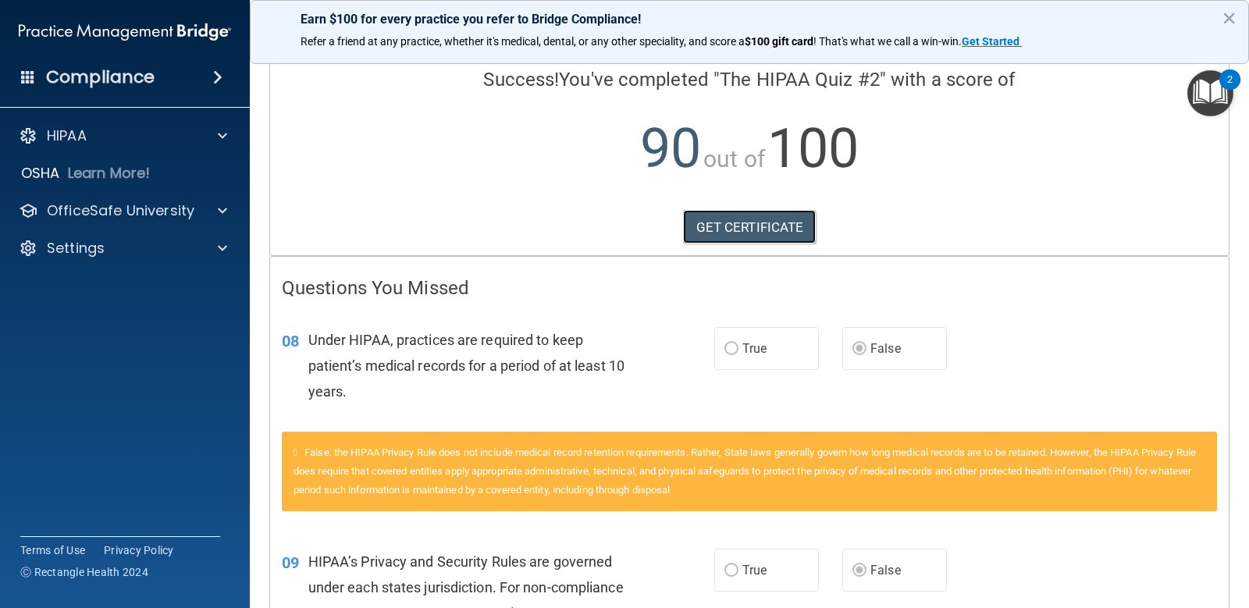
scroll to position [98, 0]
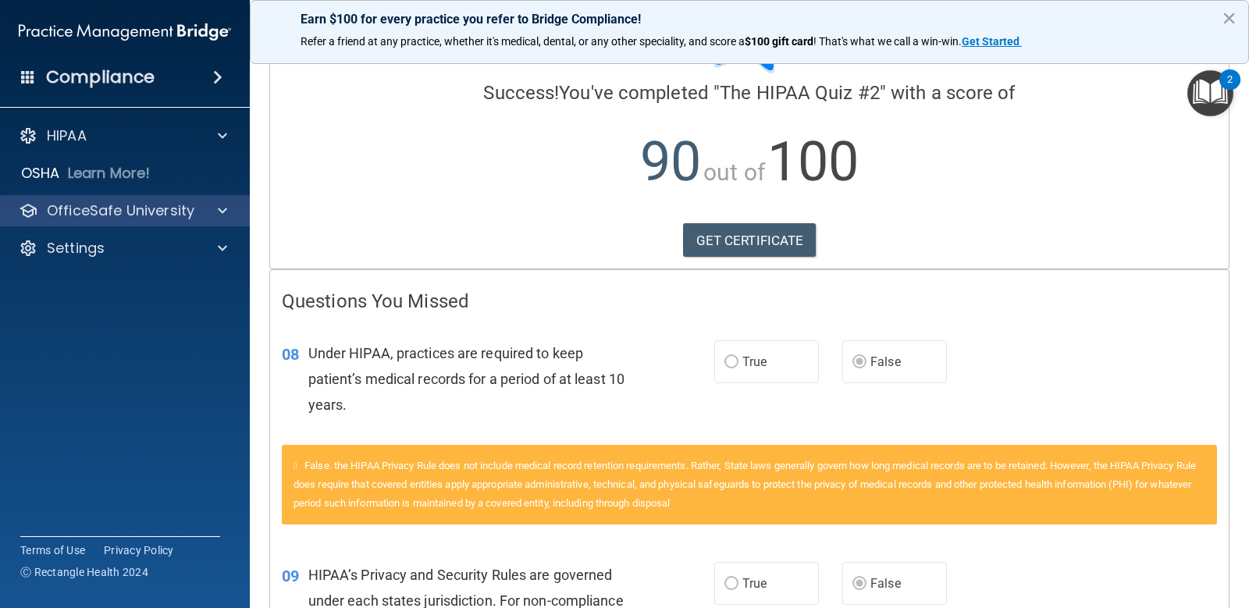
click at [229, 200] on div "OfficeSafe University" at bounding box center [125, 210] width 251 height 31
click at [227, 210] on div at bounding box center [220, 210] width 39 height 19
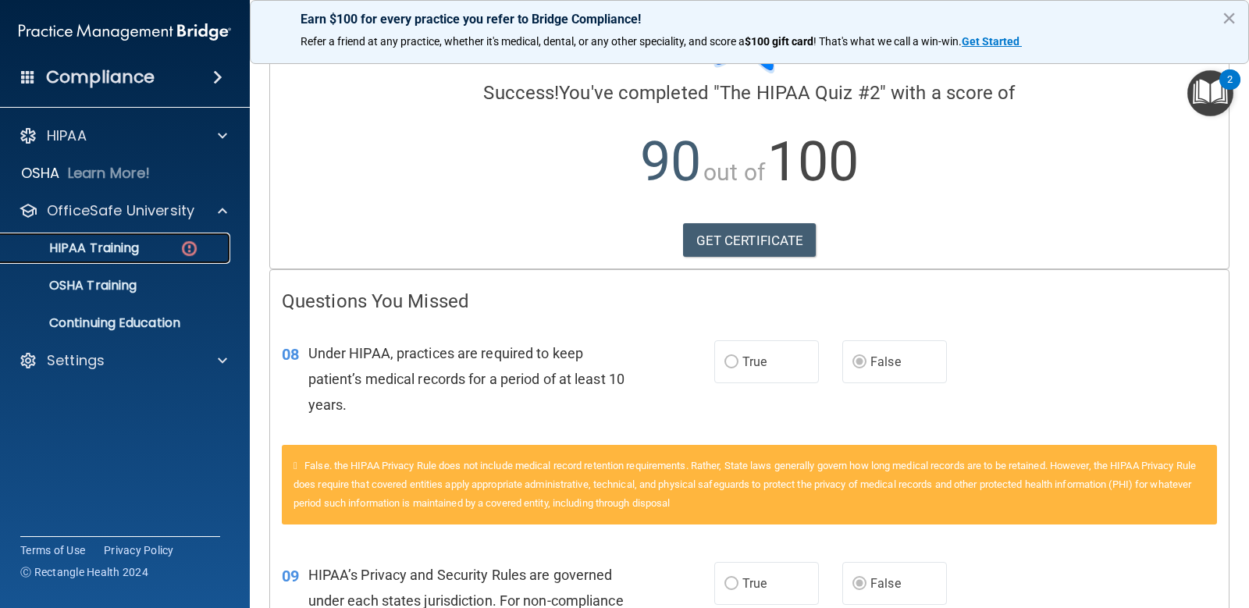
click at [141, 250] on div "HIPAA Training" at bounding box center [116, 248] width 213 height 16
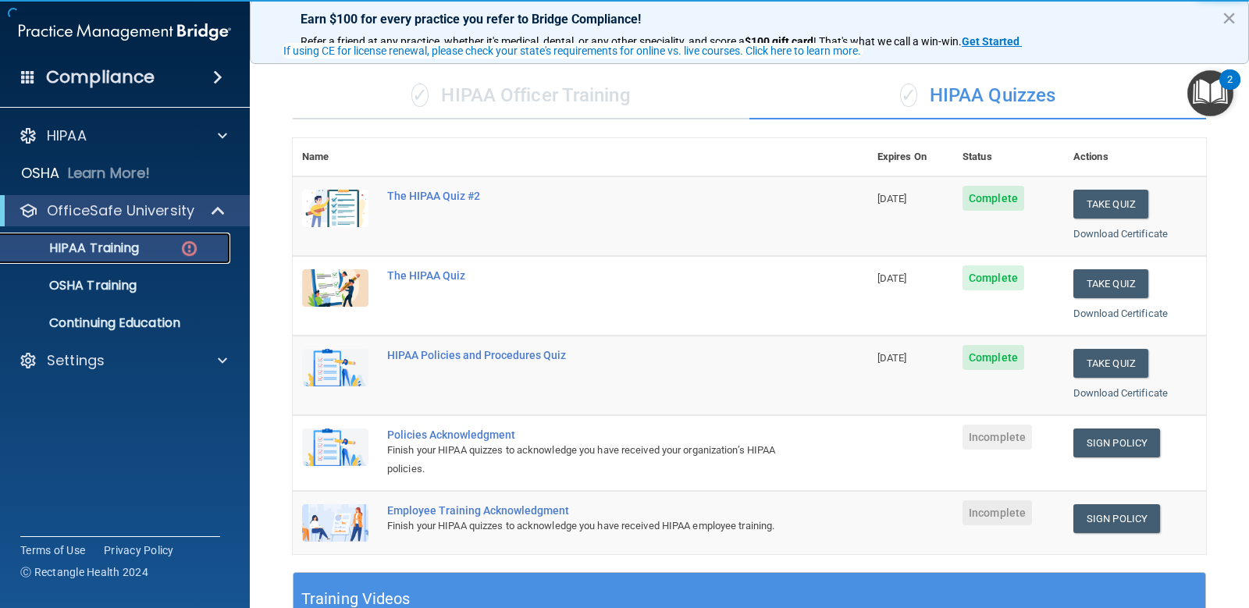
scroll to position [176, 0]
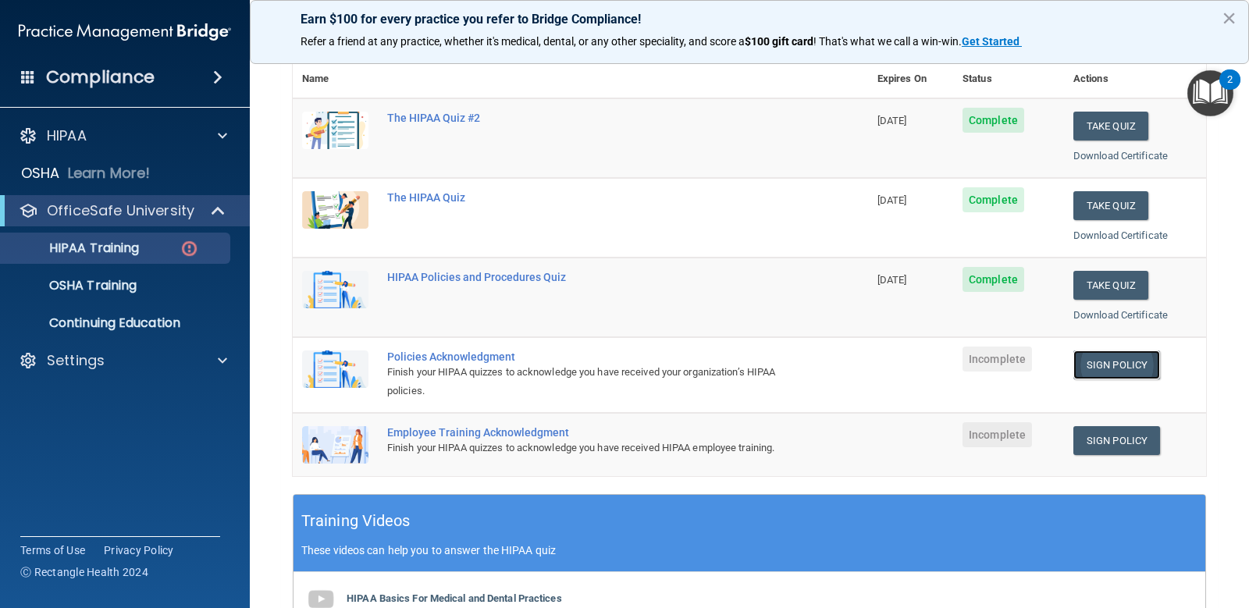
click at [1085, 360] on link "Sign Policy" at bounding box center [1117, 365] width 87 height 29
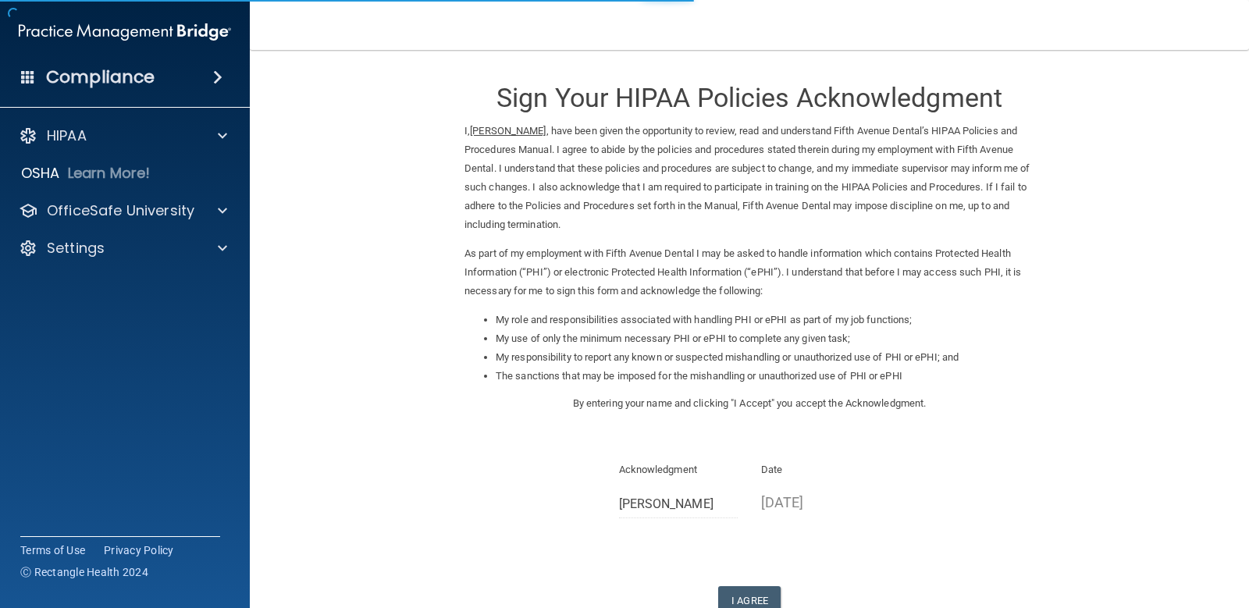
scroll to position [107, 0]
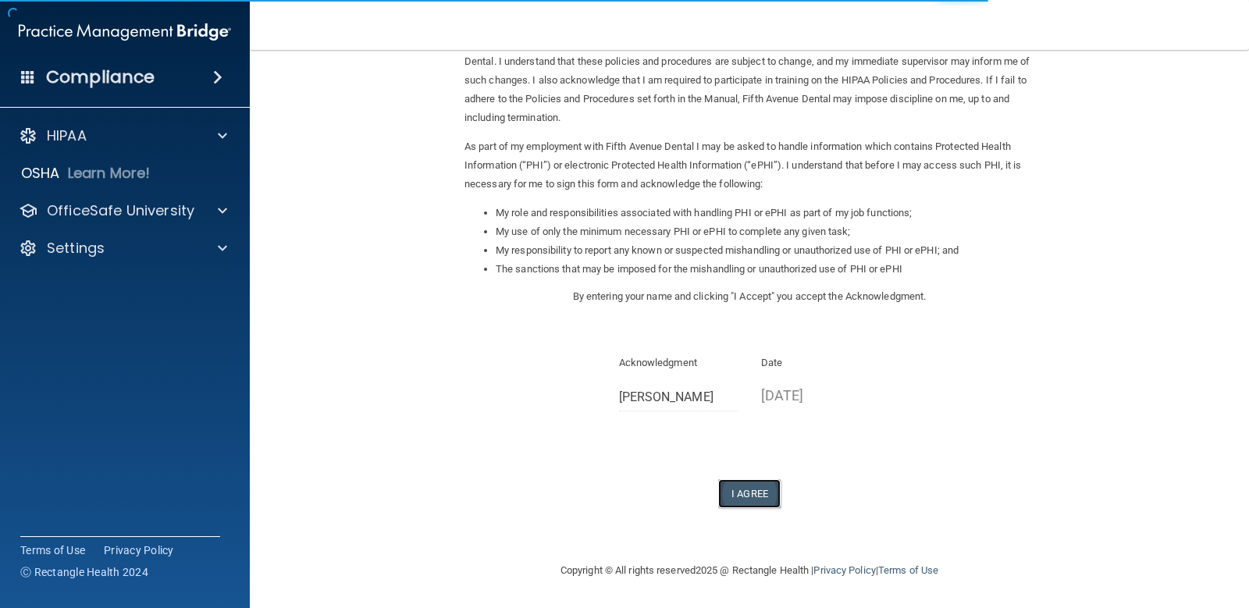
click at [742, 497] on button "I Agree" at bounding box center [749, 493] width 62 height 29
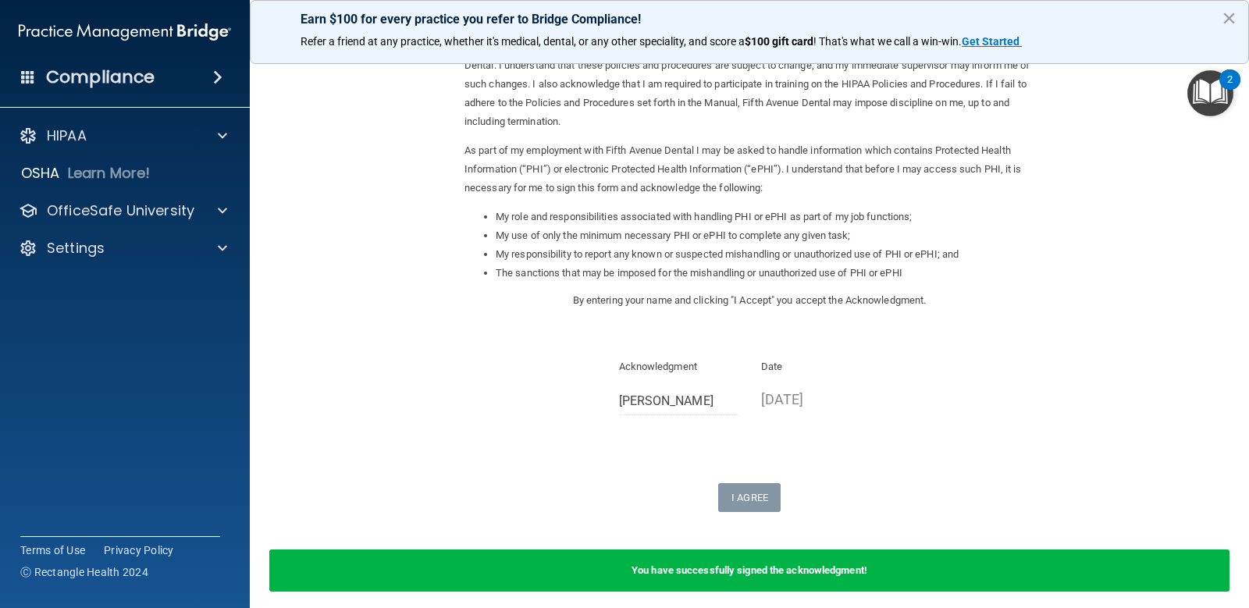
scroll to position [0, 0]
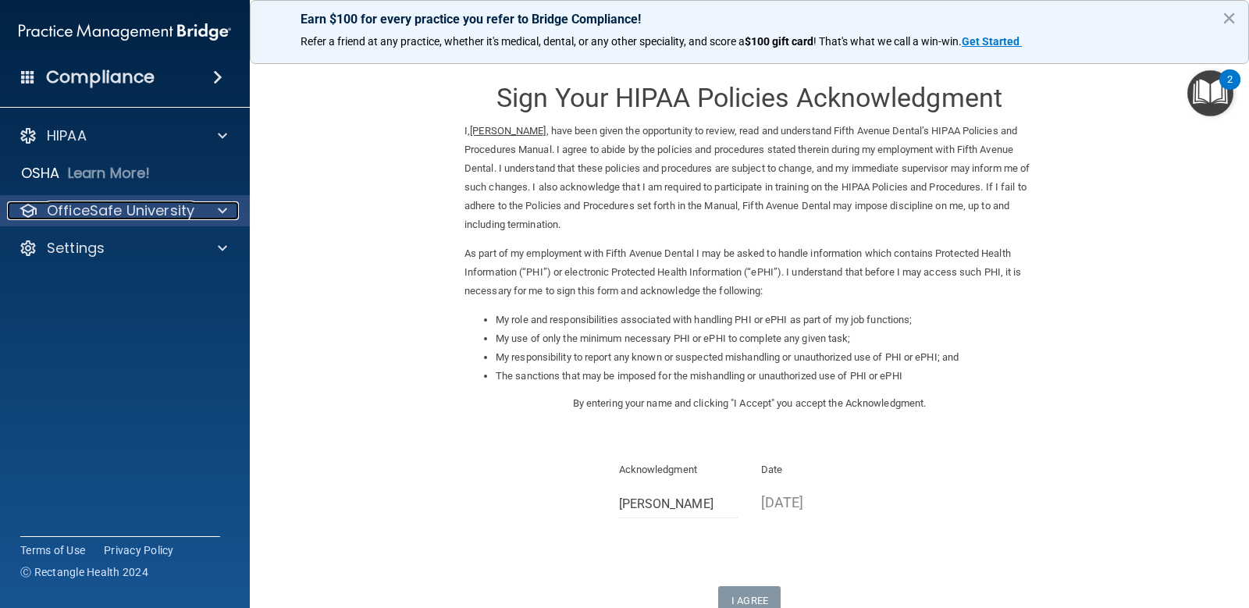
click at [187, 213] on p "OfficeSafe University" at bounding box center [121, 210] width 148 height 19
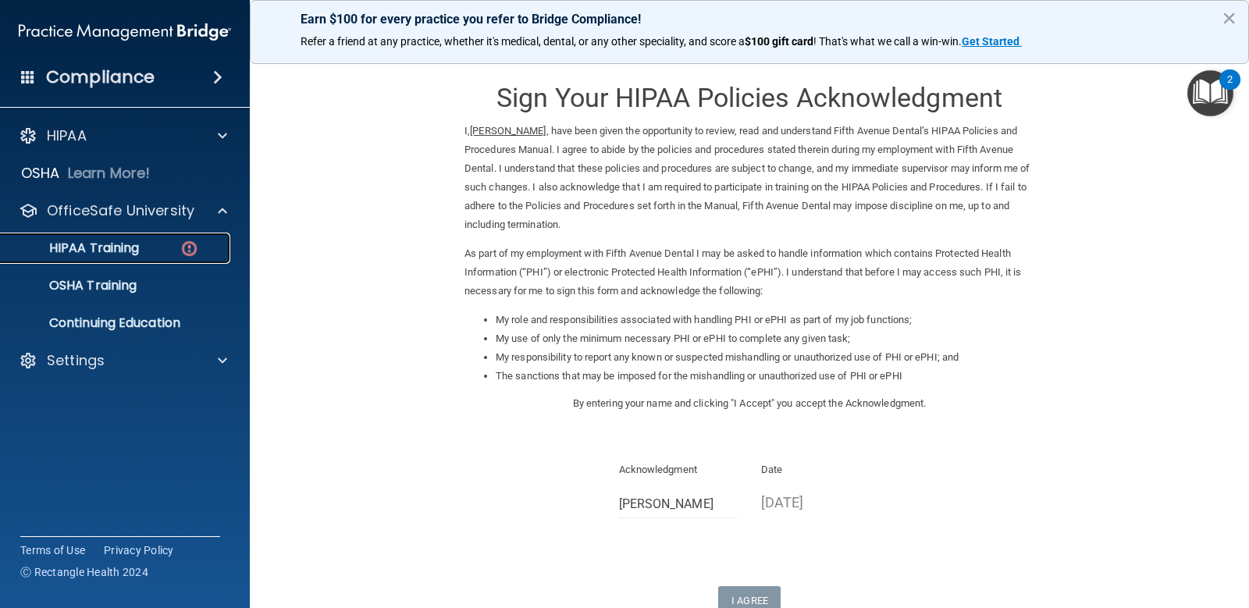
click at [136, 255] on p "HIPAA Training" at bounding box center [74, 248] width 129 height 16
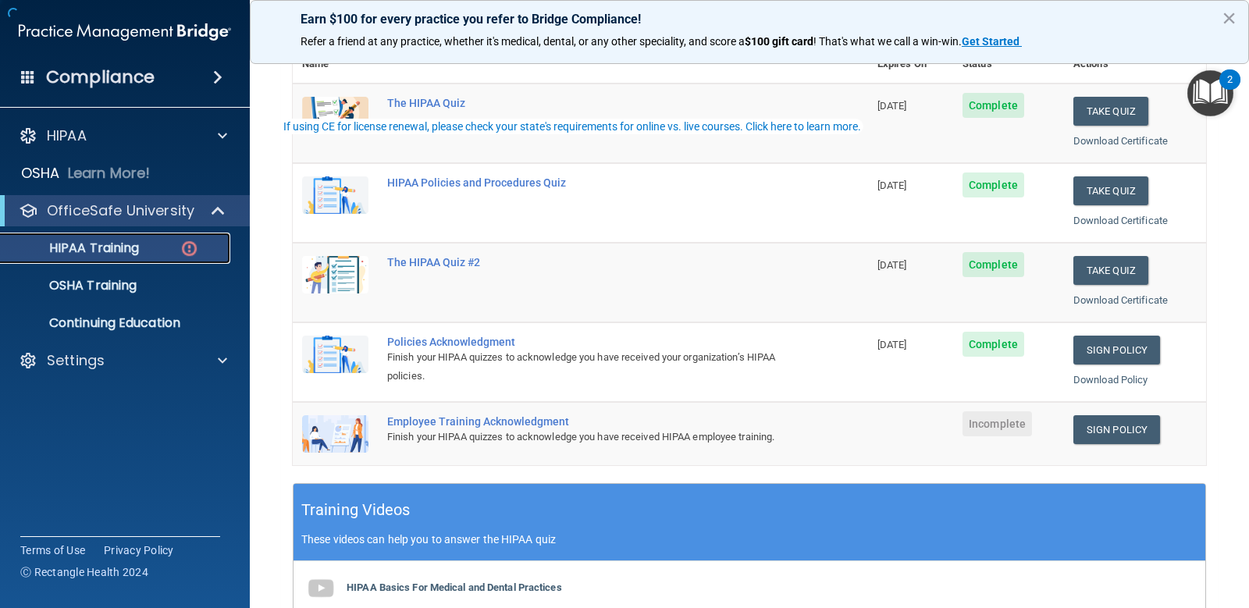
scroll to position [312, 0]
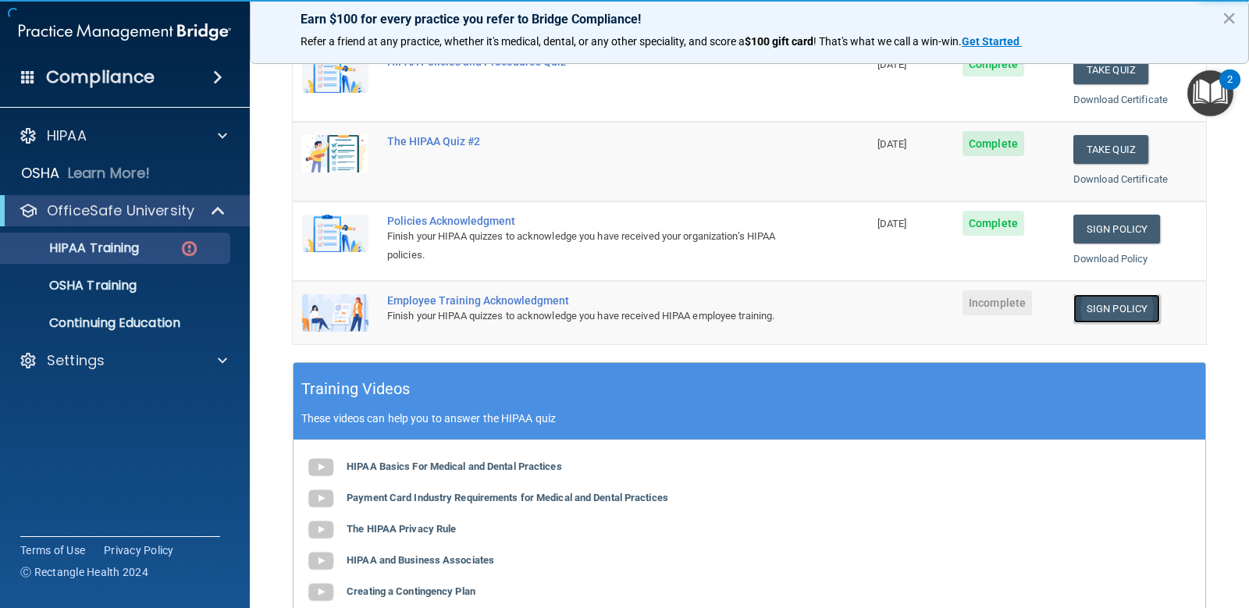
click at [1085, 312] on link "Sign Policy" at bounding box center [1117, 308] width 87 height 29
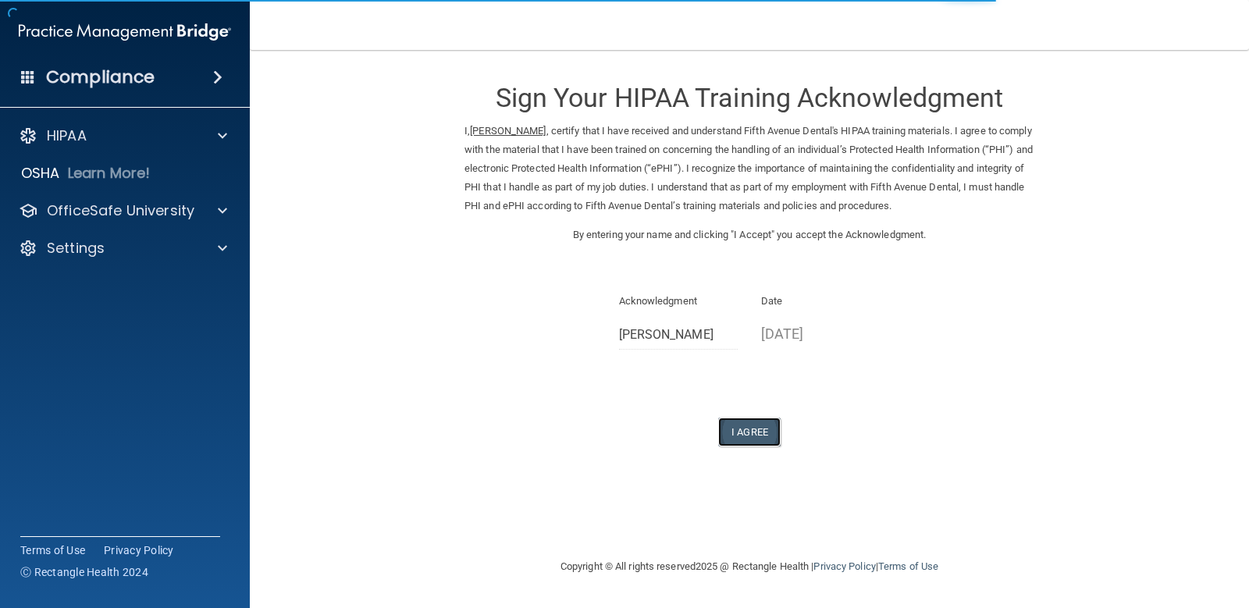
click at [745, 432] on button "I Agree" at bounding box center [749, 432] width 62 height 29
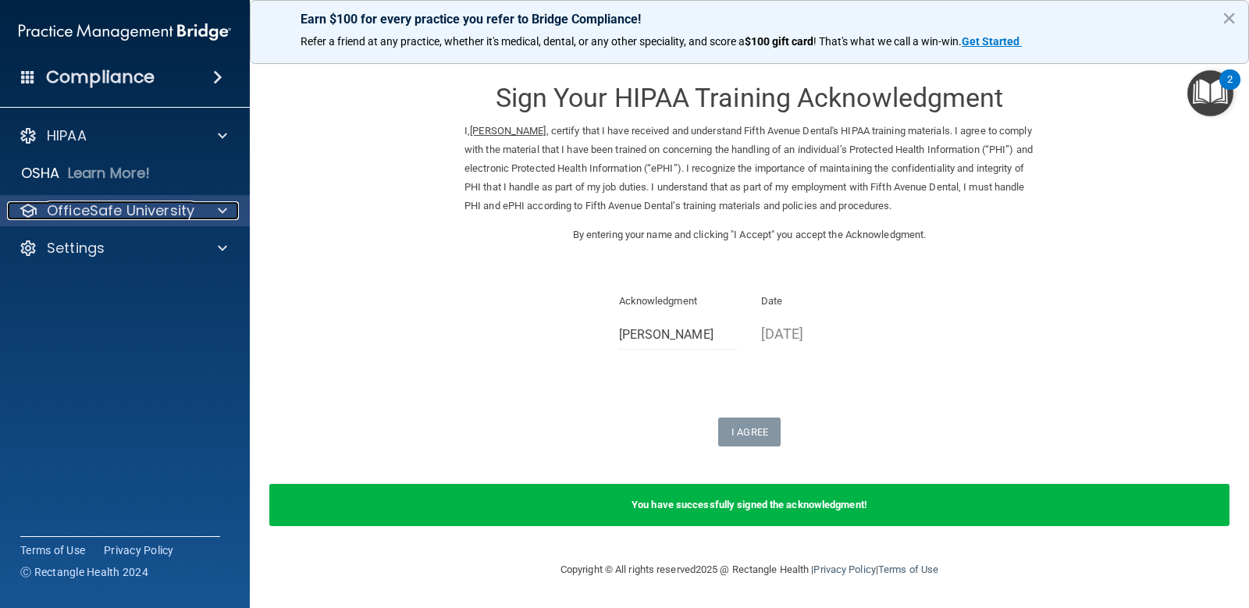
click at [151, 210] on p "OfficeSafe University" at bounding box center [121, 210] width 148 height 19
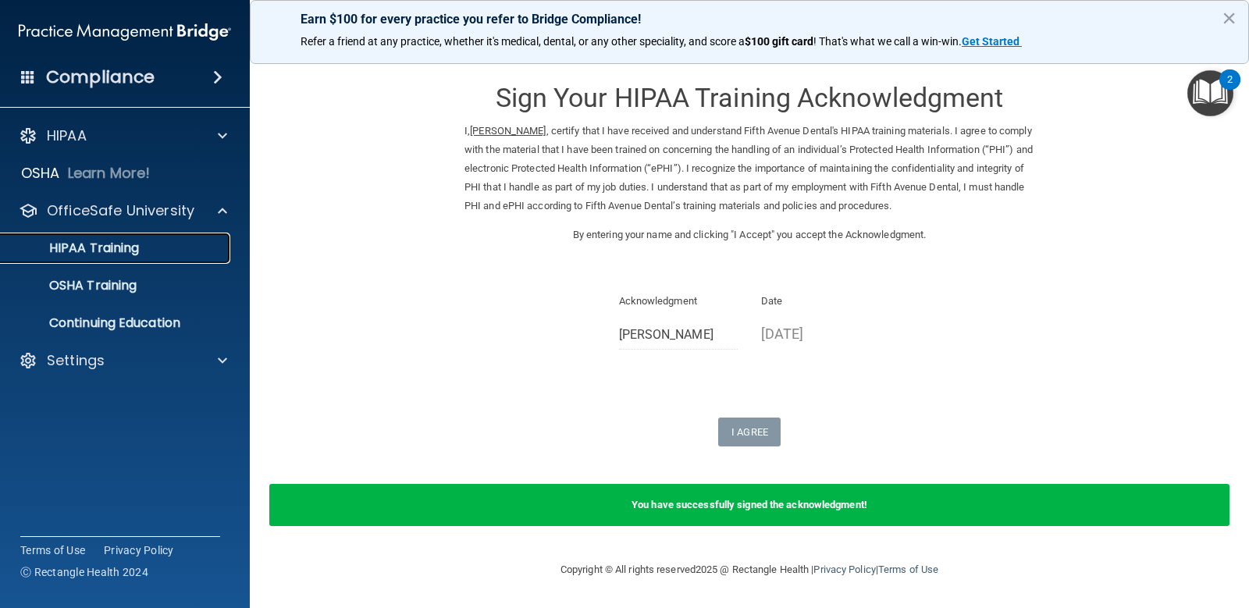
click at [116, 248] on p "HIPAA Training" at bounding box center [74, 248] width 129 height 16
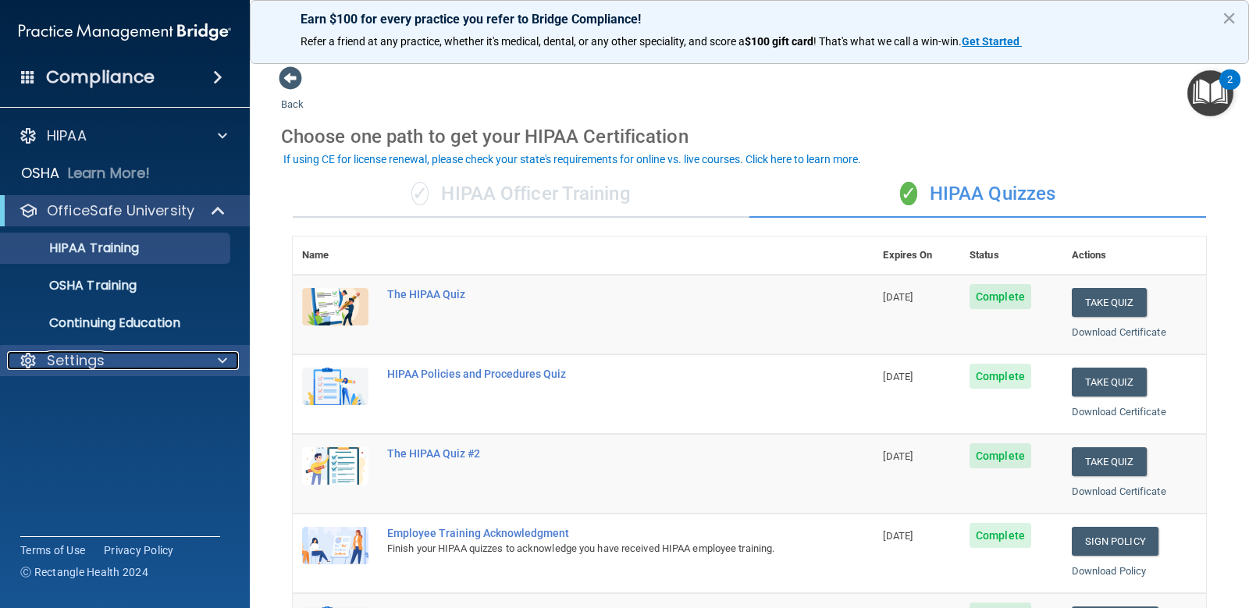
click at [111, 366] on div "Settings" at bounding box center [104, 360] width 194 height 19
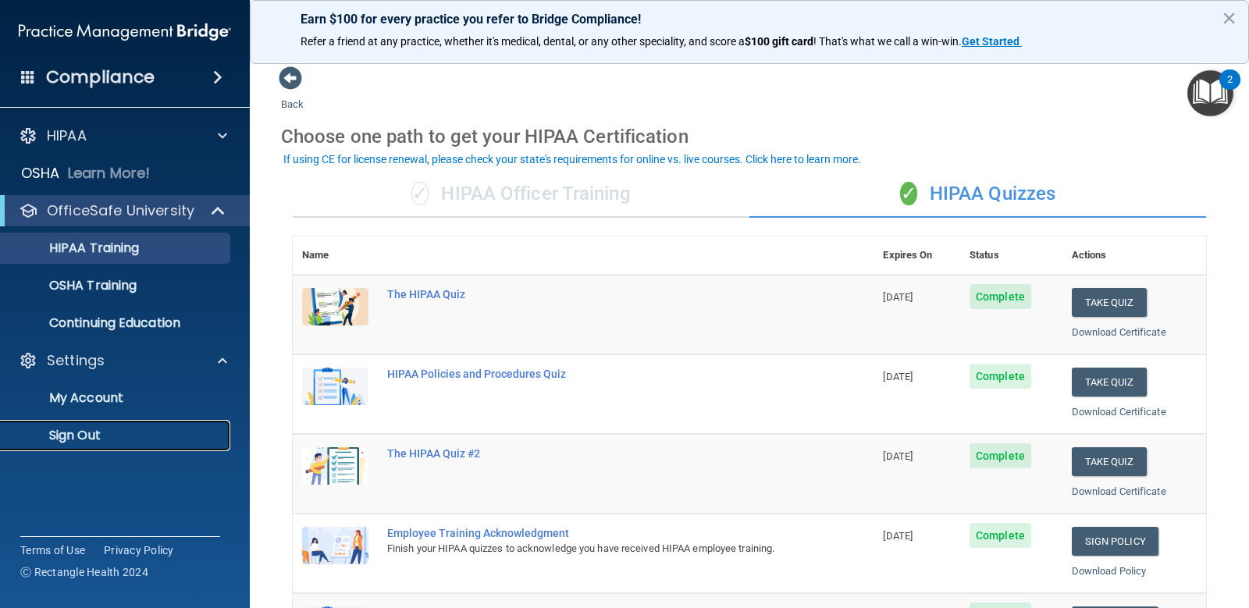
click at [96, 437] on p "Sign Out" at bounding box center [116, 436] width 213 height 16
